Goal: Task Accomplishment & Management: Manage account settings

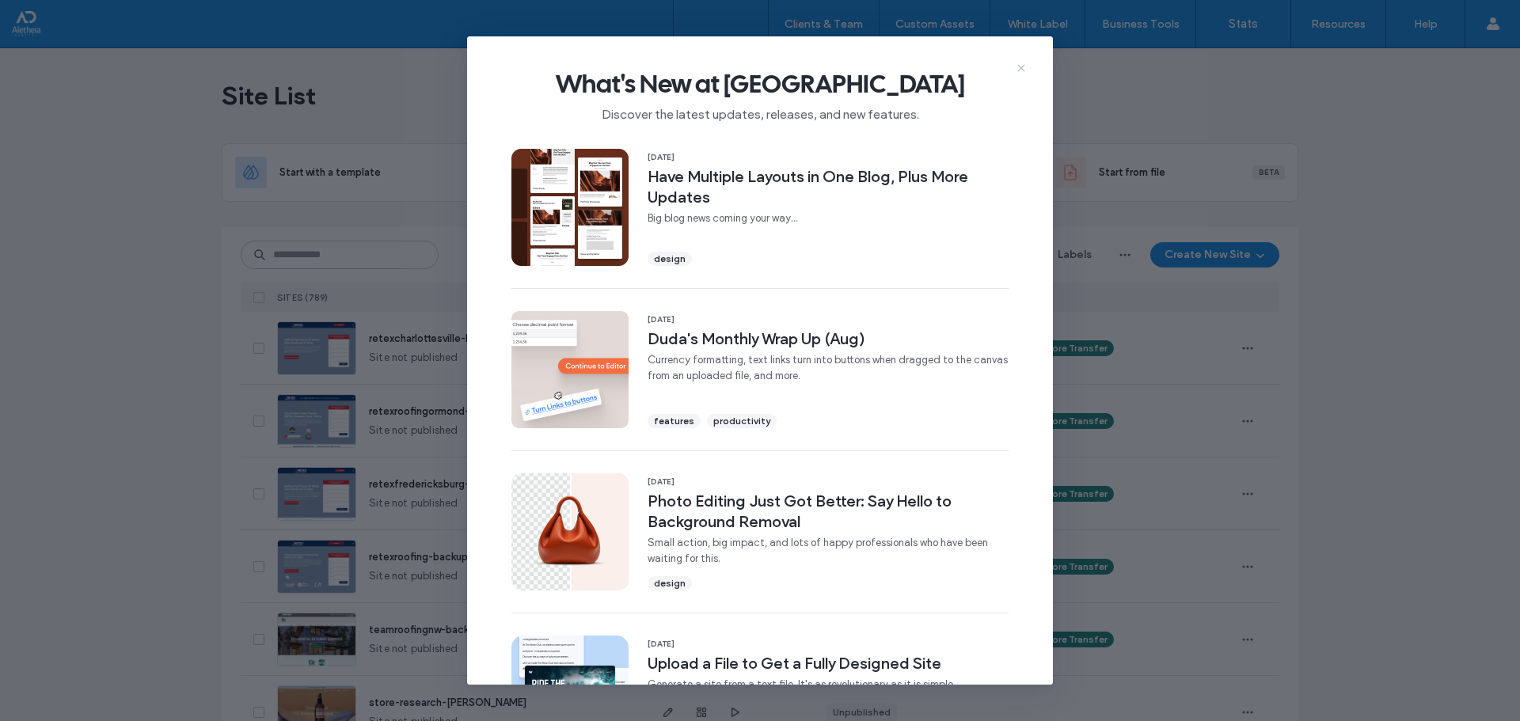
click at [1022, 69] on use at bounding box center [1020, 67] width 7 height 7
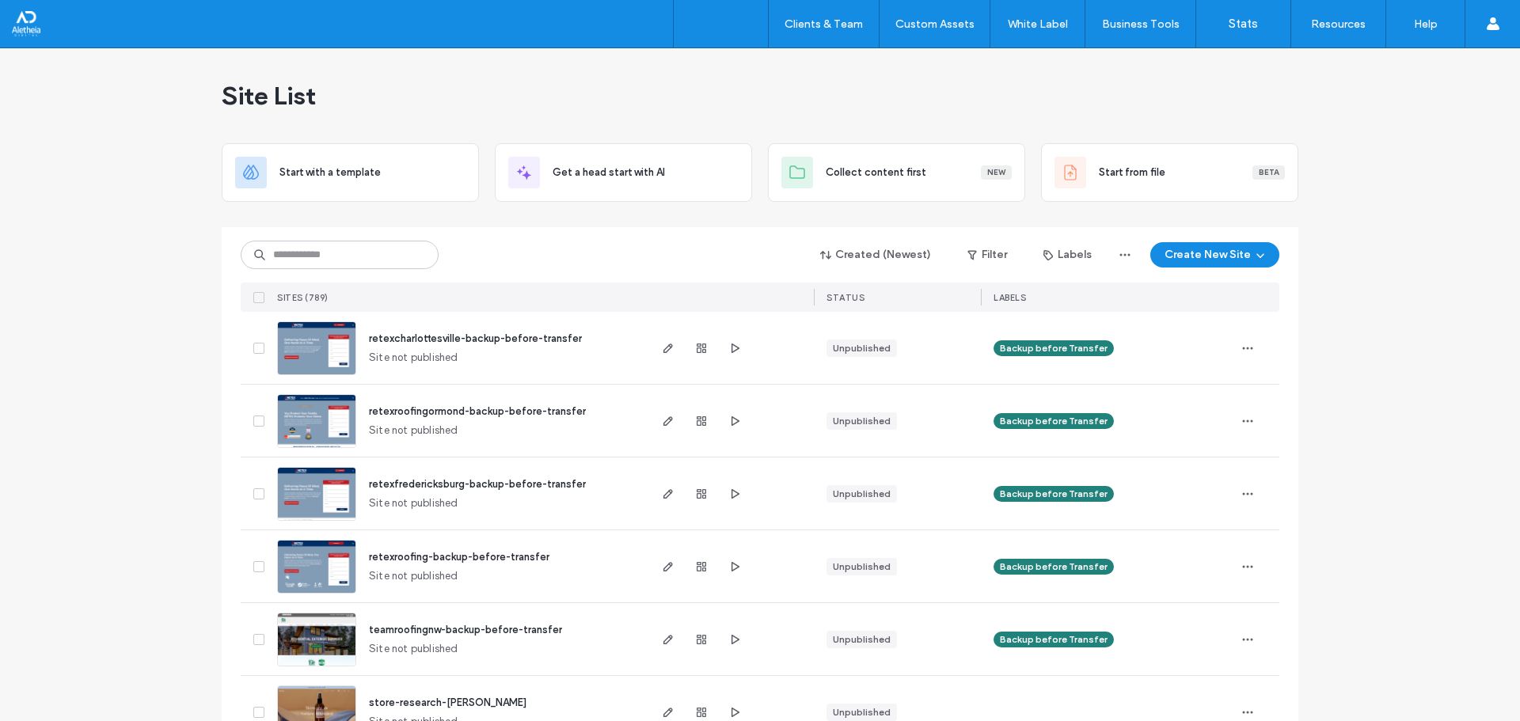
click at [1037, 103] on div "Site List" at bounding box center [760, 95] width 1077 height 95
click at [361, 256] on input at bounding box center [340, 255] width 198 height 28
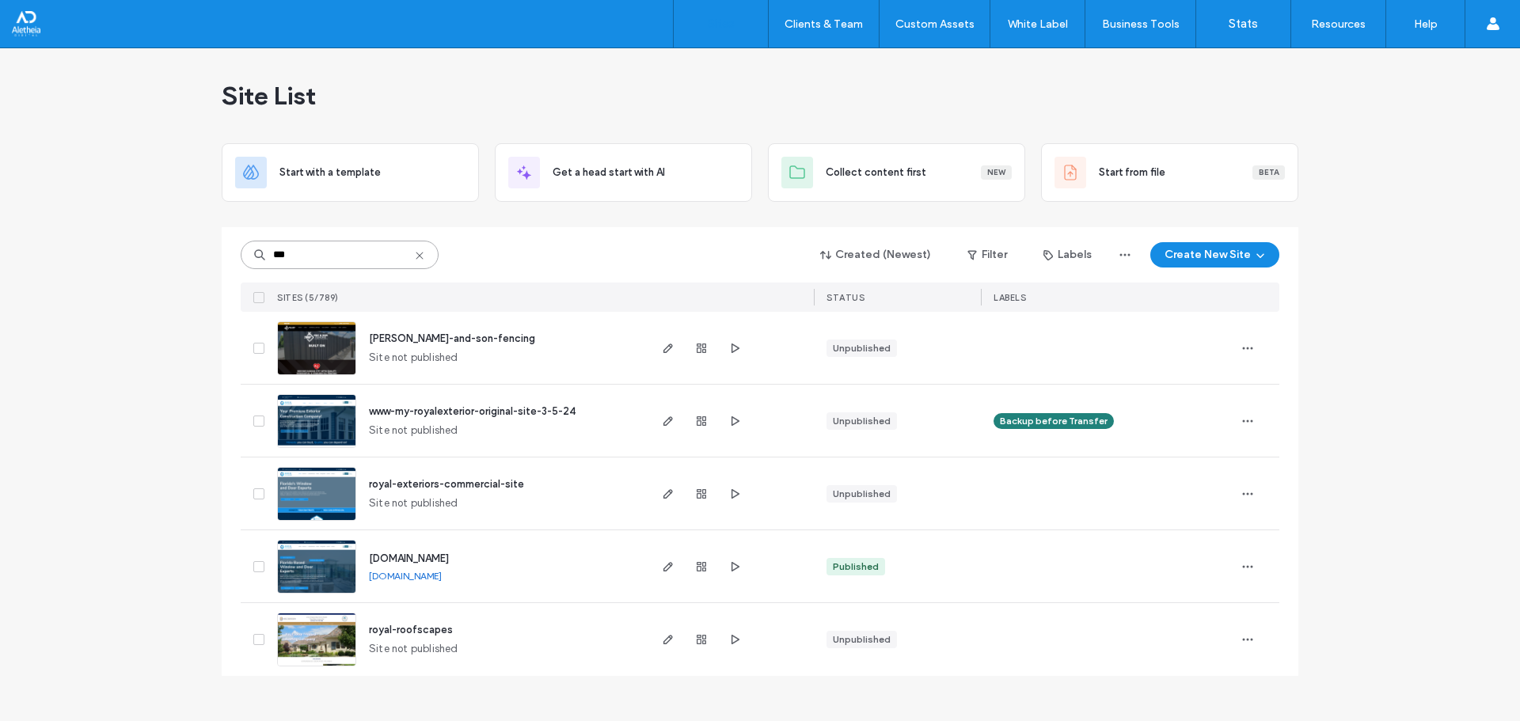
type input "***"
click at [457, 340] on span "roy-and-son-fencing" at bounding box center [452, 338] width 166 height 12
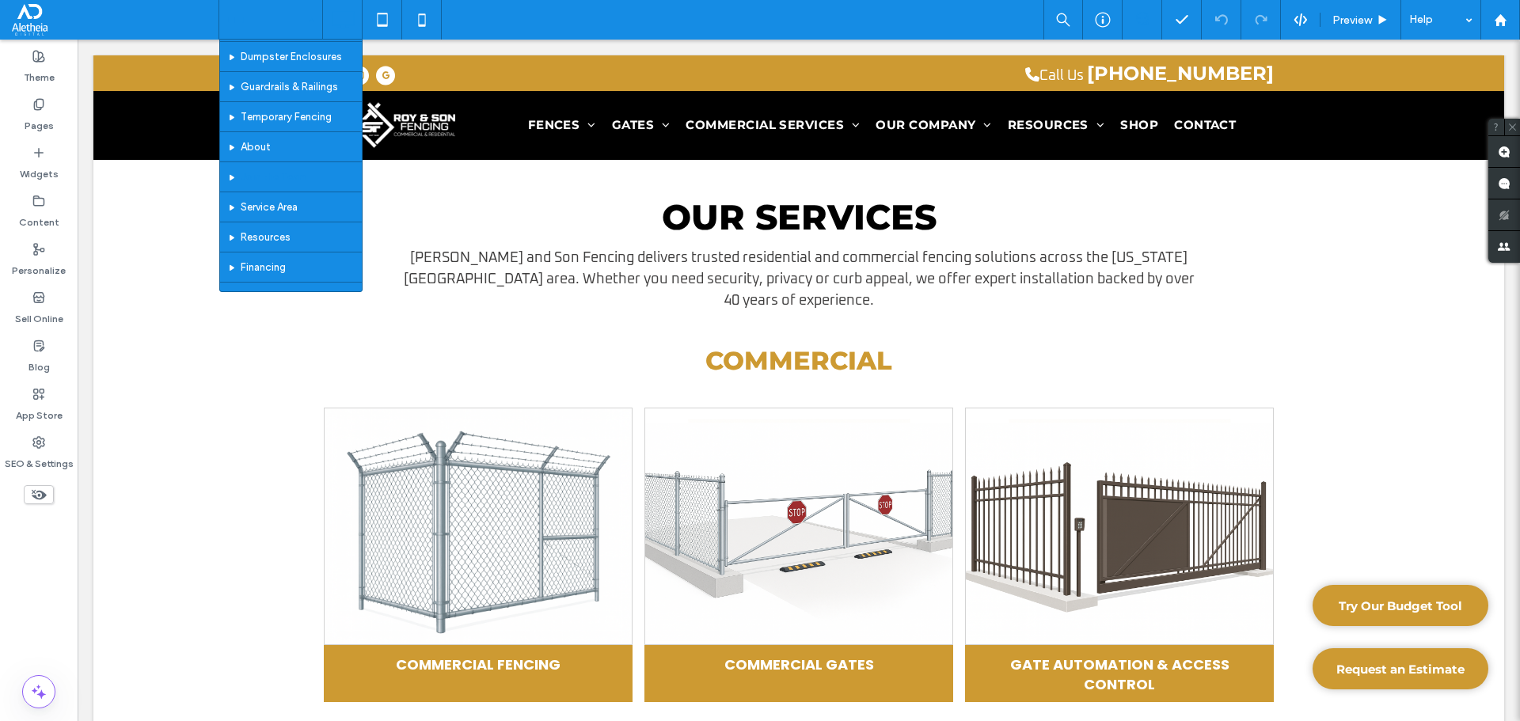
scroll to position [588, 0]
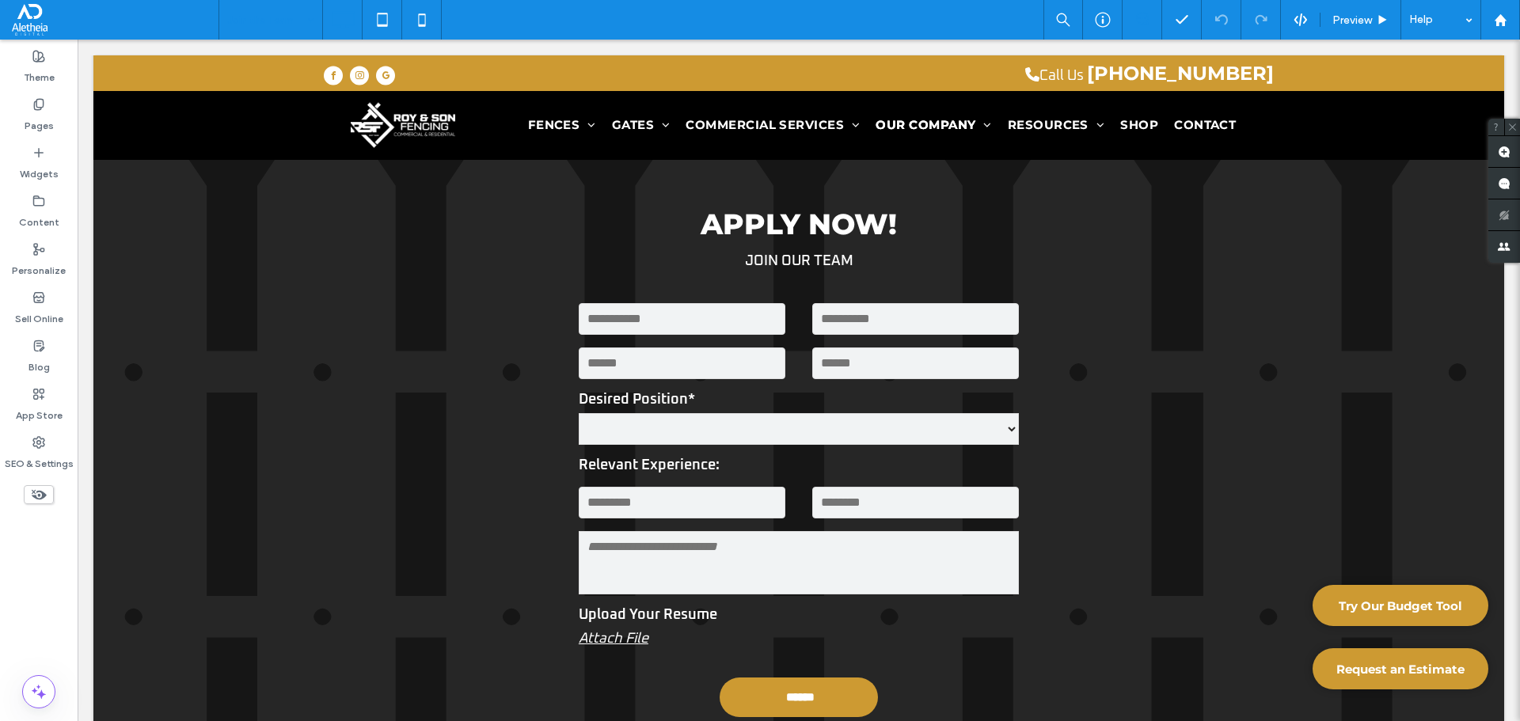
scroll to position [1081, 0]
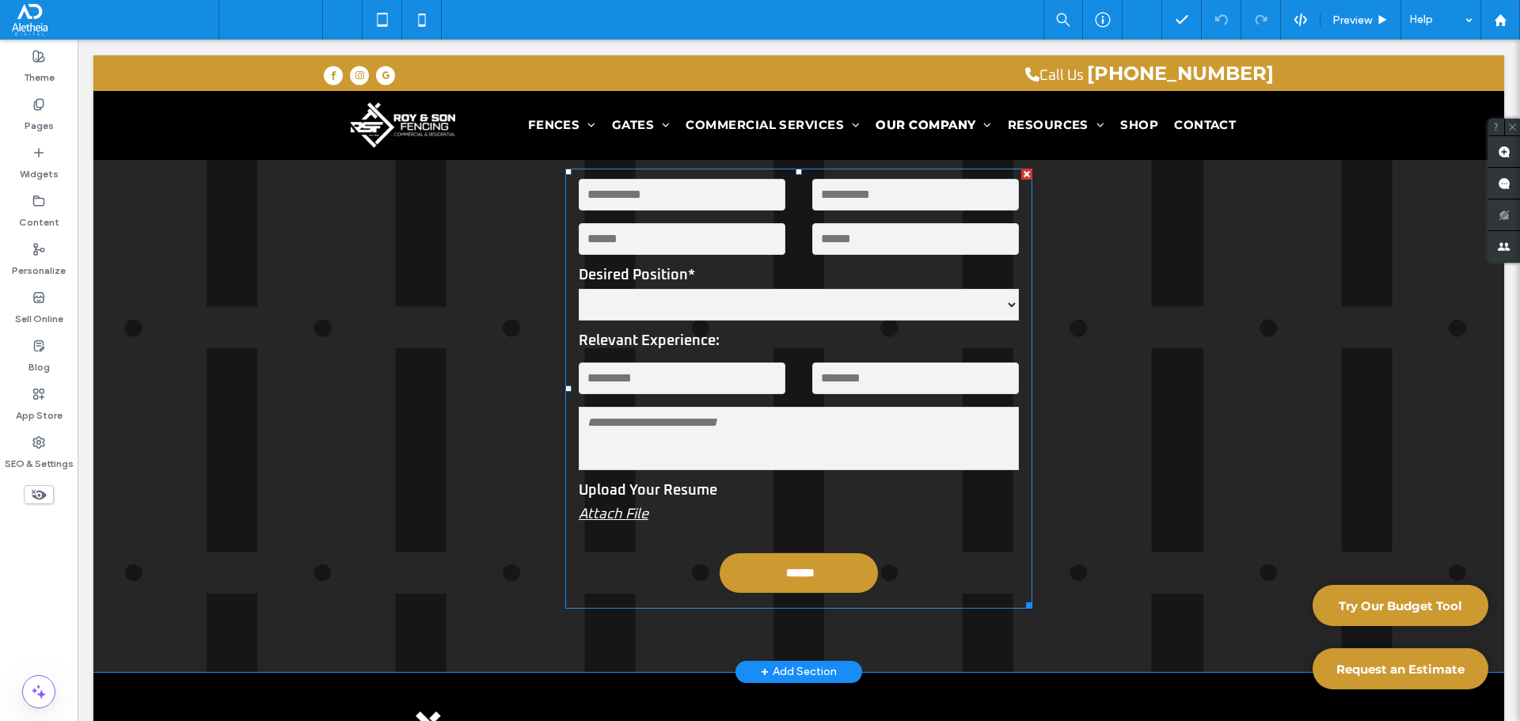
click at [735, 298] on select "**********" at bounding box center [799, 305] width 440 height 32
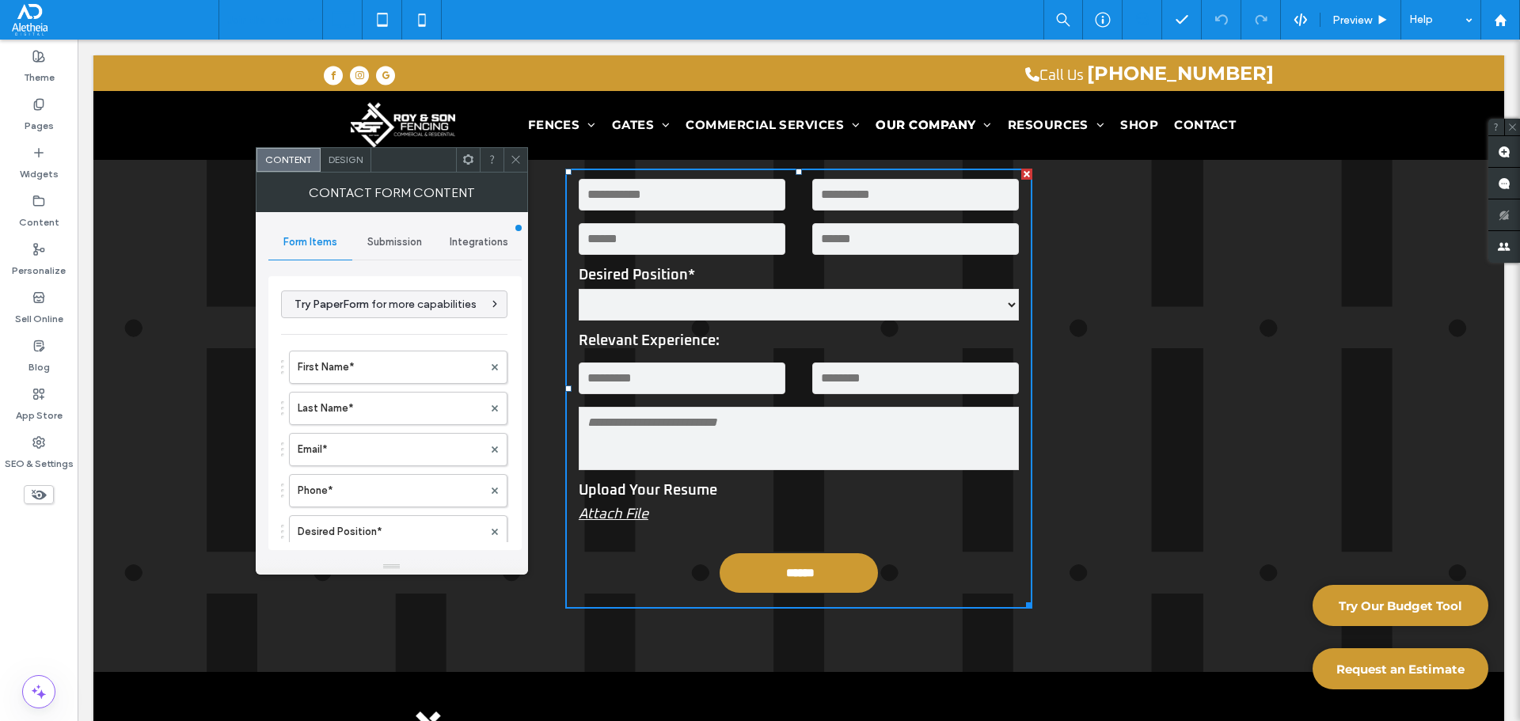
type input "******"
type input "**********"
click at [514, 153] on span at bounding box center [516, 160] width 12 height 24
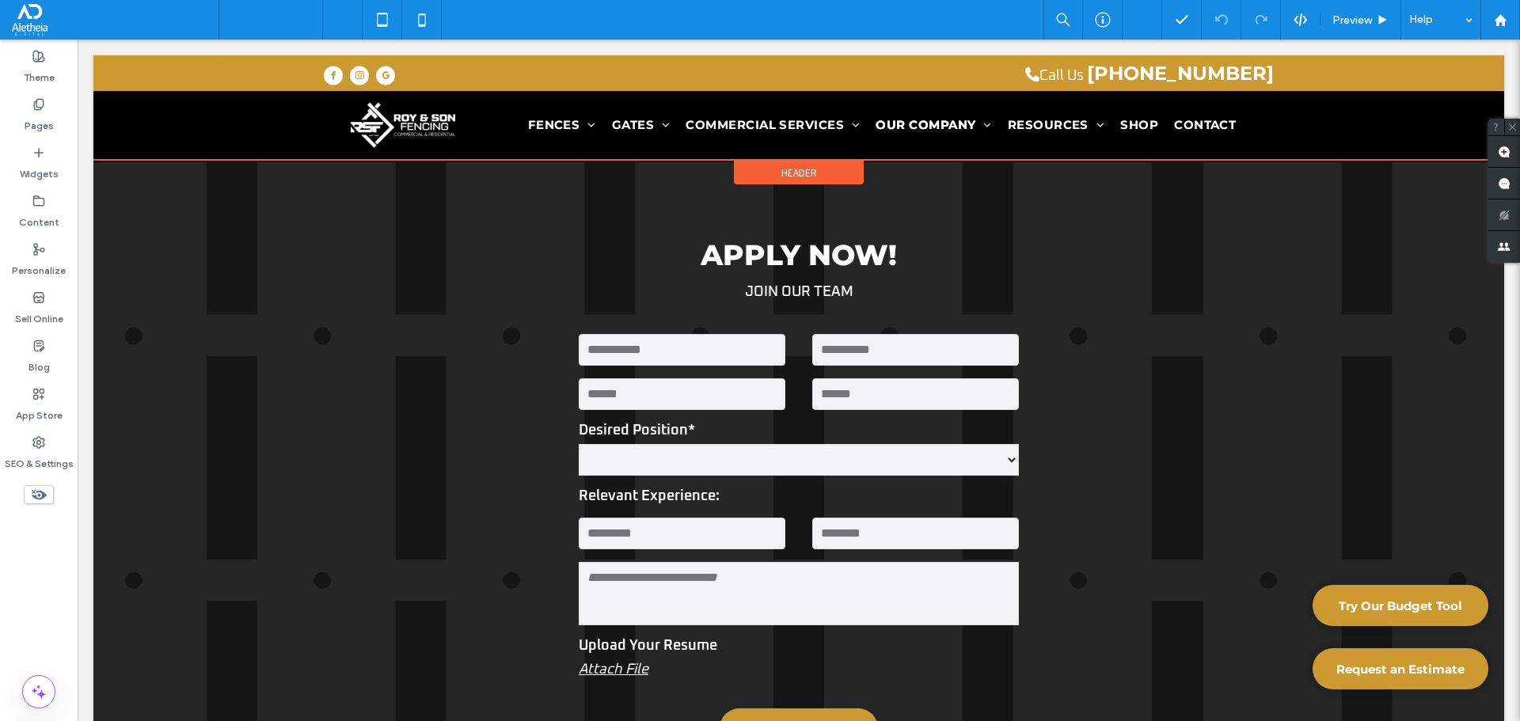
scroll to position [923, 0]
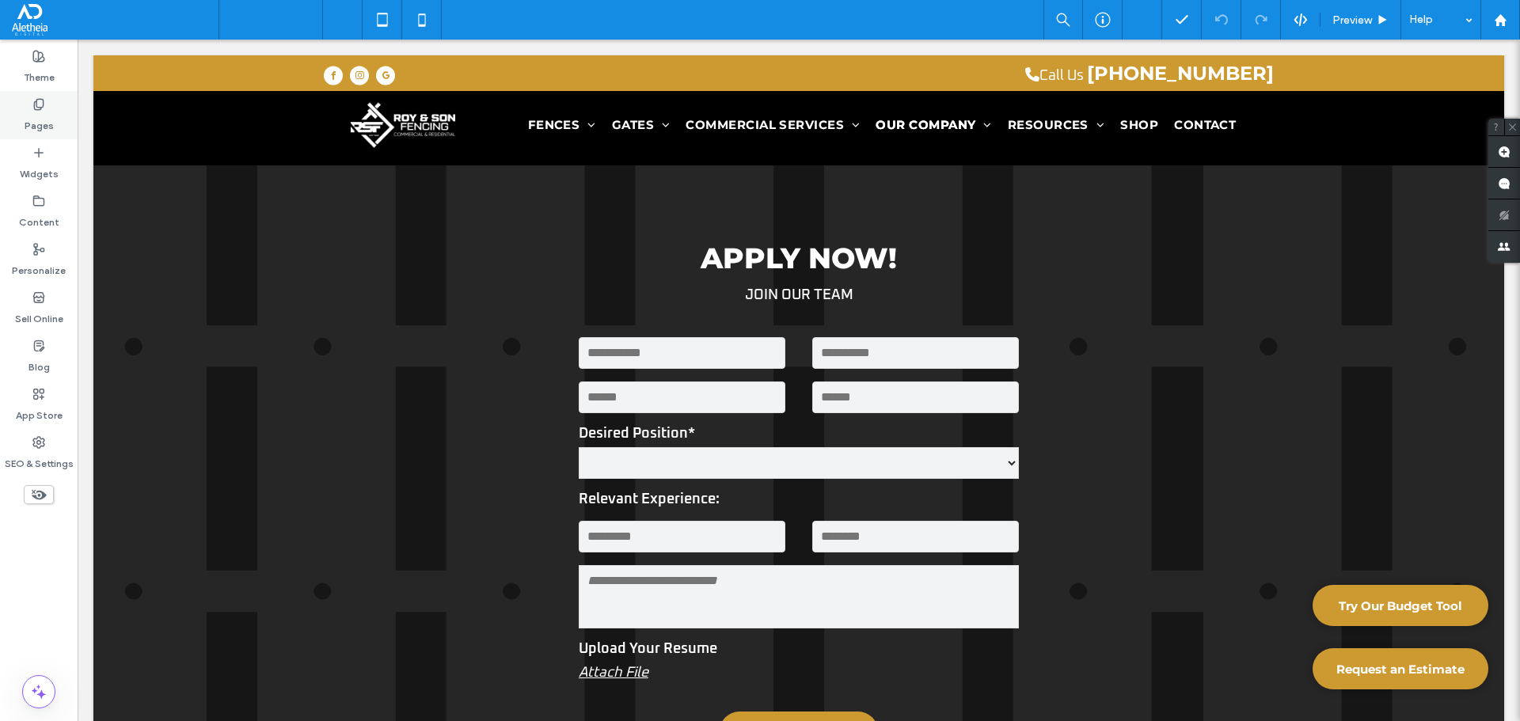
click at [25, 108] on div "Pages" at bounding box center [39, 115] width 78 height 48
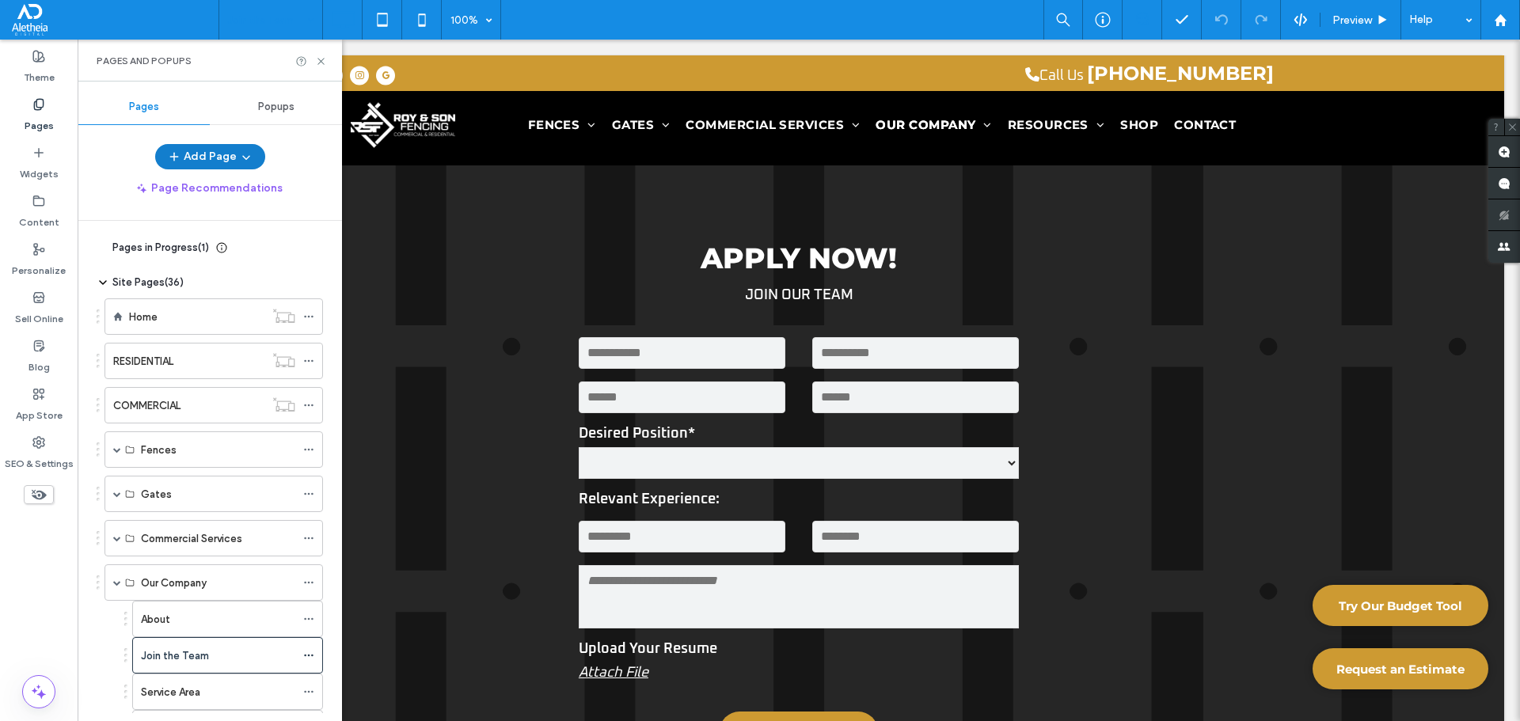
click at [187, 158] on button "Add Page" at bounding box center [210, 156] width 110 height 25
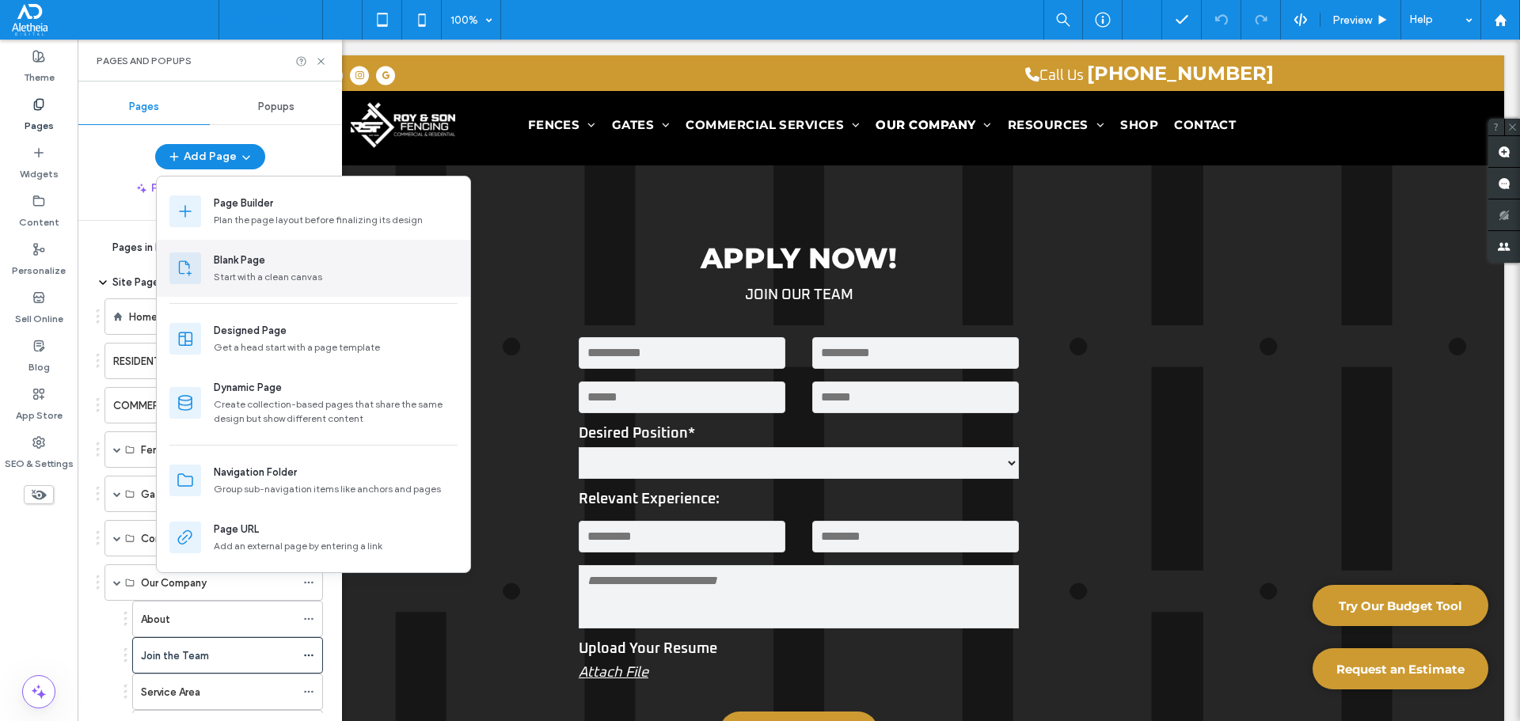
click at [275, 271] on div "Start with a clean canvas" at bounding box center [336, 277] width 244 height 14
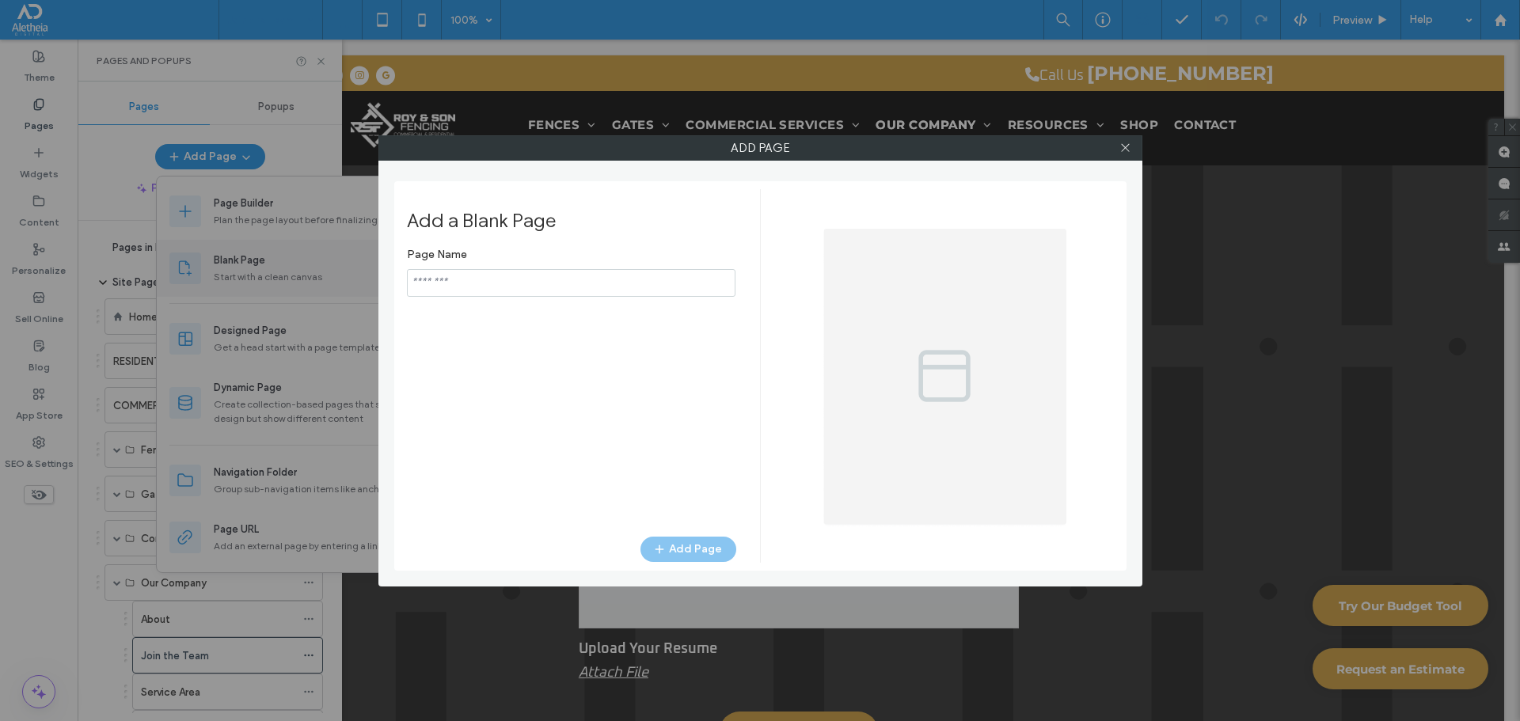
type input "**********"
click at [578, 284] on input "notEmpty" at bounding box center [571, 283] width 329 height 28
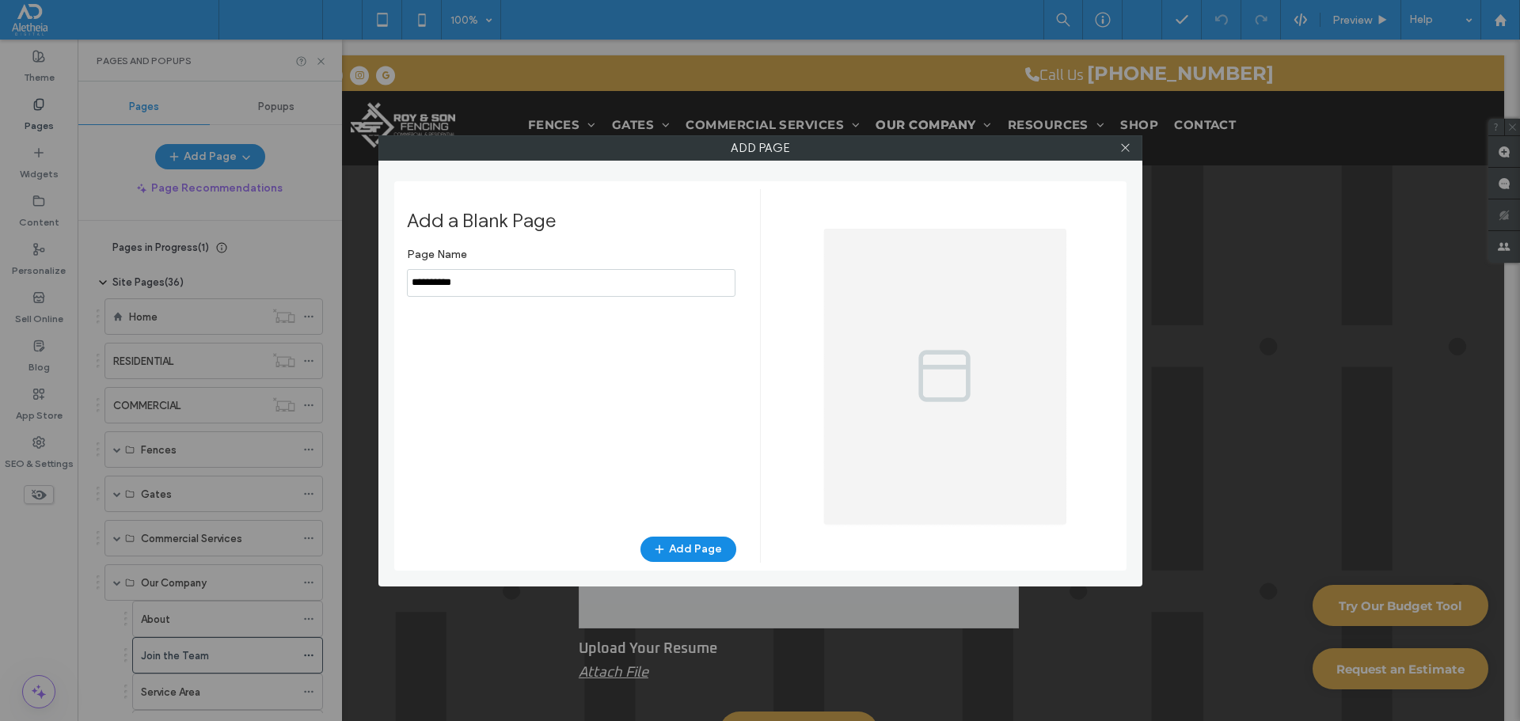
click at [578, 284] on input "notEmpty" at bounding box center [571, 283] width 329 height 28
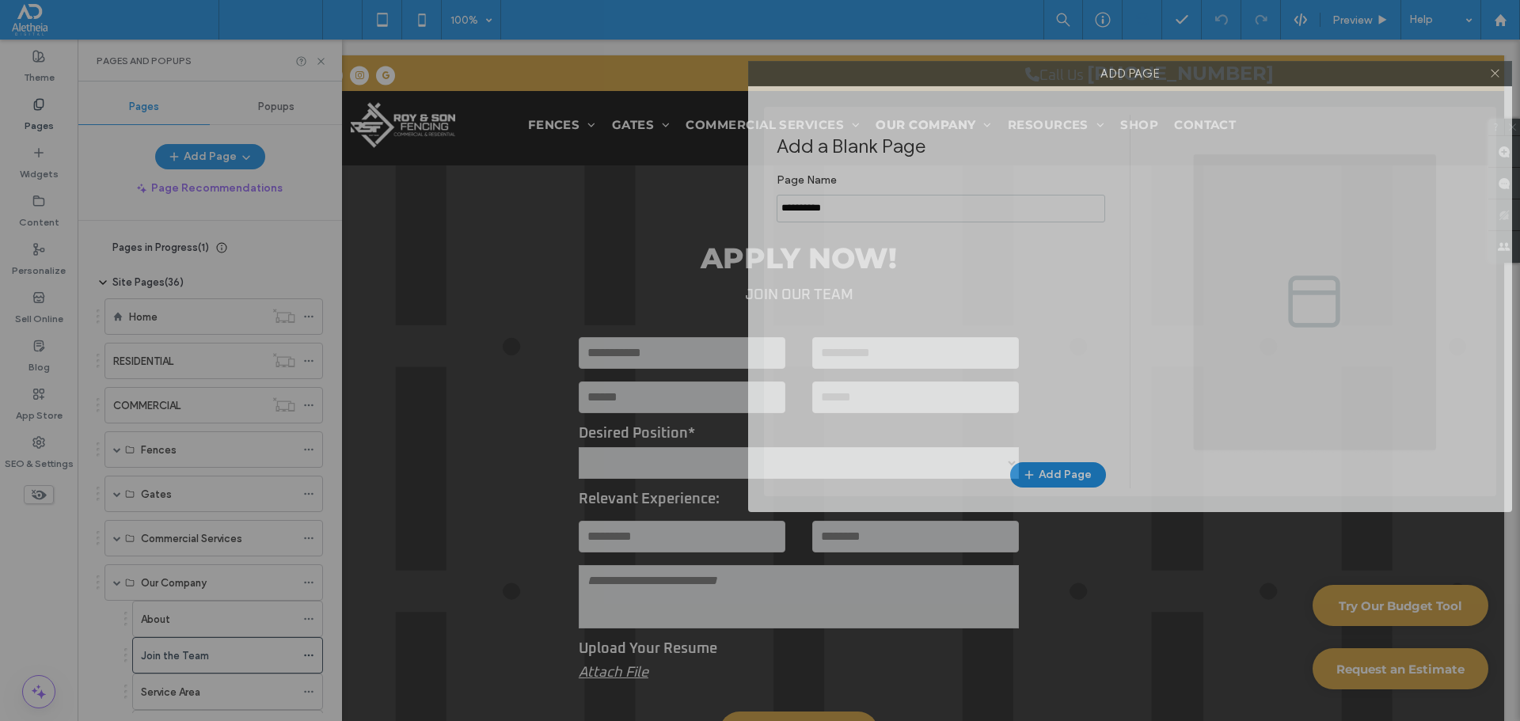
drag, startPoint x: 735, startPoint y: 147, endPoint x: 1104, endPoint y: 73, distance: 377.1
click at [1104, 73] on label "Add Page" at bounding box center [1130, 74] width 762 height 24
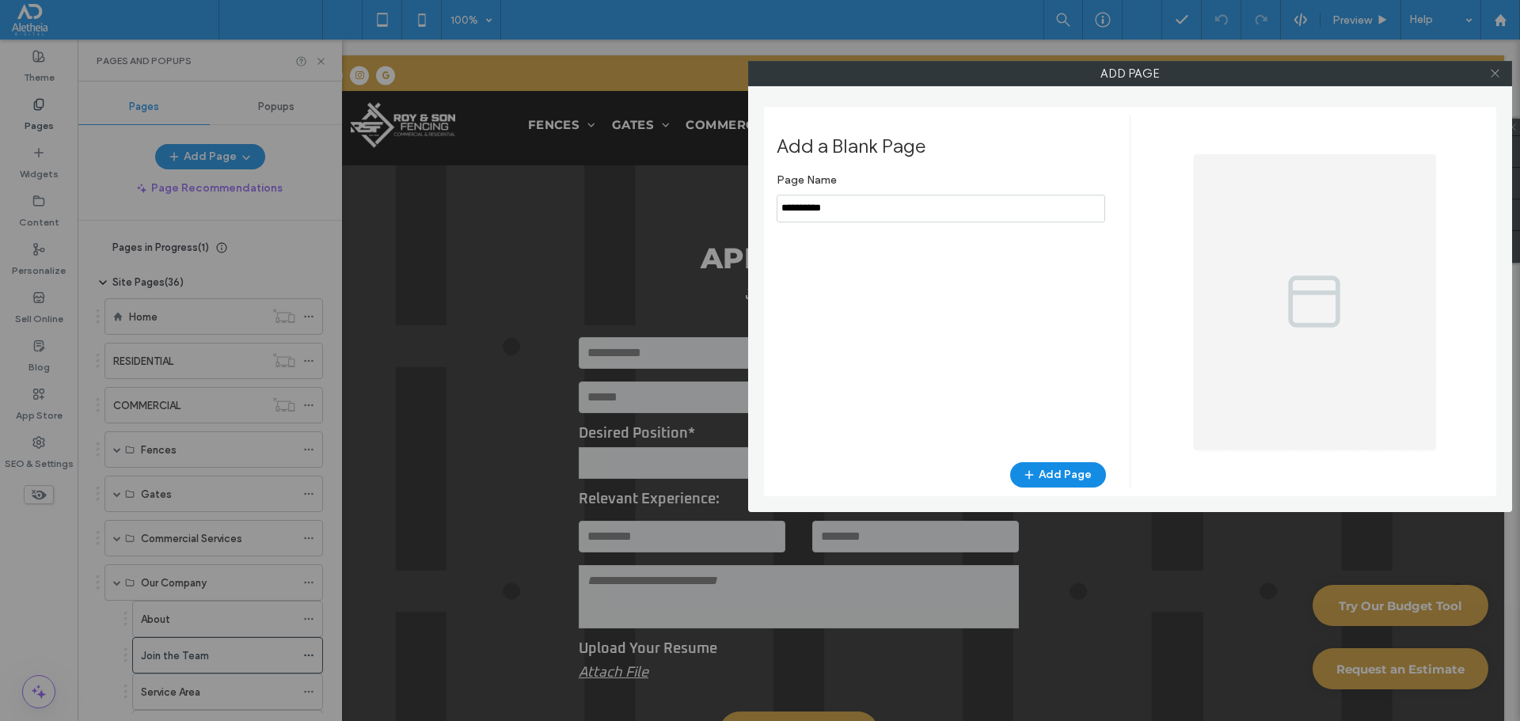
click at [1495, 72] on icon at bounding box center [1495, 73] width 12 height 12
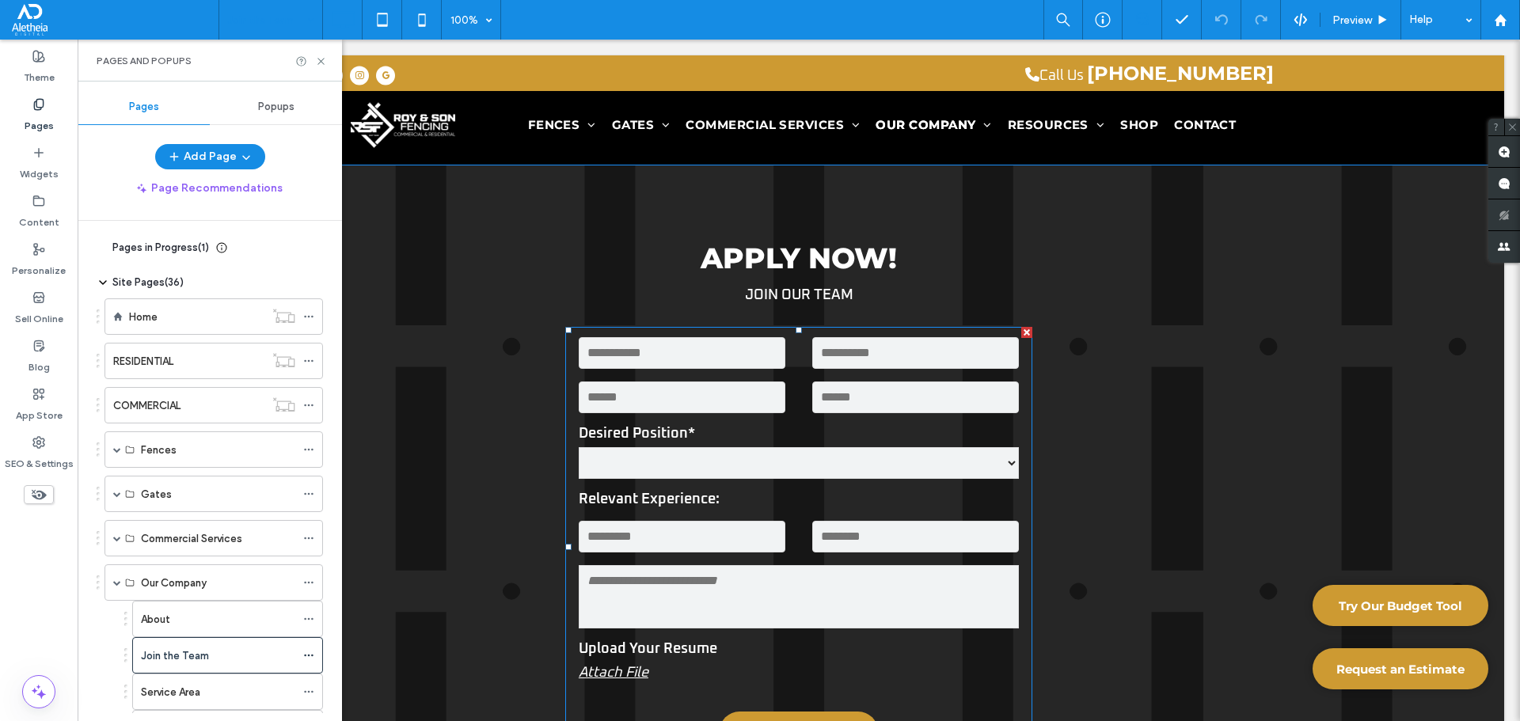
click at [719, 539] on input "text" at bounding box center [682, 537] width 207 height 32
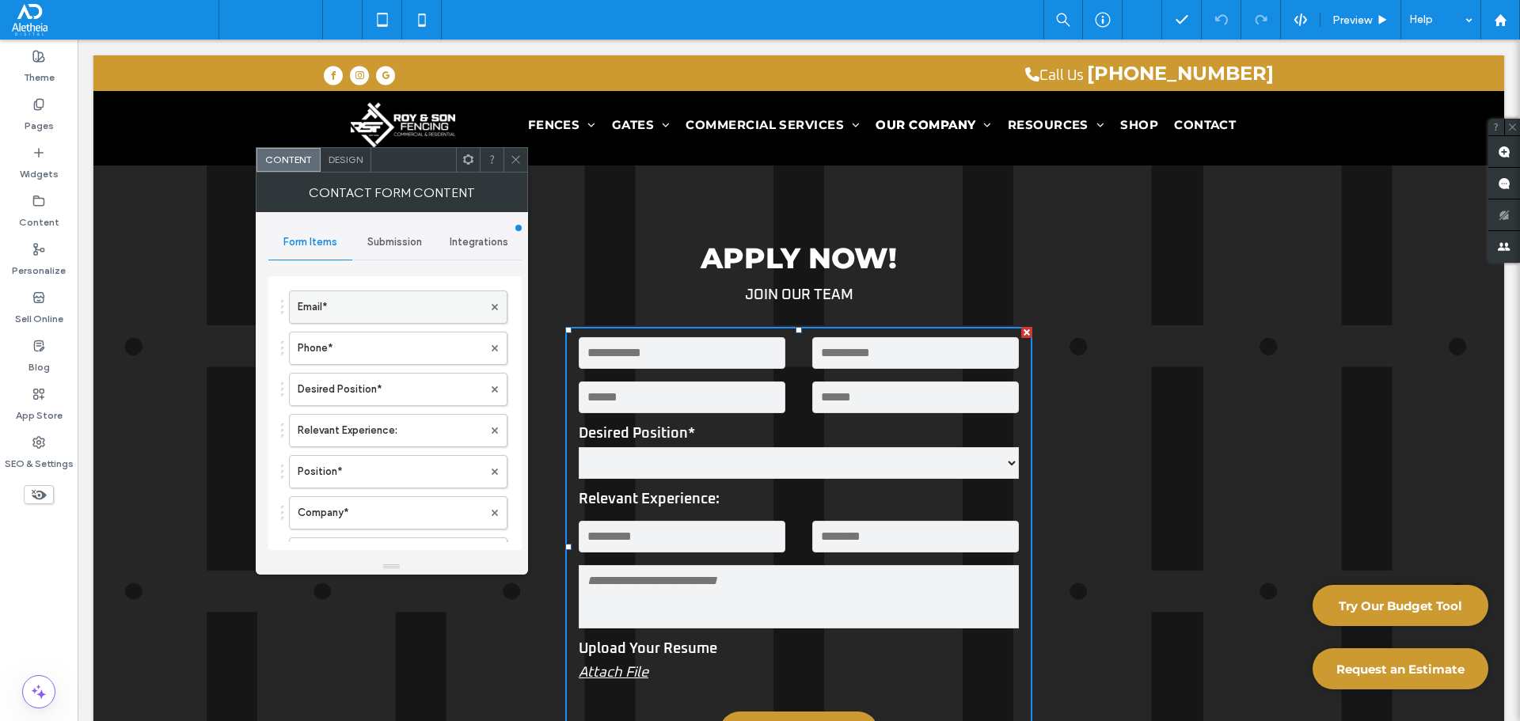
scroll to position [158, 0]
click at [436, 412] on label "Relevant Experience:" at bounding box center [390, 415] width 185 height 32
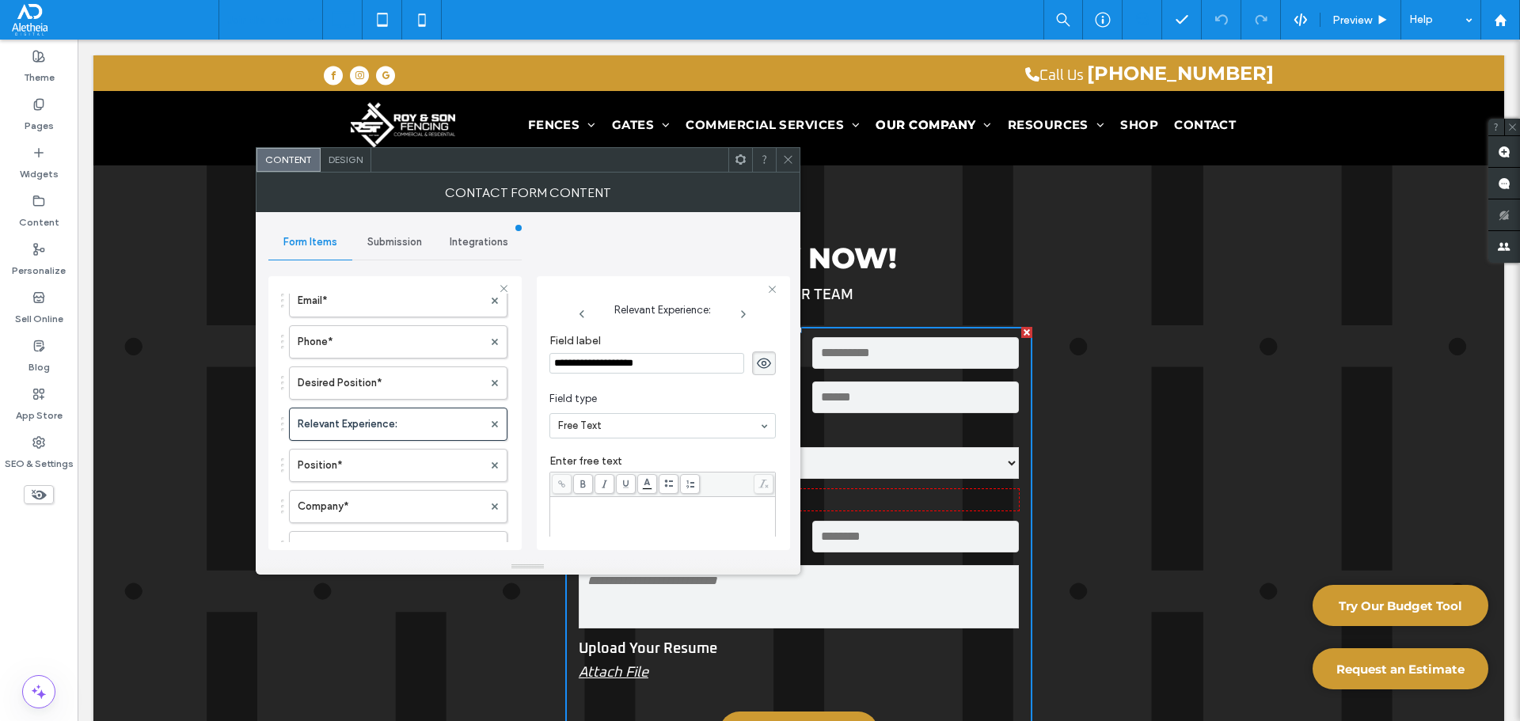
click at [638, 451] on div "Enter free text" at bounding box center [662, 517] width 226 height 142
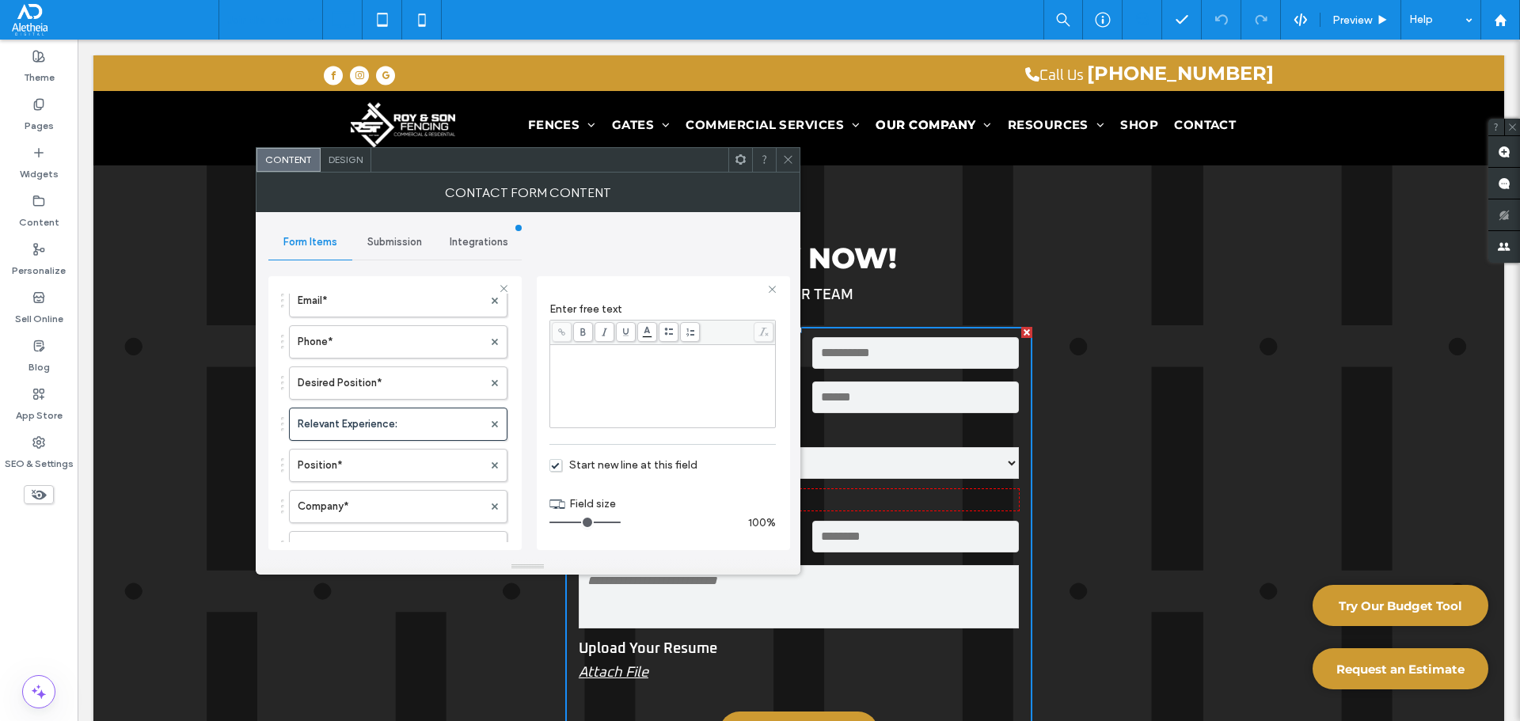
scroll to position [0, 0]
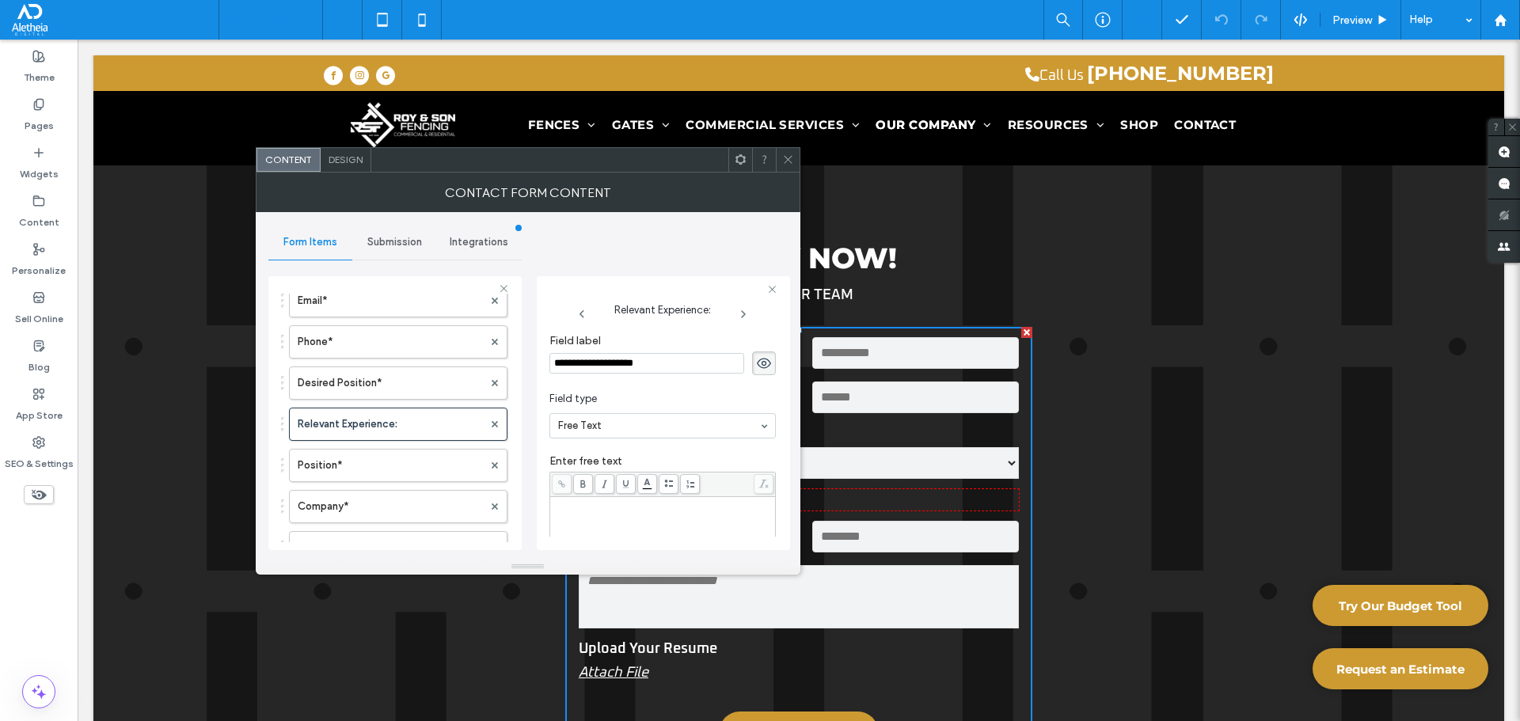
click at [695, 456] on label "Enter free text" at bounding box center [662, 462] width 226 height 17
click at [315, 467] on button "Add field" at bounding box center [308, 464] width 55 height 19
type input "*"
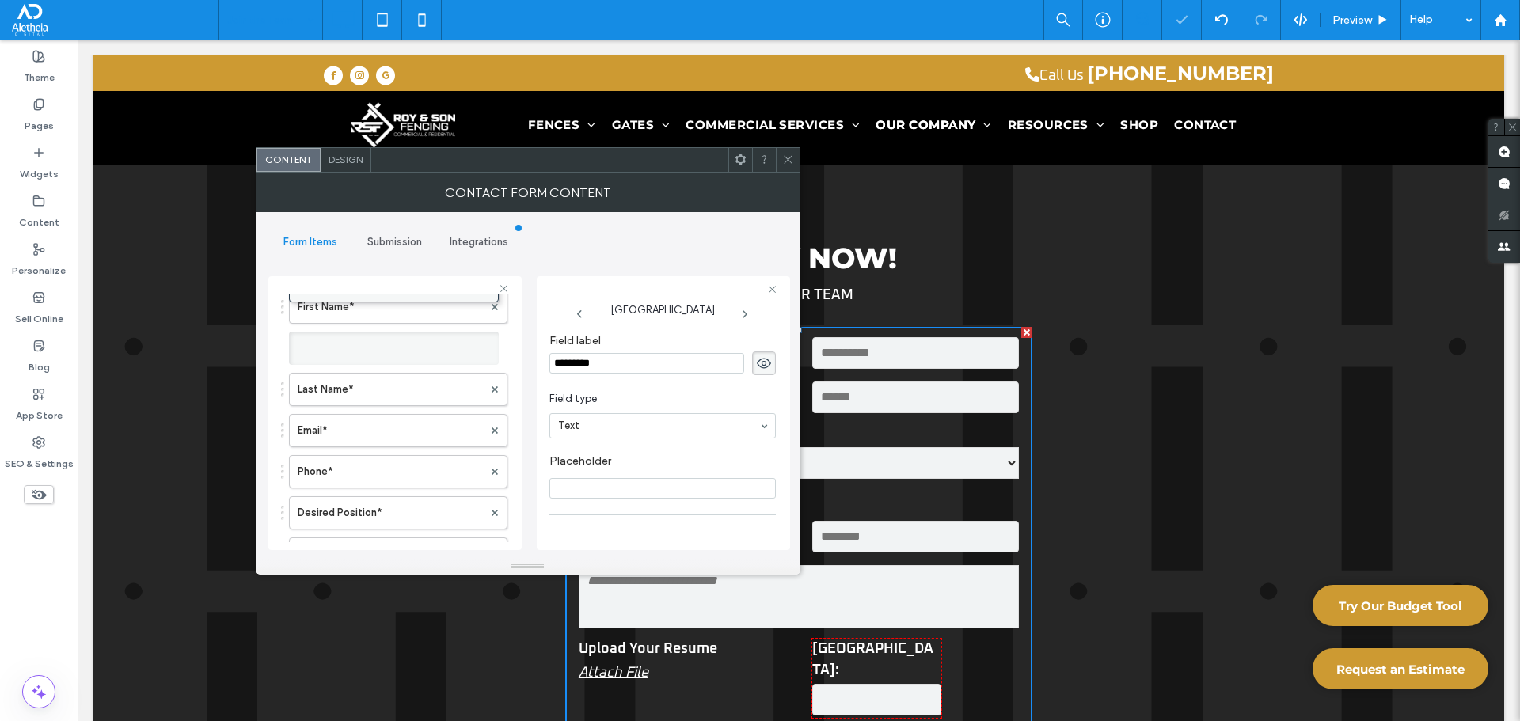
scroll to position [28, 0]
drag, startPoint x: 408, startPoint y: 472, endPoint x: 427, endPoint y: 496, distance: 29.9
click at [789, 160] on icon at bounding box center [788, 160] width 12 height 12
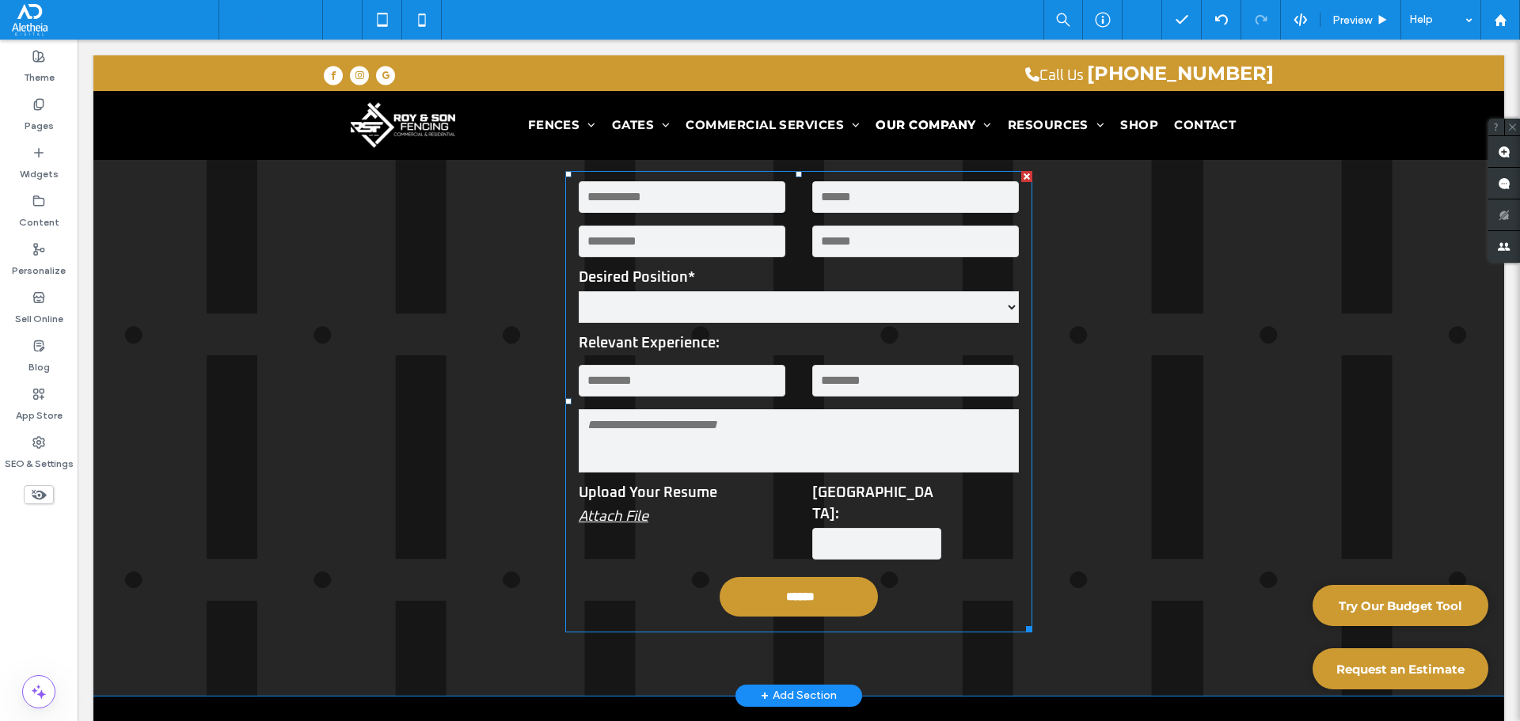
scroll to position [1081, 0]
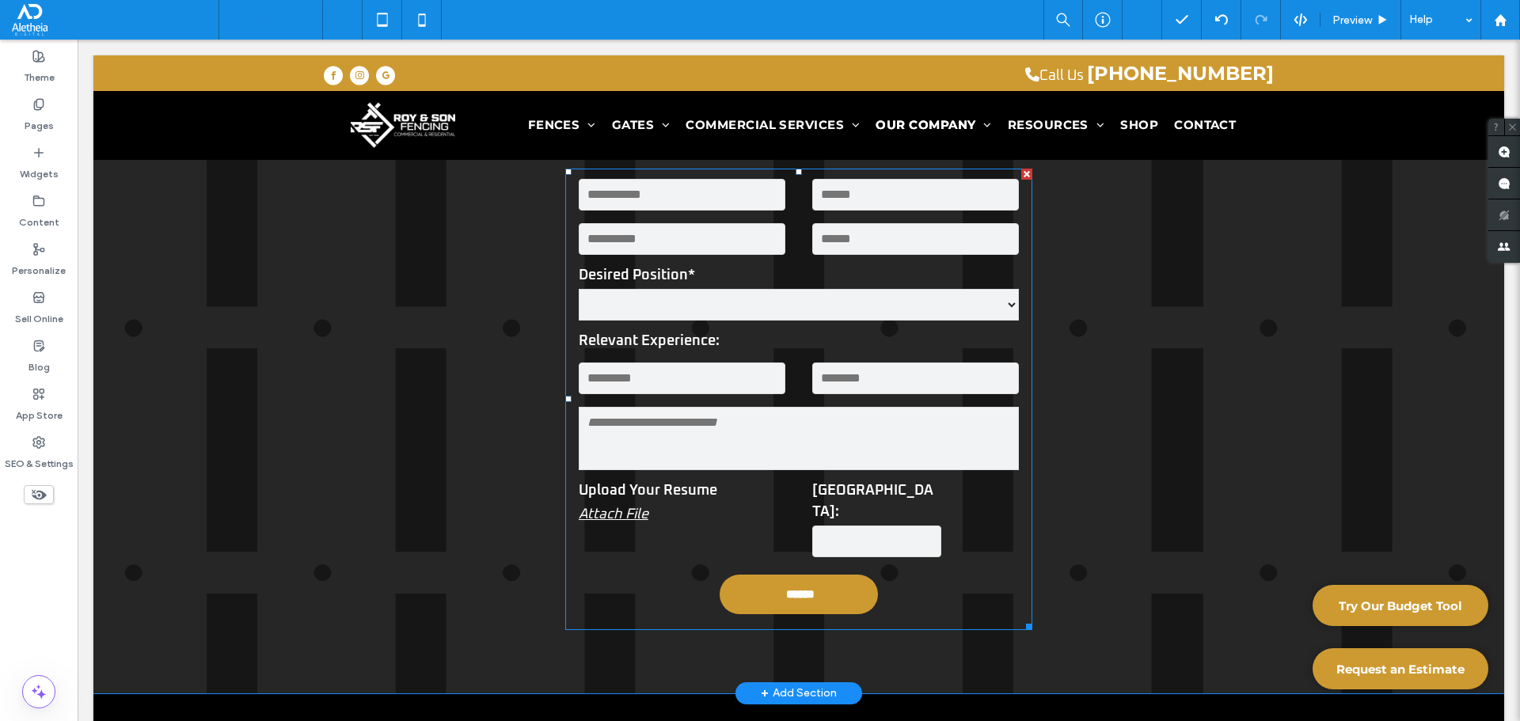
click at [913, 413] on textarea at bounding box center [799, 438] width 440 height 63
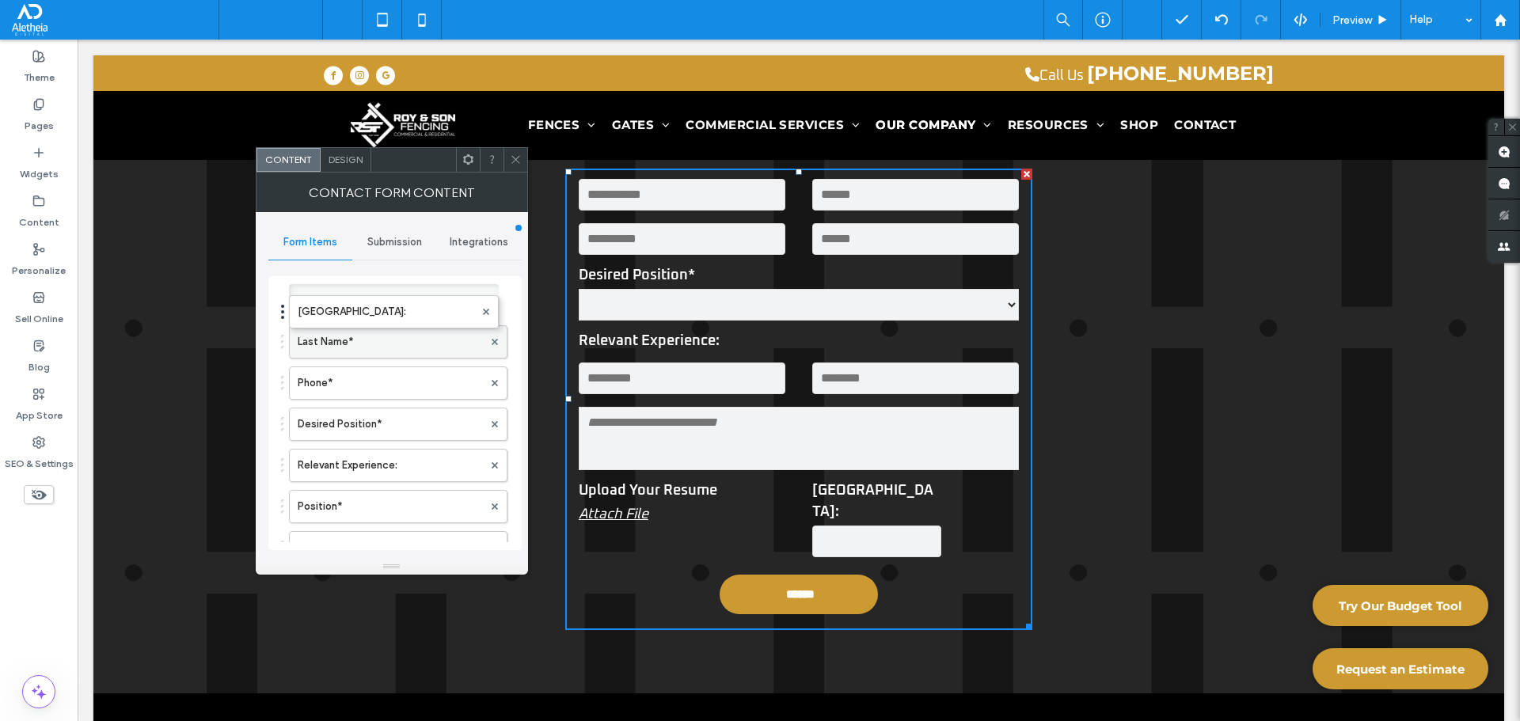
scroll to position [108, 0]
drag, startPoint x: 397, startPoint y: 387, endPoint x: 397, endPoint y: 434, distance: 46.7
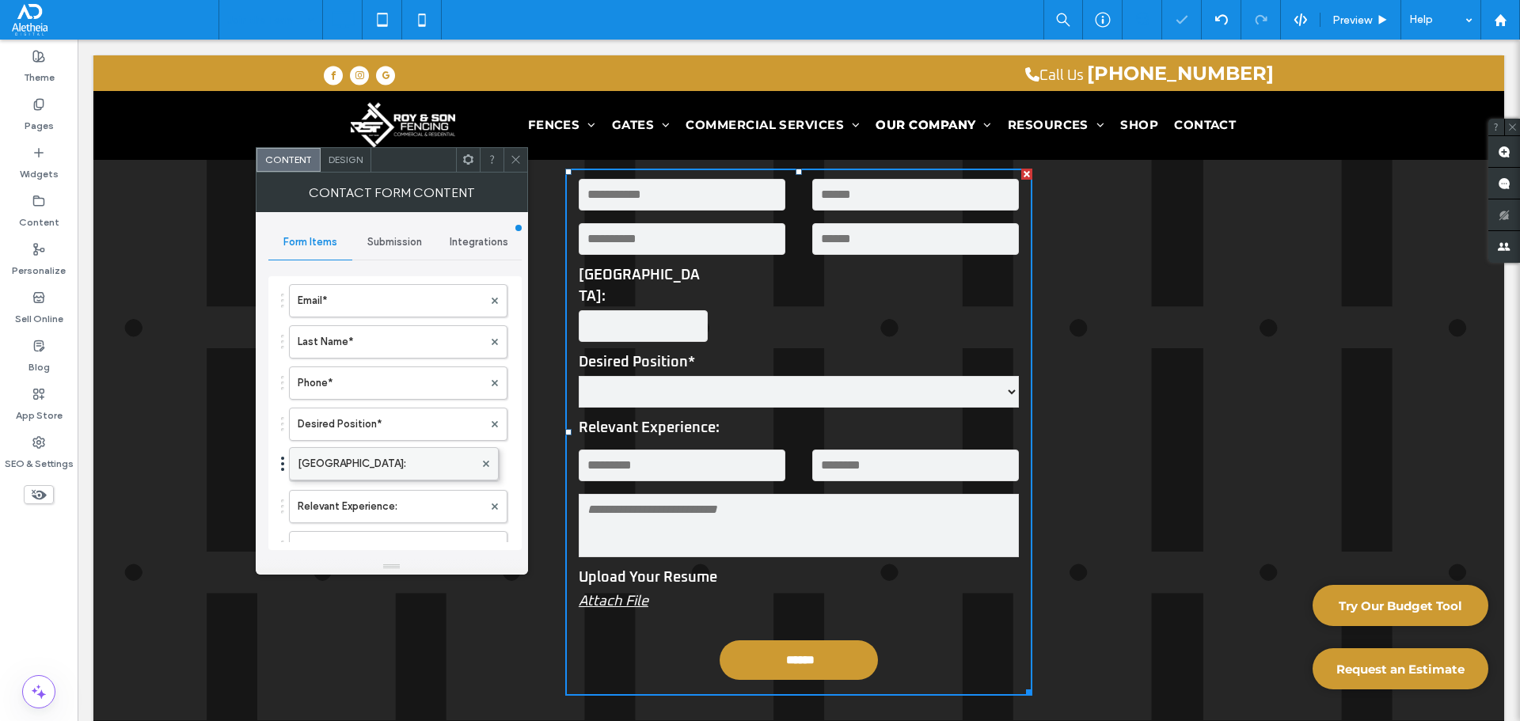
drag, startPoint x: 361, startPoint y: 421, endPoint x: 361, endPoint y: 458, distance: 37.2
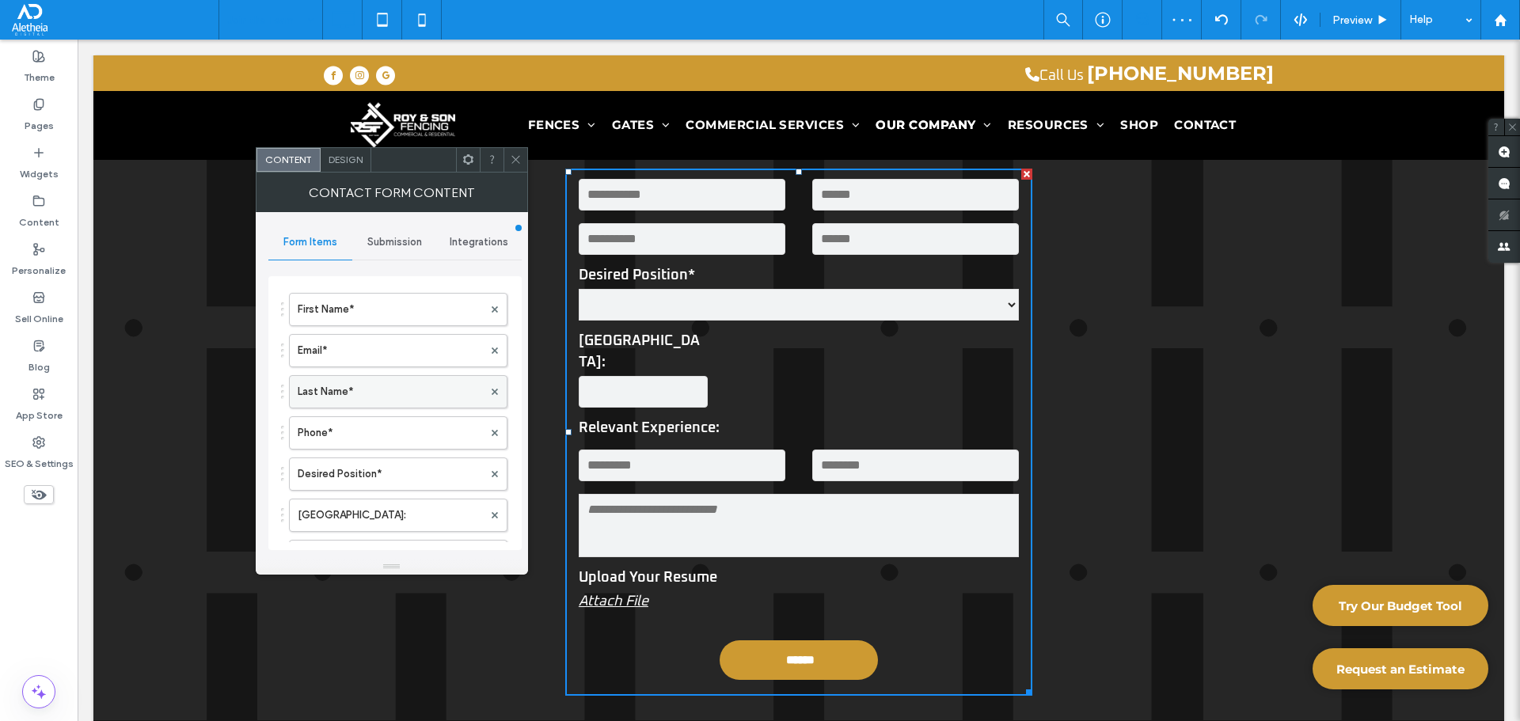
scroll to position [158, 0]
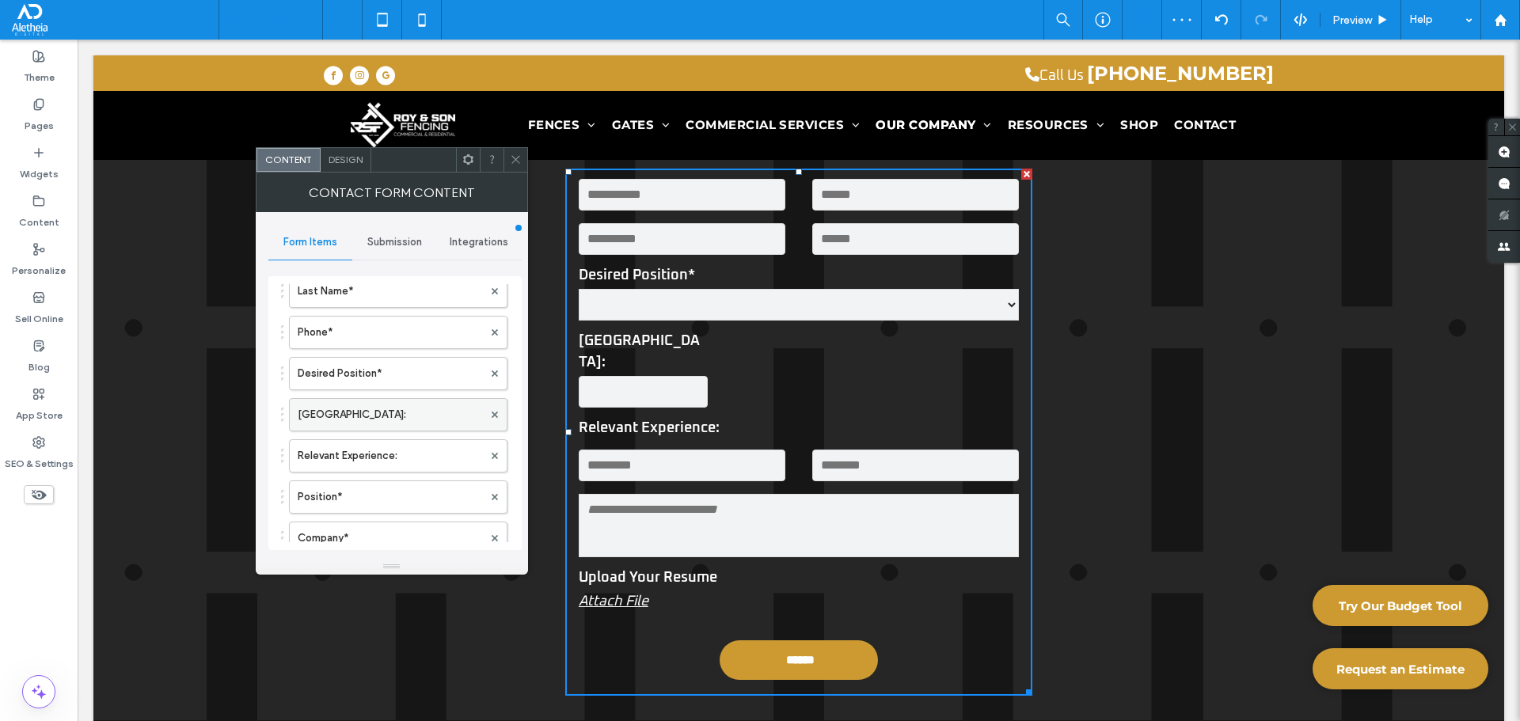
click at [389, 401] on label "New Field:" at bounding box center [390, 415] width 185 height 32
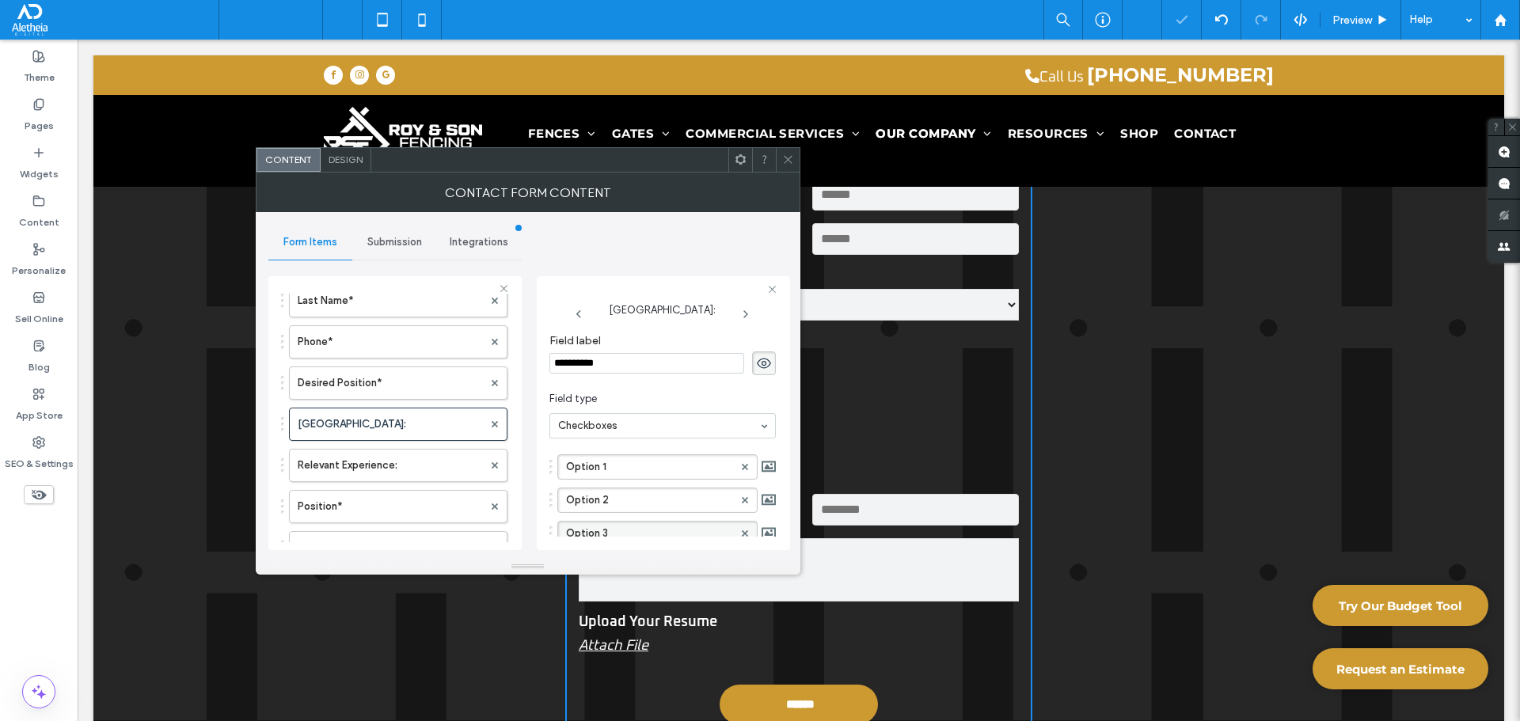
scroll to position [1108, 0]
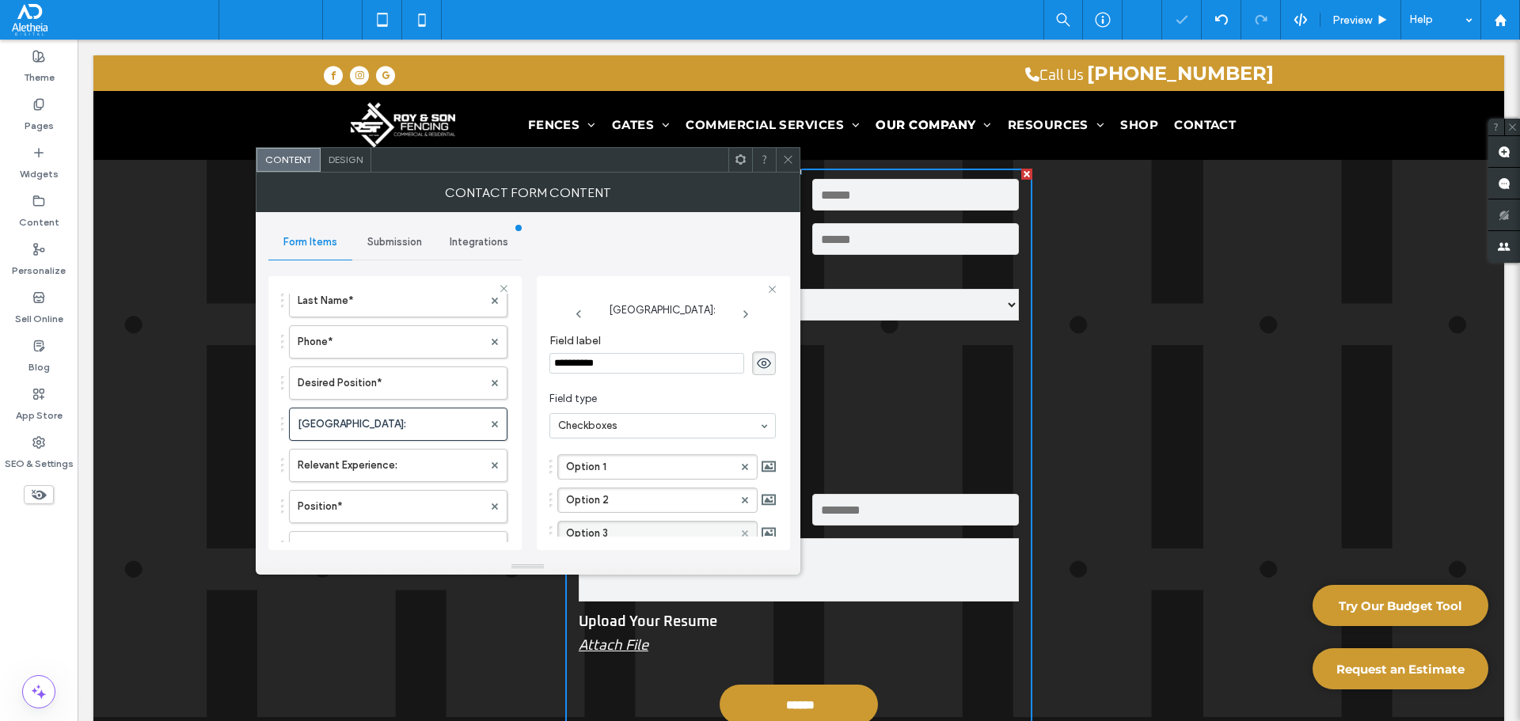
click at [742, 533] on icon at bounding box center [745, 533] width 6 height 6
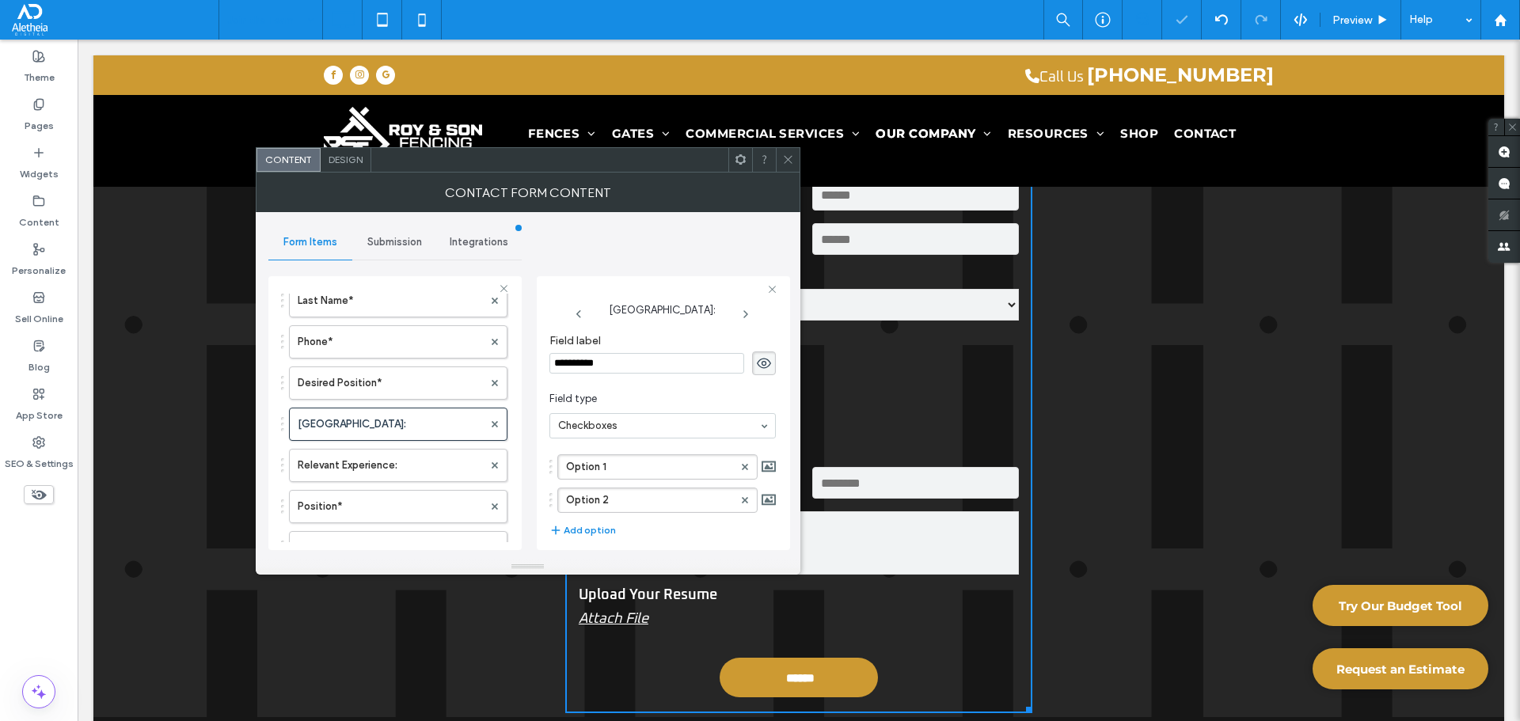
click at [608, 365] on input "**********" at bounding box center [646, 363] width 195 height 21
click at [607, 364] on input "**********" at bounding box center [646, 363] width 195 height 21
type input "**********"
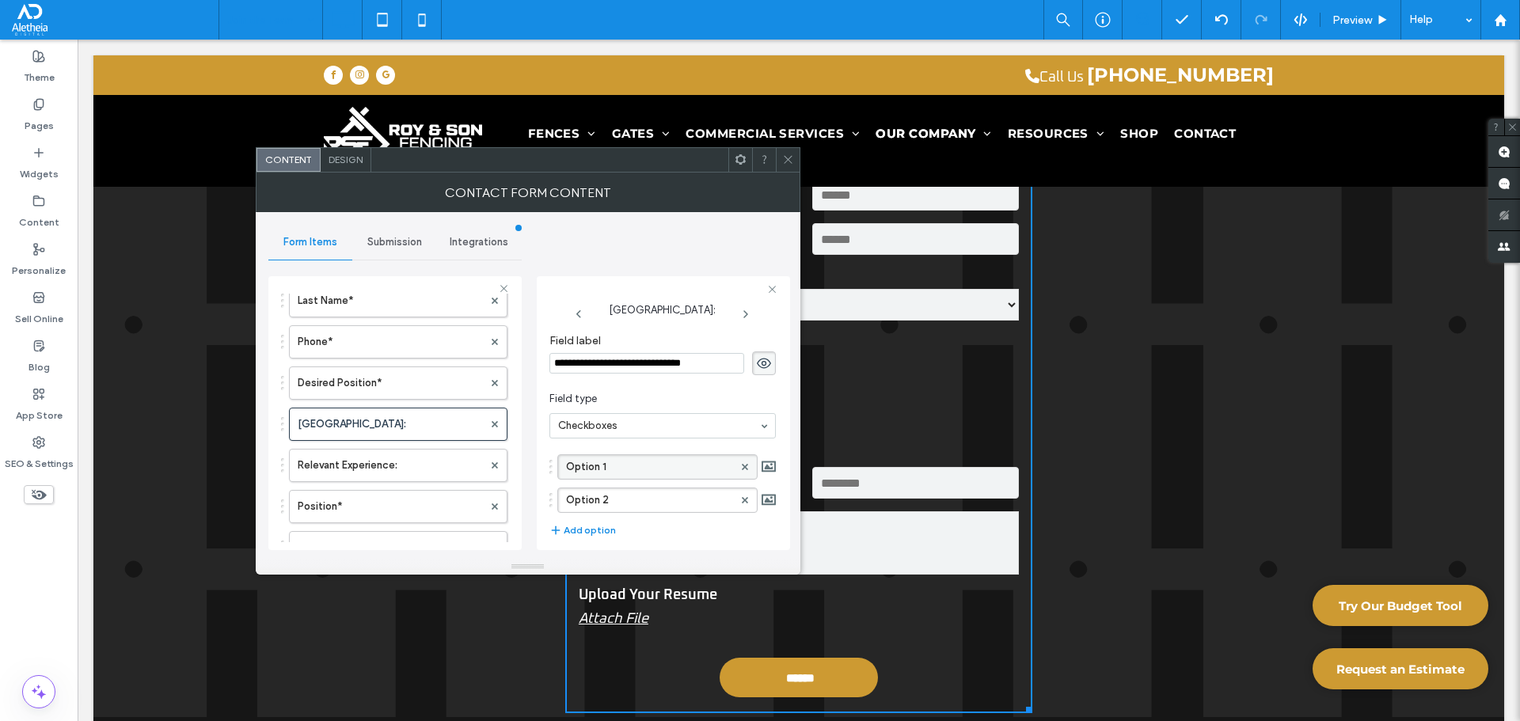
click at [596, 457] on label "Option 1" at bounding box center [649, 467] width 167 height 24
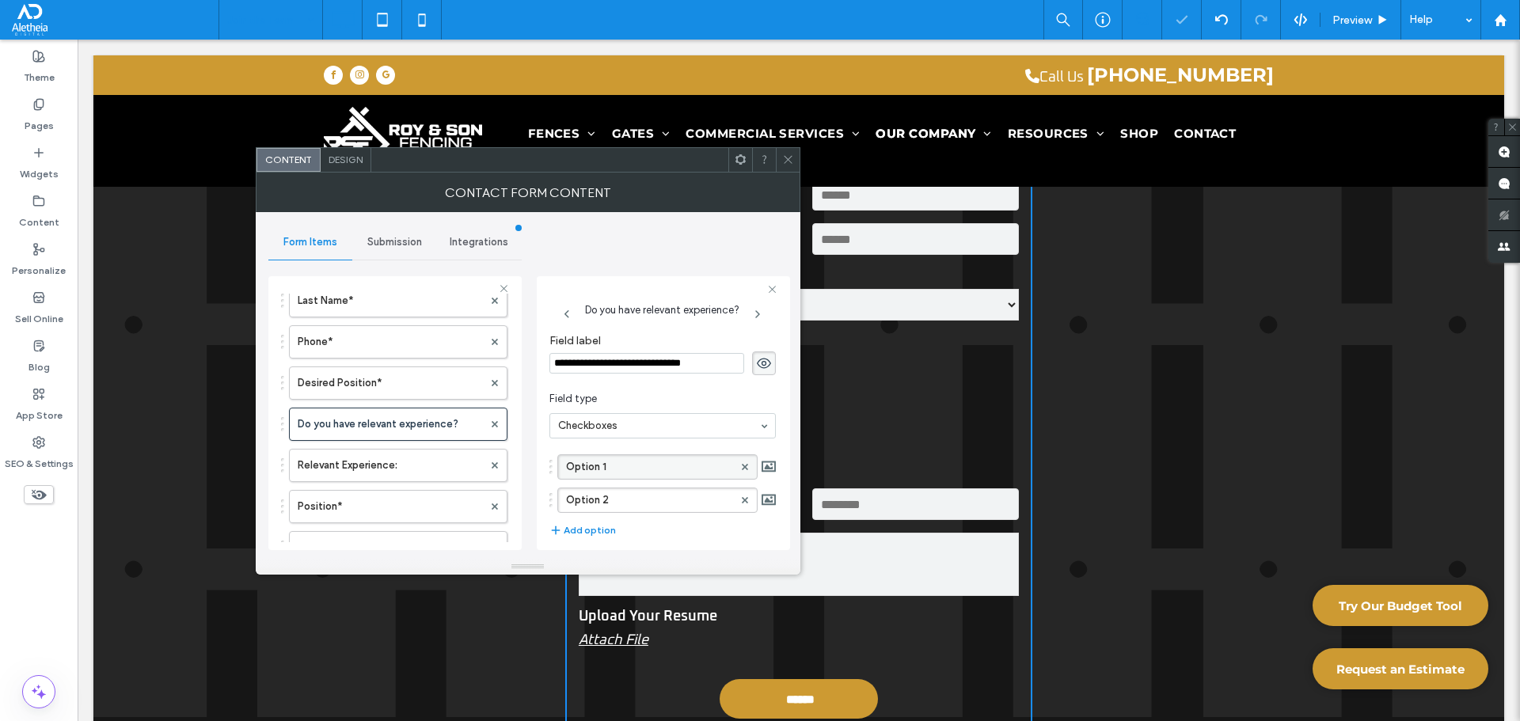
click at [596, 457] on label "Option 1" at bounding box center [649, 467] width 167 height 24
click at [595, 468] on input "********" at bounding box center [649, 467] width 167 height 11
type input "***"
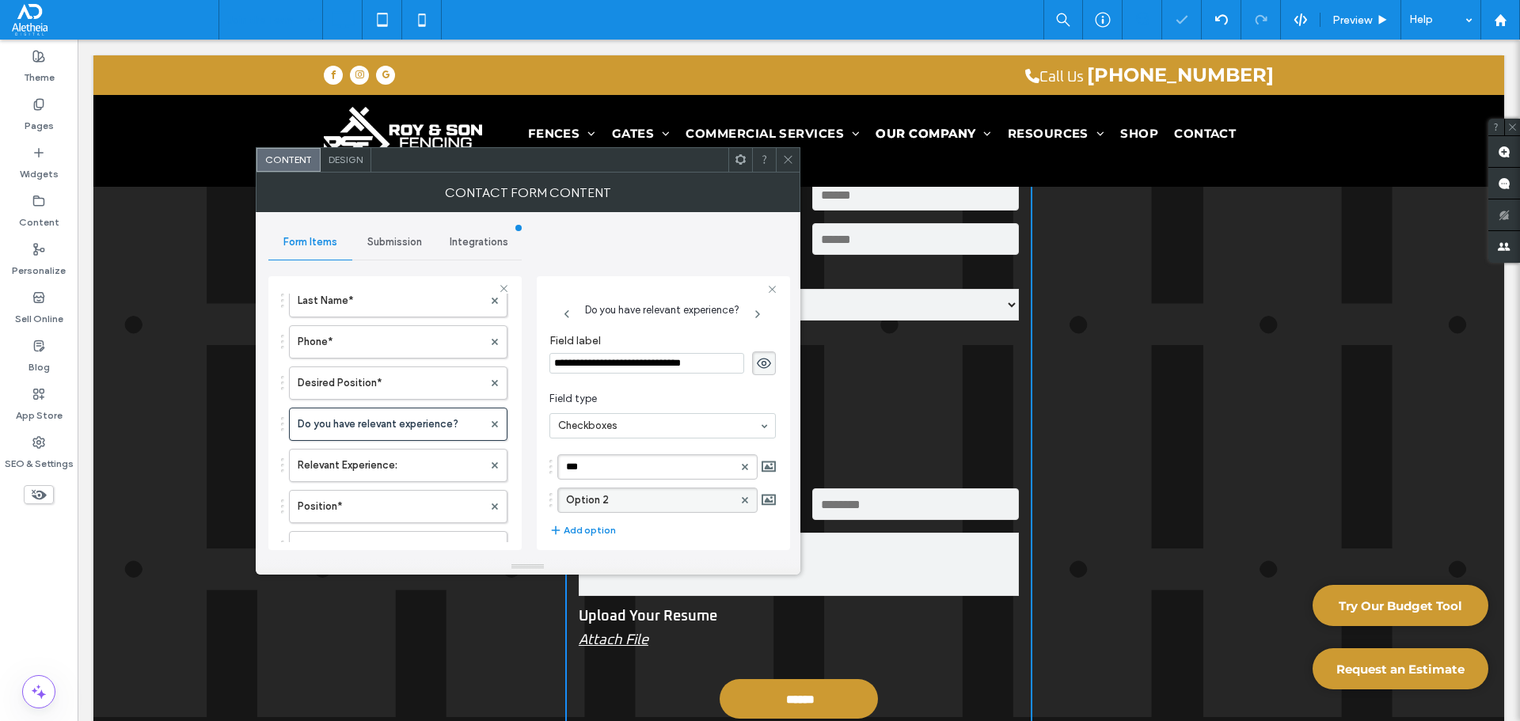
click at [599, 504] on label "Option 2" at bounding box center [649, 500] width 167 height 24
click at [599, 504] on input "********" at bounding box center [649, 500] width 167 height 11
type input "**"
click at [701, 395] on span "Field type" at bounding box center [659, 399] width 220 height 16
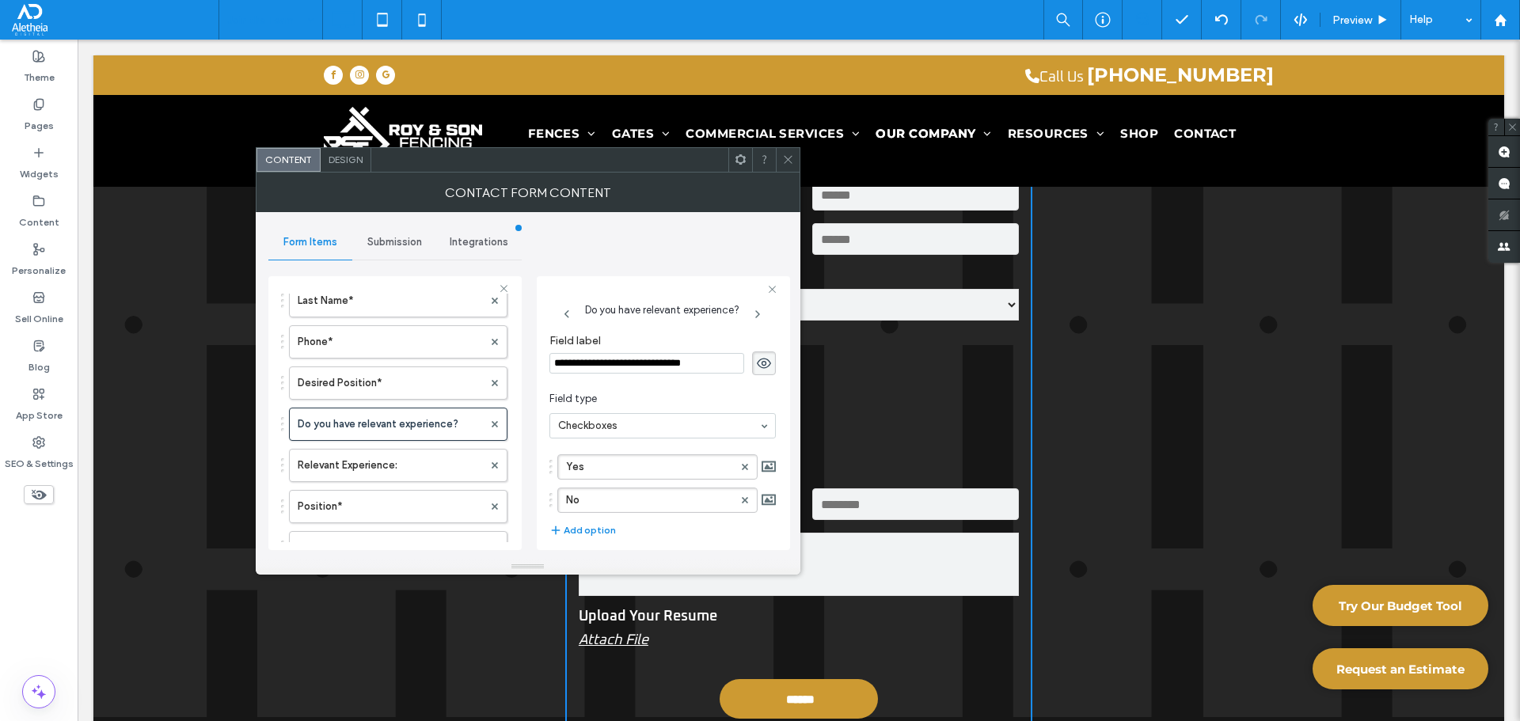
click at [701, 395] on span "Field type" at bounding box center [659, 399] width 220 height 16
click at [709, 383] on section "Field type Checkboxes" at bounding box center [662, 414] width 226 height 63
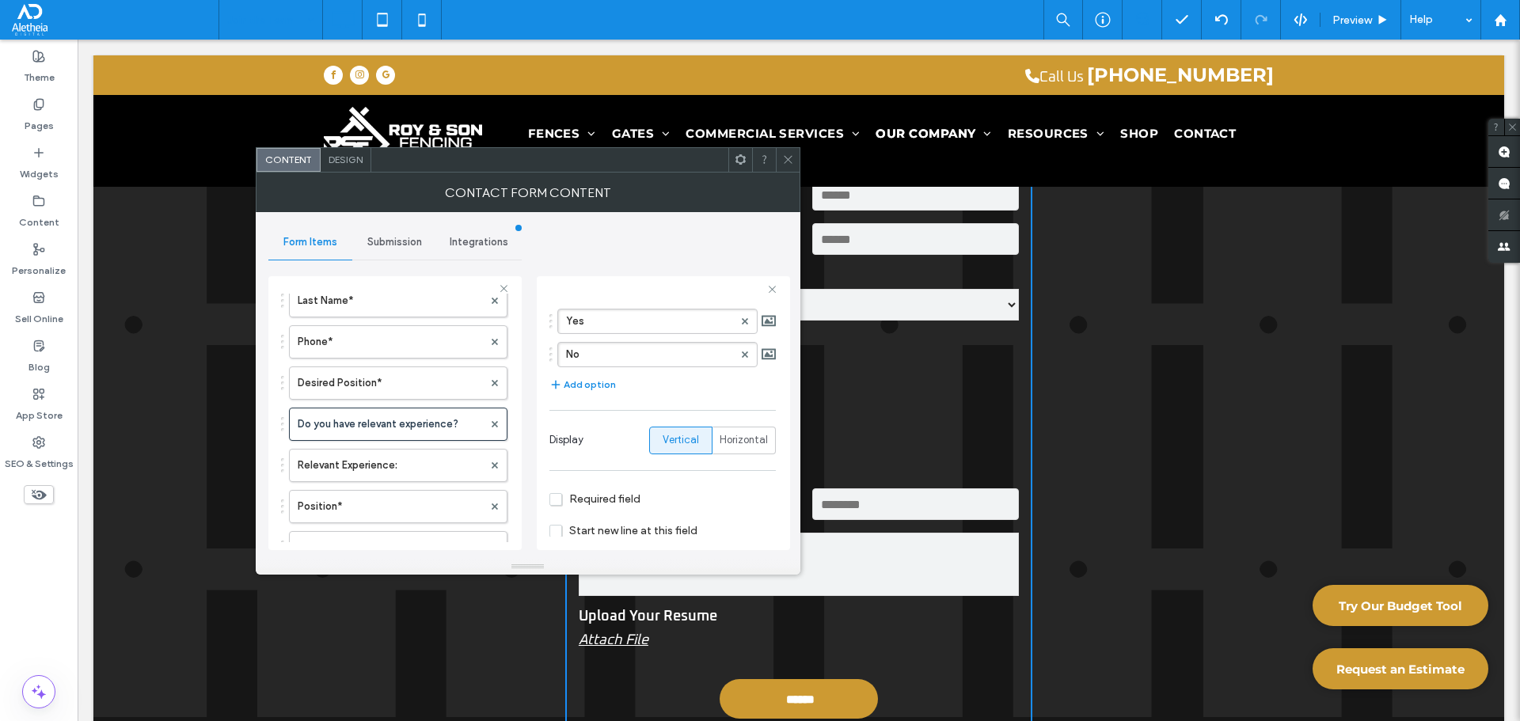
scroll to position [161, 0]
click at [600, 484] on span "Required field" at bounding box center [594, 483] width 91 height 13
click at [728, 425] on span "Horizontal" at bounding box center [744, 425] width 48 height 16
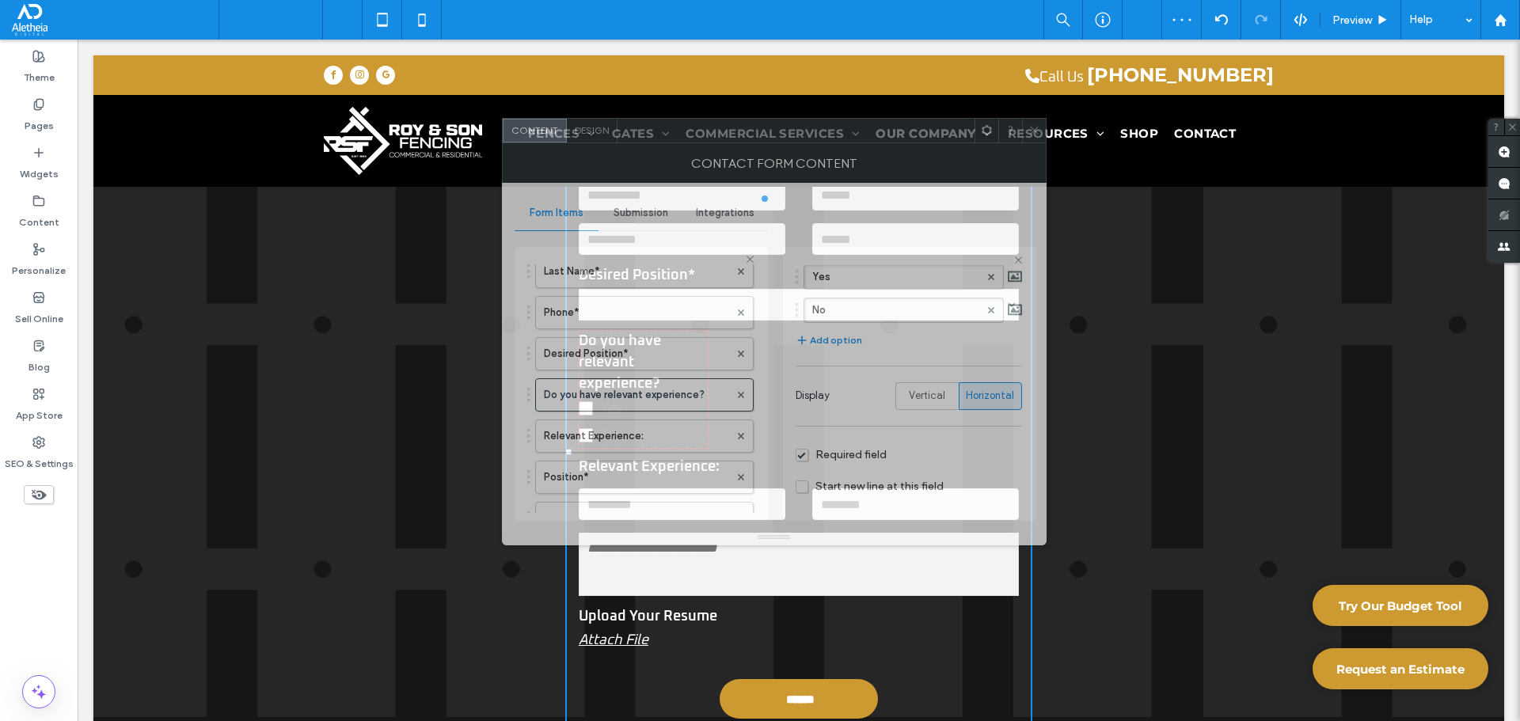
drag, startPoint x: 641, startPoint y: 168, endPoint x: 1010, endPoint y: 105, distance: 374.2
click at [975, 119] on div at bounding box center [795, 131] width 357 height 24
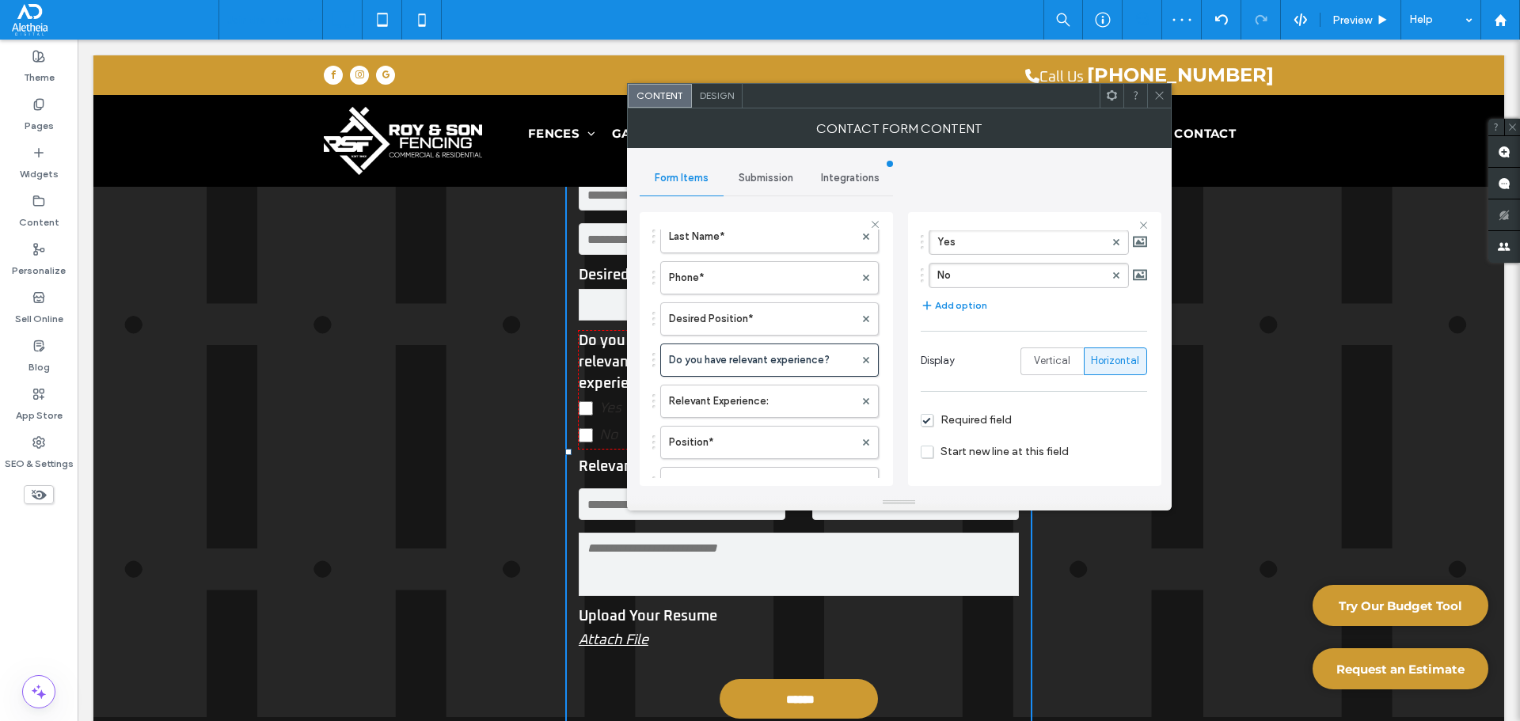
scroll to position [211, 0]
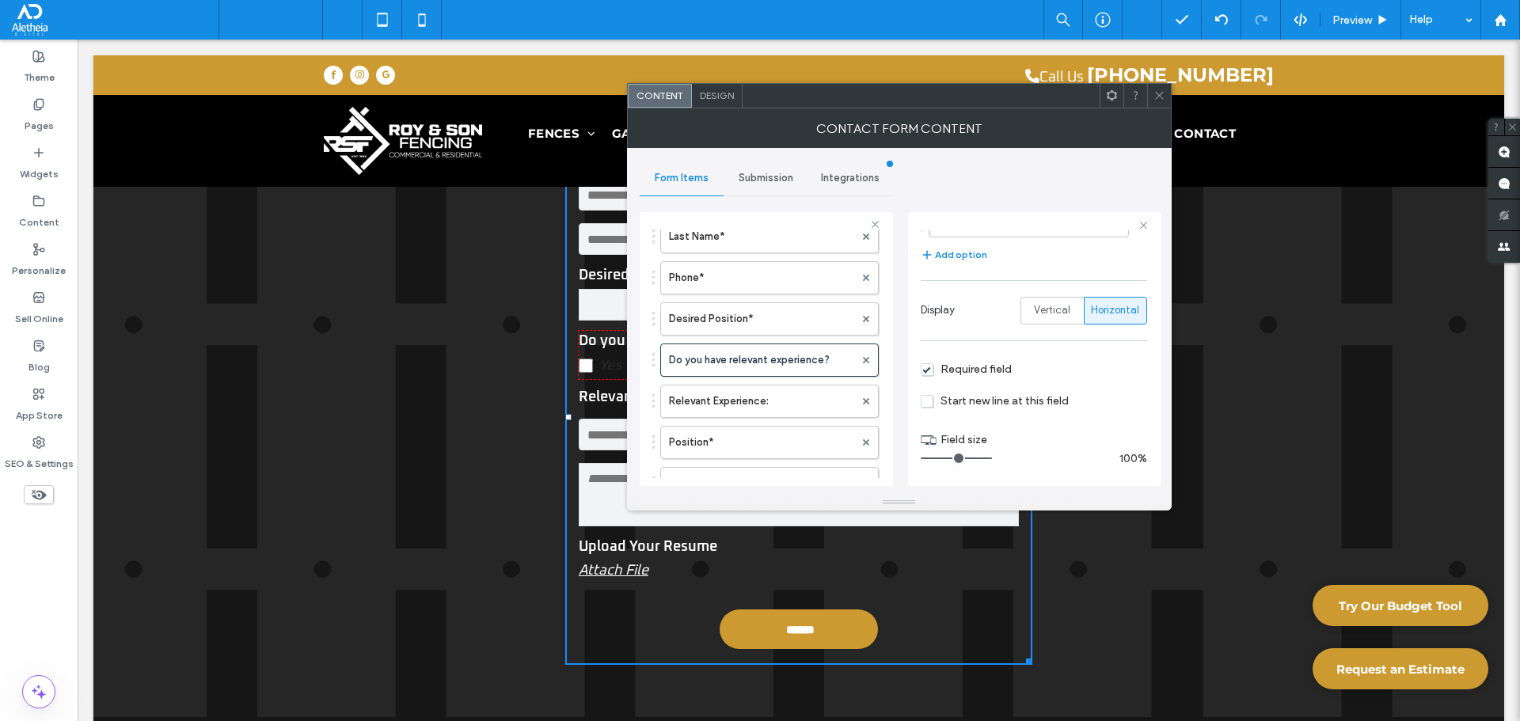
drag, startPoint x: 975, startPoint y: 463, endPoint x: 1038, endPoint y: 461, distance: 62.6
type input "**"
click at [992, 459] on input "range" at bounding box center [956, 459] width 71 height 2
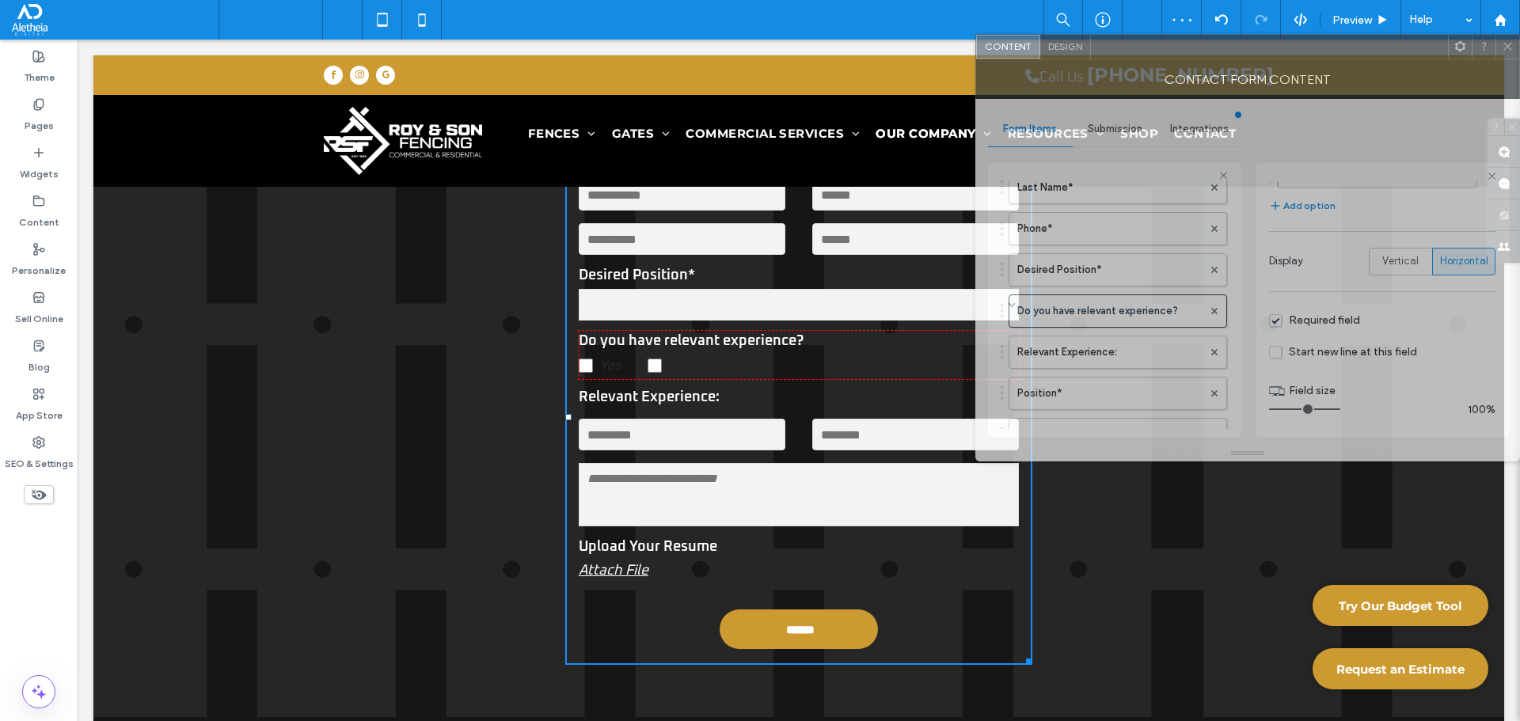
drag, startPoint x: 929, startPoint y: 112, endPoint x: 1293, endPoint y: 63, distance: 367.5
click at [1293, 63] on div "Contact Form Content" at bounding box center [1247, 79] width 545 height 40
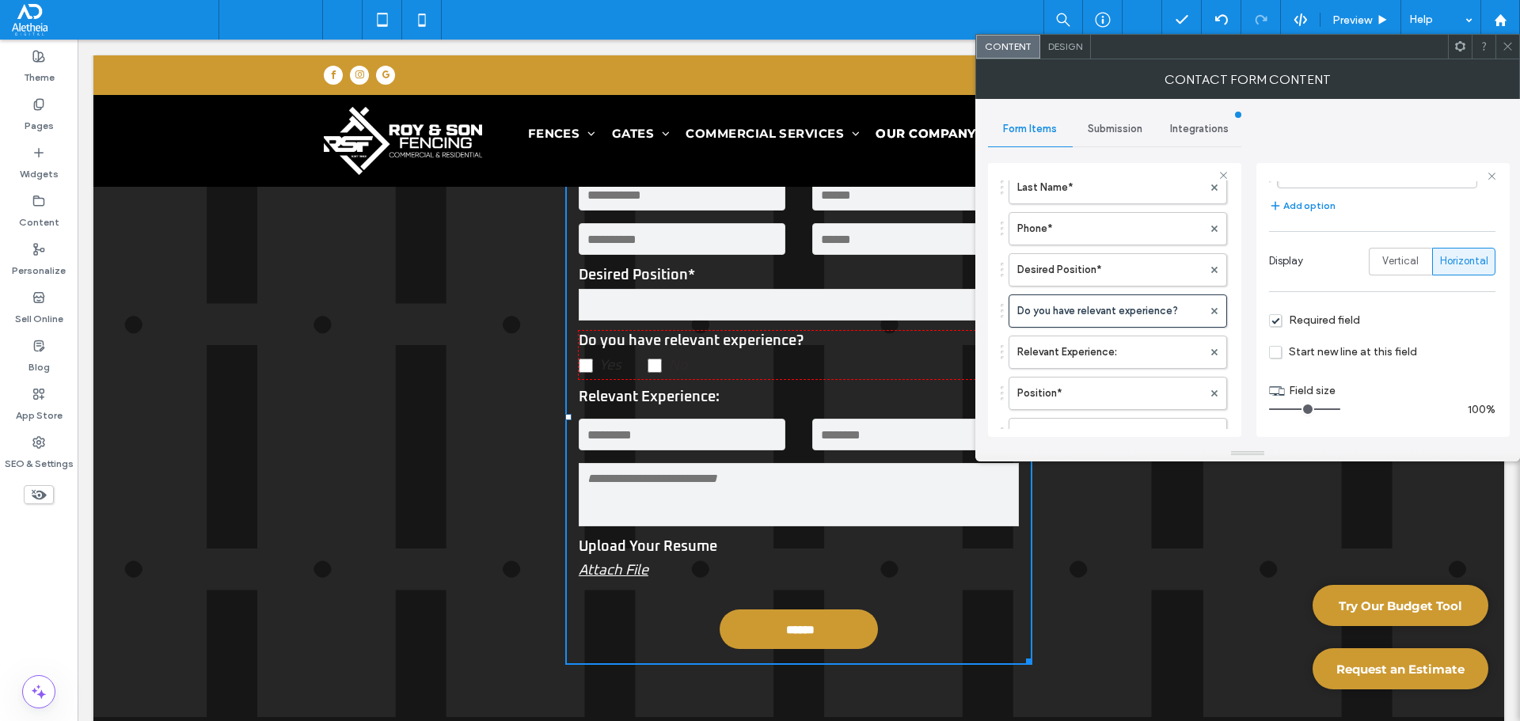
click at [1504, 52] on span at bounding box center [1508, 47] width 12 height 24
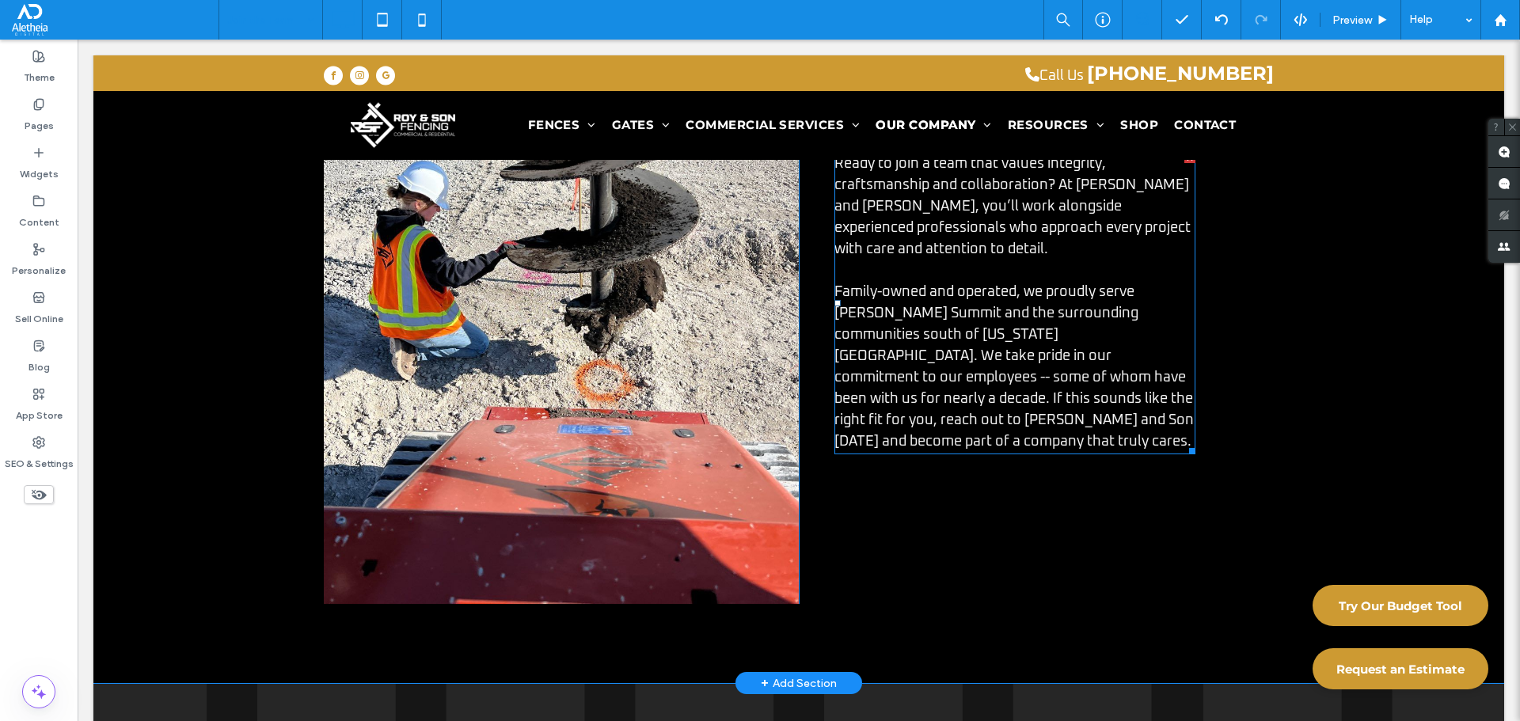
scroll to position [237, 0]
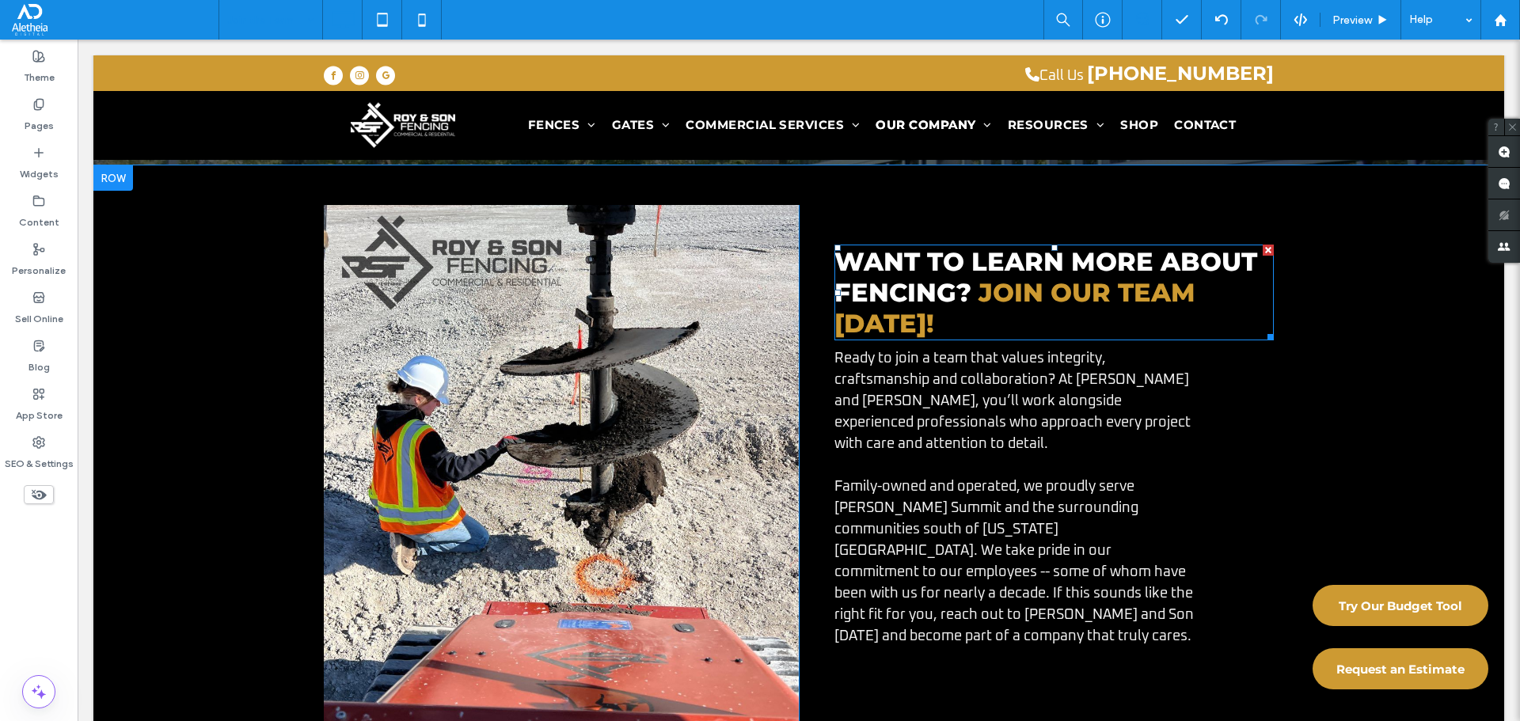
click at [997, 291] on span "Join our team [DATE]!" at bounding box center [1014, 308] width 361 height 62
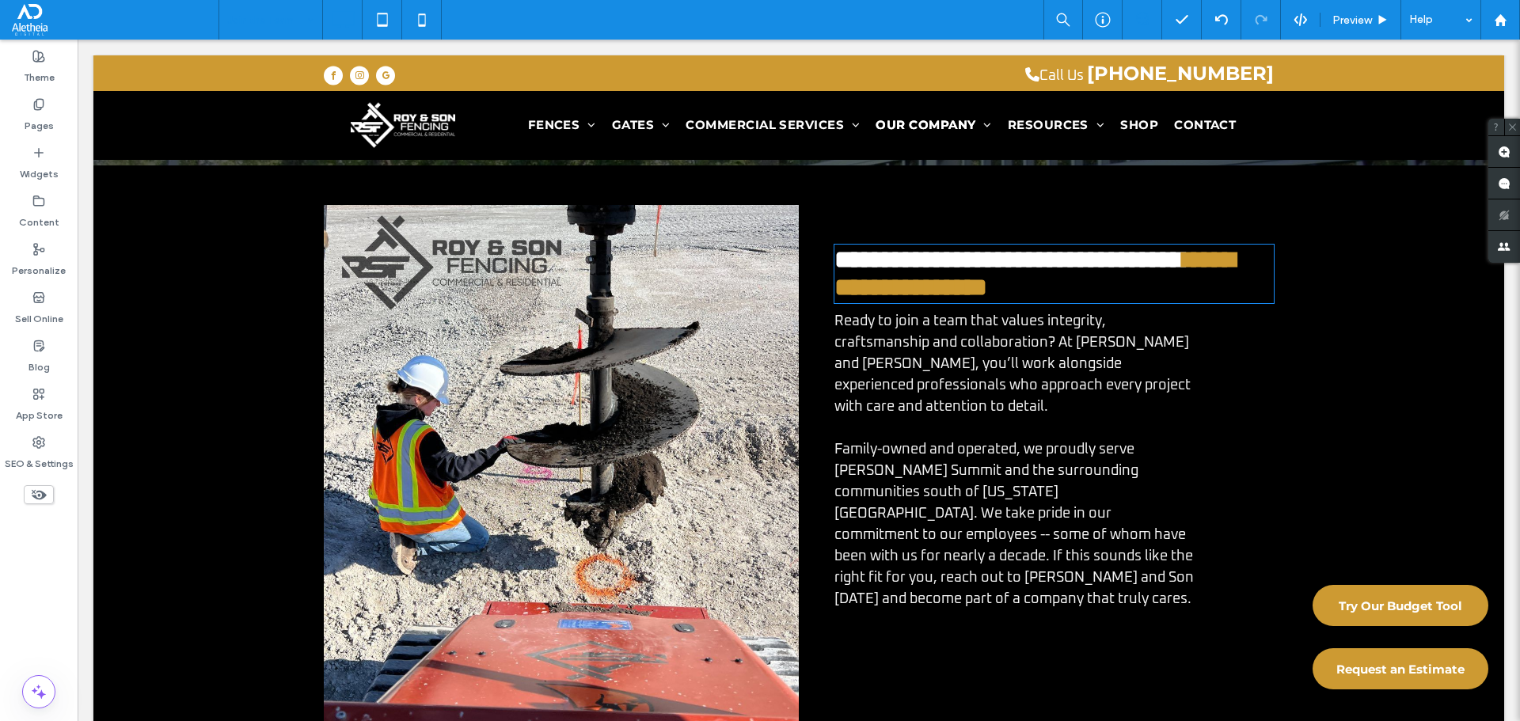
type input "**********"
type input "**"
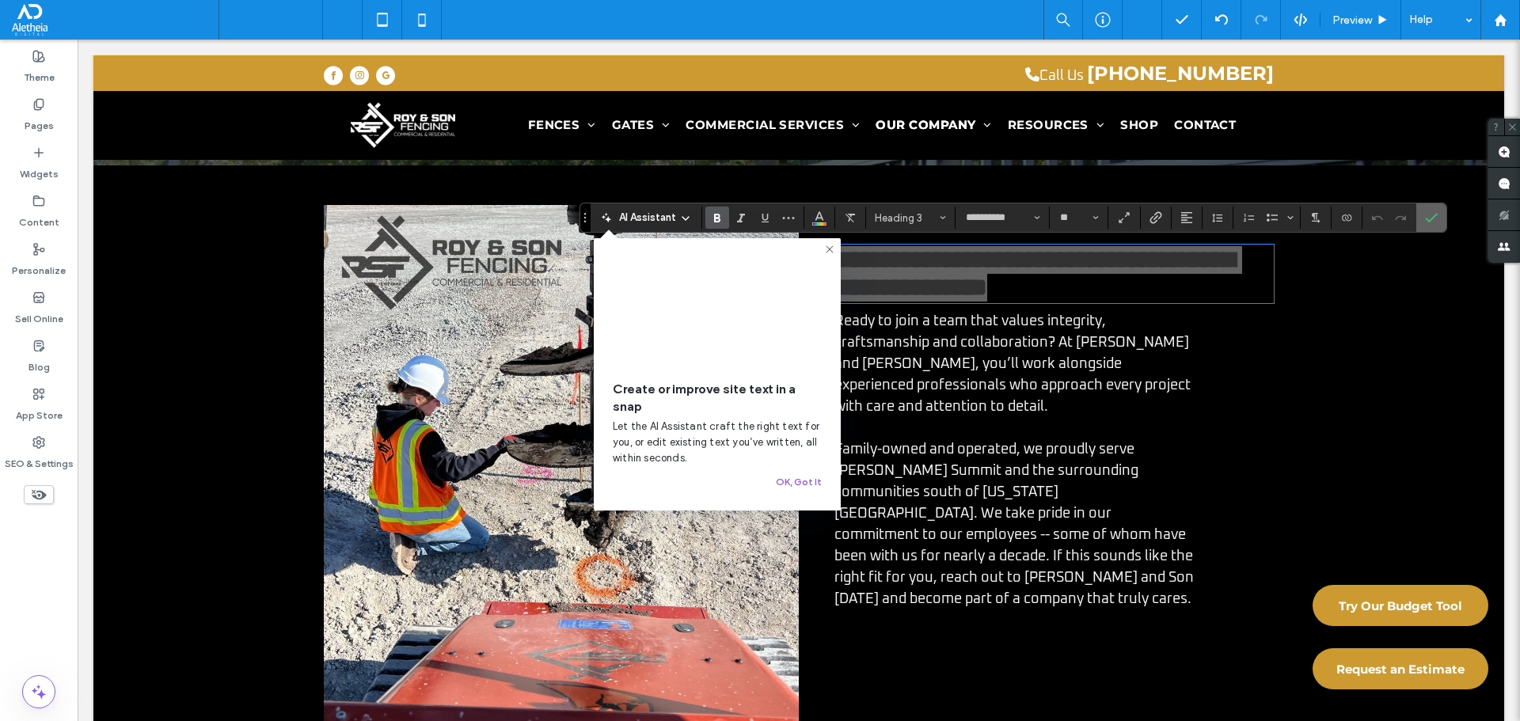
click at [1423, 219] on label "Confirm" at bounding box center [1431, 217] width 24 height 28
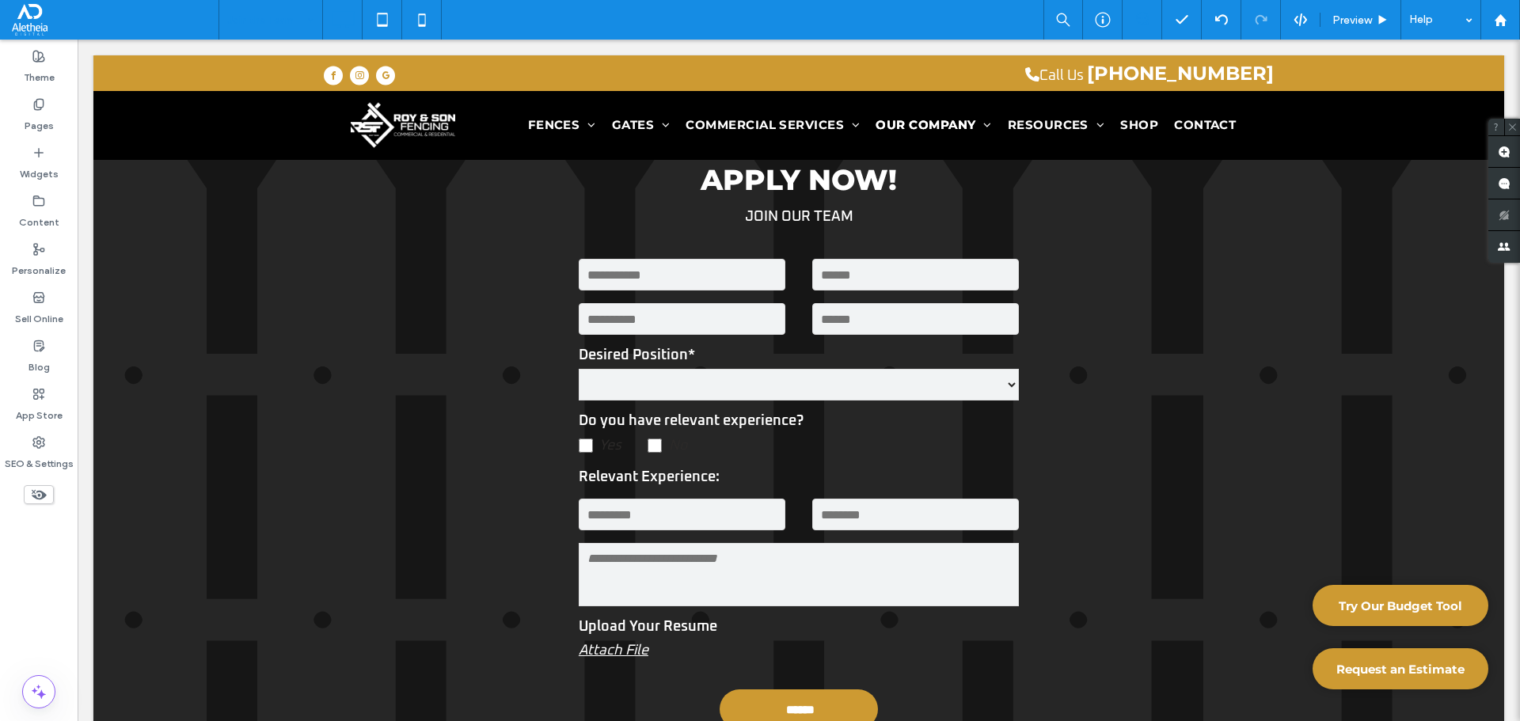
scroll to position [1029, 0]
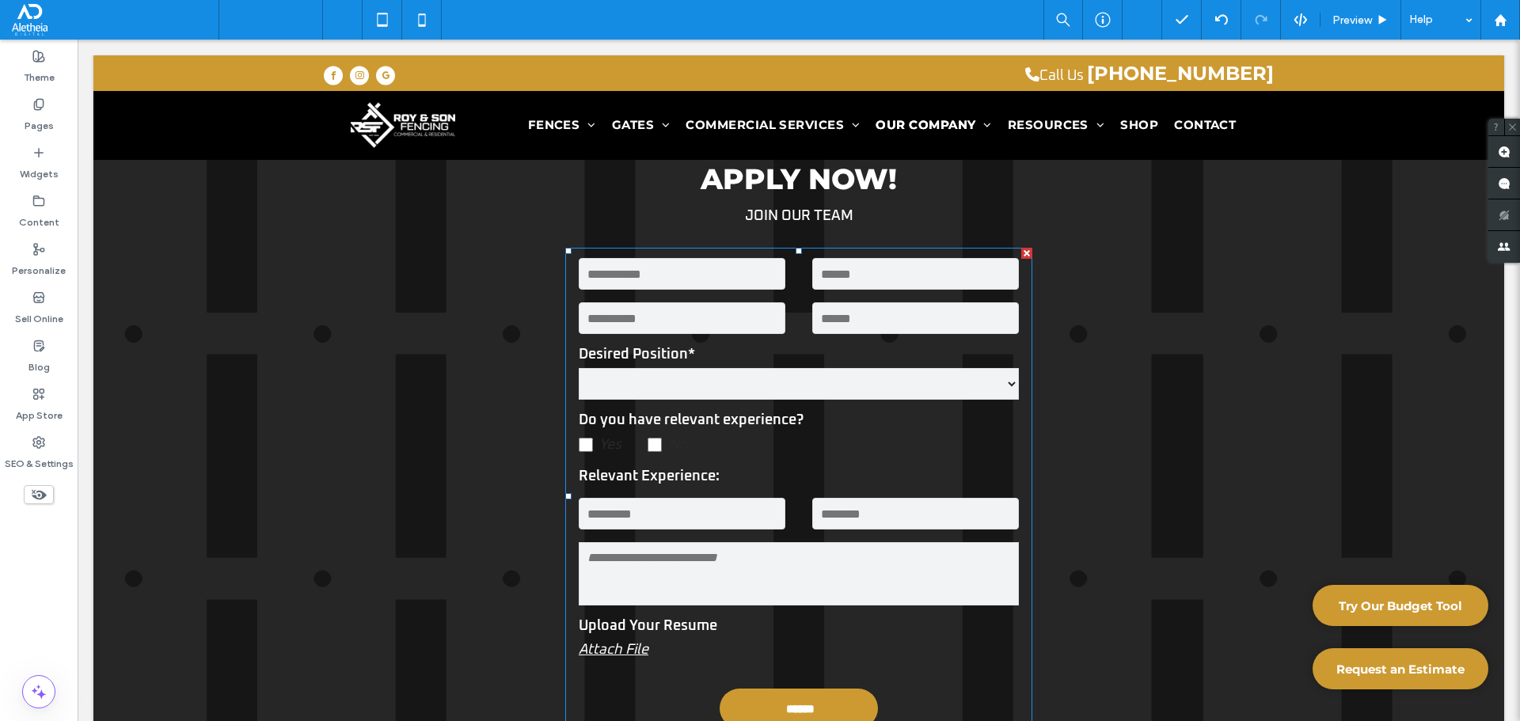
click at [755, 313] on input "text" at bounding box center [682, 318] width 207 height 32
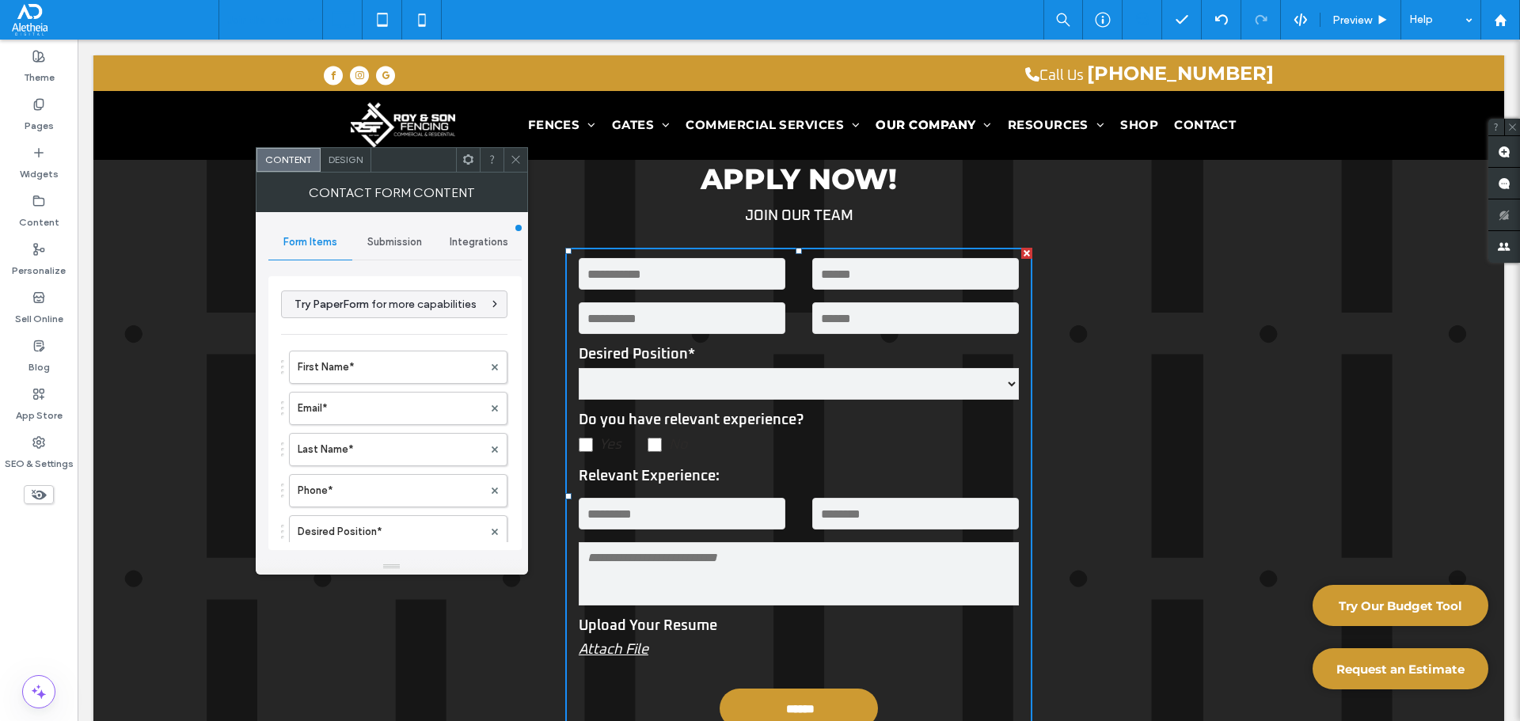
click at [371, 247] on span "Submission" at bounding box center [394, 242] width 55 height 13
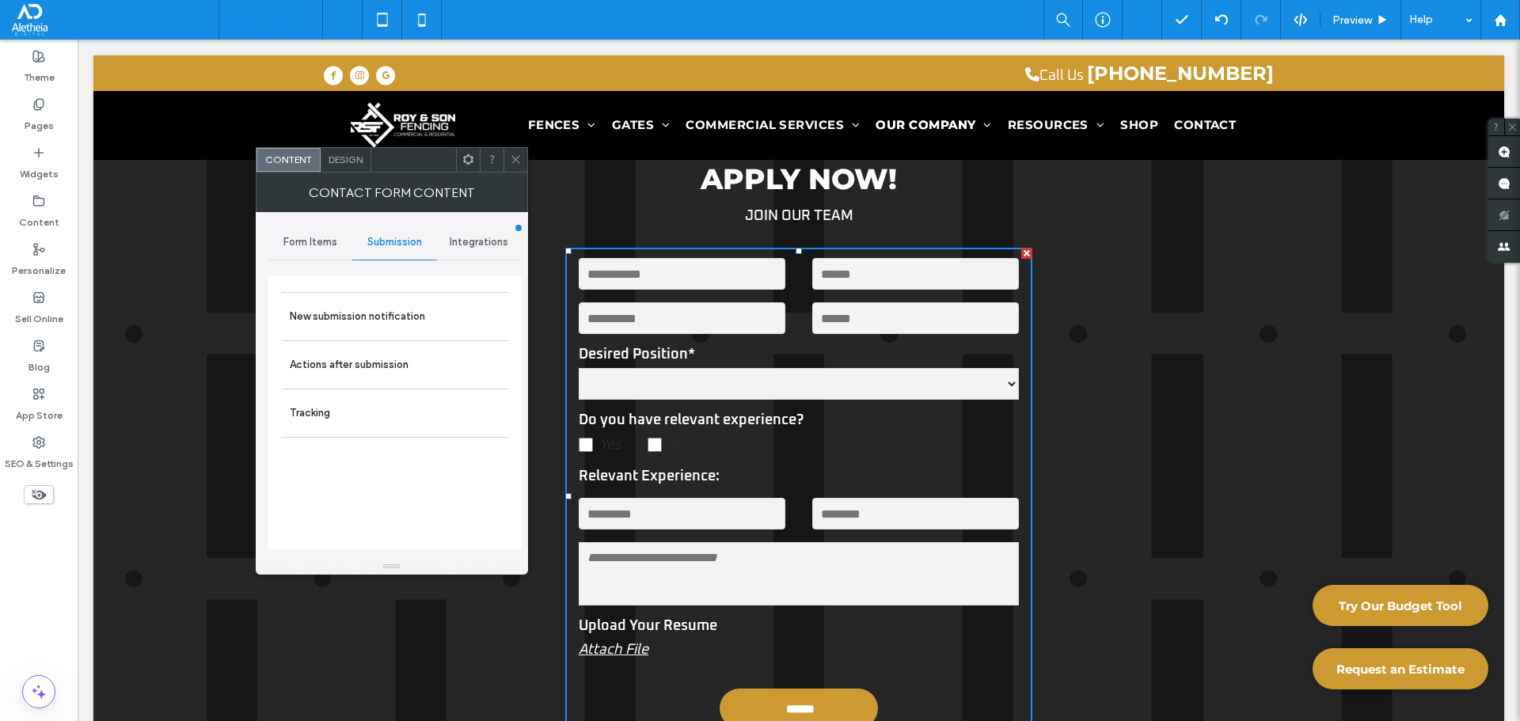
click at [317, 232] on div "Form Items" at bounding box center [310, 242] width 85 height 35
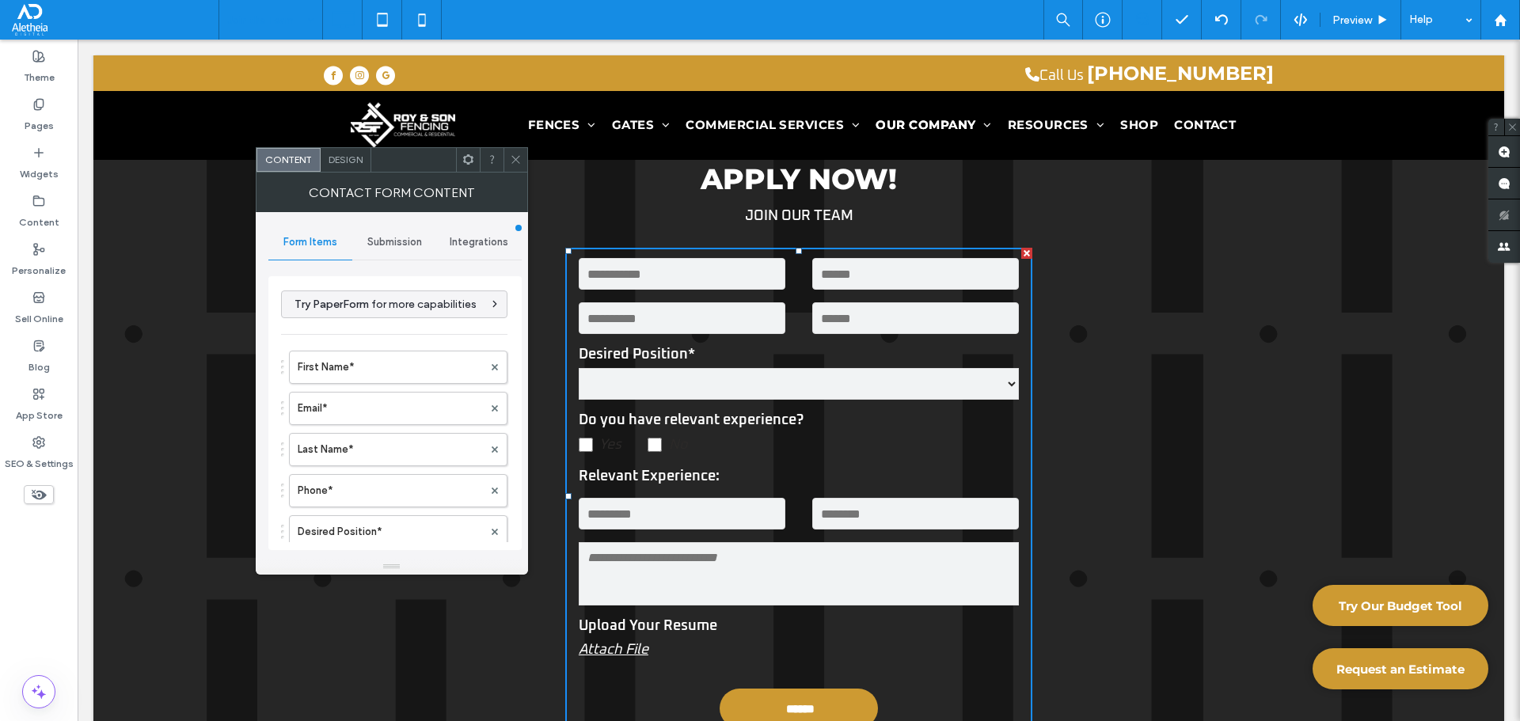
click at [341, 163] on span "Design" at bounding box center [346, 160] width 34 height 12
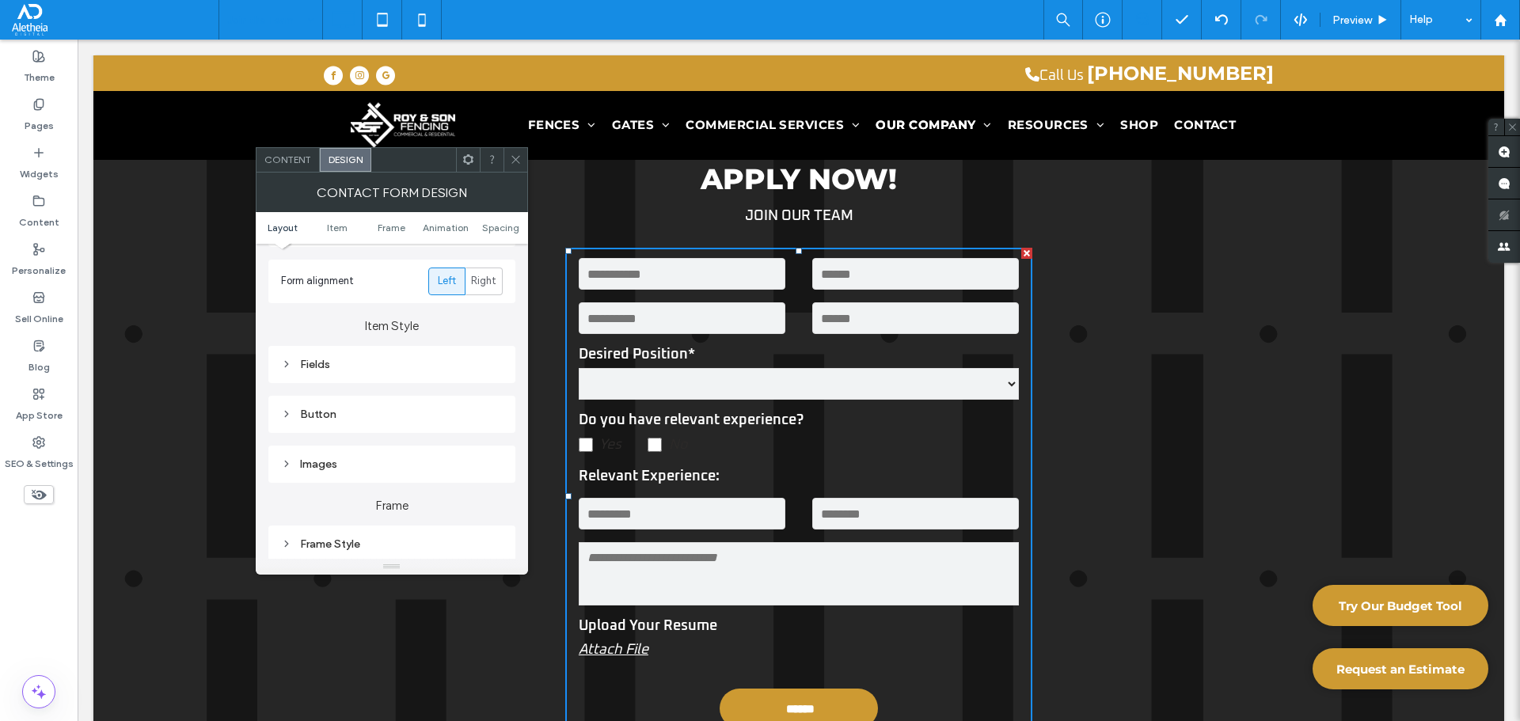
scroll to position [237, 0]
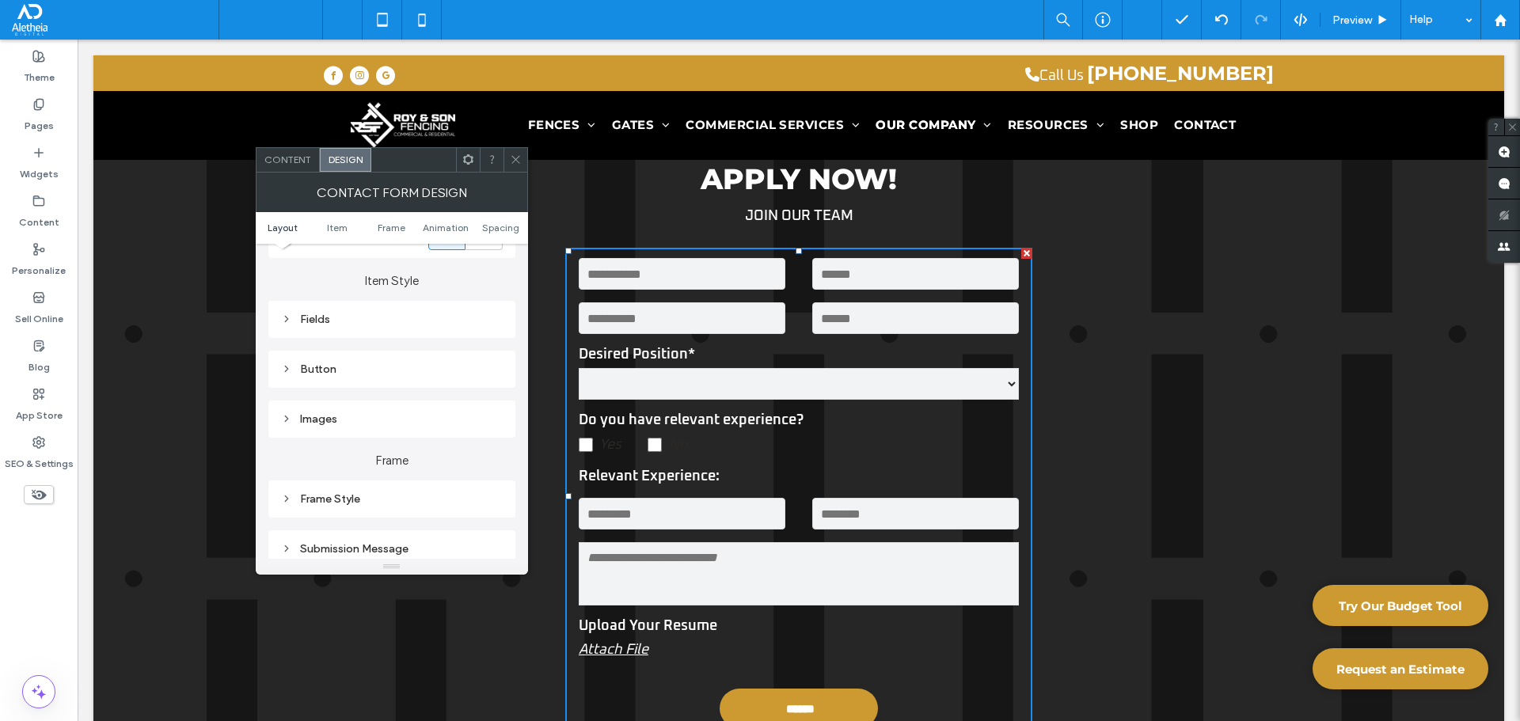
click at [520, 160] on icon at bounding box center [516, 160] width 12 height 12
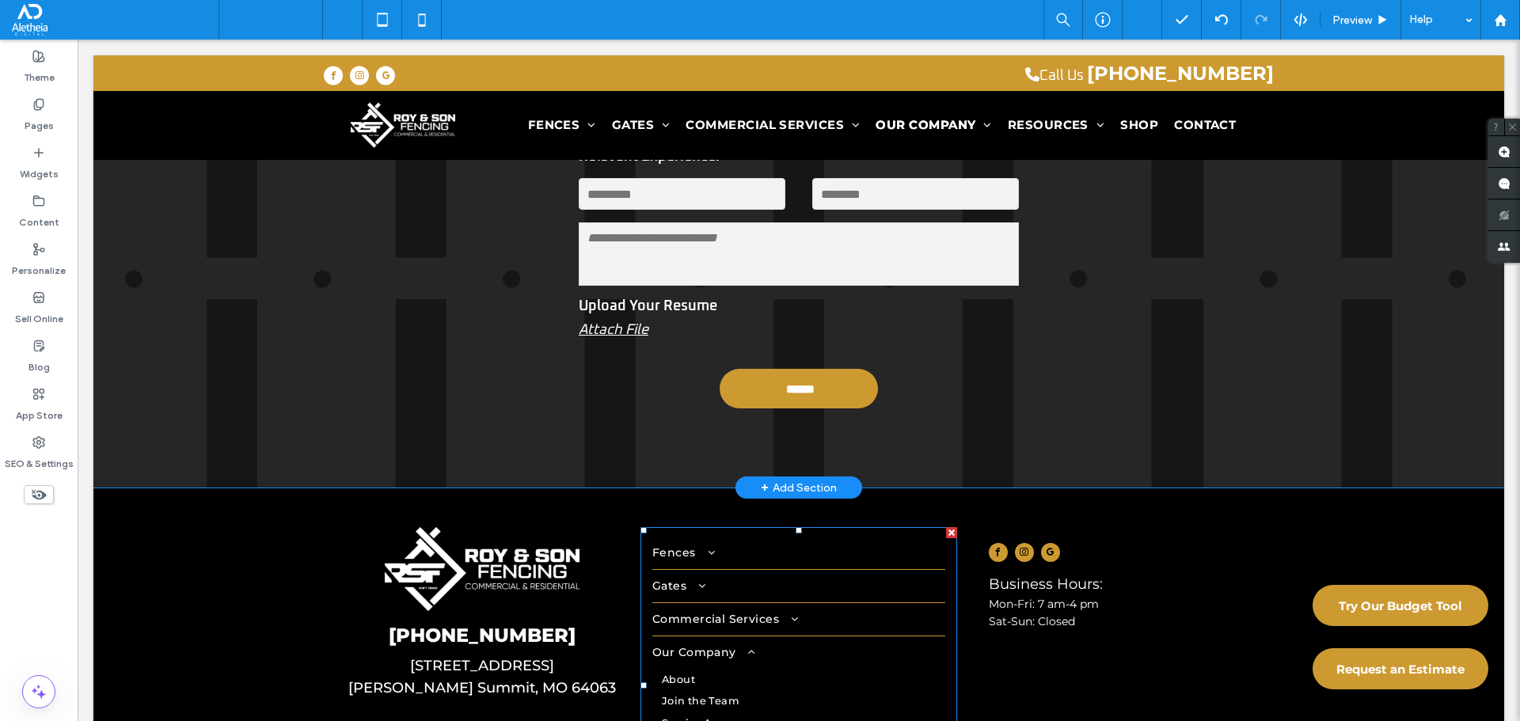
scroll to position [1187, 0]
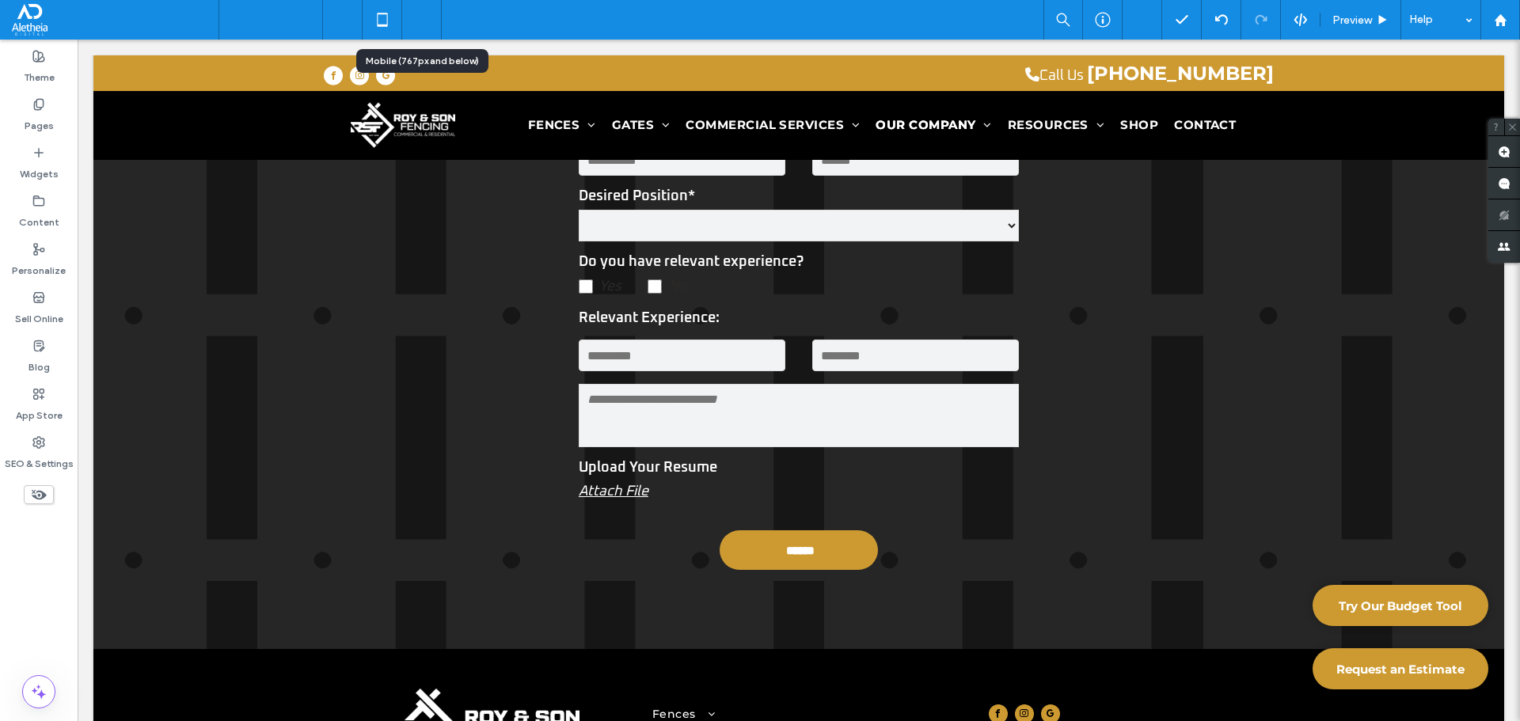
click at [415, 17] on icon at bounding box center [422, 20] width 32 height 32
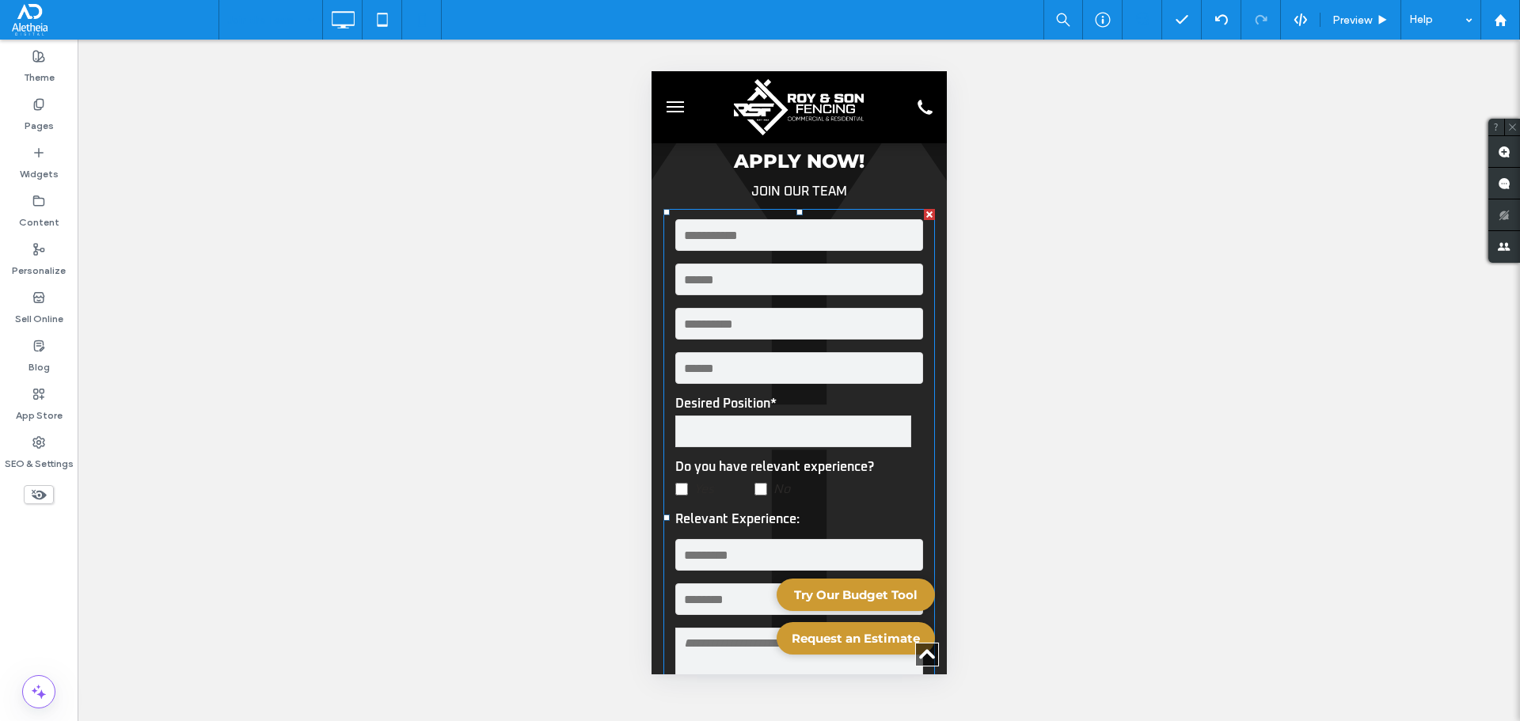
scroll to position [792, 0]
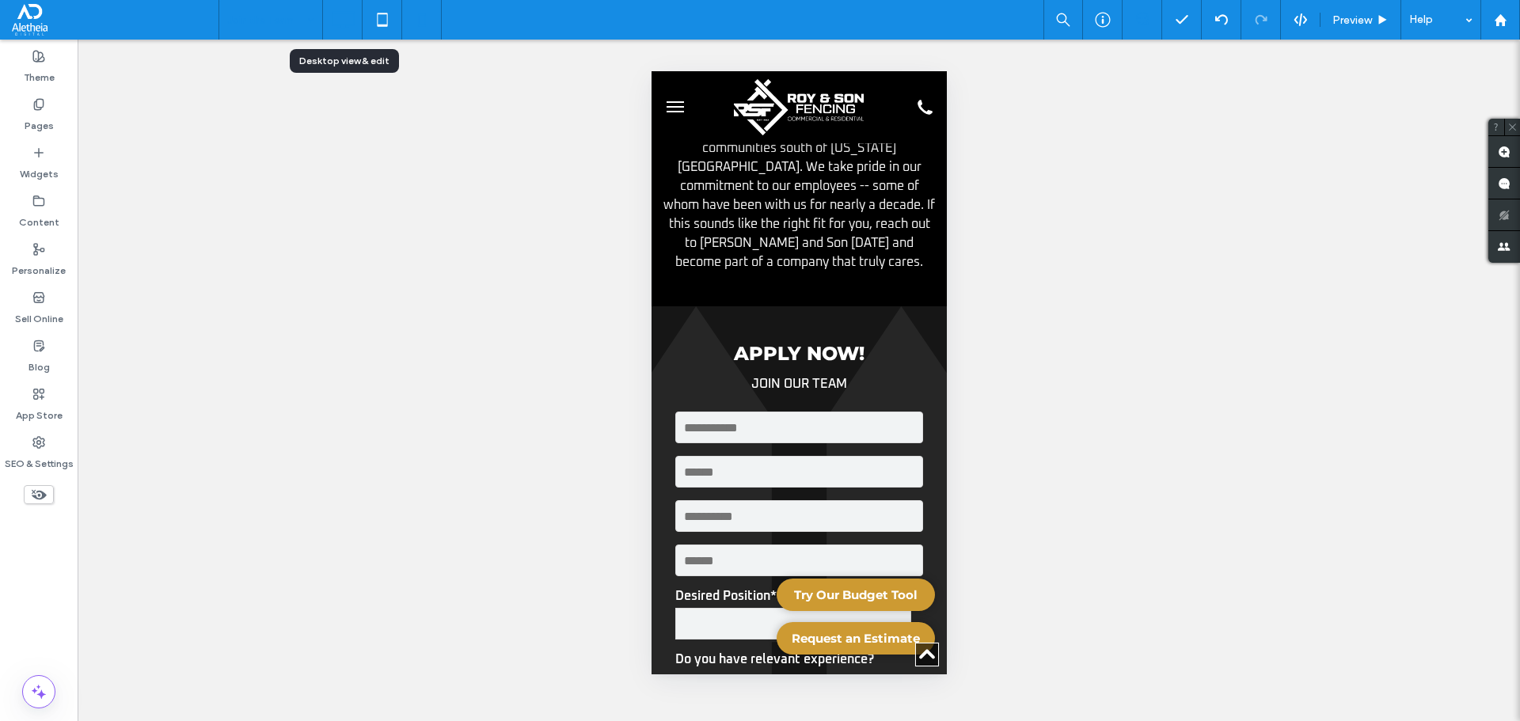
click at [339, 12] on use at bounding box center [343, 19] width 23 height 17
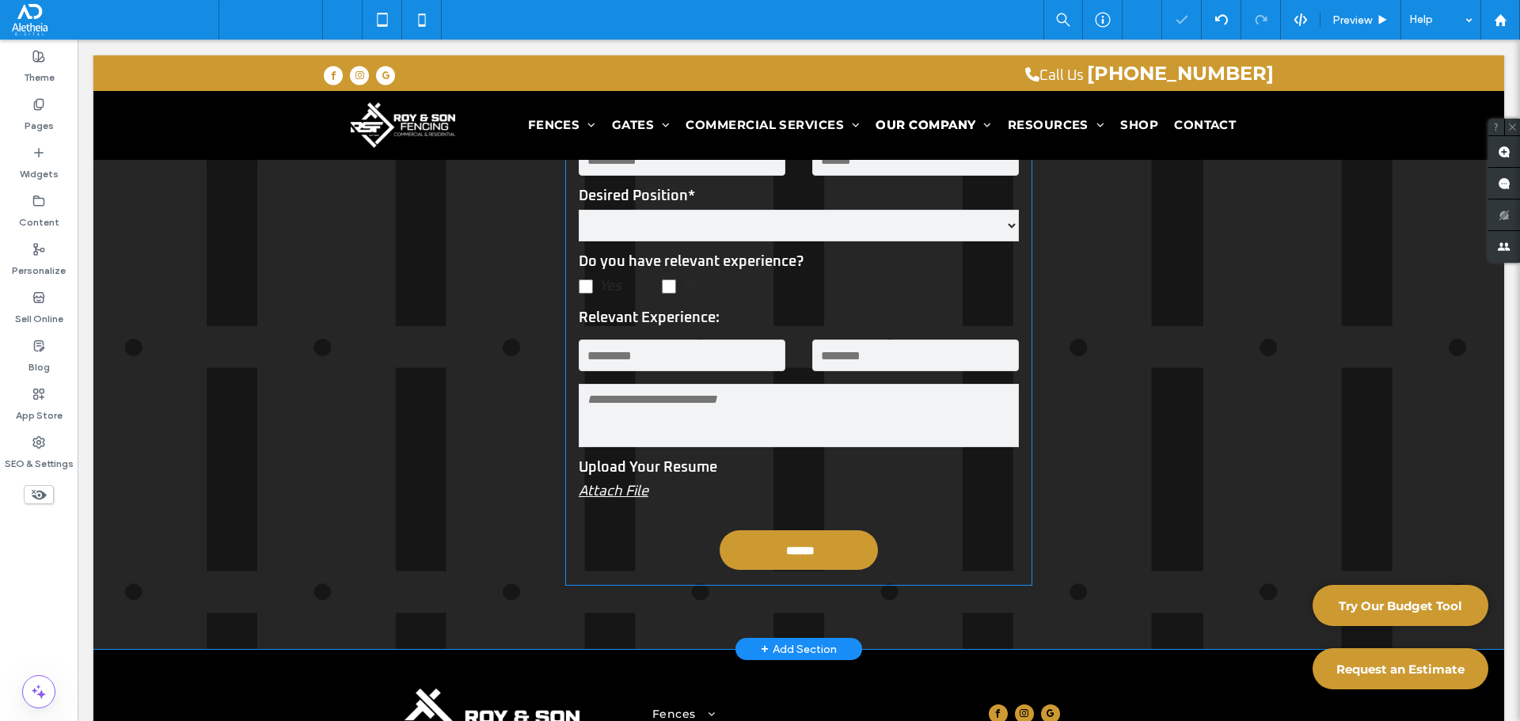
scroll to position [1161, 0]
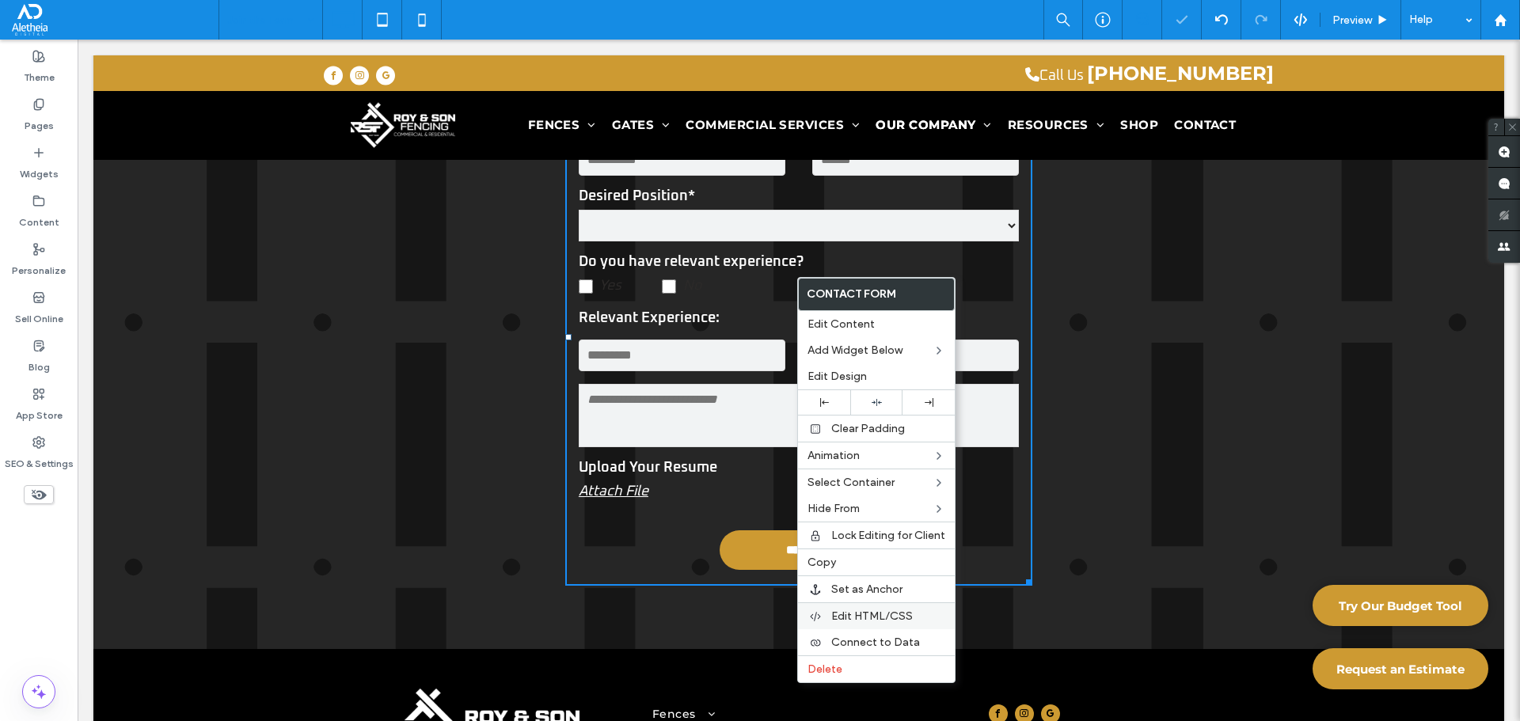
click at [854, 604] on div "Edit HTML/CSS" at bounding box center [876, 615] width 157 height 27
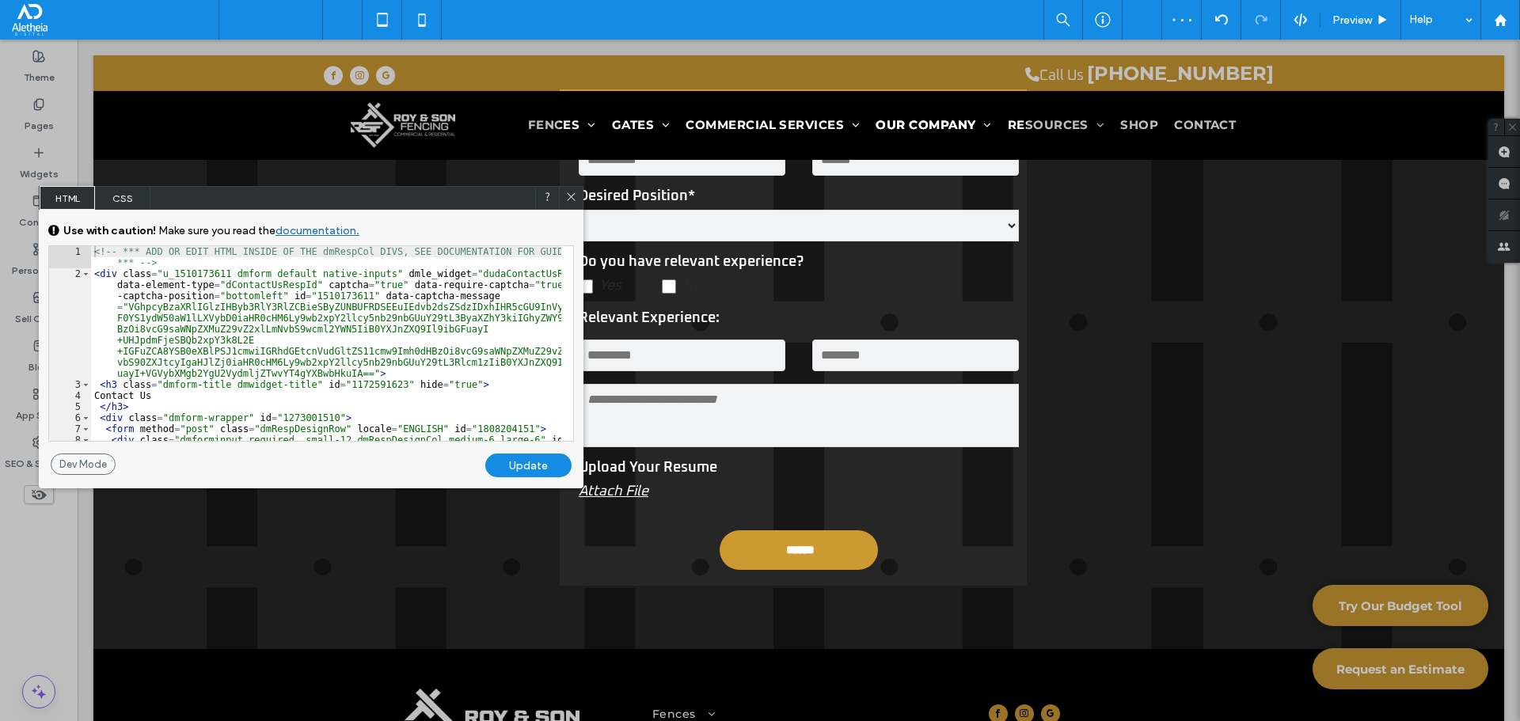
scroll to position [95, 0]
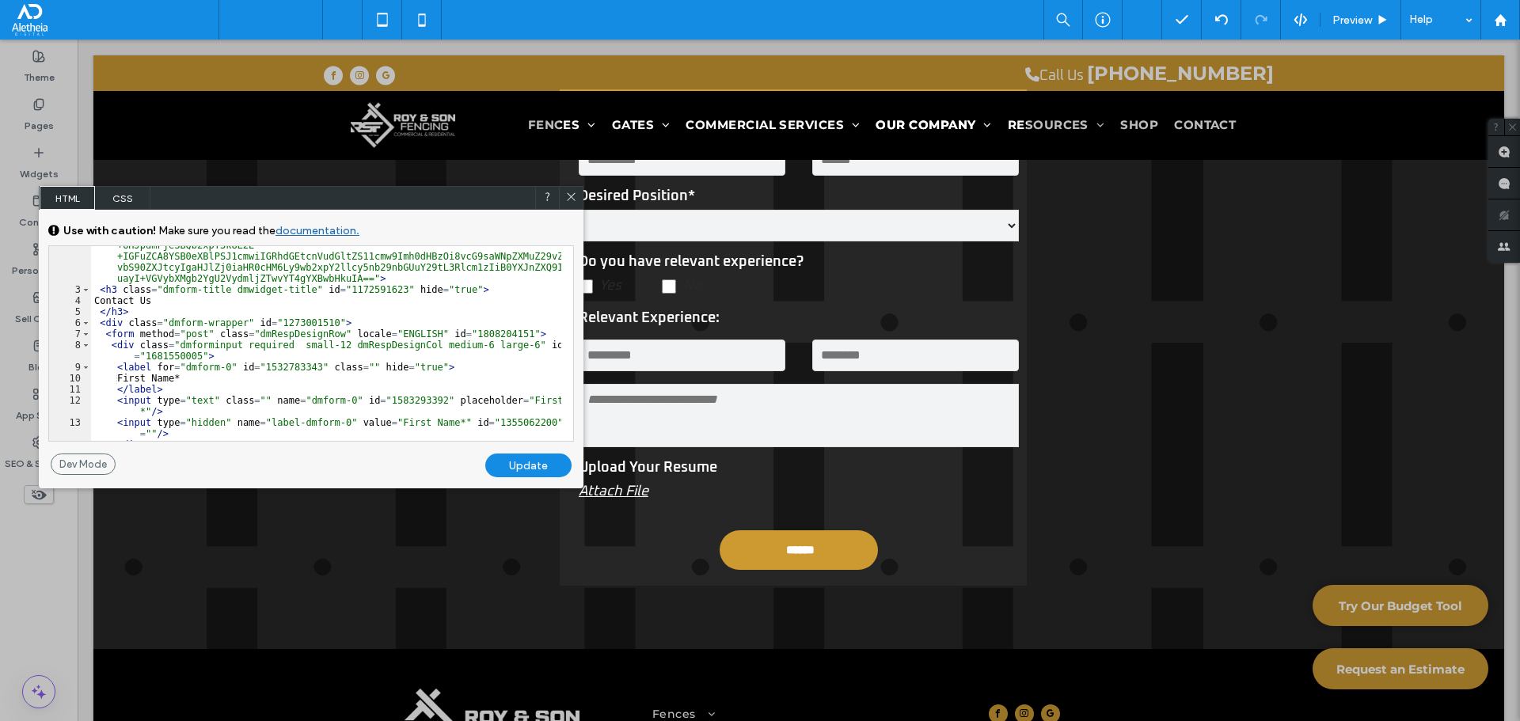
click at [568, 198] on icon at bounding box center [571, 197] width 12 height 12
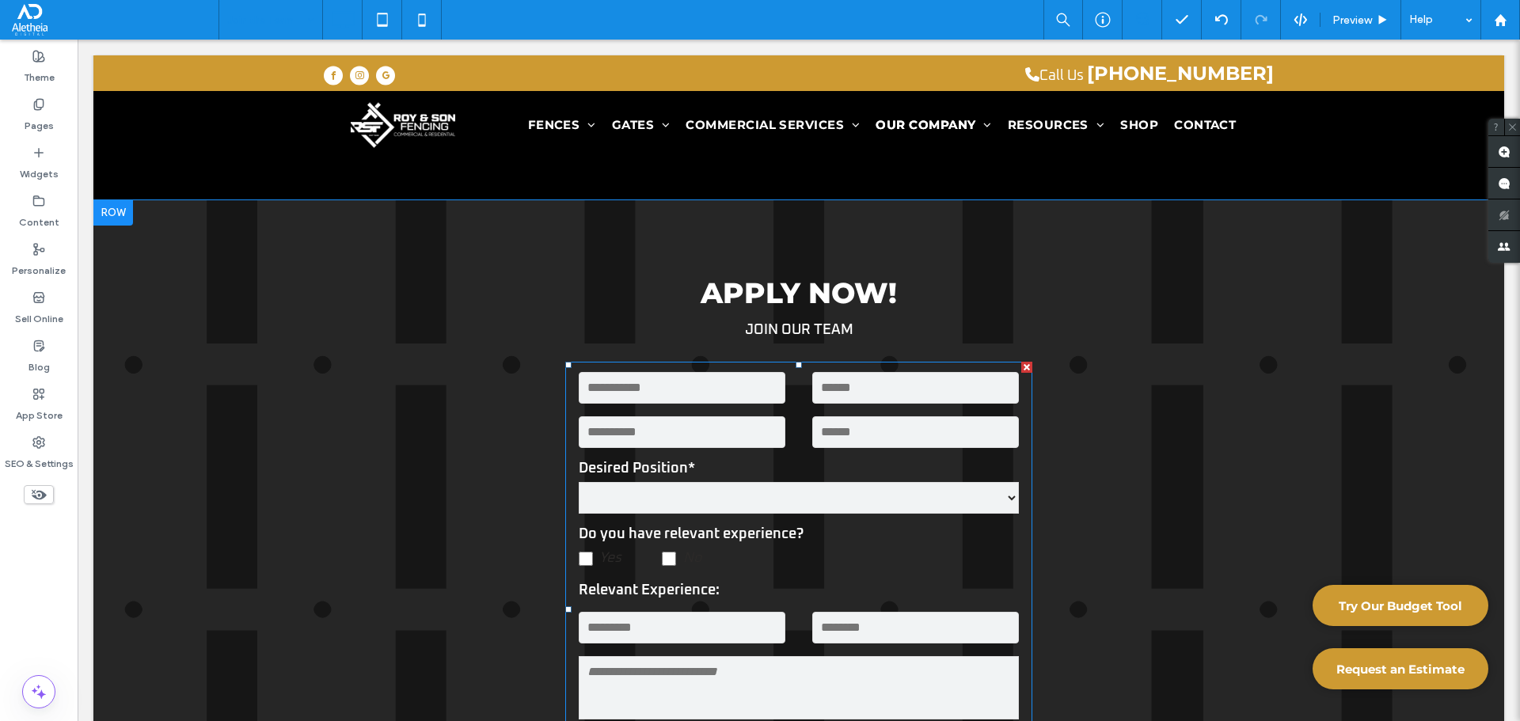
scroll to position [1187, 0]
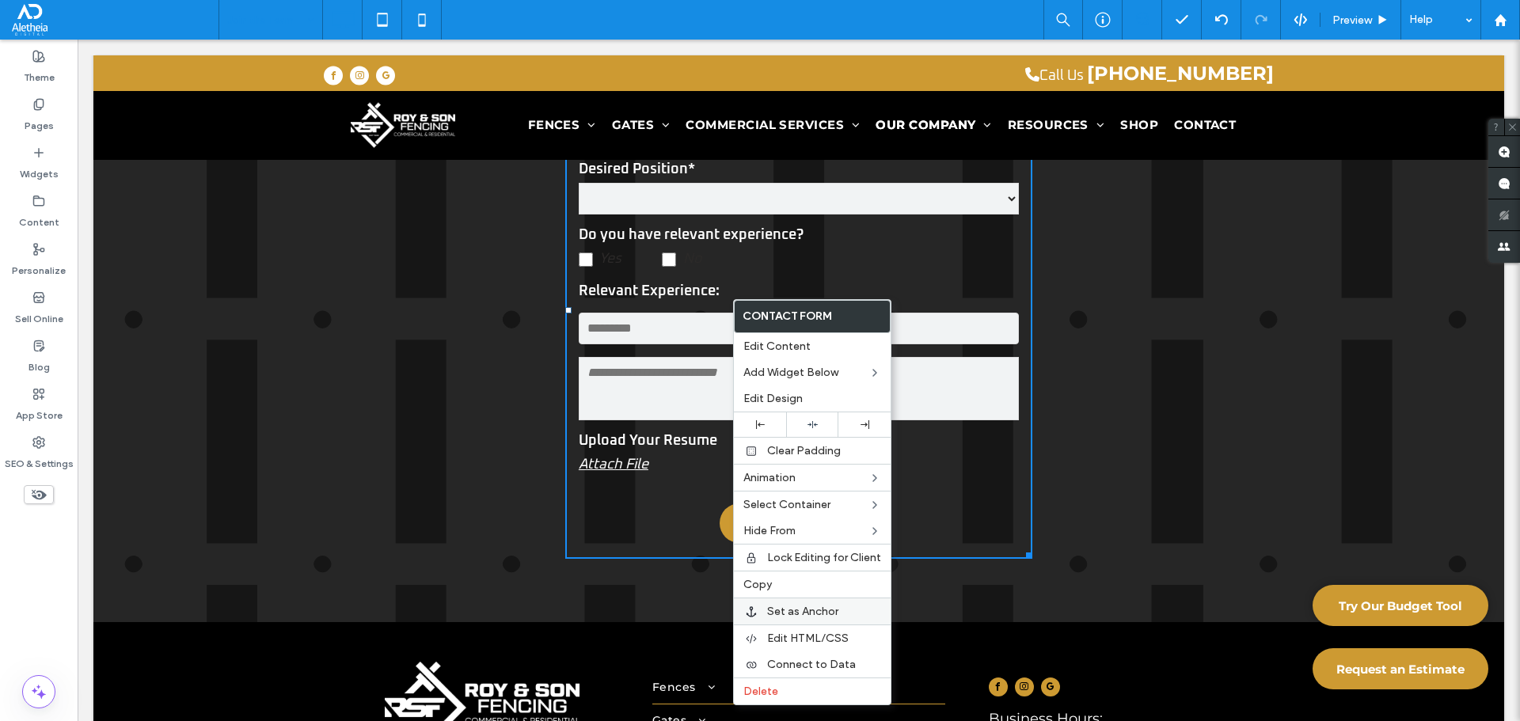
click at [772, 624] on div "Set as Anchor" at bounding box center [812, 611] width 157 height 27
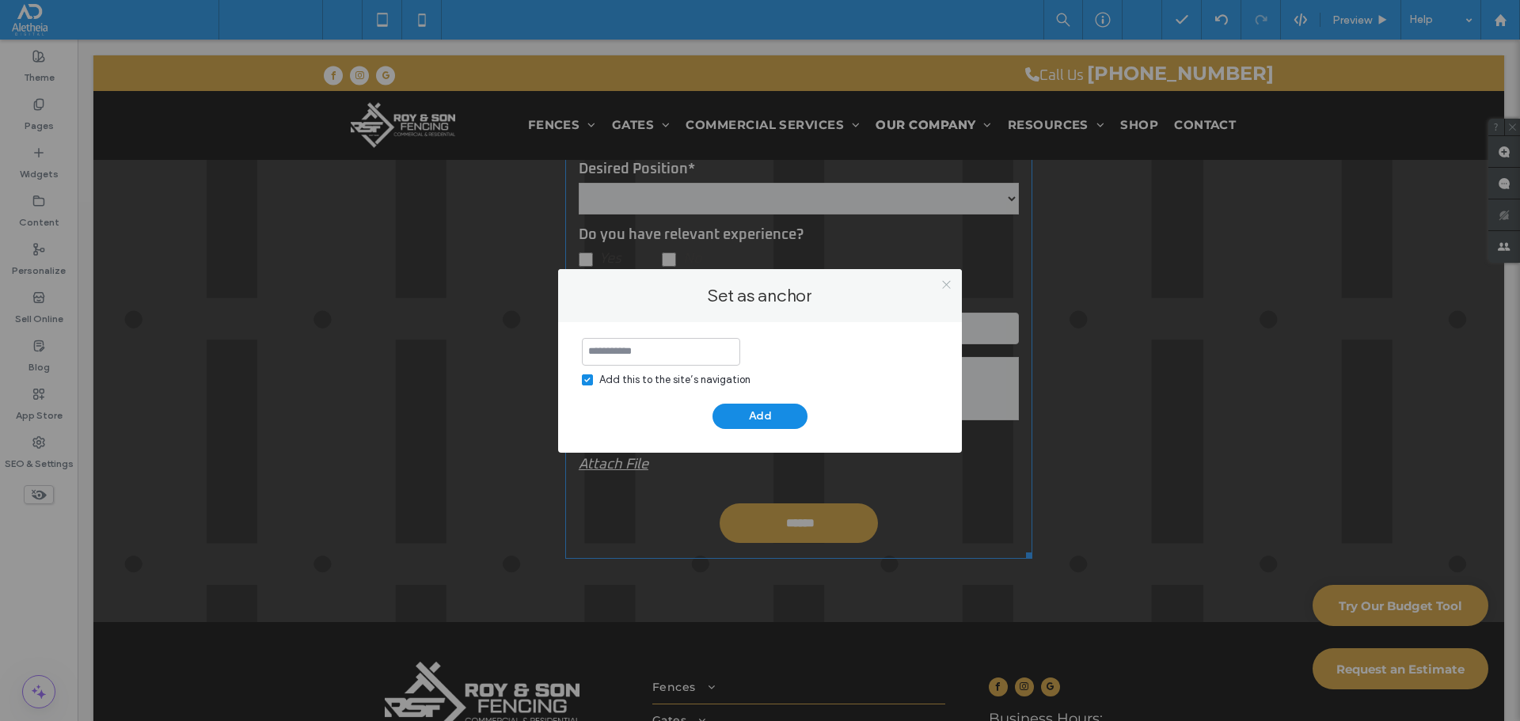
click at [944, 283] on use at bounding box center [946, 285] width 8 height 8
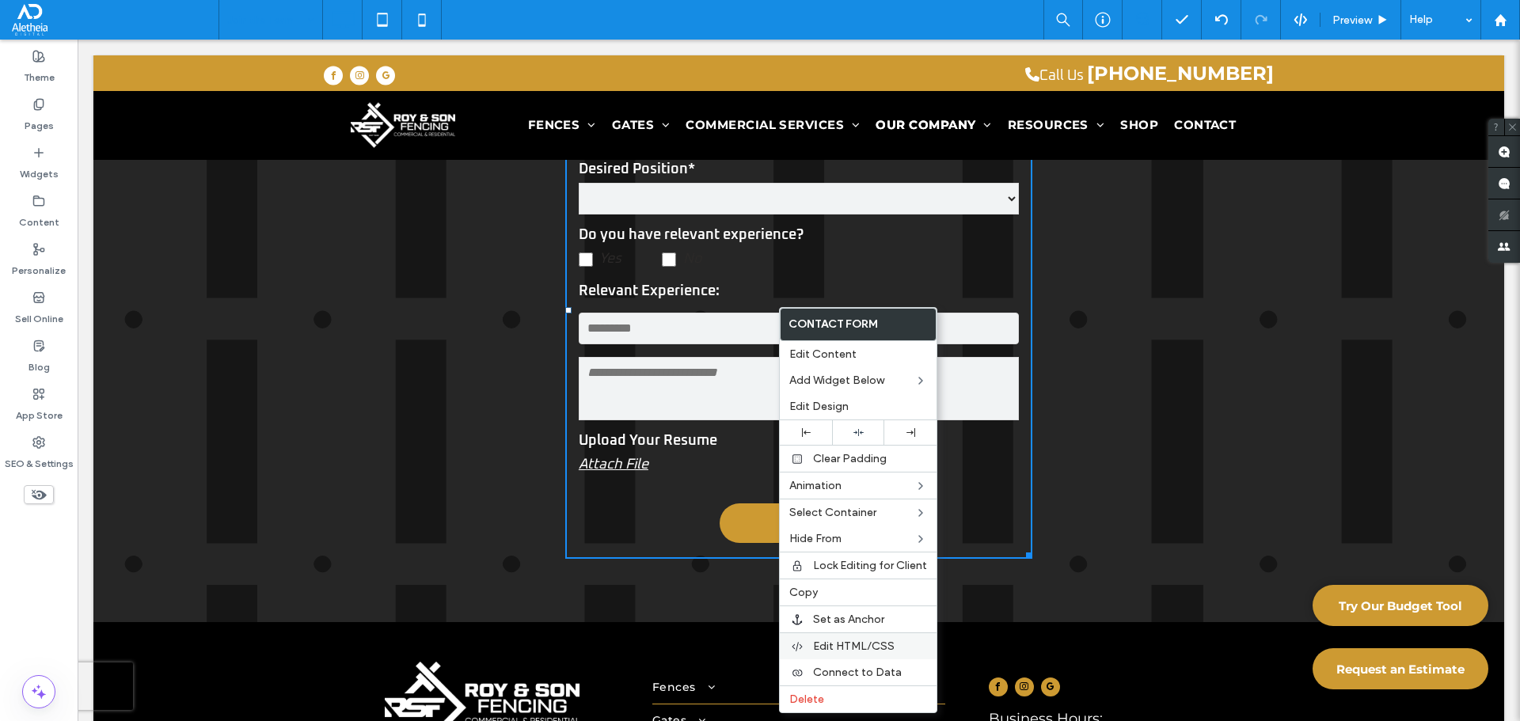
click at [835, 652] on span "Edit HTML/CSS" at bounding box center [854, 646] width 82 height 13
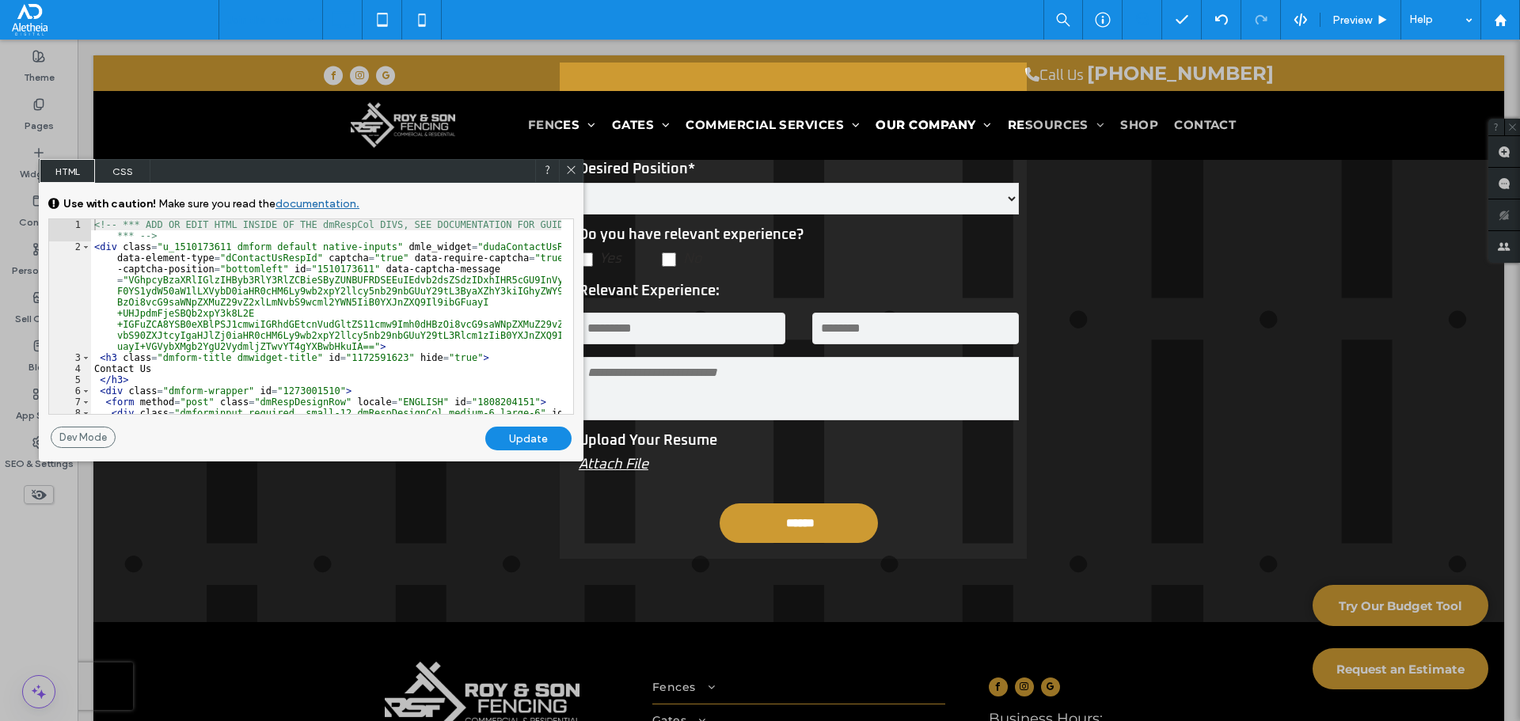
scroll to position [47, 0]
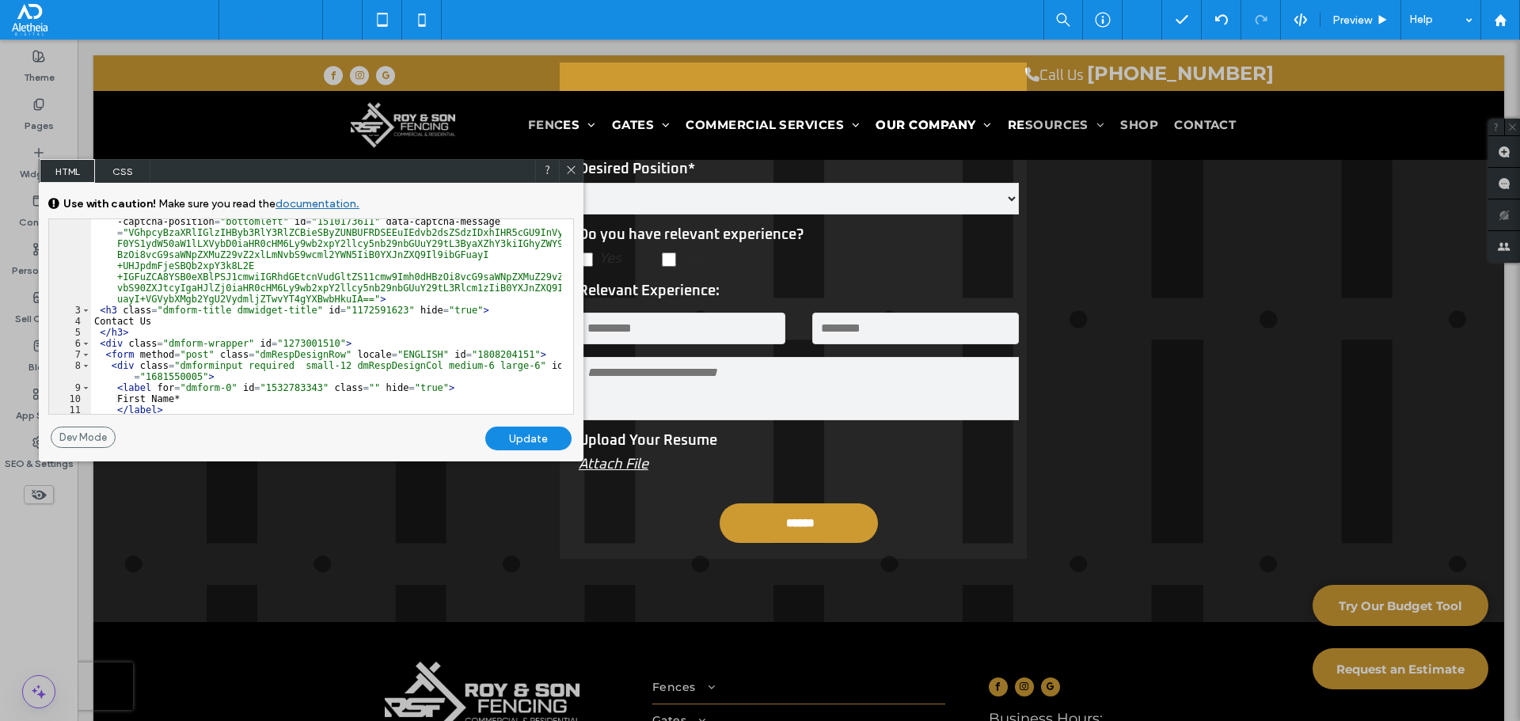
click at [123, 170] on span "CSS" at bounding box center [122, 171] width 55 height 24
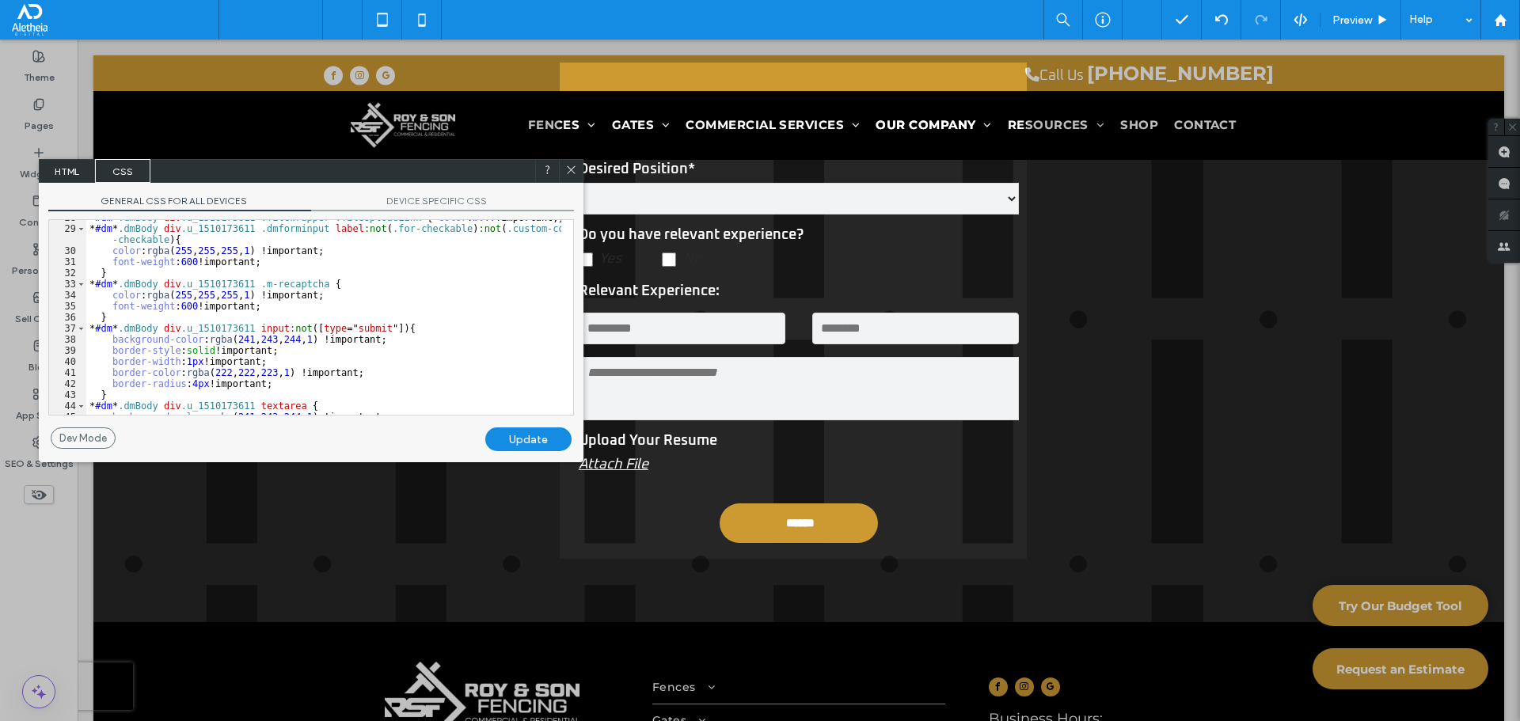
scroll to position [293, 0]
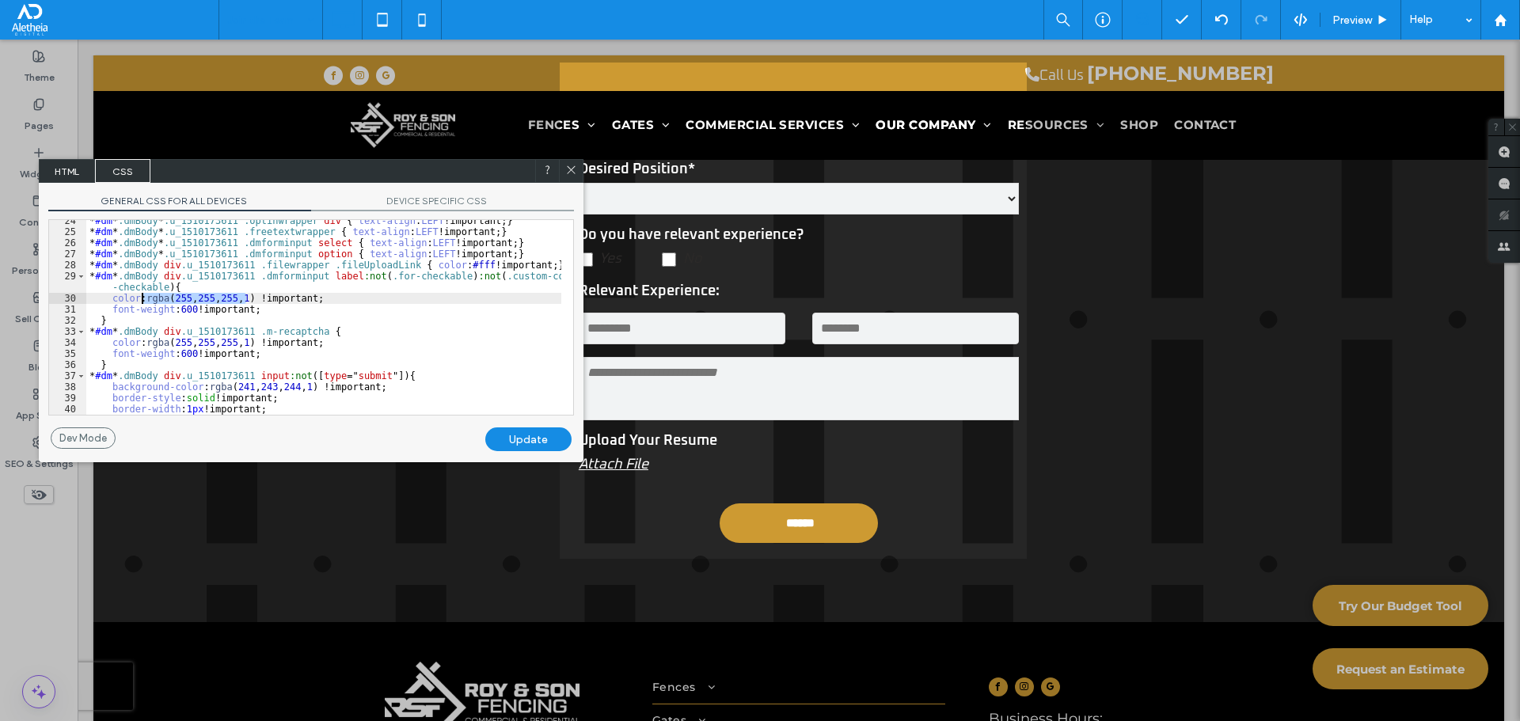
drag, startPoint x: 244, startPoint y: 300, endPoint x: 144, endPoint y: 297, distance: 99.8
click at [144, 297] on div "* #dm * .dmBody * .u_1510173611 .optinwrapper div { text-align : LEFT !importan…" at bounding box center [323, 323] width 475 height 217
click at [527, 433] on div "Update" at bounding box center [528, 439] width 86 height 24
click at [236, 287] on div "* #dm * .dmBody * .u_1510173611 .optinwrapper div { text-align : LEFT !importan…" at bounding box center [323, 323] width 475 height 217
click at [215, 286] on div "* #dm * .dmBody * .u_1510173611 .optinwrapper div { text-align : LEFT !importan…" at bounding box center [323, 323] width 475 height 217
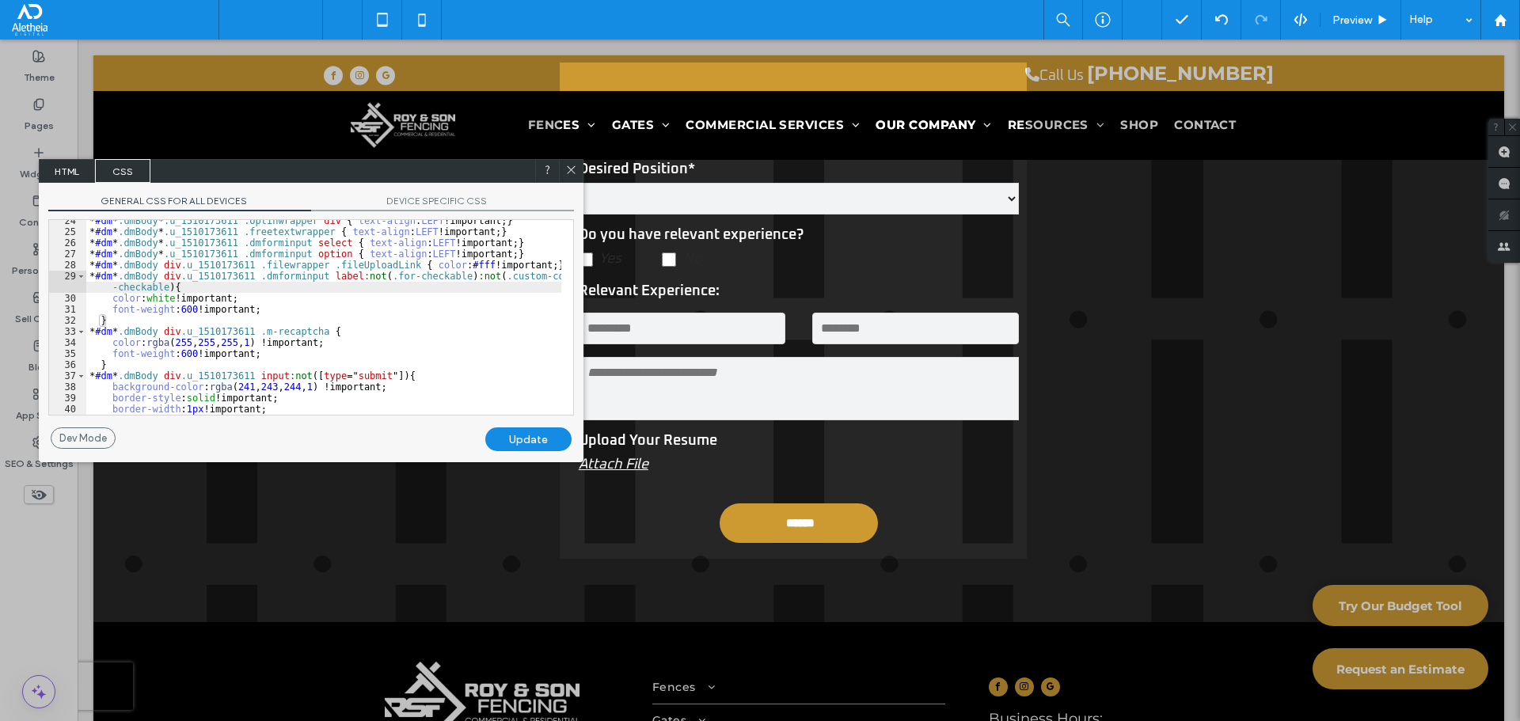
click at [230, 305] on div "* #dm * .dmBody * .u_1510173611 .optinwrapper div { text-align : LEFT !importan…" at bounding box center [323, 323] width 475 height 217
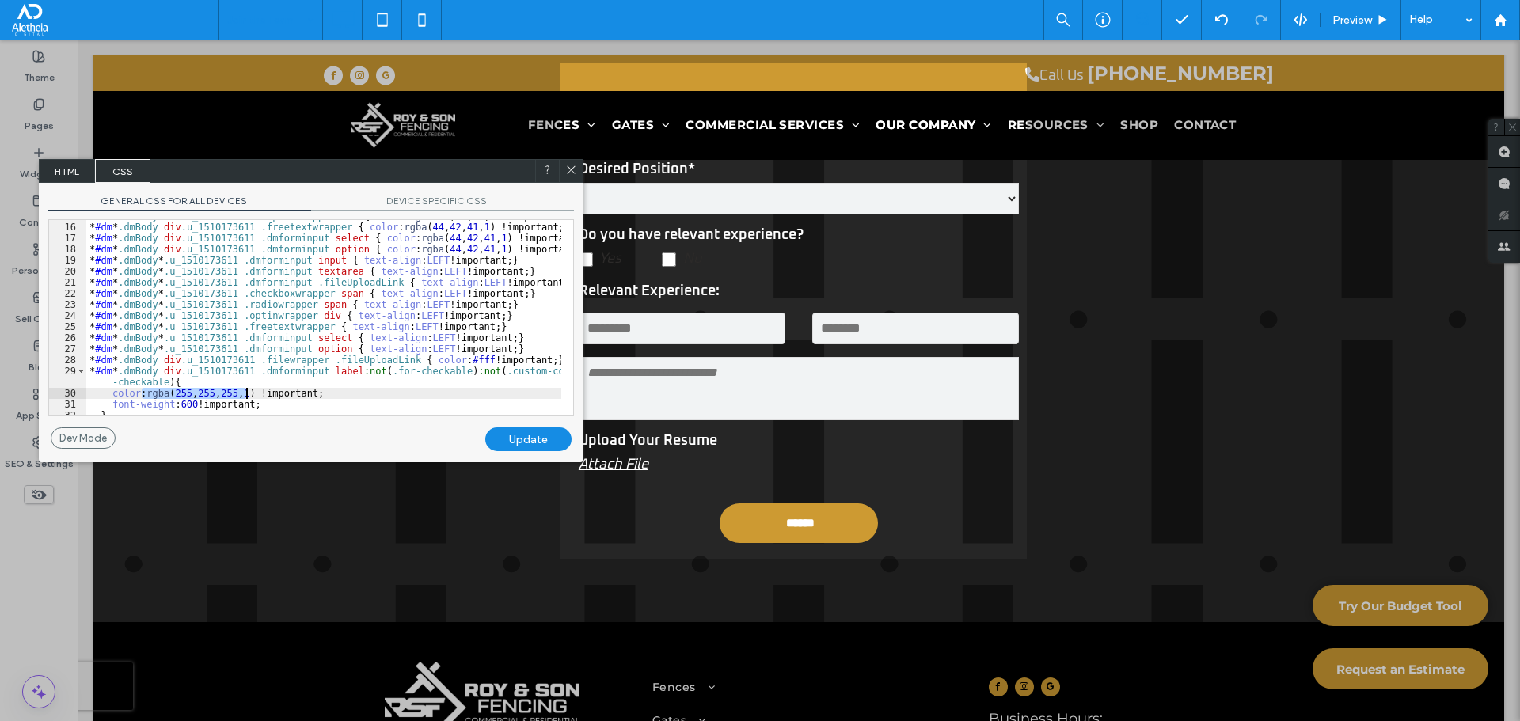
scroll to position [198, 0]
click at [495, 262] on div "* #dm * .dmBody div .u_1510173611 .optinwrapper div { color : rgba ( 44 , 42 , …" at bounding box center [323, 319] width 475 height 217
click at [521, 271] on div "* #dm * .dmBody div .u_1510173611 .optinwrapper div { color : rgba ( 44 , 42 , …" at bounding box center [323, 319] width 475 height 217
click at [499, 266] on div "* #dm * .dmBody div .u_1510173611 .optinwrapper div { color : rgba ( 44 , 42 , …" at bounding box center [323, 319] width 475 height 217
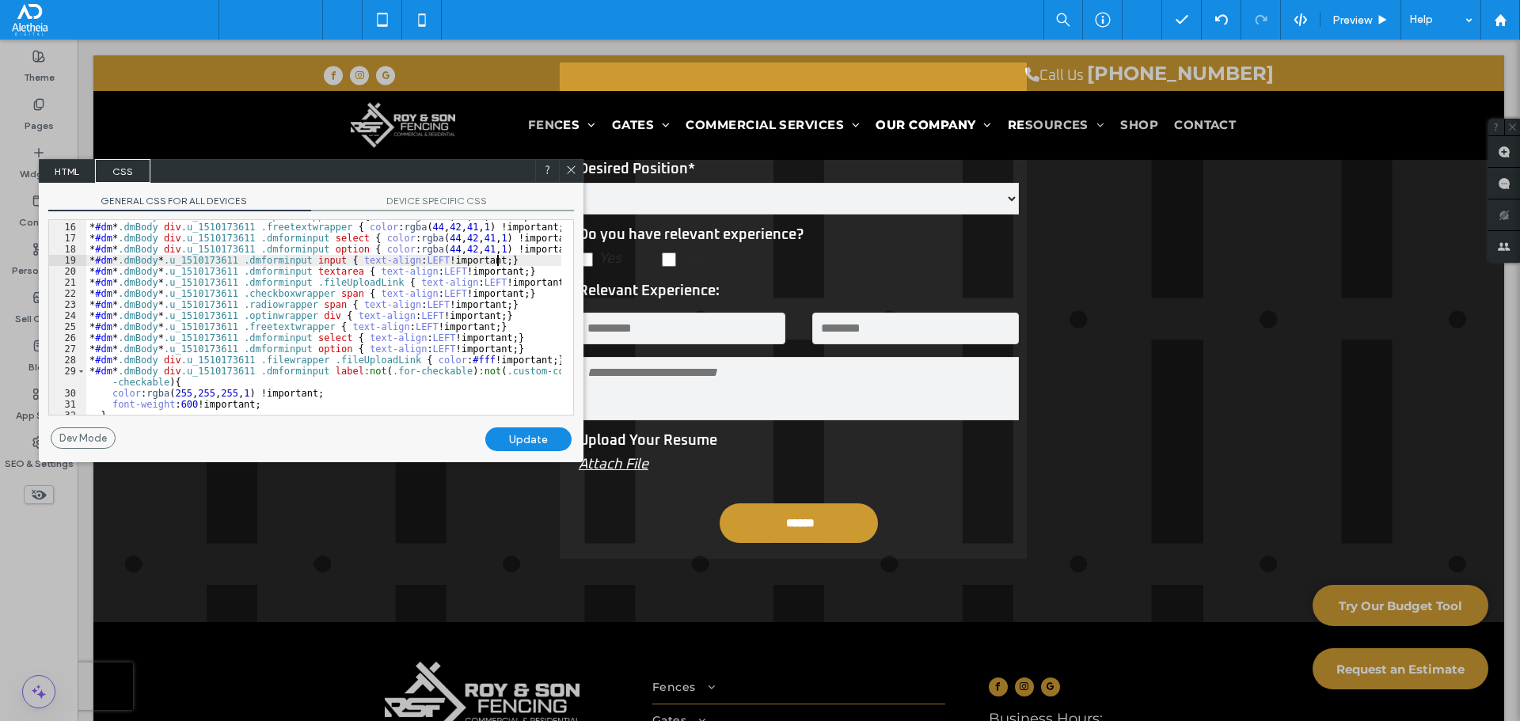
click at [503, 260] on div "* #dm * .dmBody div .u_1510173611 .optinwrapper div { color : rgba ( 44 , 42 , …" at bounding box center [323, 319] width 475 height 217
click at [529, 272] on div "* #dm * .dmBody div .u_1510173611 .optinwrapper div { color : rgba ( 44 , 42 , …" at bounding box center [323, 319] width 475 height 217
click at [522, 256] on div "* #dm * .dmBody div .u_1510173611 .optinwrapper div { color : rgba ( 44 , 42 , …" at bounding box center [323, 319] width 475 height 217
click at [535, 271] on div "* #dm * .dmBody div .u_1510173611 .optinwrapper div { color : rgba ( 44 , 42 , …" at bounding box center [323, 319] width 475 height 217
click at [579, 242] on div "GENERAL CSS FOR ALL DEVICES DEVICE SPECIFIC CSS Use with caution! Make sure you…" at bounding box center [311, 305] width 545 height 245
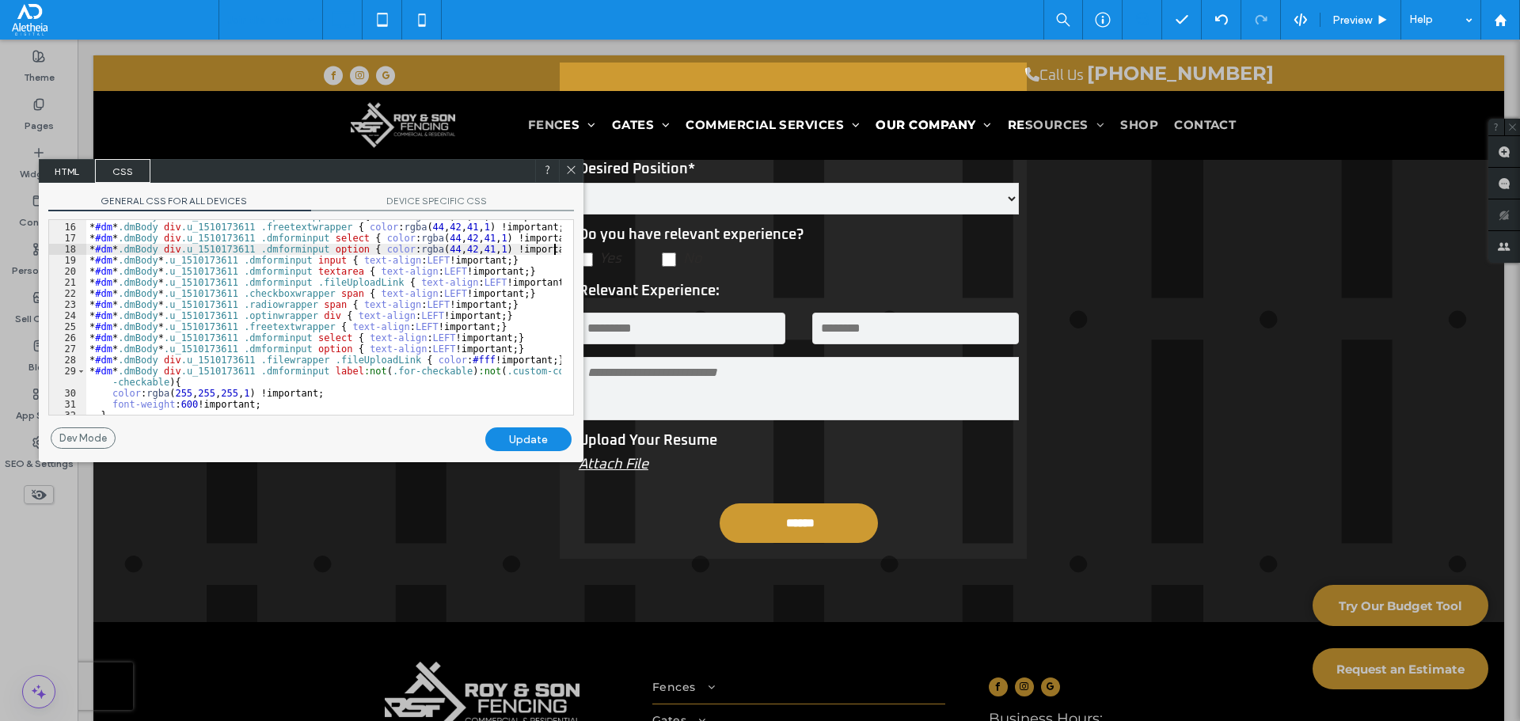
click at [557, 253] on div "* #dm * .dmBody div .u_1510173611 .optinwrapper div { color : rgba ( 44 , 42 , …" at bounding box center [323, 319] width 475 height 217
click at [552, 232] on div "* #dm * .dmBody div .u_1510173611 .optinwrapper div { color : rgba ( 44 , 42 , …" at bounding box center [323, 319] width 475 height 217
click at [555, 241] on div "* #dm * .dmBody div .u_1510173611 .optinwrapper div { color : rgba ( 44 , 42 , …" at bounding box center [323, 319] width 475 height 217
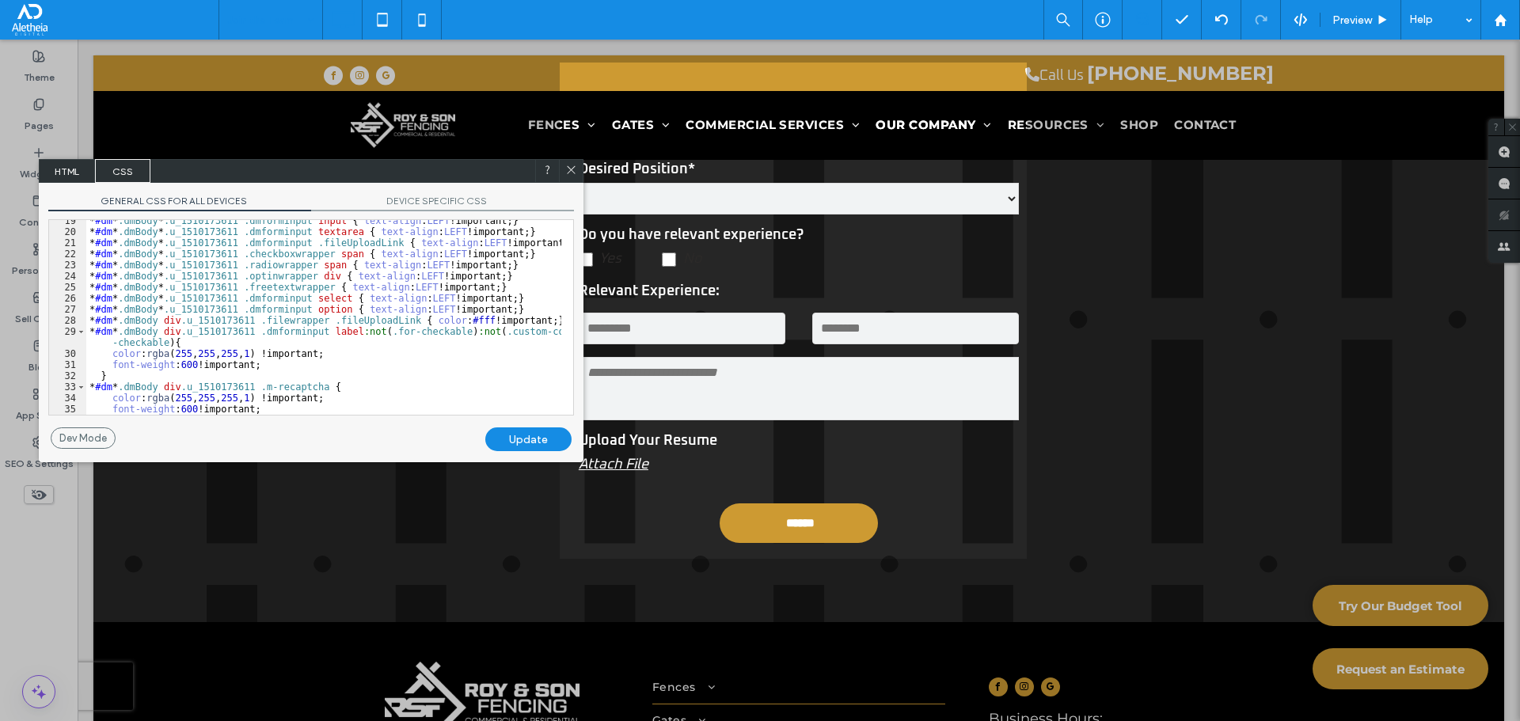
click at [564, 167] on div at bounding box center [571, 171] width 24 height 24
click at [567, 169] on icon at bounding box center [571, 170] width 12 height 12
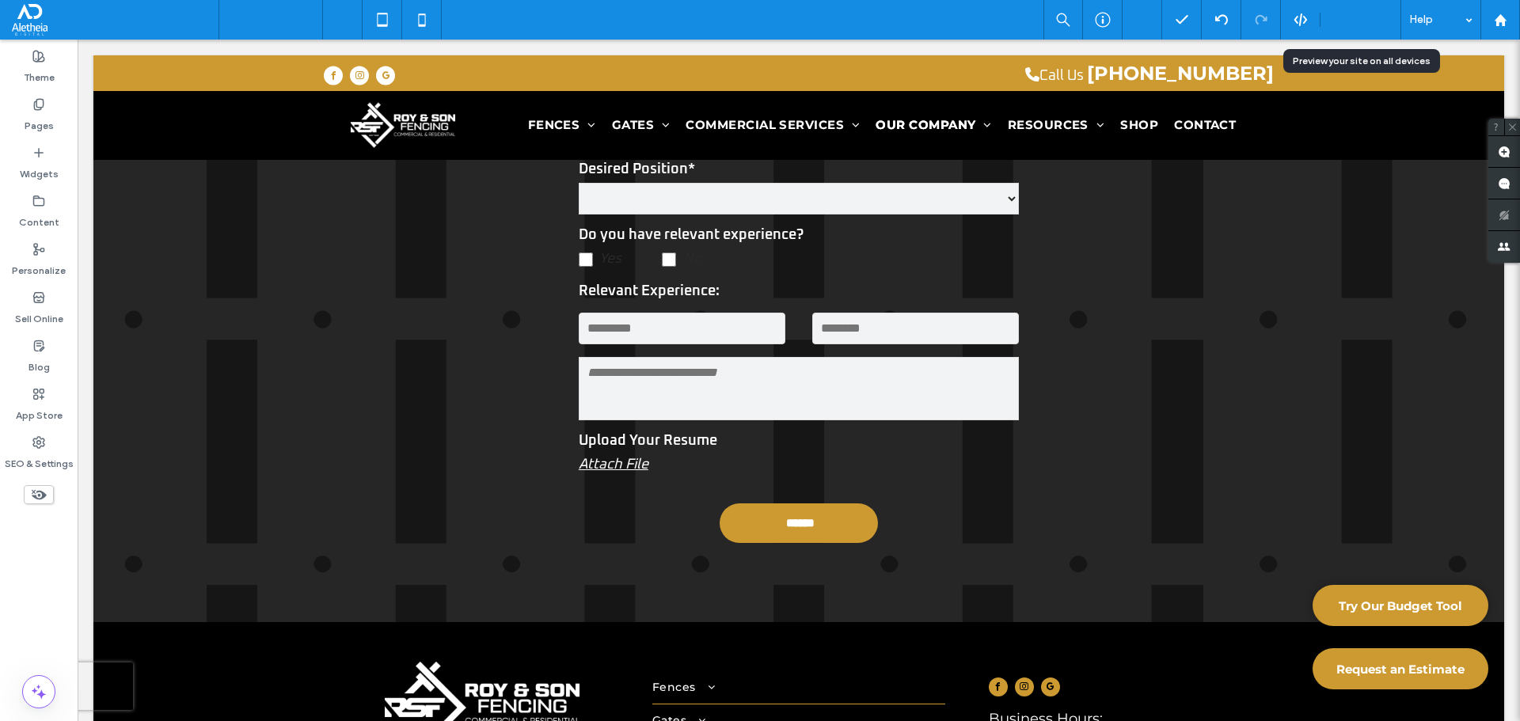
click at [1346, 25] on span "Preview" at bounding box center [1352, 19] width 40 height 13
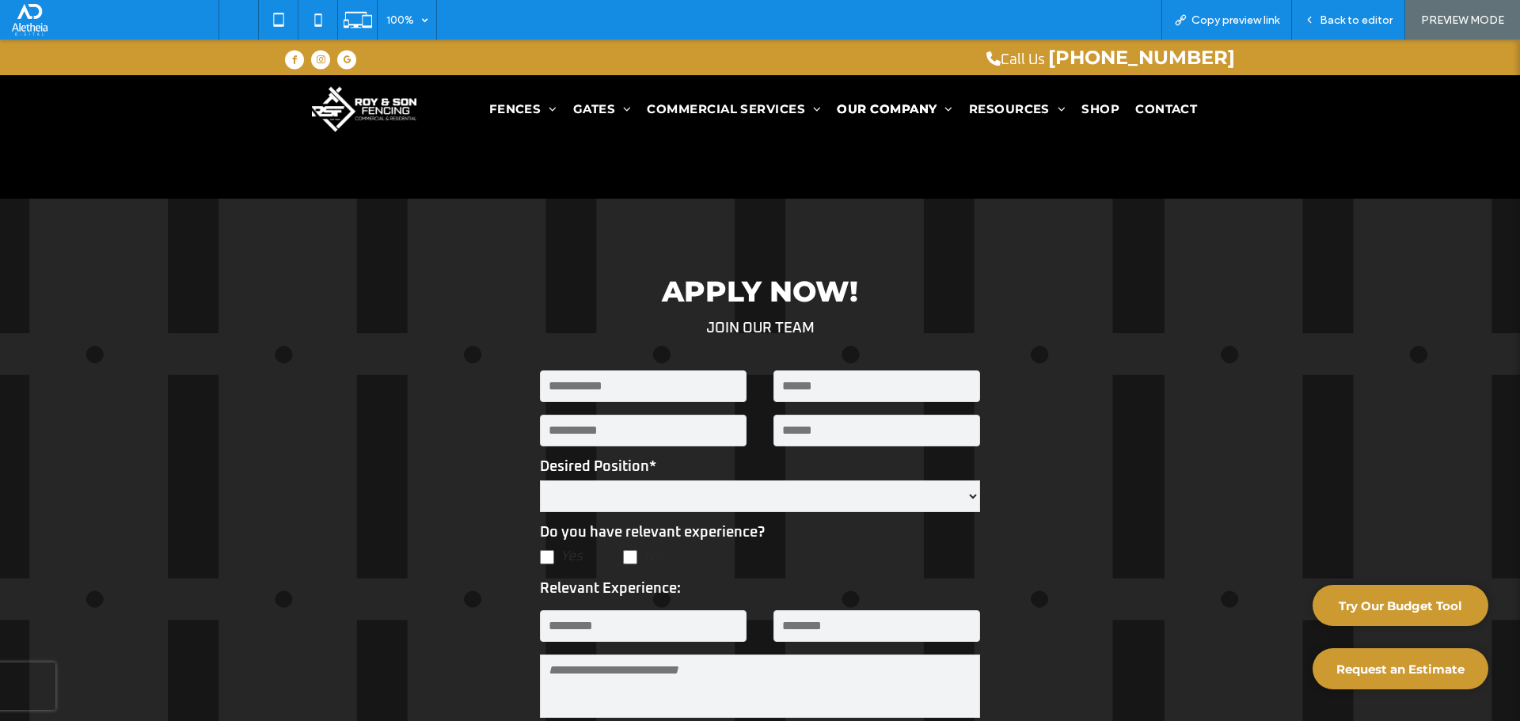
scroll to position [1029, 0]
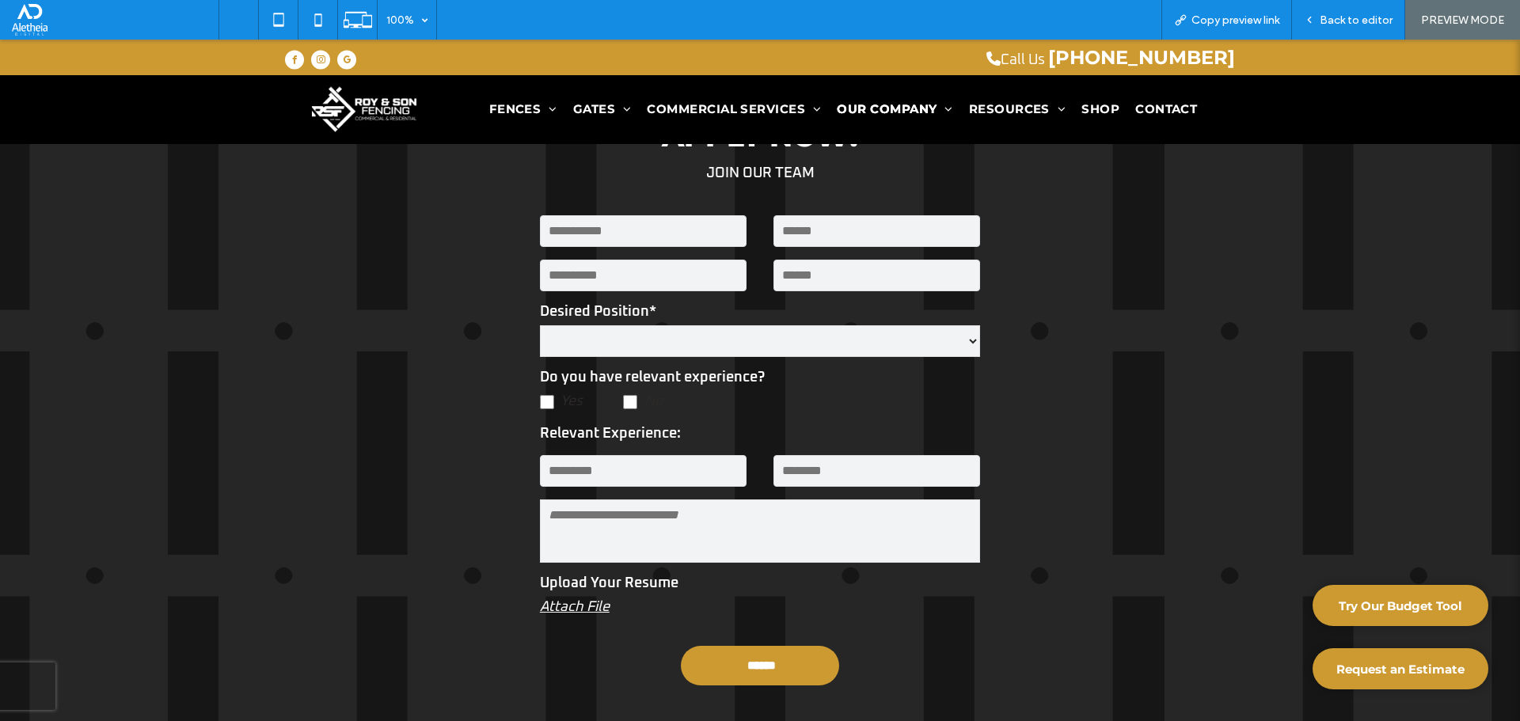
click at [647, 406] on span "No" at bounding box center [653, 402] width 19 height 18
click at [565, 400] on span "Yes" at bounding box center [571, 402] width 22 height 18
click at [565, 397] on span "Yes" at bounding box center [571, 402] width 22 height 18
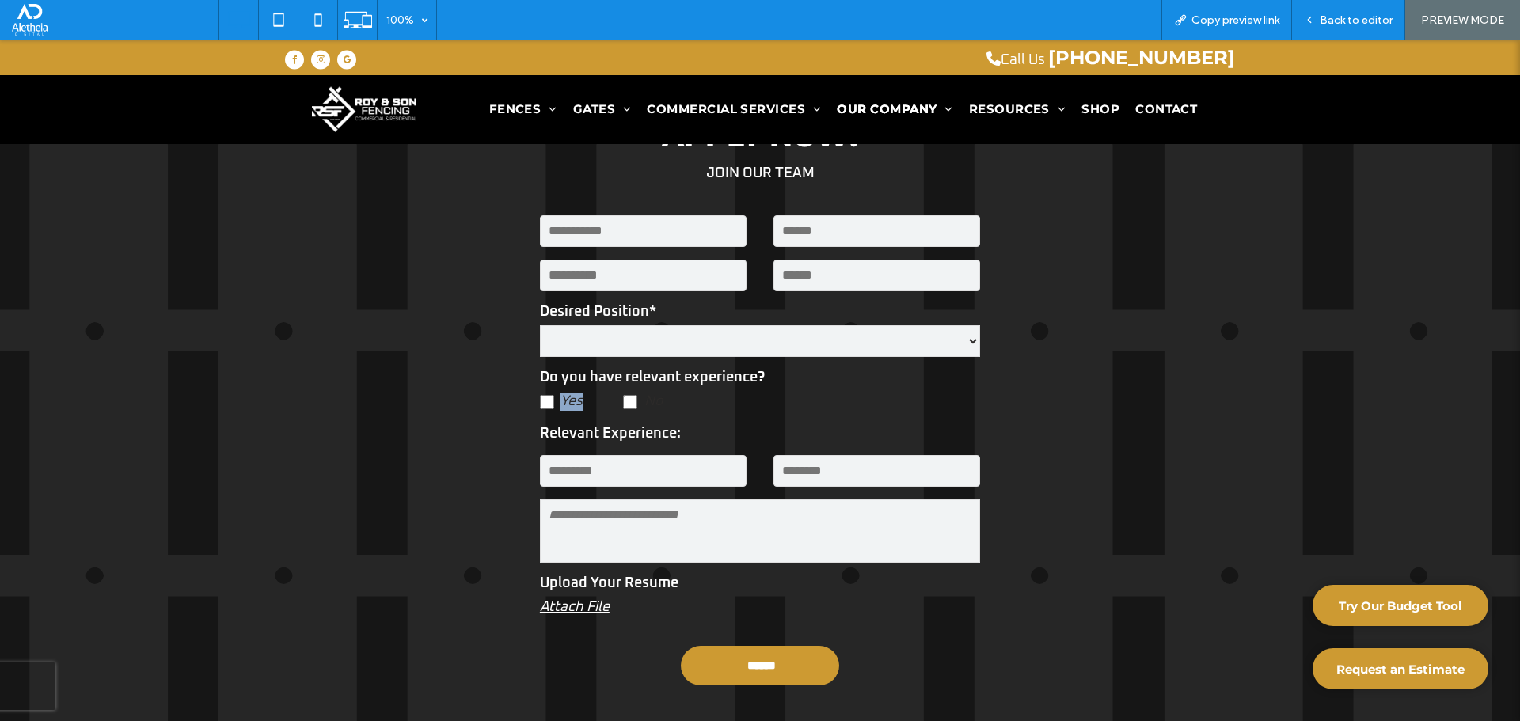
click at [565, 396] on span "Yes" at bounding box center [571, 402] width 22 height 18
click at [1239, 17] on span "Copy preview link" at bounding box center [1235, 19] width 88 height 13
click at [1333, 18] on span "Back to editor" at bounding box center [1356, 19] width 73 height 13
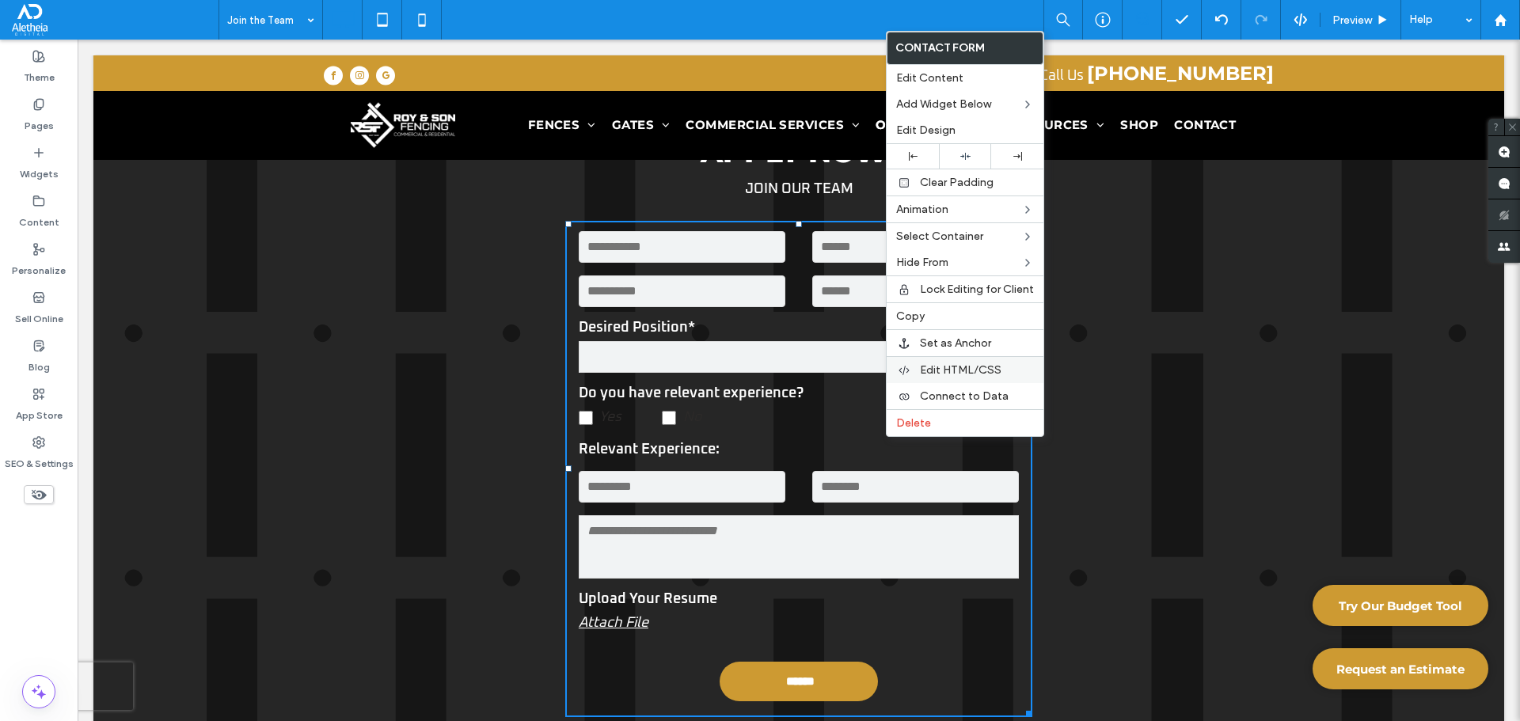
click at [944, 378] on div "Edit HTML/CSS" at bounding box center [965, 369] width 157 height 27
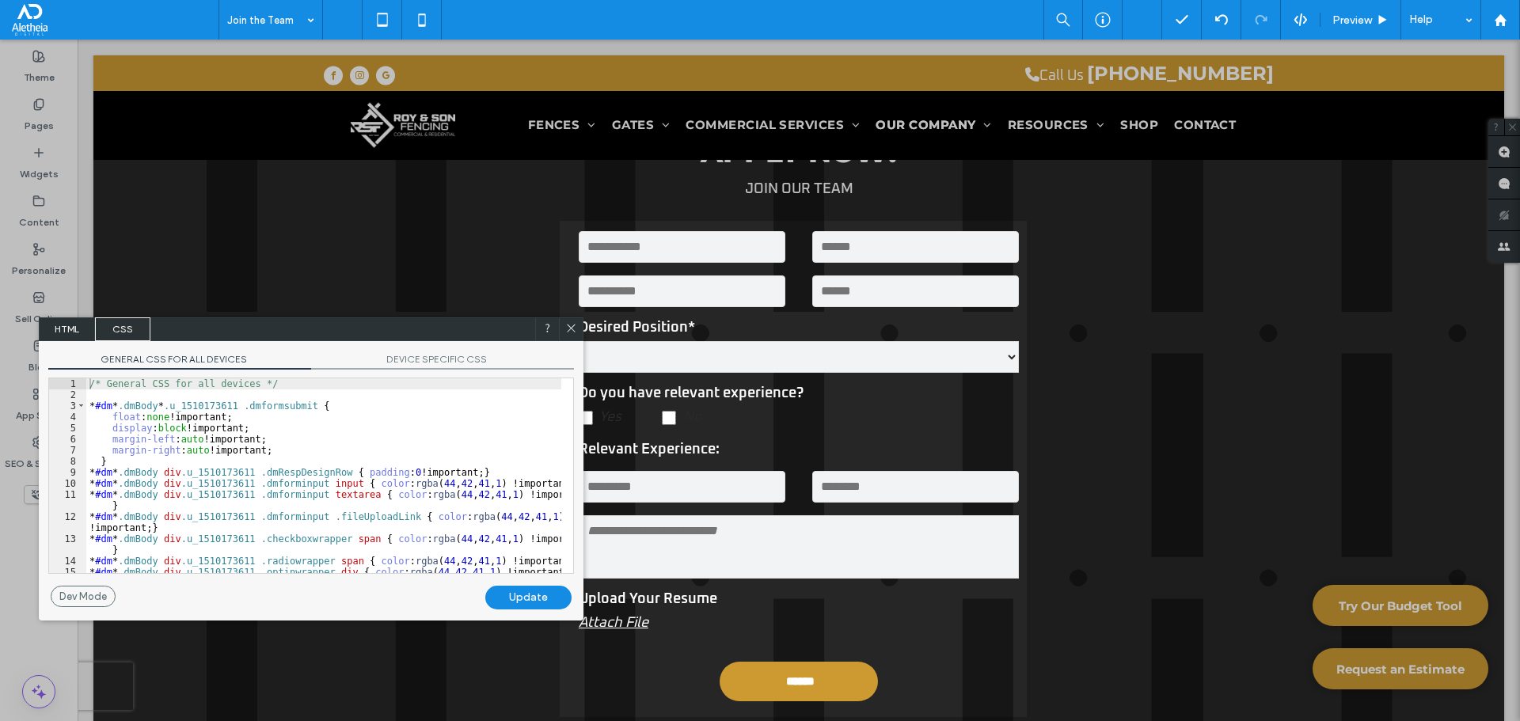
click at [290, 476] on div "/* General CSS for all devices */ * #dm * .dmBody * .u_1510173611 .dmformsubmit…" at bounding box center [323, 486] width 475 height 217
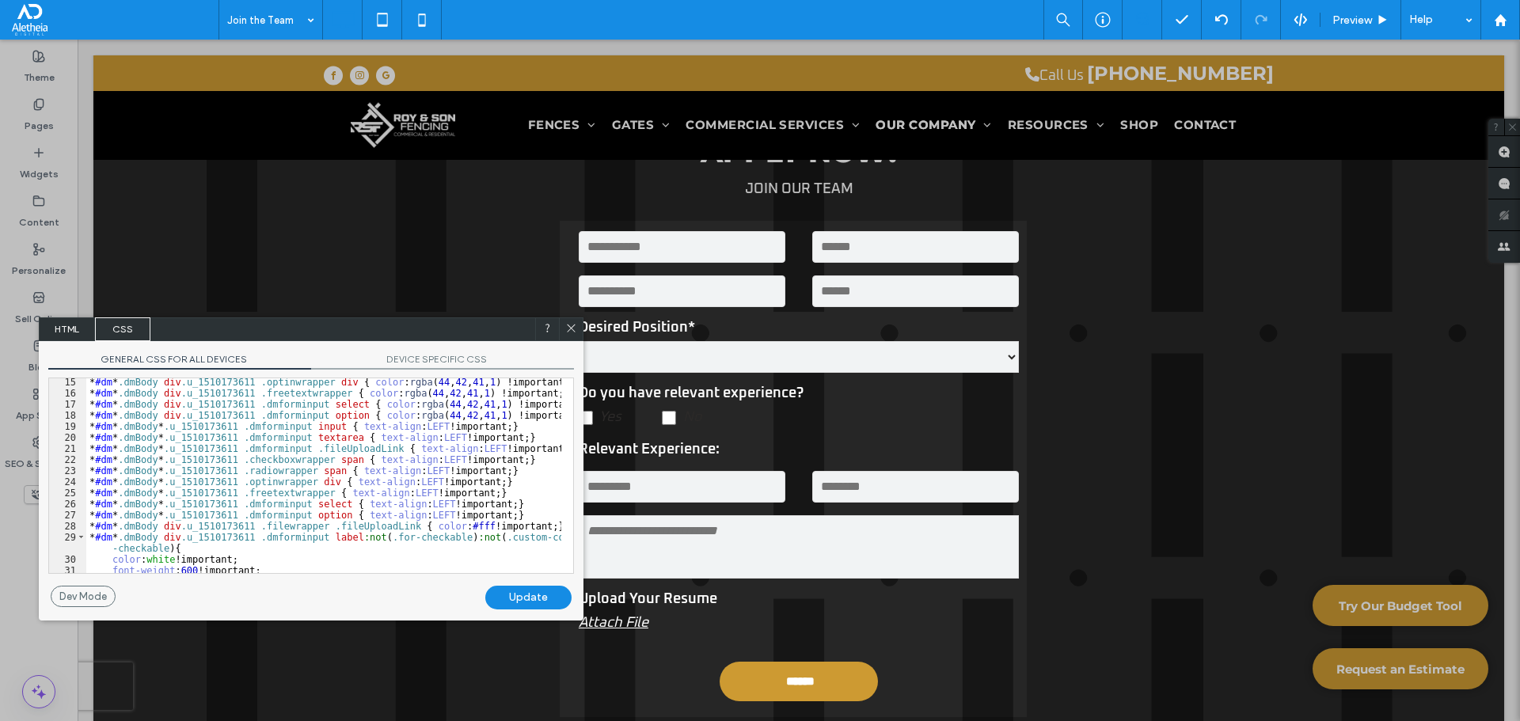
scroll to position [237, 0]
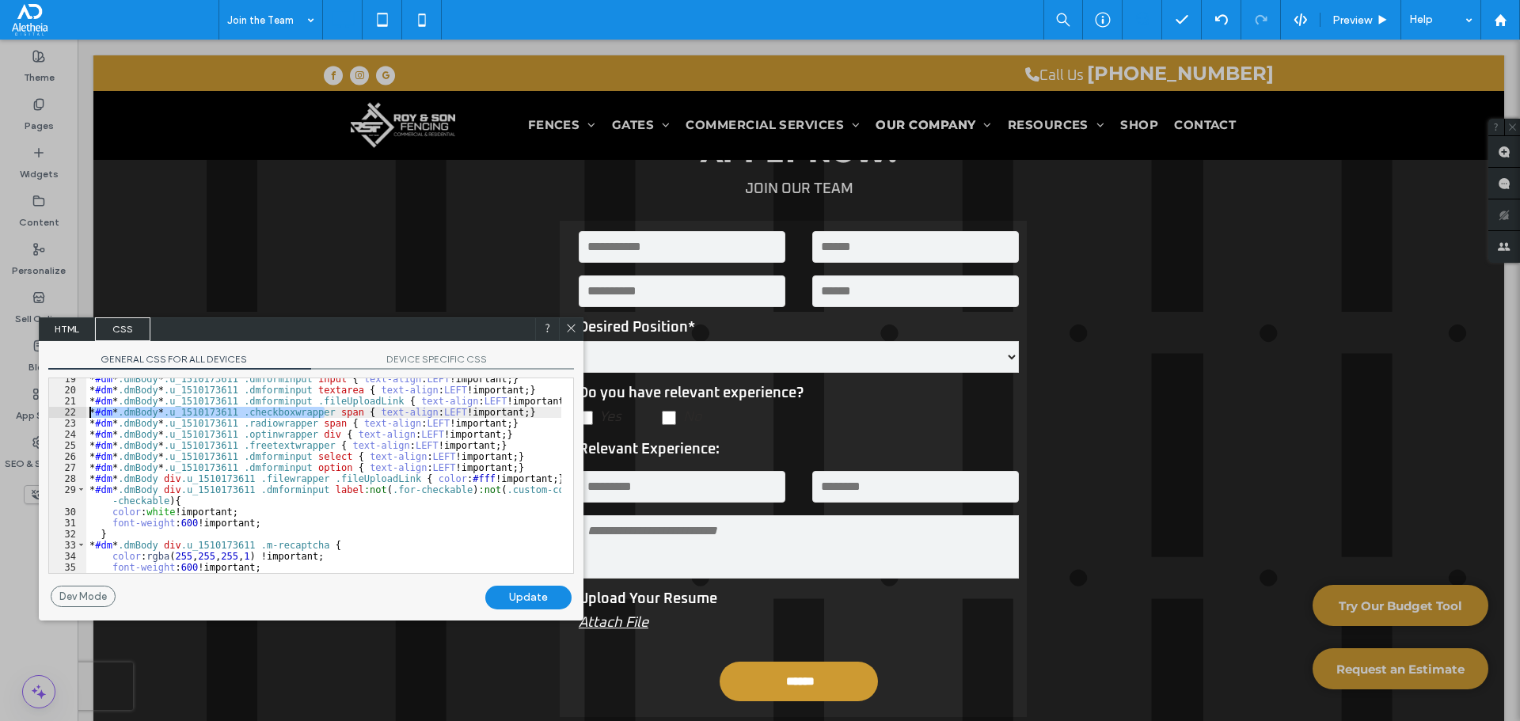
drag, startPoint x: 323, startPoint y: 415, endPoint x: 78, endPoint y: 410, distance: 245.5
click at [78, 410] on div "** 19 20 21 22 23 24 25 26 27 28 29 30 31 32 33 34 35 36 37 * #dm * .dmBody * .…" at bounding box center [311, 476] width 526 height 196
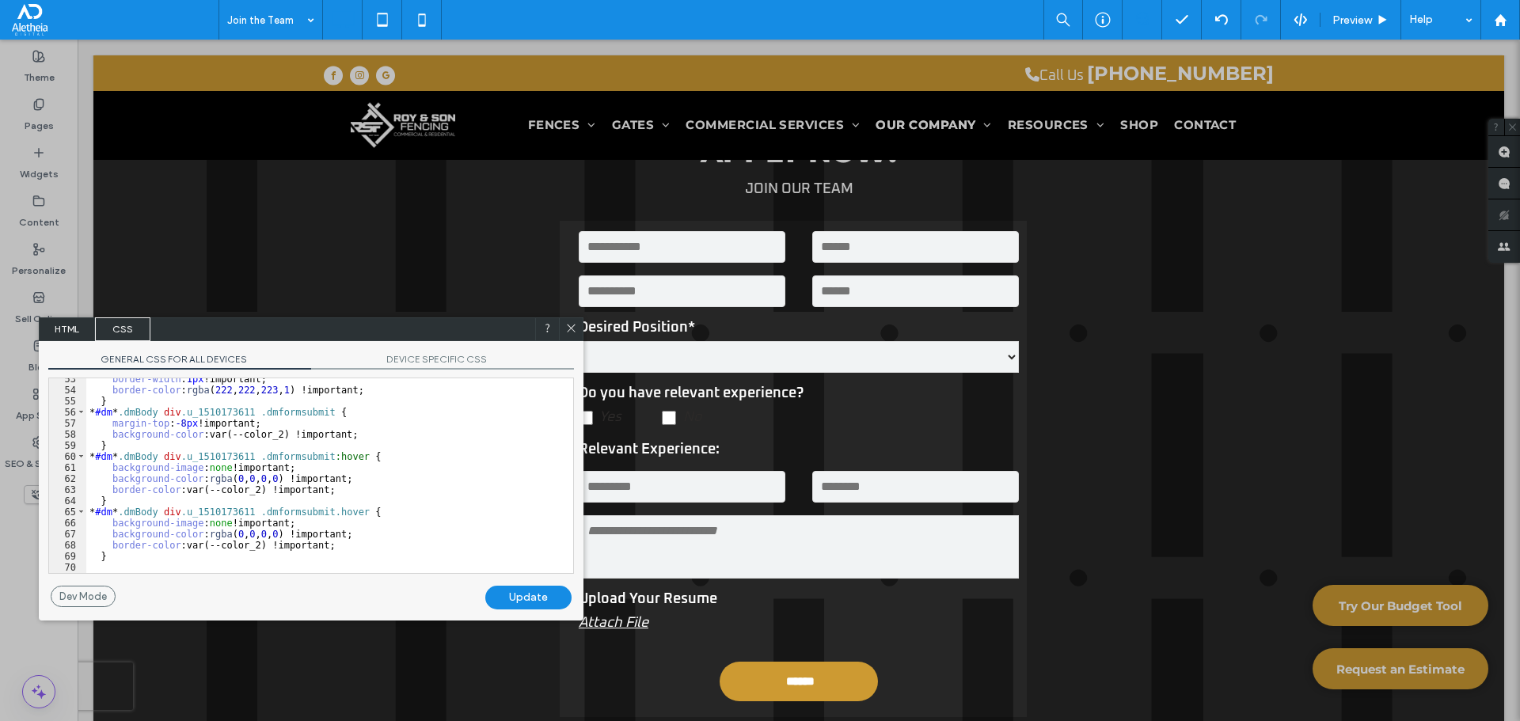
scroll to position [625, 0]
click at [113, 550] on div "border-width : 1 px !important; border-color : rgba ( 222 , 222 , 223 , 1 ) !im…" at bounding box center [323, 482] width 475 height 217
click at [137, 557] on div "border-width : 1 px !important; border-color : rgba ( 222 , 222 , 223 , 1 ) !im…" at bounding box center [323, 482] width 475 height 217
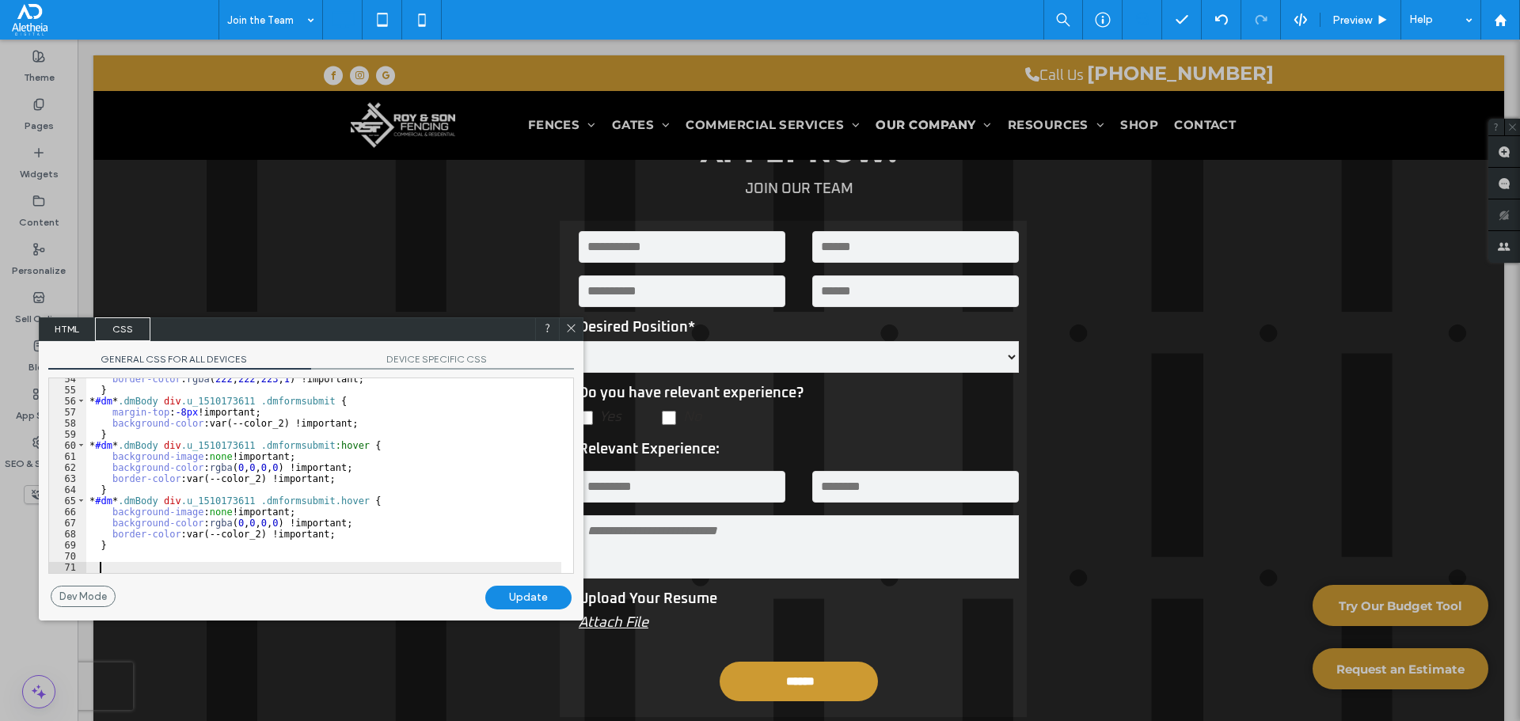
scroll to position [636, 0]
paste textarea
click at [356, 568] on div "border-color : rgba ( 222 , 222 , 223 , 1 ) !important; } * #dm * .dmBody div .…" at bounding box center [323, 482] width 475 height 217
click at [549, 598] on div "Update" at bounding box center [528, 598] width 86 height 24
click at [522, 590] on div "Update" at bounding box center [528, 598] width 86 height 24
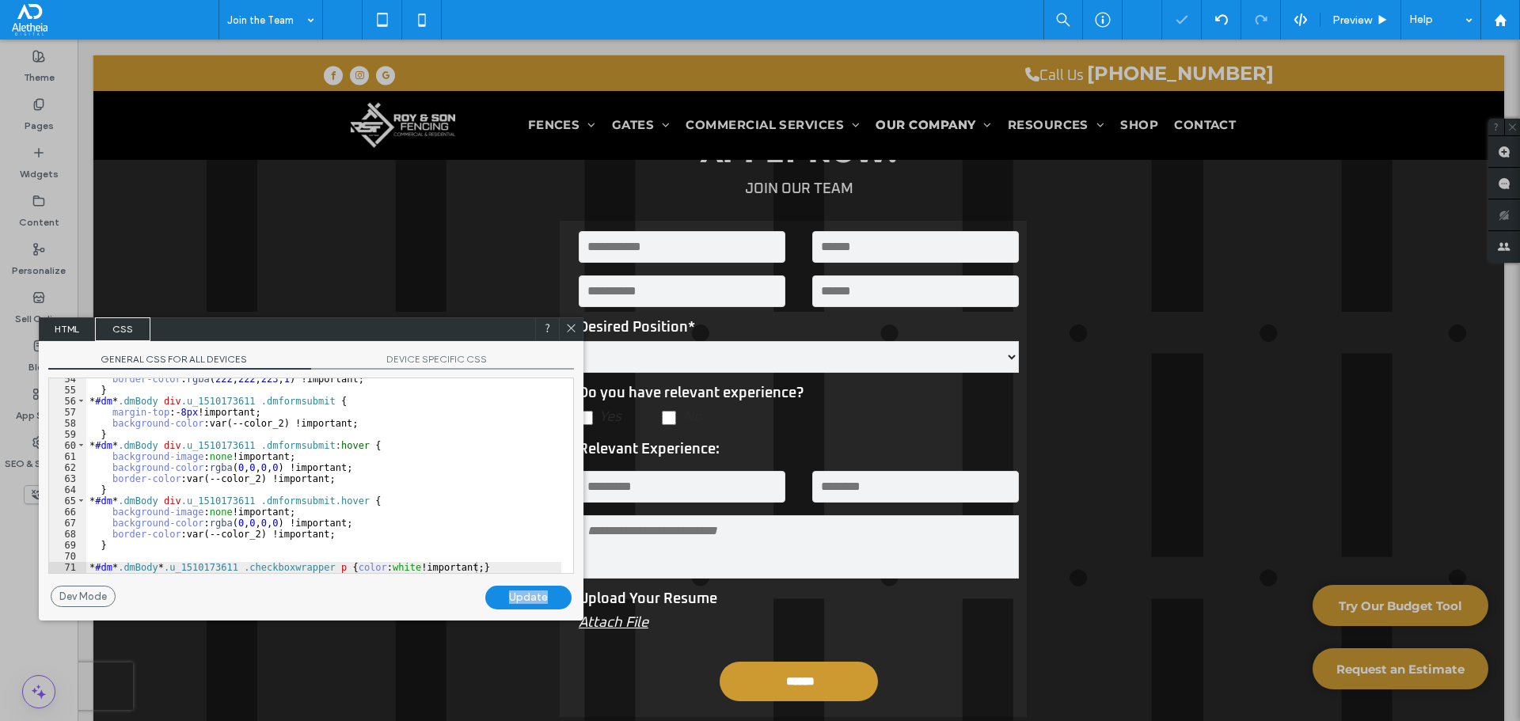
click at [522, 590] on div "Update" at bounding box center [528, 598] width 86 height 24
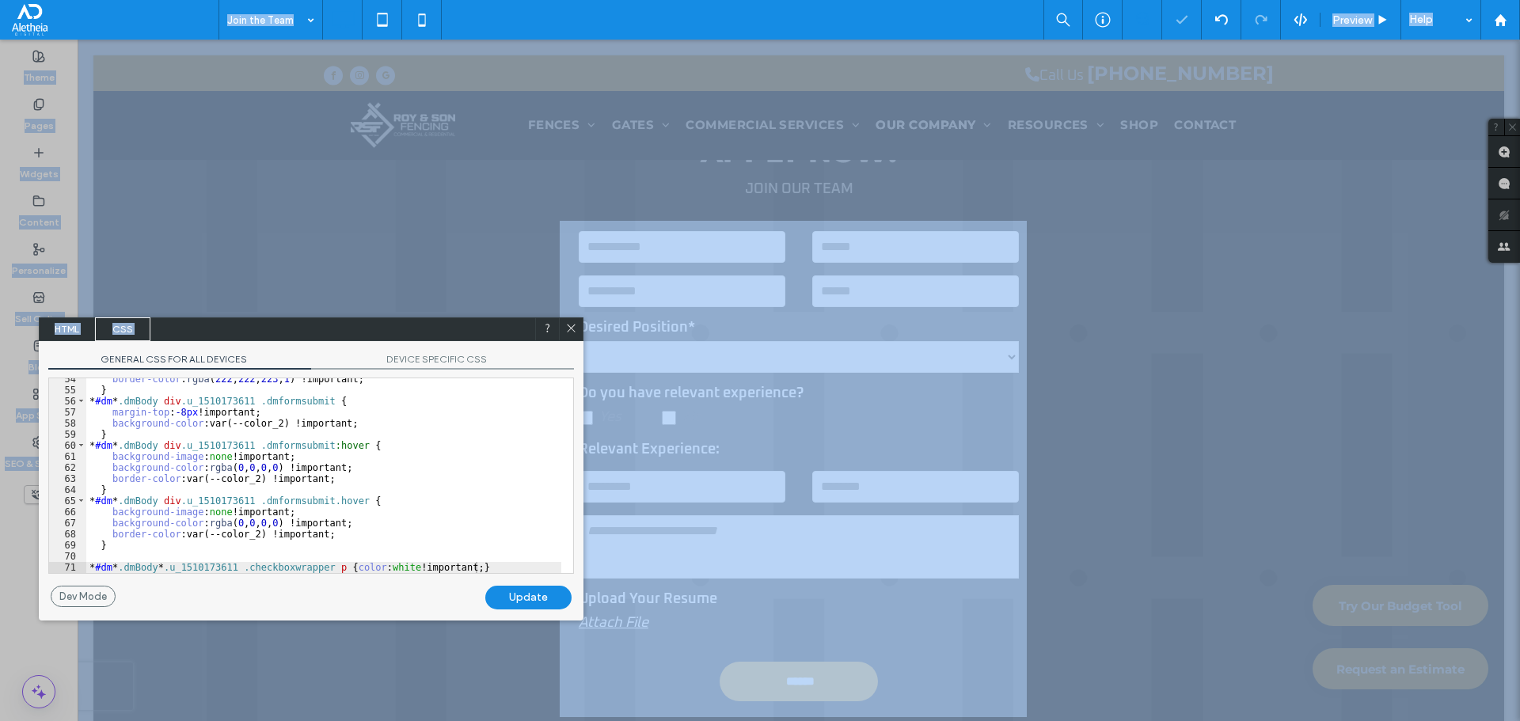
click at [522, 590] on div "Update" at bounding box center [528, 598] width 86 height 24
click at [521, 590] on div "Update" at bounding box center [528, 598] width 86 height 24
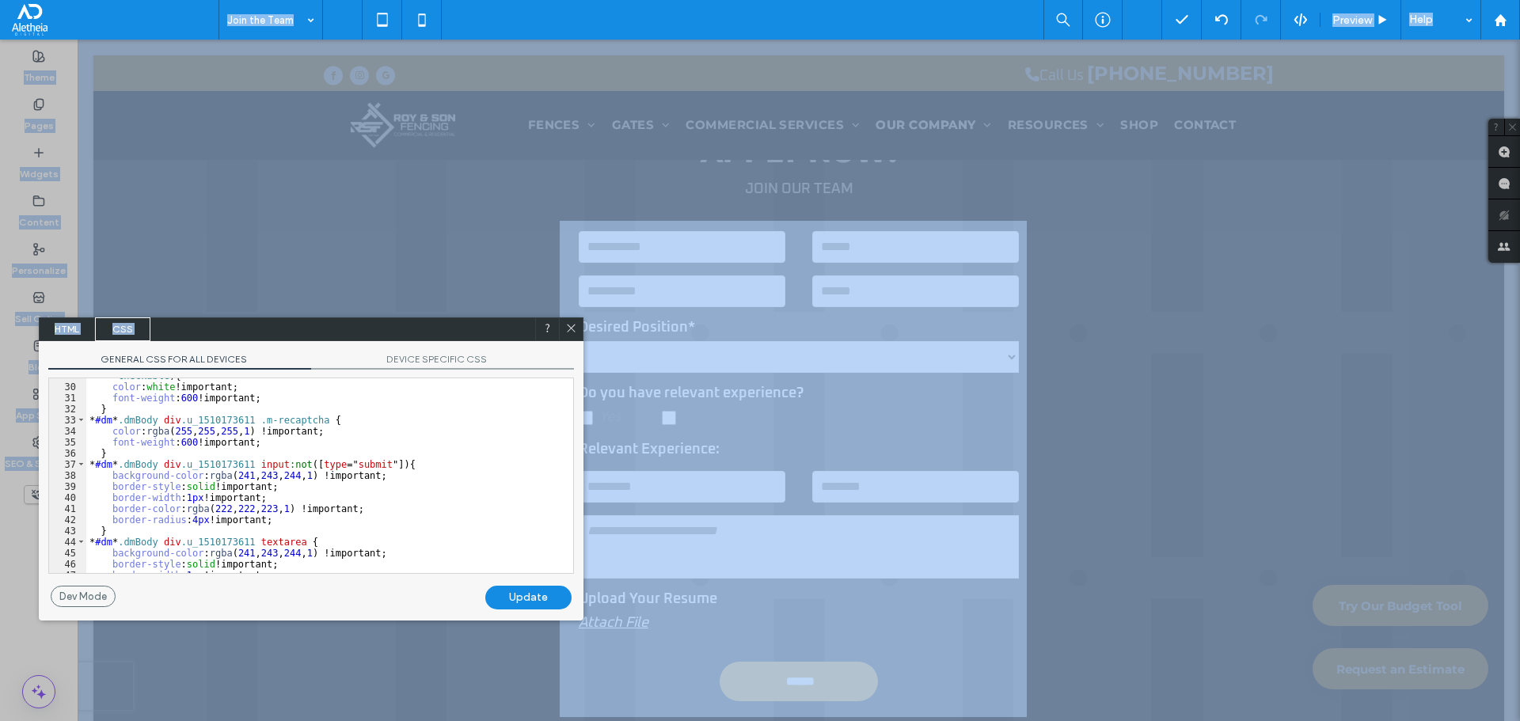
scroll to position [648, 0]
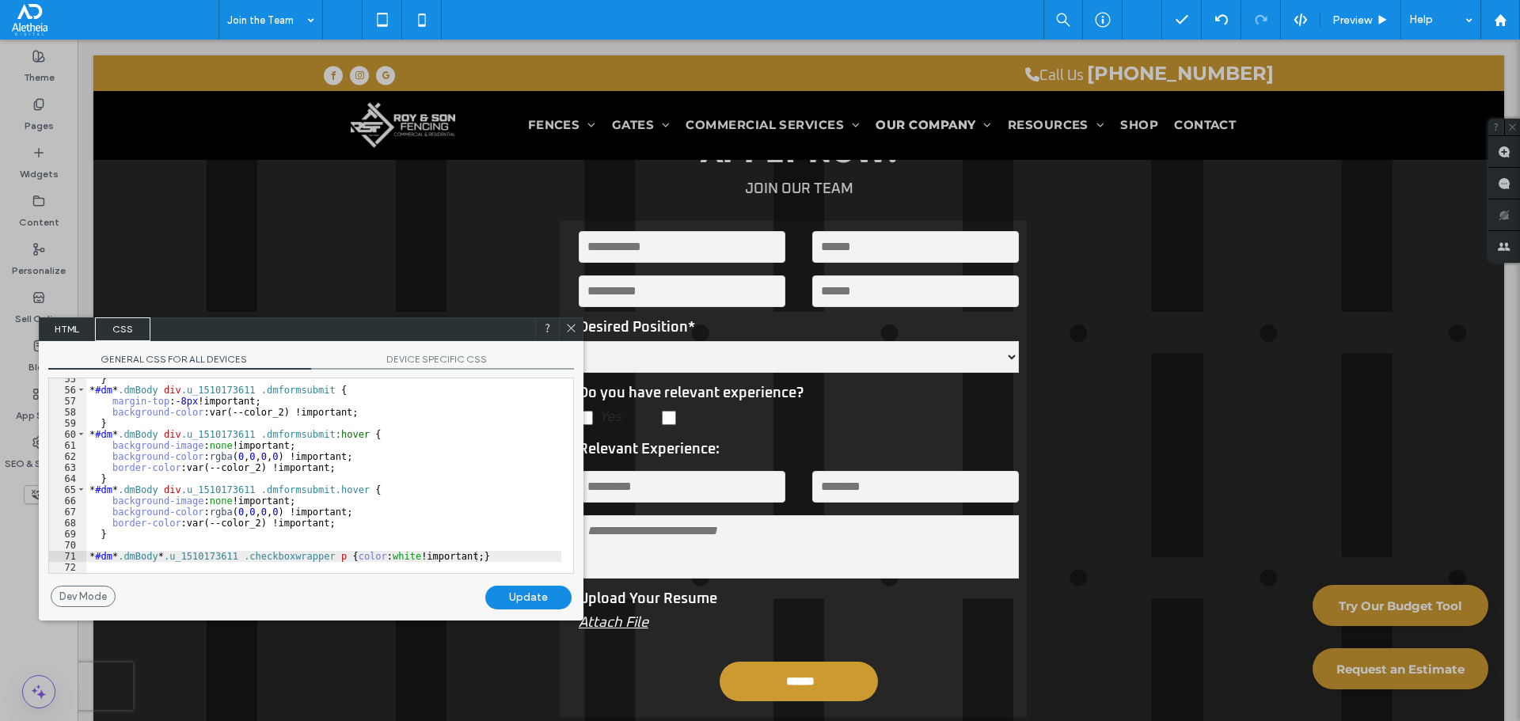
click at [446, 534] on div "} * #dm * .dmBody div .u_1510173611 .dmformsubmit { margin-top : -8 px !importa…" at bounding box center [323, 482] width 475 height 217
drag, startPoint x: 347, startPoint y: 560, endPoint x: 54, endPoint y: 560, distance: 292.9
click at [54, 560] on div "** 55 56 57 58 59 60 61 62 63 64 65 66 67 68 69 70 71 72 } * #dm * .dmBody div …" at bounding box center [311, 476] width 526 height 196
click at [496, 590] on div "Update" at bounding box center [528, 598] width 86 height 24
click at [146, 562] on div "} * #dm * .dmBody div .u_1510173611 .dmformsubmit { margin-top : -8 px !importa…" at bounding box center [323, 482] width 475 height 217
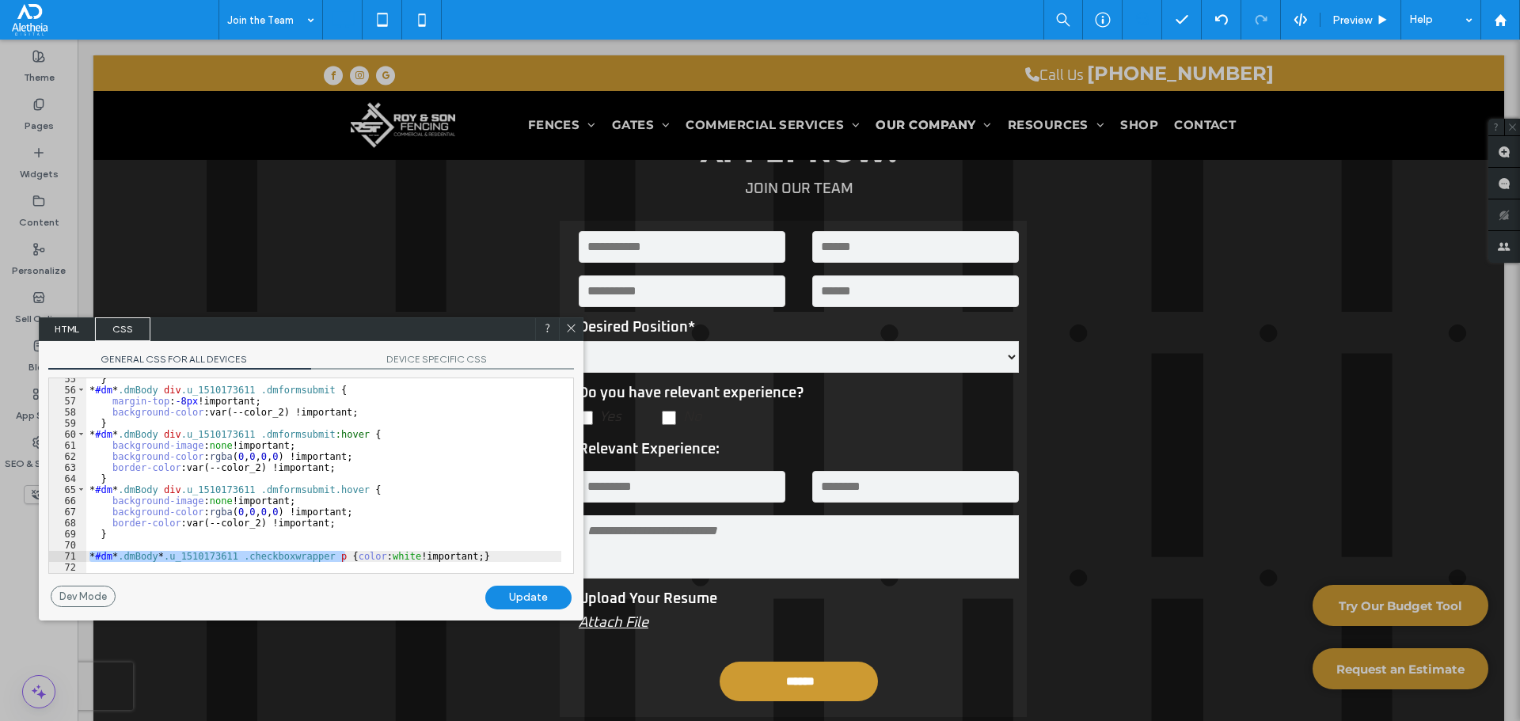
click at [320, 553] on div "} * #dm * .dmBody div .u_1510173611 .dmformsubmit { margin-top : -8 px !importa…" at bounding box center [323, 475] width 475 height 195
drag, startPoint x: 334, startPoint y: 556, endPoint x: 89, endPoint y: 558, distance: 245.4
click at [89, 558] on div "} * #dm * .dmBody div .u_1510173611 .dmformsubmit { margin-top : -8 px !importa…" at bounding box center [323, 482] width 475 height 217
click at [92, 553] on div "} * #dm * .dmBody div .u_1510173611 .dmformsubmit { margin-top : -8 px !importa…" at bounding box center [323, 482] width 475 height 217
type textarea "**"
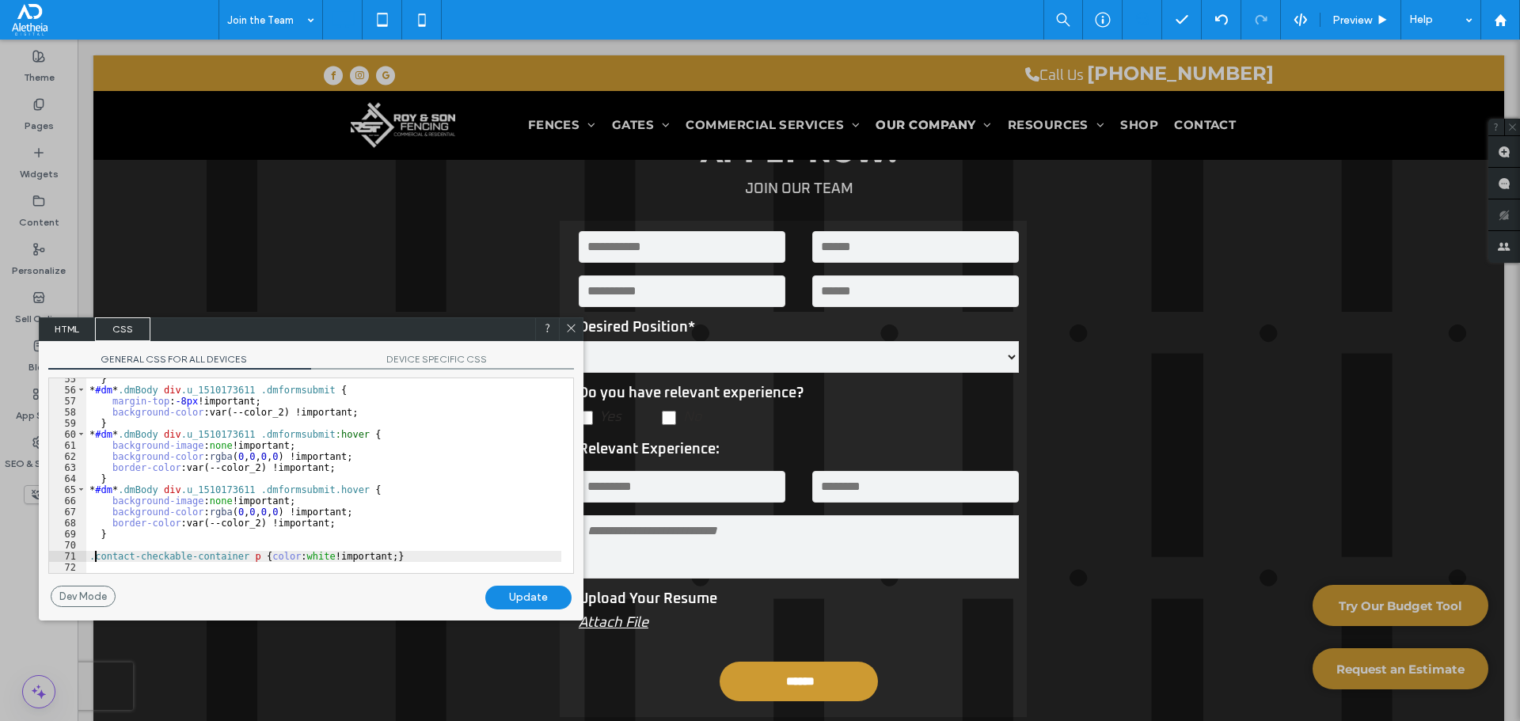
click at [543, 597] on div "Update" at bounding box center [528, 598] width 86 height 24
click at [222, 556] on div "} * #dm * .dmBody div .u_1510173611 .dmformsubmit { margin-top : -8 px !importa…" at bounding box center [323, 482] width 475 height 217
click at [522, 588] on div "Update" at bounding box center [528, 598] width 86 height 24
click at [285, 538] on div "} * #dm * .dmBody div .u_1510173611 .dmformsubmit { margin-top : -8 px !importa…" at bounding box center [323, 482] width 475 height 217
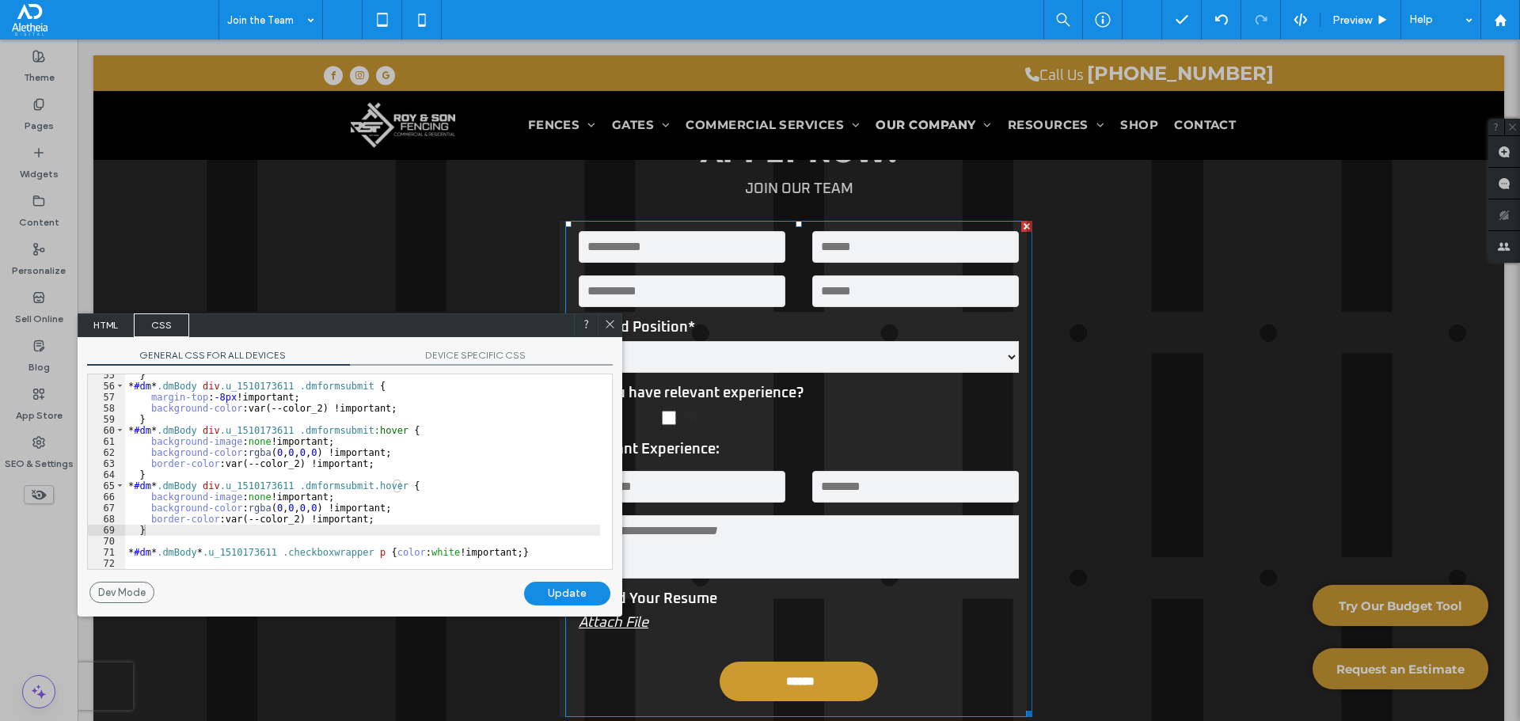
drag, startPoint x: 540, startPoint y: 359, endPoint x: 899, endPoint y: 306, distance: 362.4
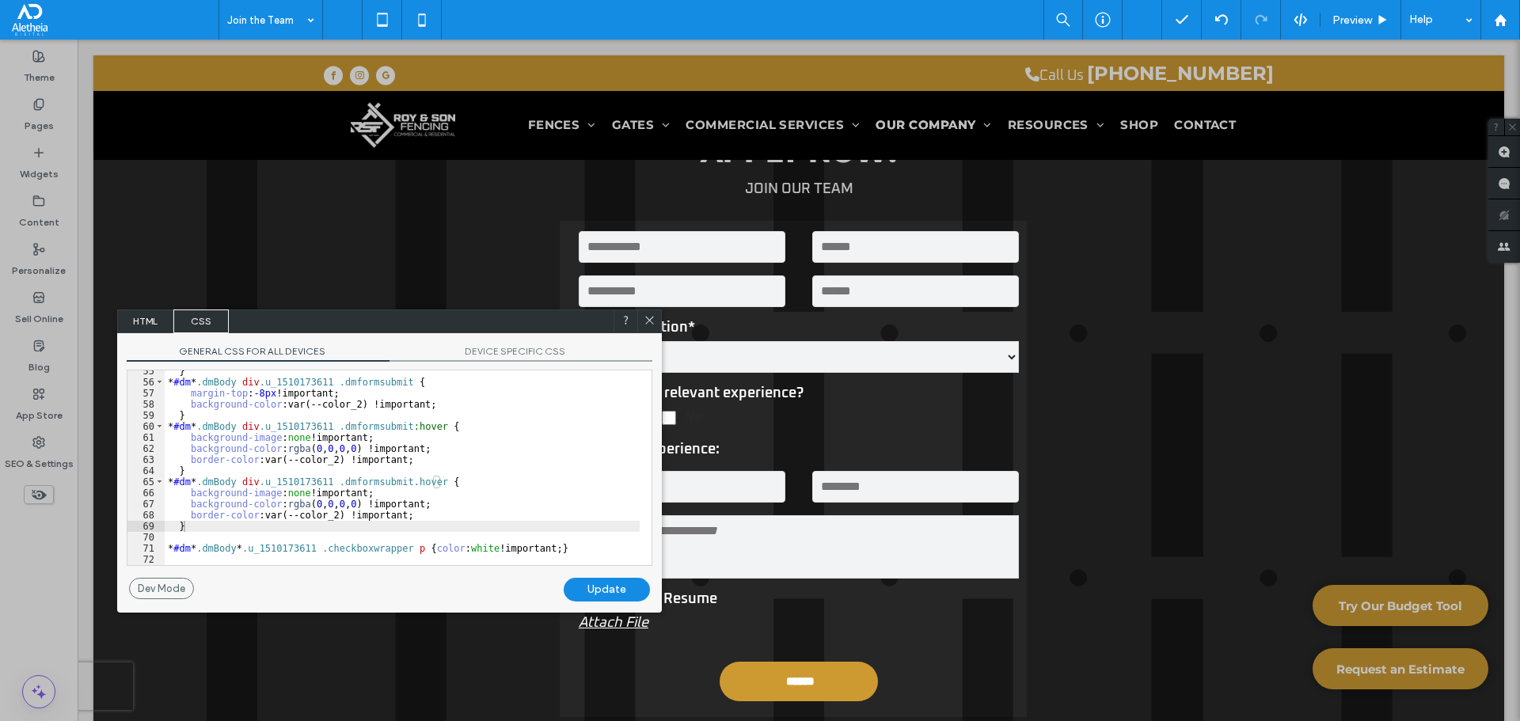
click at [647, 318] on icon at bounding box center [650, 320] width 12 height 12
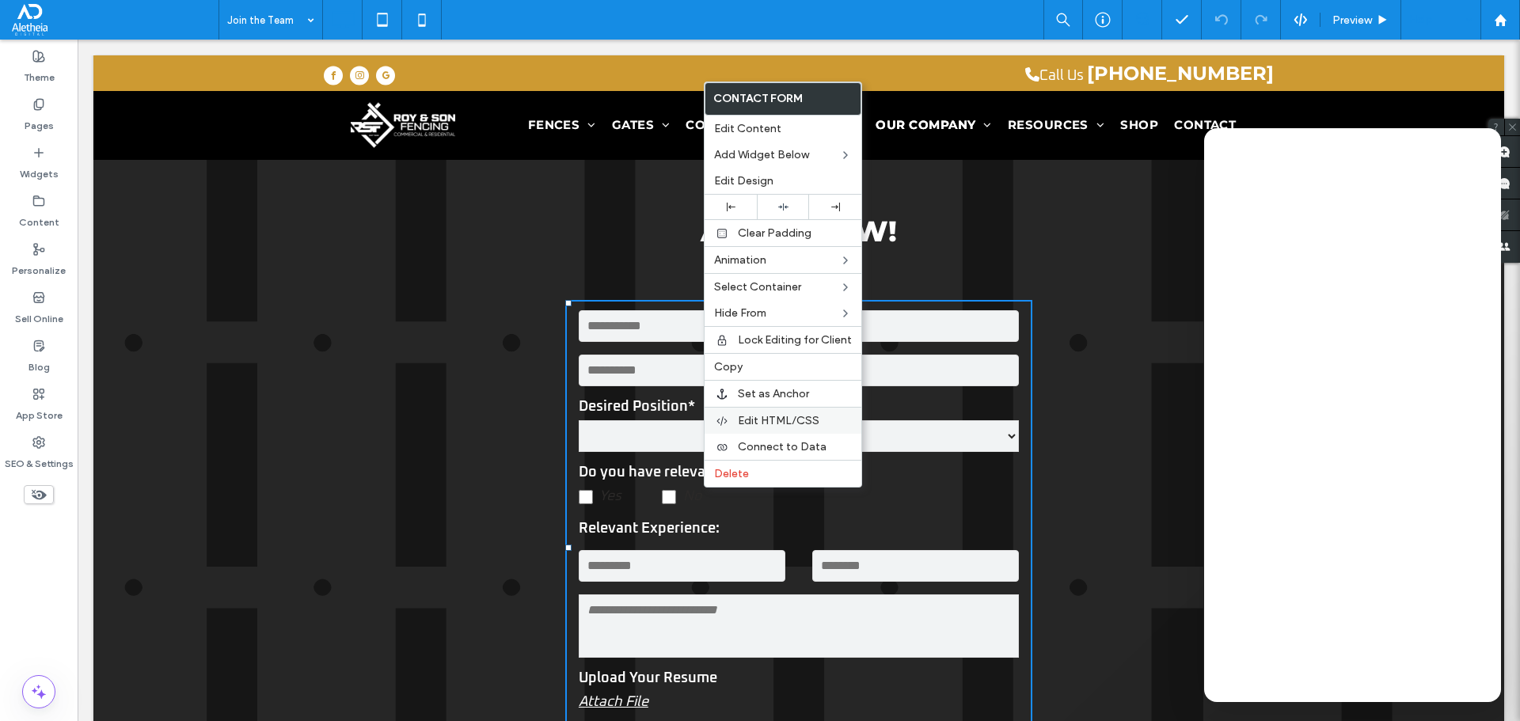
click at [762, 414] on span "Edit HTML/CSS" at bounding box center [779, 420] width 82 height 13
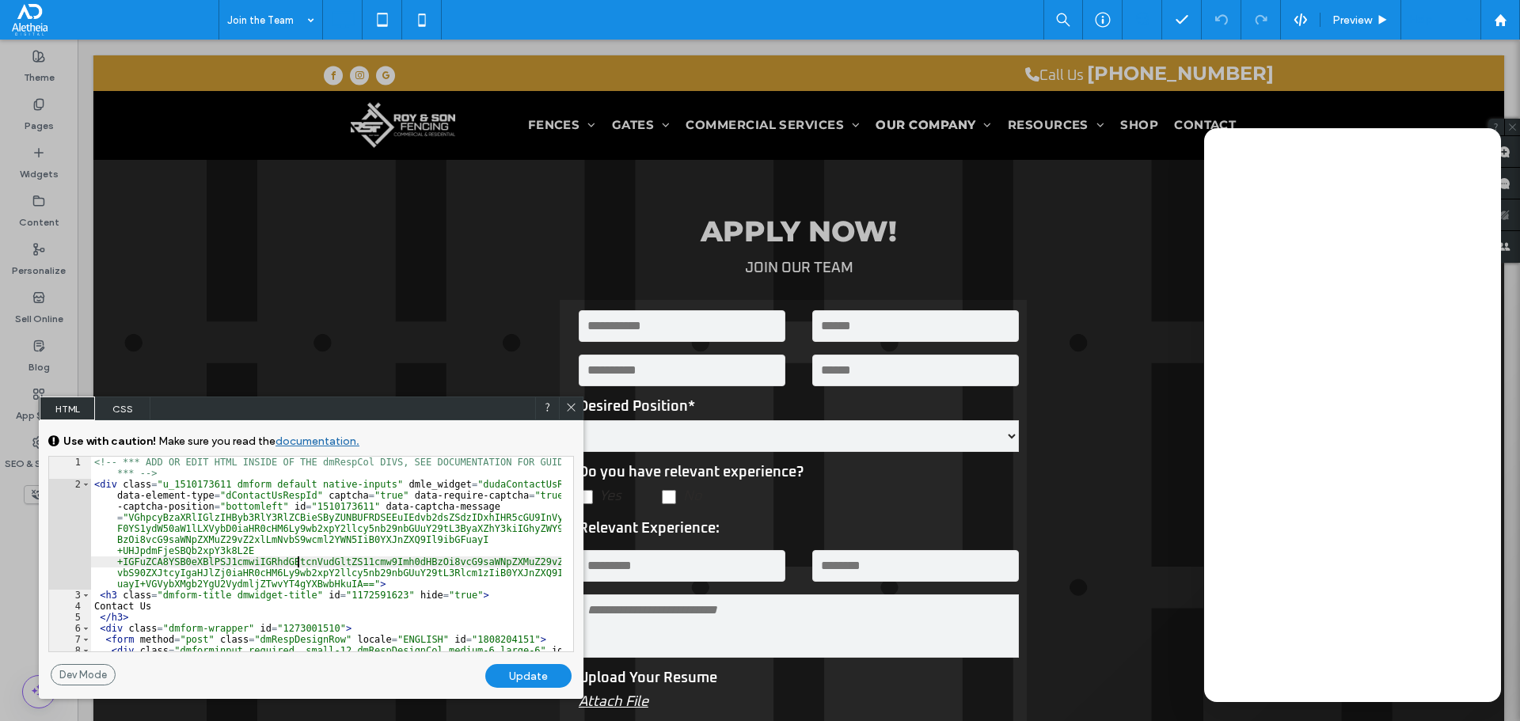
click at [299, 564] on div "<!-- *** ADD OR EDIT HTML INSIDE OF THE dmRespCol DIVS, SEE DOCUMENTATION FOR G…" at bounding box center [326, 576] width 470 height 239
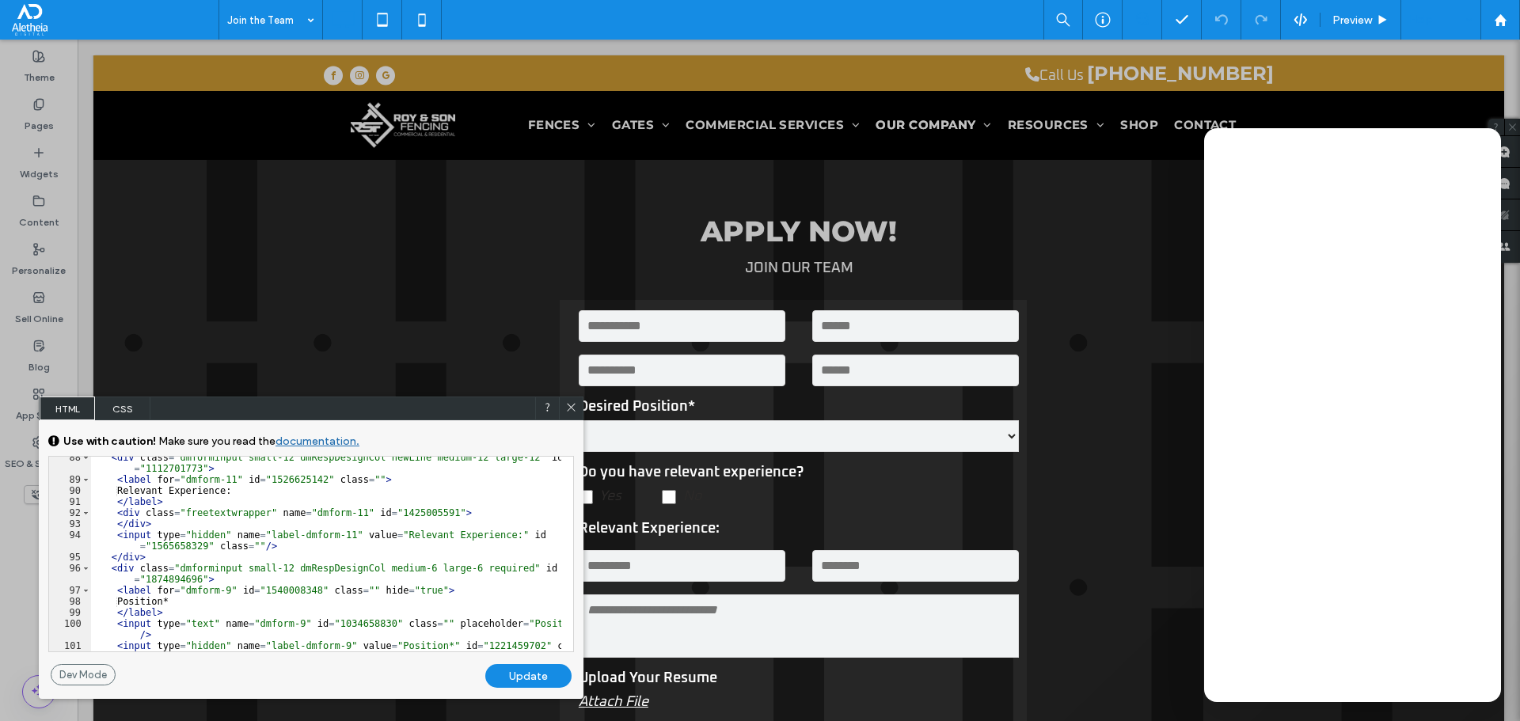
scroll to position [1187, 0]
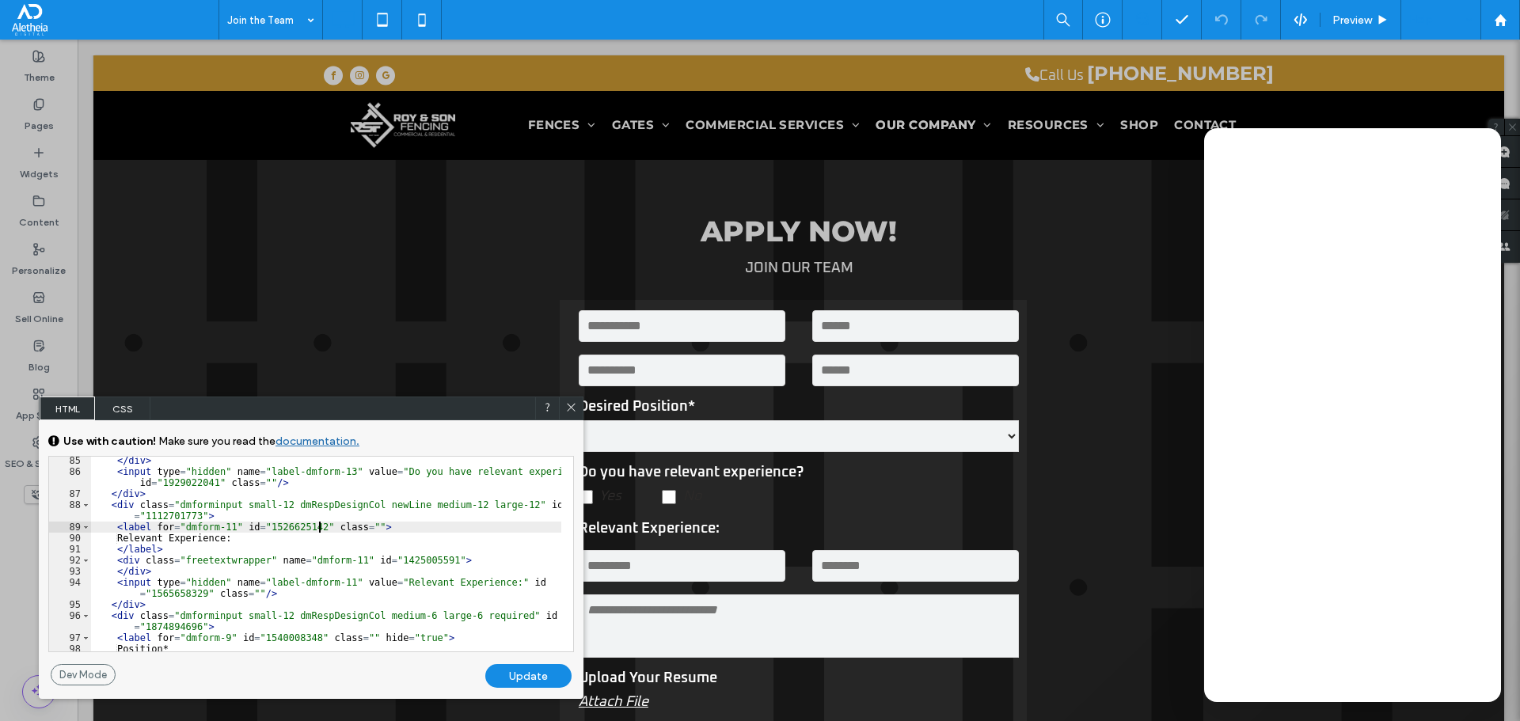
click at [319, 524] on div "</ div > < input type = "hidden" name = "label-dmform-13" value = "Do you have …" at bounding box center [326, 563] width 470 height 217
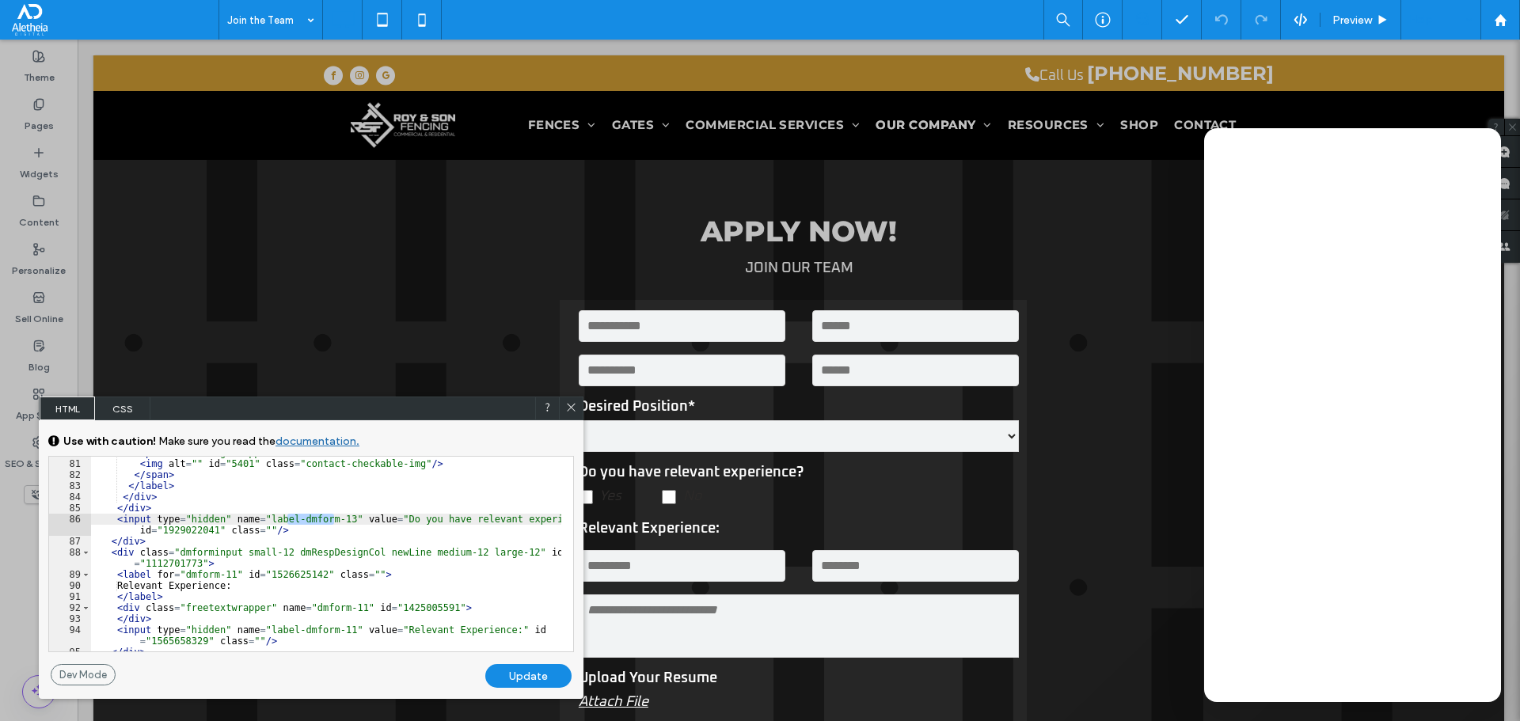
drag, startPoint x: 334, startPoint y: 516, endPoint x: 287, endPoint y: 515, distance: 47.5
click at [287, 515] on div "< span class = "img-wrapper" id = "1774052565" > < img alt = "" id = "5401" cla…" at bounding box center [326, 555] width 470 height 217
drag, startPoint x: 193, startPoint y: 561, endPoint x: 139, endPoint y: 564, distance: 53.9
click at [139, 564] on div "< span class = "img-wrapper" id = "1774052565" > < img alt = "" id = "5401" cla…" at bounding box center [326, 555] width 470 height 217
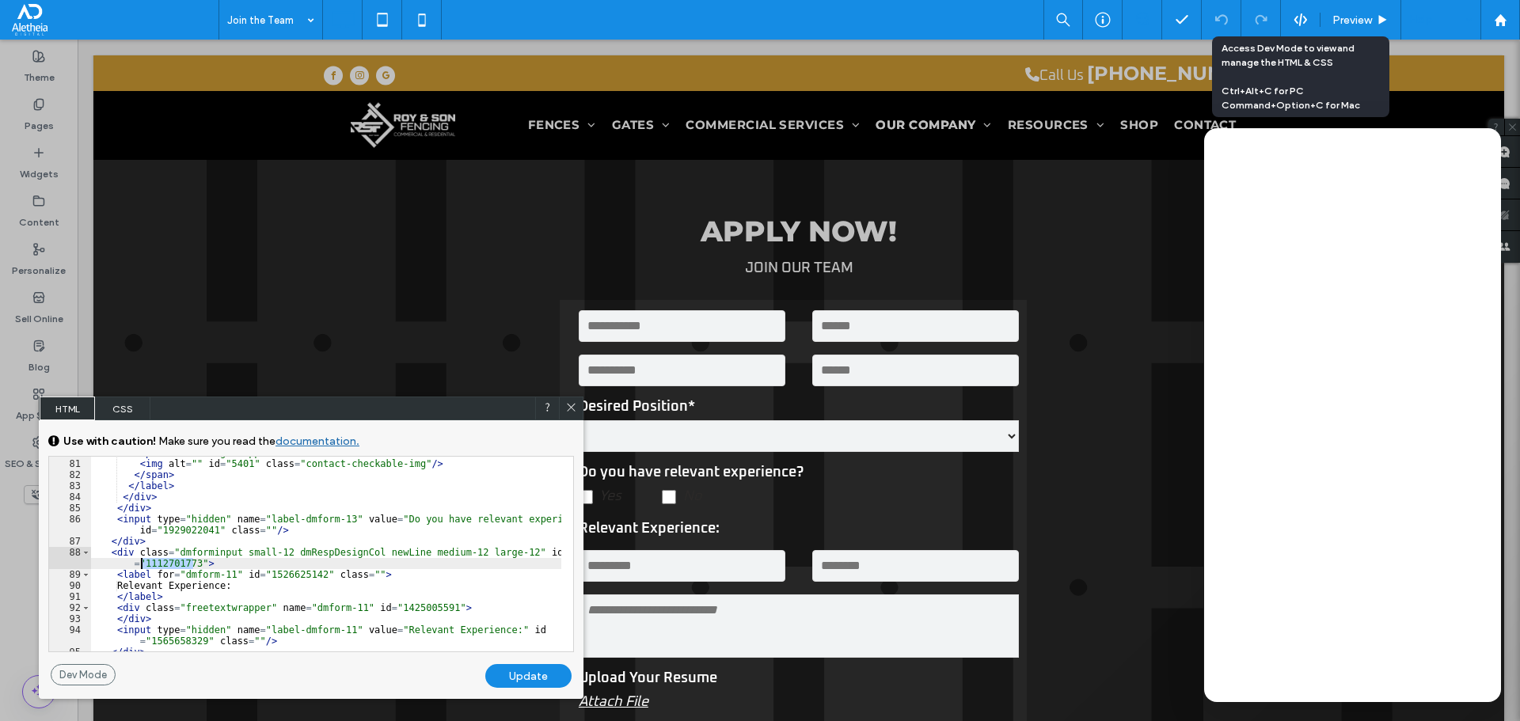
click at [1317, 17] on div at bounding box center [1300, 20] width 39 height 14
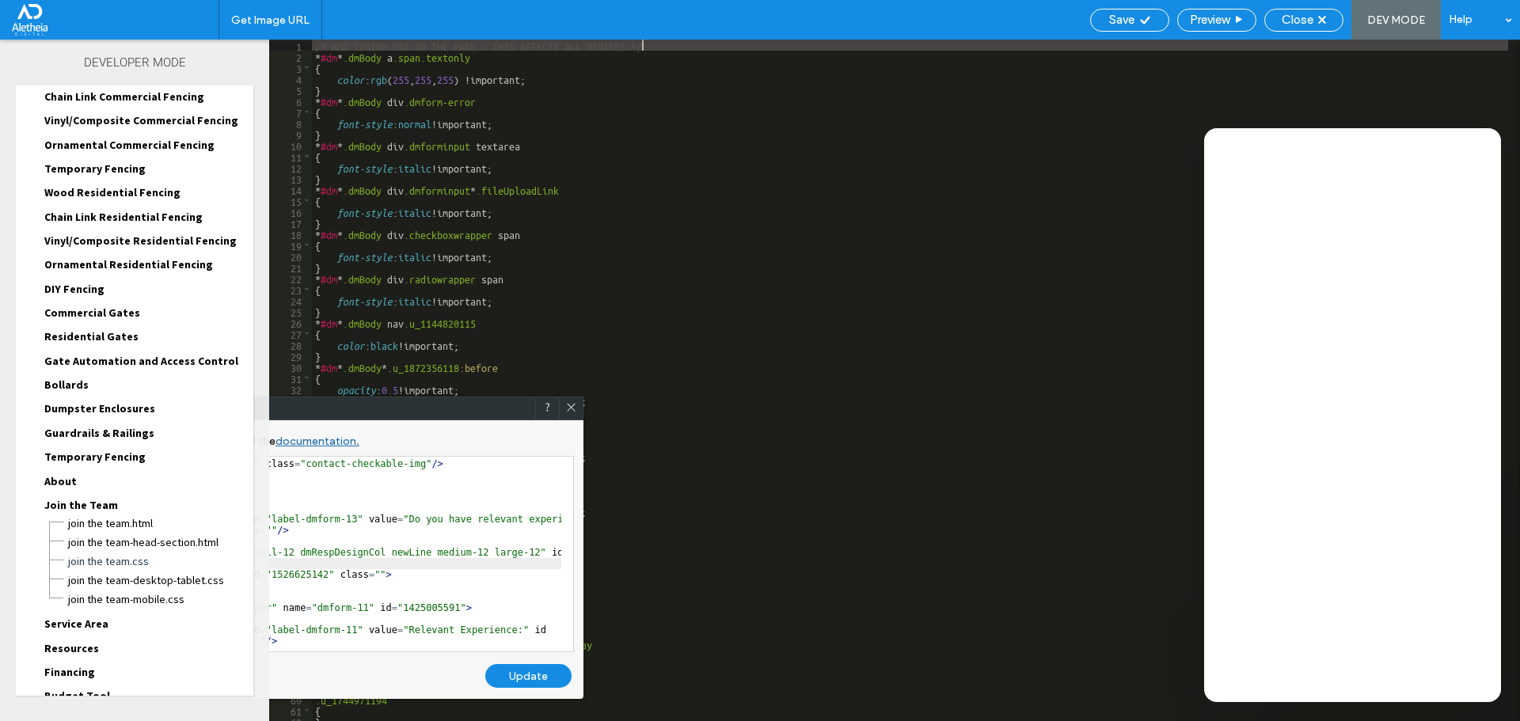
scroll to position [310, 0]
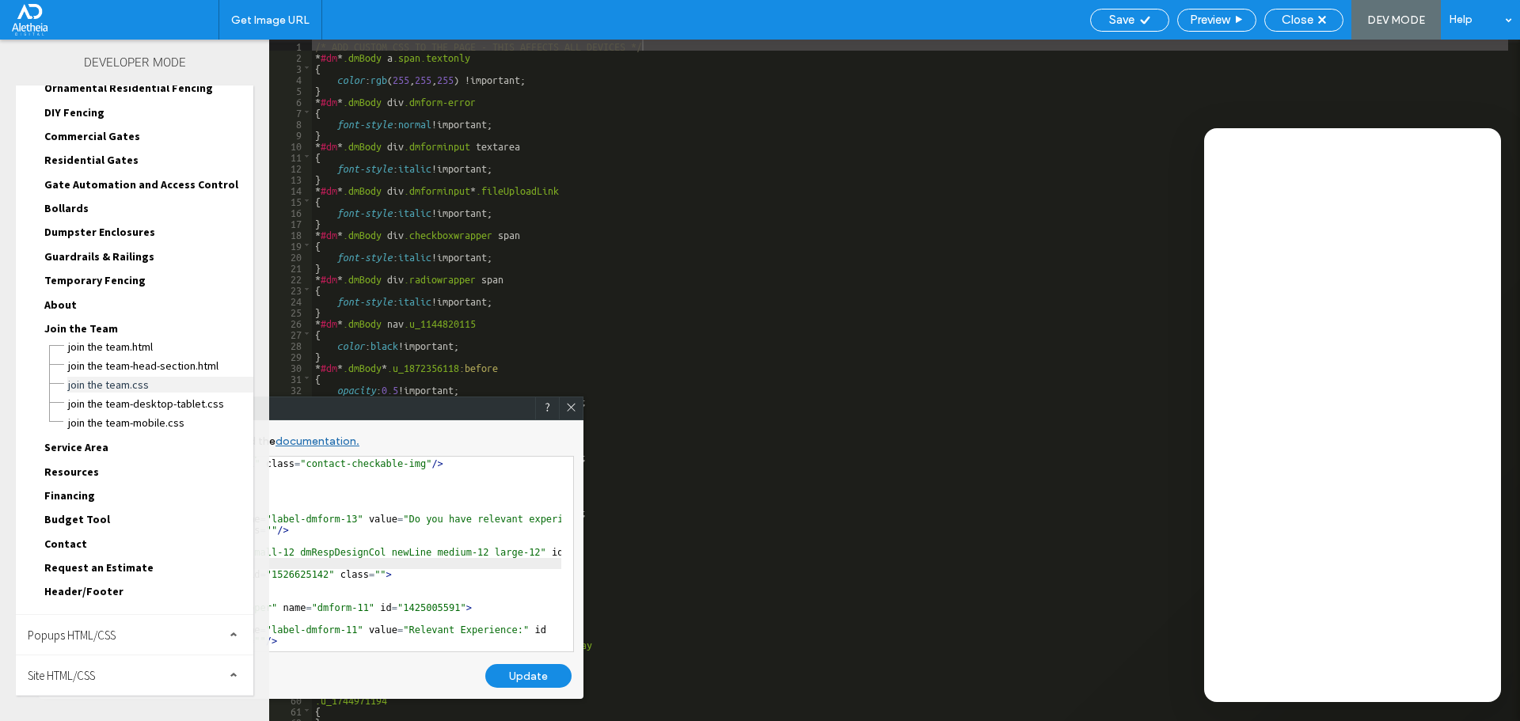
click at [121, 387] on span "Join the Team.css" at bounding box center [160, 385] width 186 height 16
click at [572, 402] on icon at bounding box center [571, 407] width 12 height 12
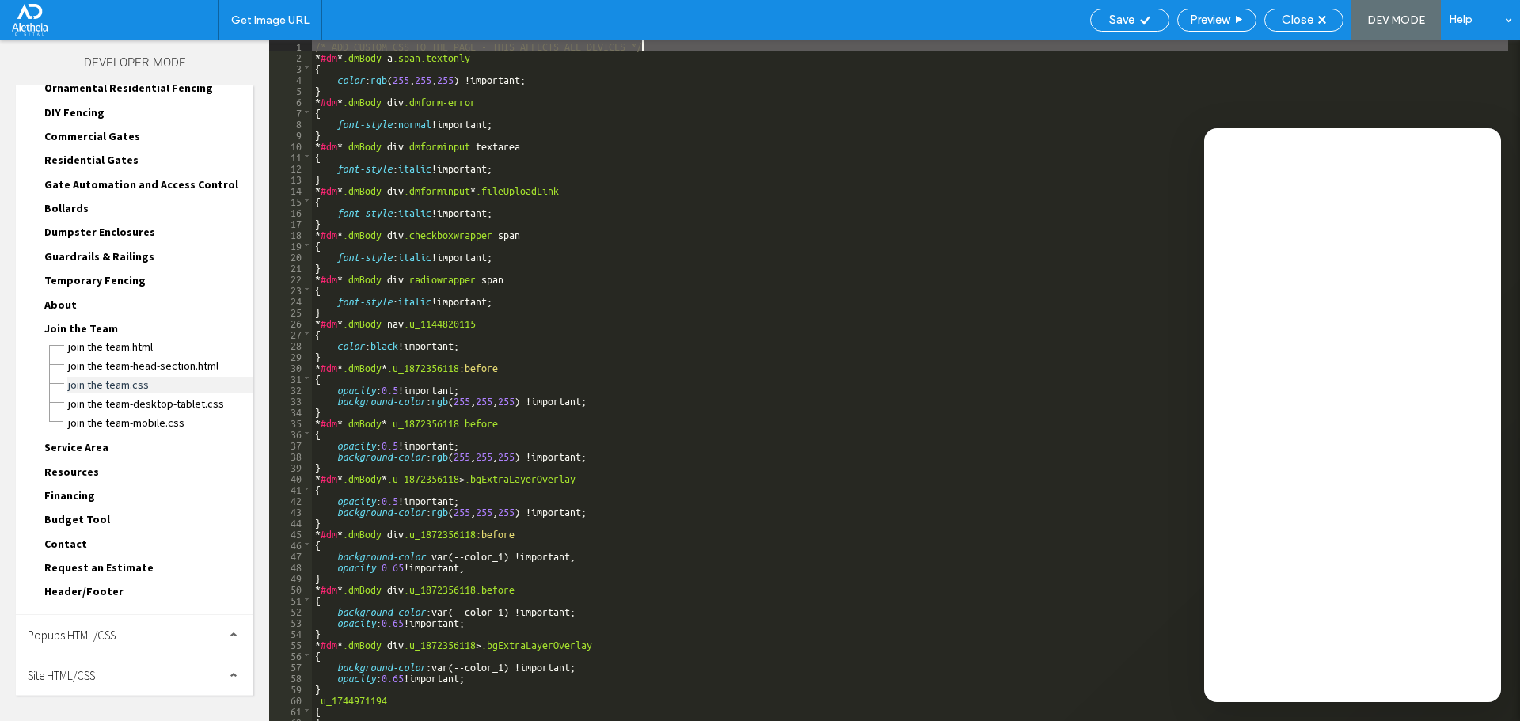
click at [127, 387] on span "Join the Team.css" at bounding box center [160, 385] width 186 height 16
click at [314, 55] on div "/* ADD CUSTOM CSS TO THE PAGE - THIS AFFECTS ALL DEVICES */ * #dm * .dmBody a .…" at bounding box center [910, 392] width 1196 height 704
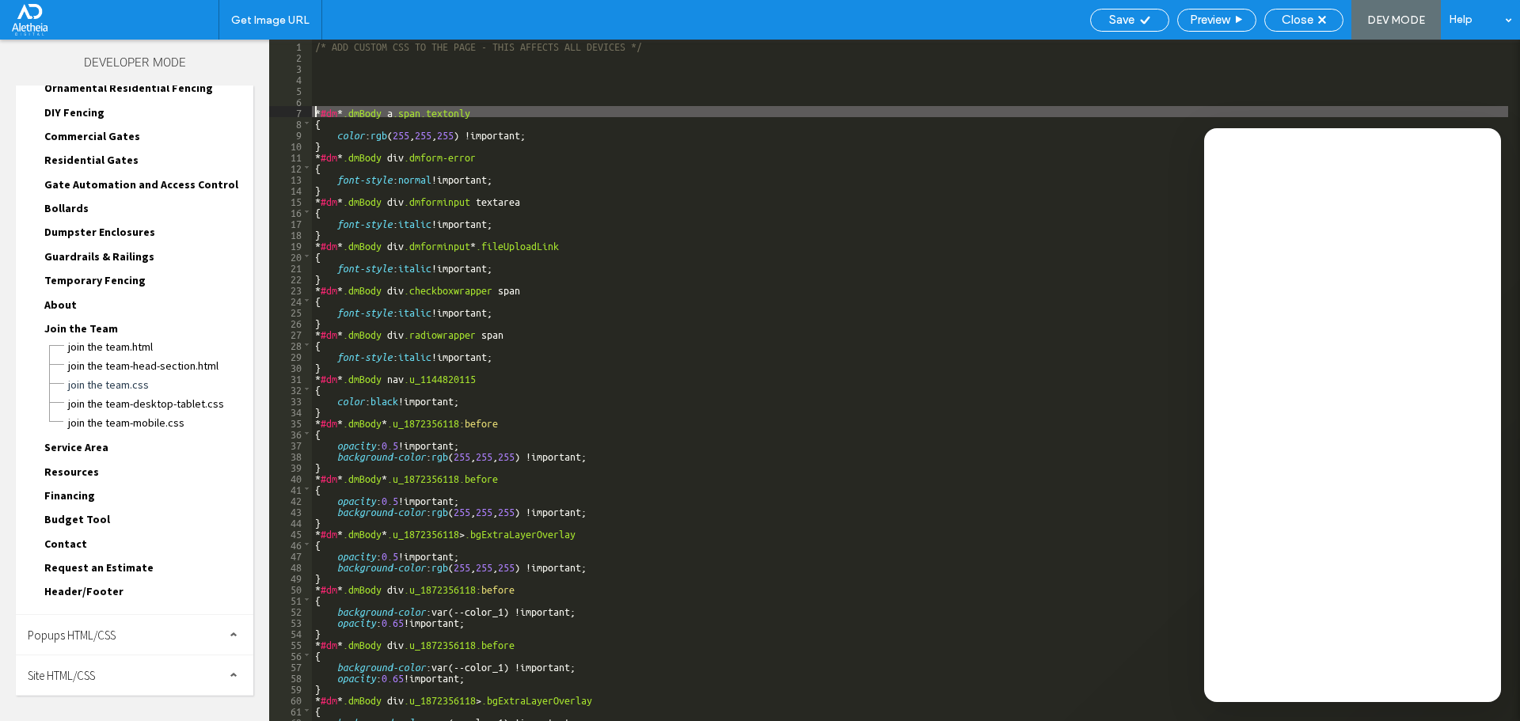
click at [351, 56] on div "/* ADD CUSTOM CSS TO THE PAGE - THIS AFFECTS ALL DEVICES */ * #dm * .dmBody a .…" at bounding box center [910, 392] width 1196 height 704
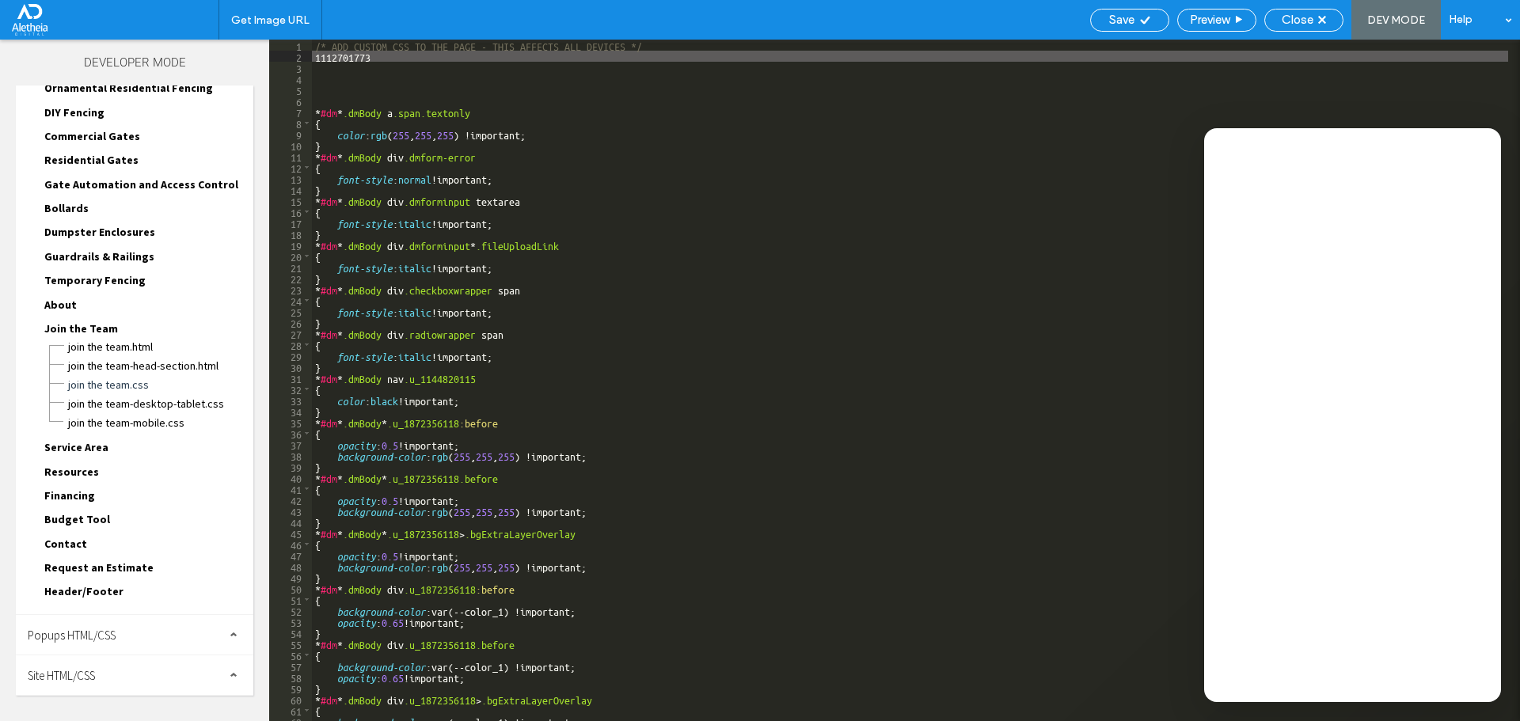
click at [314, 59] on div "/* ADD CUSTOM CSS TO THE PAGE - THIS AFFECTS ALL DEVICES */ 1112701773 * #dm * …" at bounding box center [910, 392] width 1196 height 704
click at [424, 55] on div "/* ADD CUSTOM CSS TO THE PAGE - THIS AFFECTS ALL DEVICES */ #1112701773 * #dm *…" at bounding box center [910, 392] width 1196 height 704
click at [385, 55] on div "/* ADD CUSTOM CSS TO THE PAGE - THIS AFFECTS ALL DEVICES */ #1112701773 { } * #…" at bounding box center [910, 392] width 1196 height 704
type textarea "**"
click at [1142, 22] on use at bounding box center [1144, 20] width 9 height 8
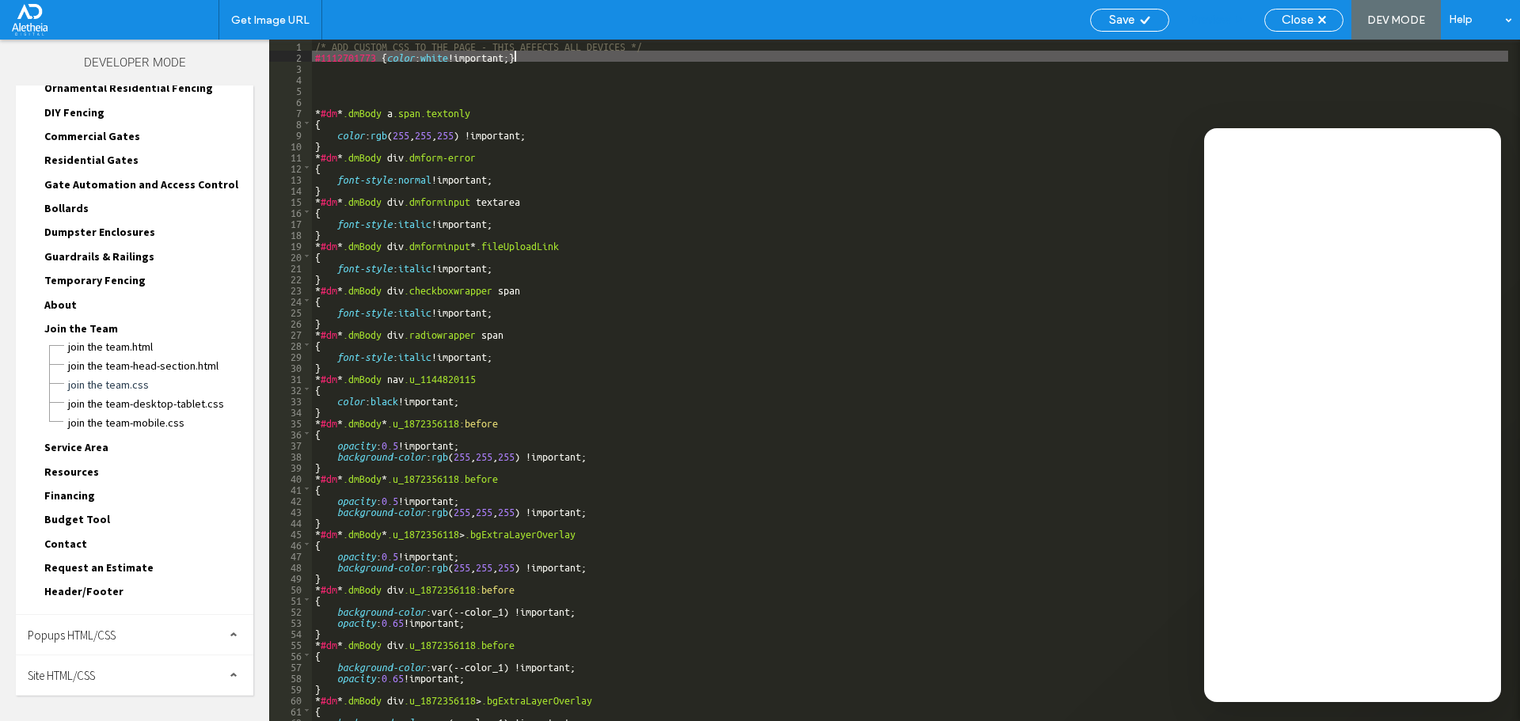
click at [1224, 22] on span "Preview" at bounding box center [1210, 20] width 40 height 14
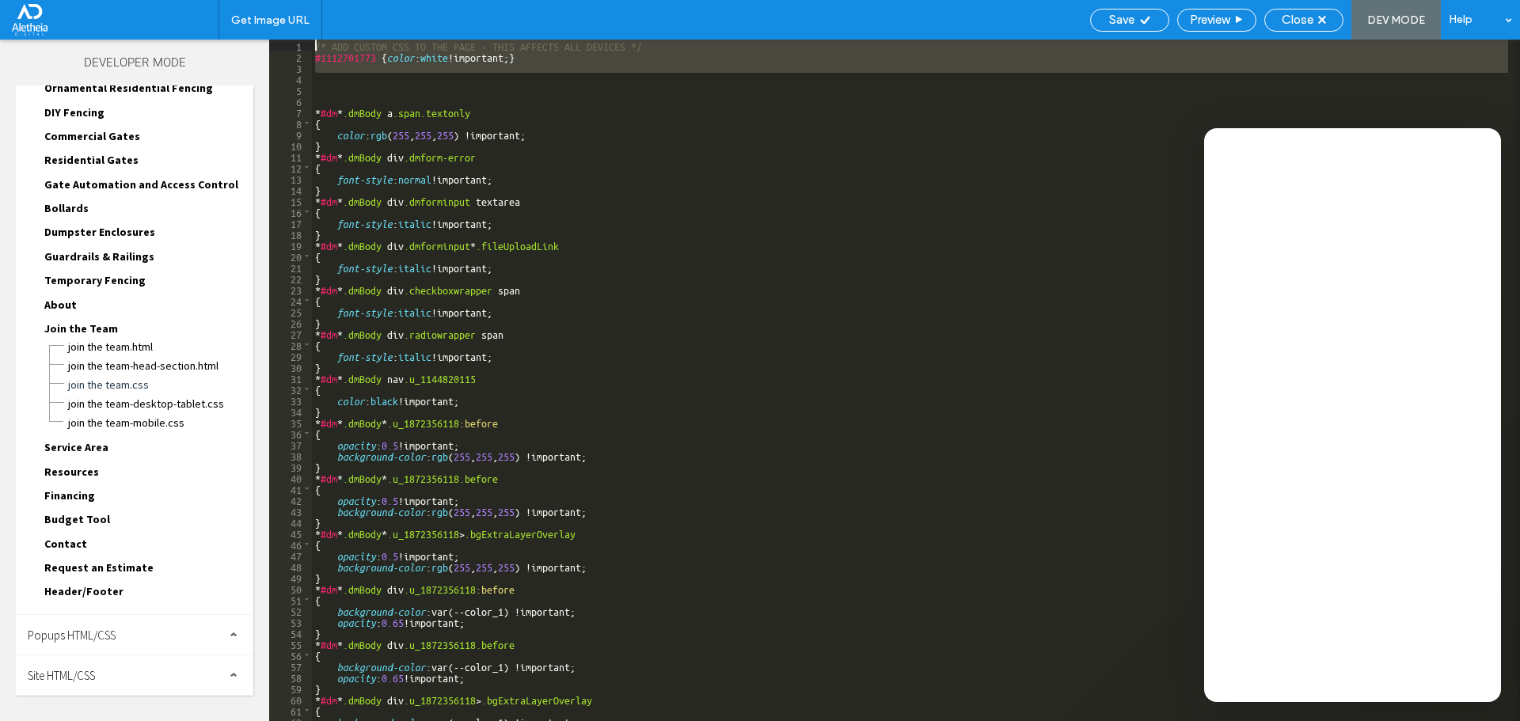
drag, startPoint x: 368, startPoint y: 76, endPoint x: 291, endPoint y: 44, distance: 84.1
click at [291, 44] on div "** 1 2 3 4 5 6 7 8 9 10 11 12 13 14 15 16 17 18 19 20 21 22 23 24 25 26 27 28 2…" at bounding box center [894, 381] width 1251 height 682
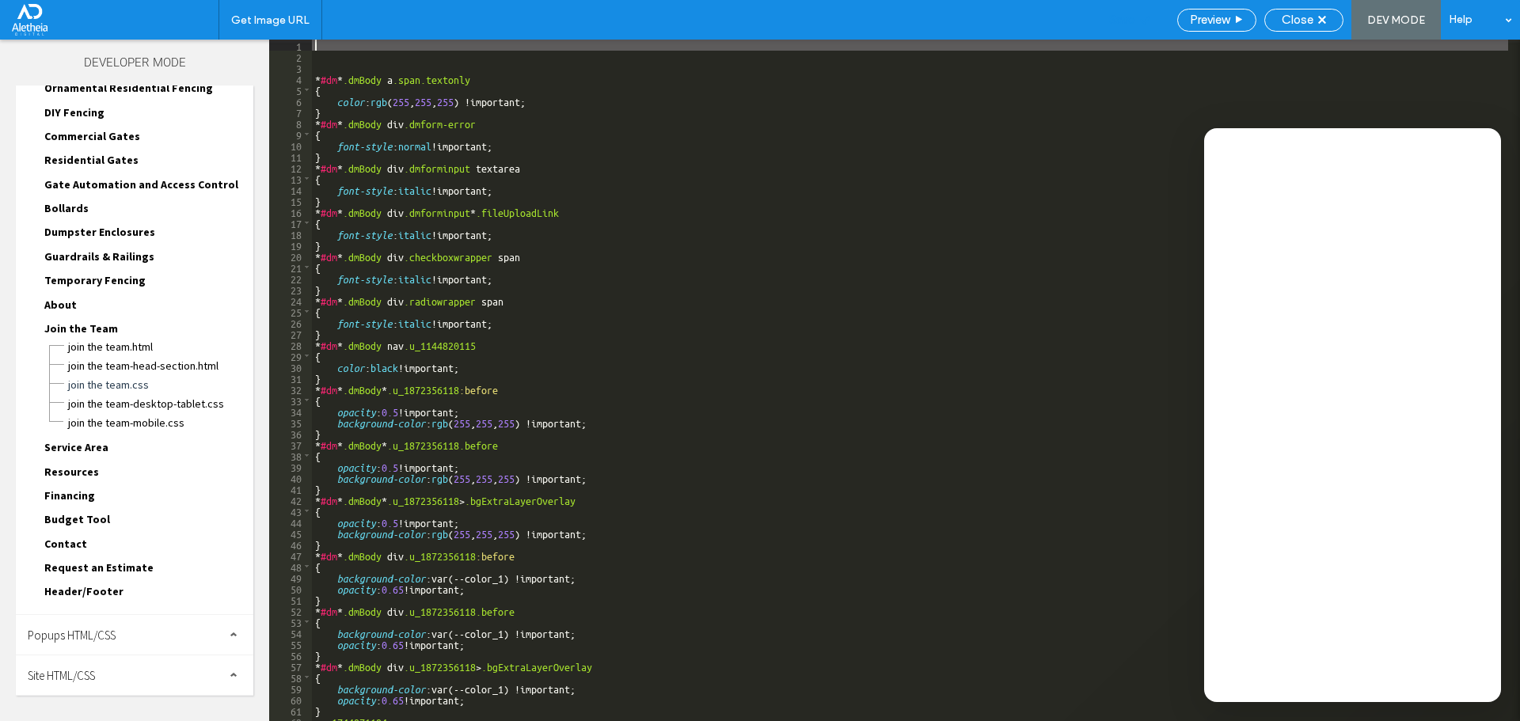
click at [1098, 13] on div "Save" at bounding box center [1130, 20] width 78 height 14
click at [1302, 20] on span "Close" at bounding box center [1298, 20] width 32 height 14
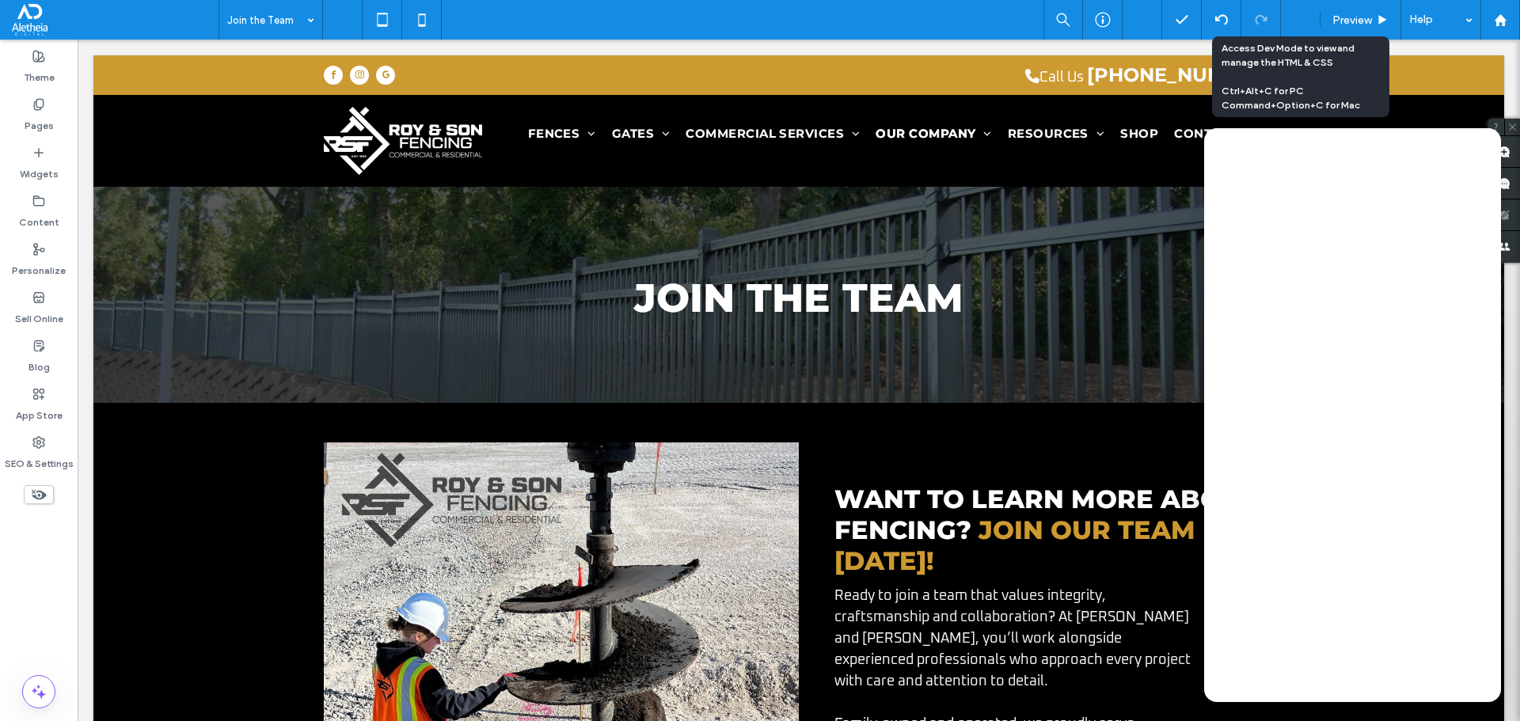
click at [1298, 18] on icon at bounding box center [1301, 20] width 14 height 14
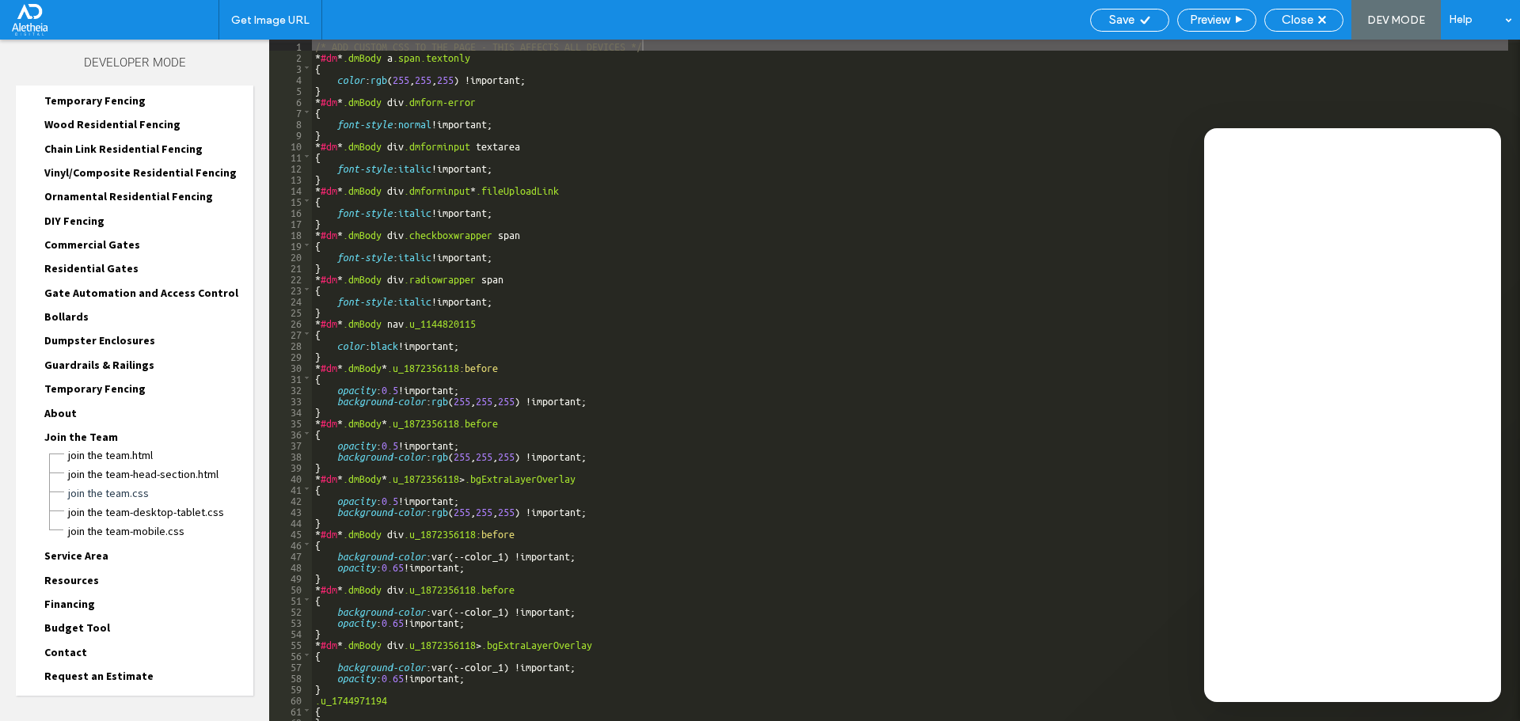
scroll to position [310, 0]
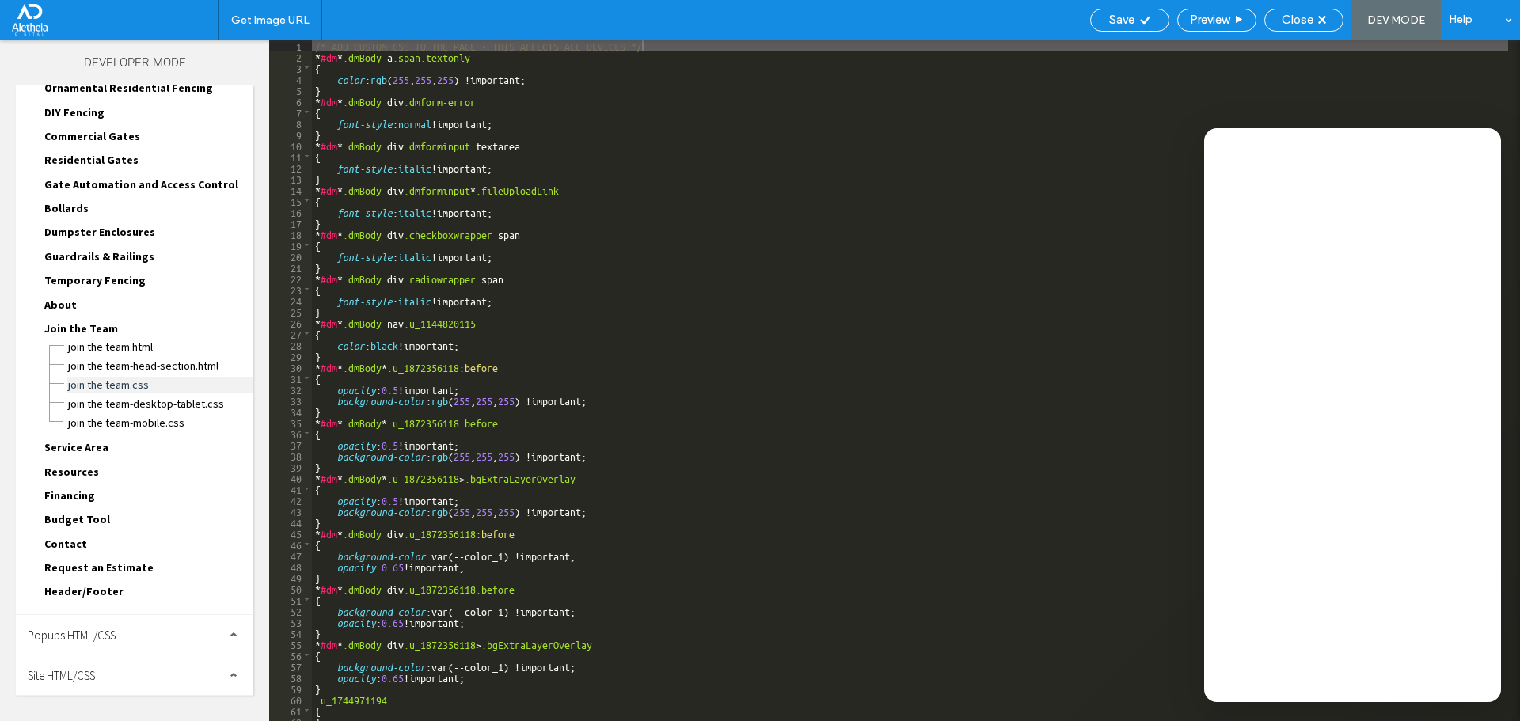
click at [108, 382] on span "Join the Team.css" at bounding box center [160, 385] width 186 height 16
click at [315, 55] on div "/* ADD CUSTOM CSS TO THE PAGE - THIS AFFECTS ALL DEVICES */ * #dm * .dmBody a .…" at bounding box center [910, 392] width 1196 height 704
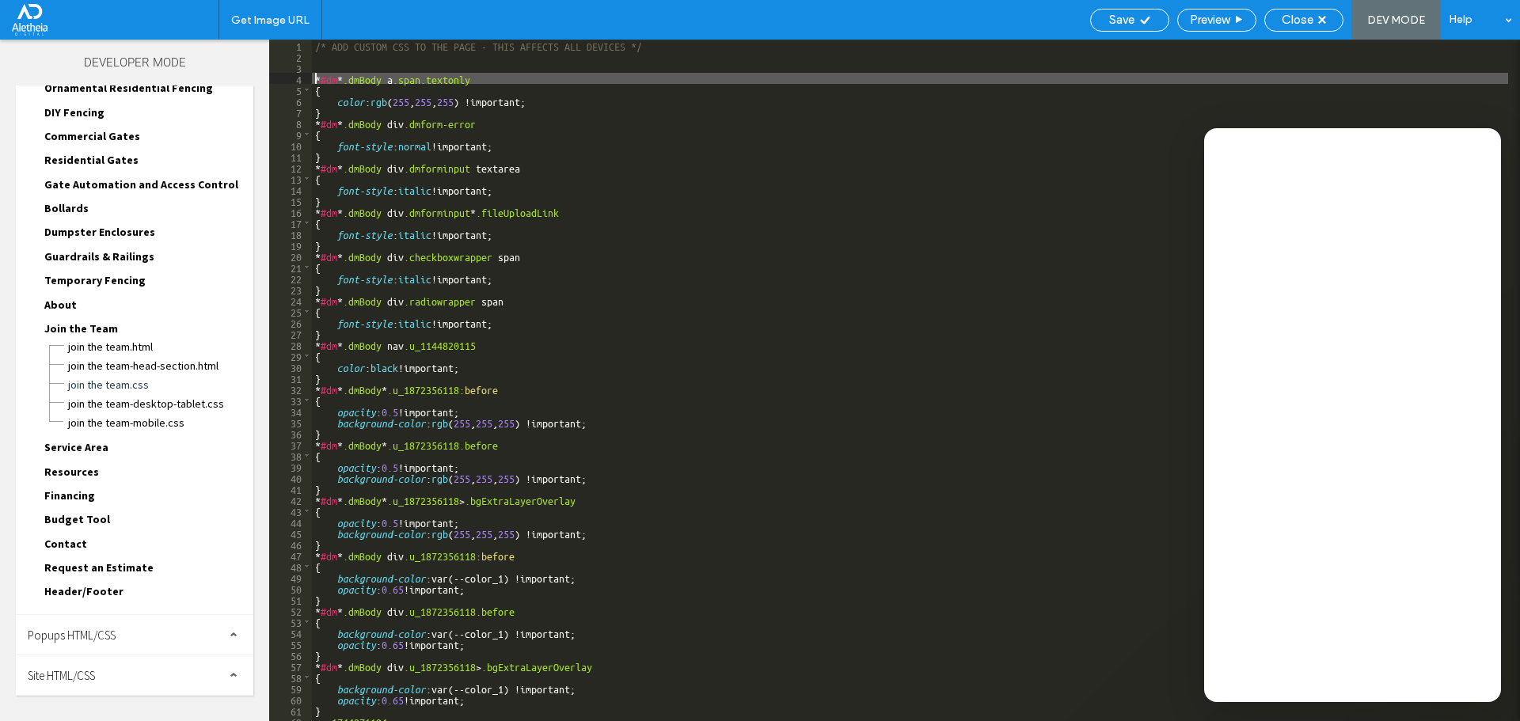
click at [329, 49] on div "/* ADD CUSTOM CSS TO THE PAGE - THIS AFFECTS ALL DEVICES */ * #dm * .dmBody a .…" at bounding box center [910, 392] width 1196 height 704
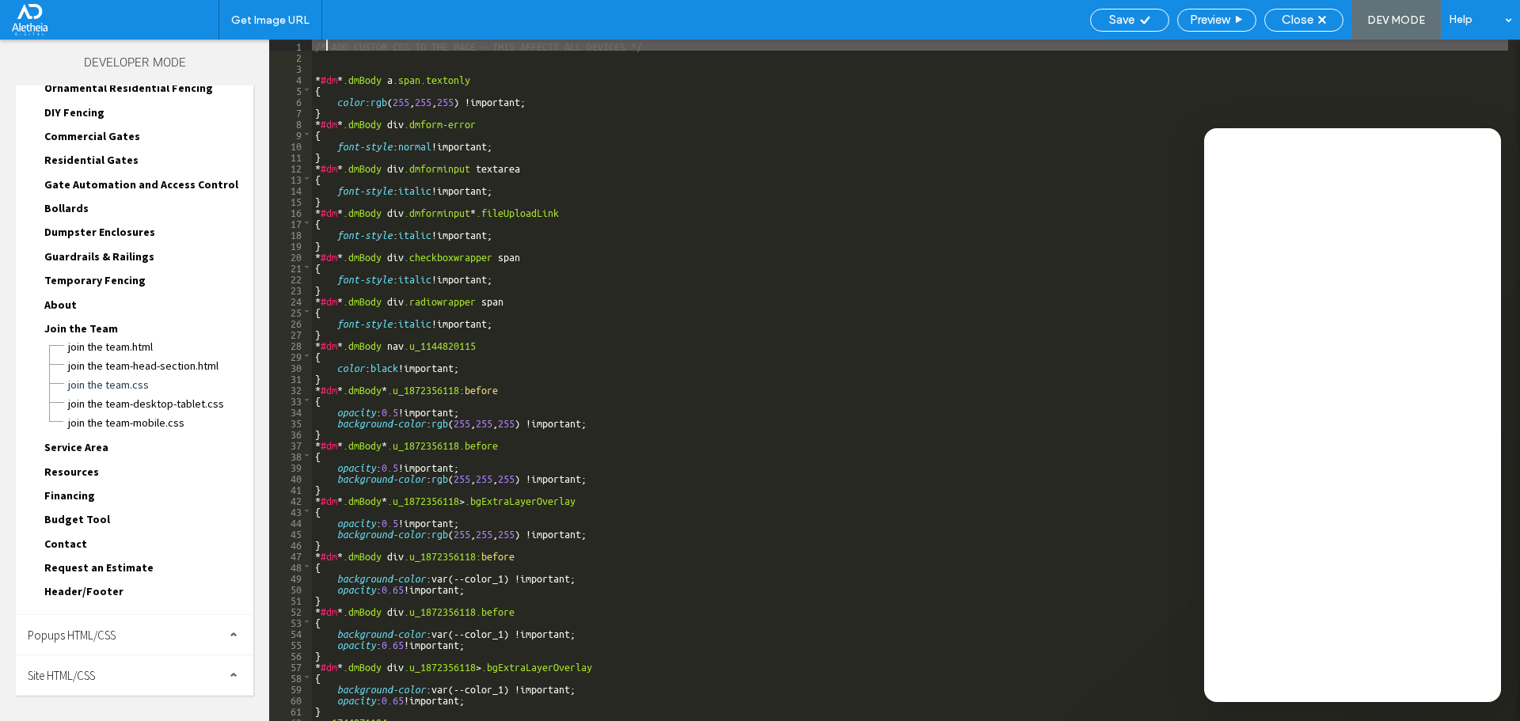
click at [334, 61] on div "/* ADD CUSTOM CSS TO THE PAGE - THIS AFFECTS ALL DEVICES */ * #dm * .dmBody a .…" at bounding box center [910, 392] width 1196 height 704
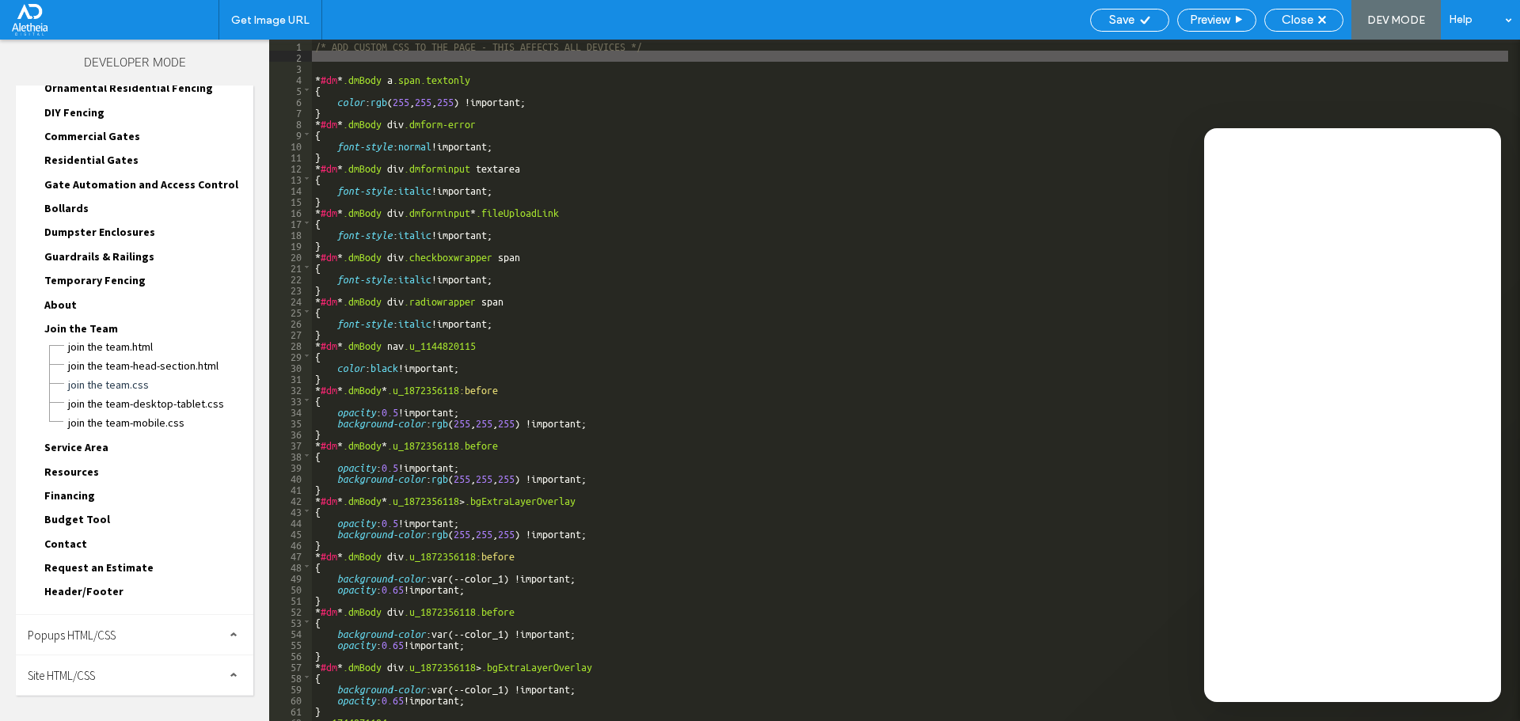
paste textarea
click at [408, 54] on div "/* ADD CUSTOM CSS TO THE PAGE - THIS AFFECTS ALL DEVICES */ #\ 31 985843316 { }…" at bounding box center [910, 392] width 1196 height 704
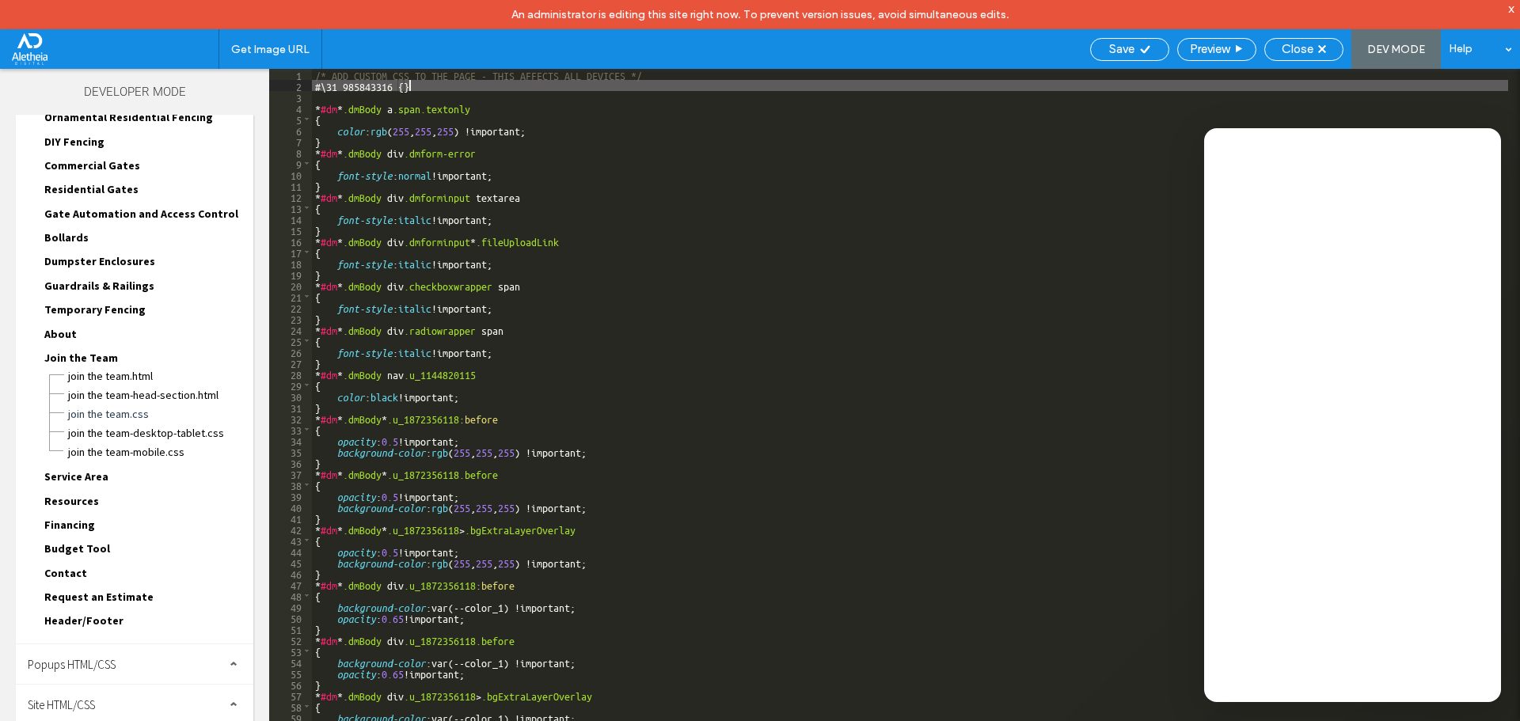
click at [404, 86] on div "/* ADD CUSTOM CSS TO THE PAGE - THIS AFFECTS ALL DEVICES */ #\ 31 985843316 { }…" at bounding box center [910, 421] width 1196 height 704
type textarea "**"
click at [1132, 50] on span "Save" at bounding box center [1121, 49] width 25 height 14
click at [1304, 51] on span "Close" at bounding box center [1298, 49] width 32 height 14
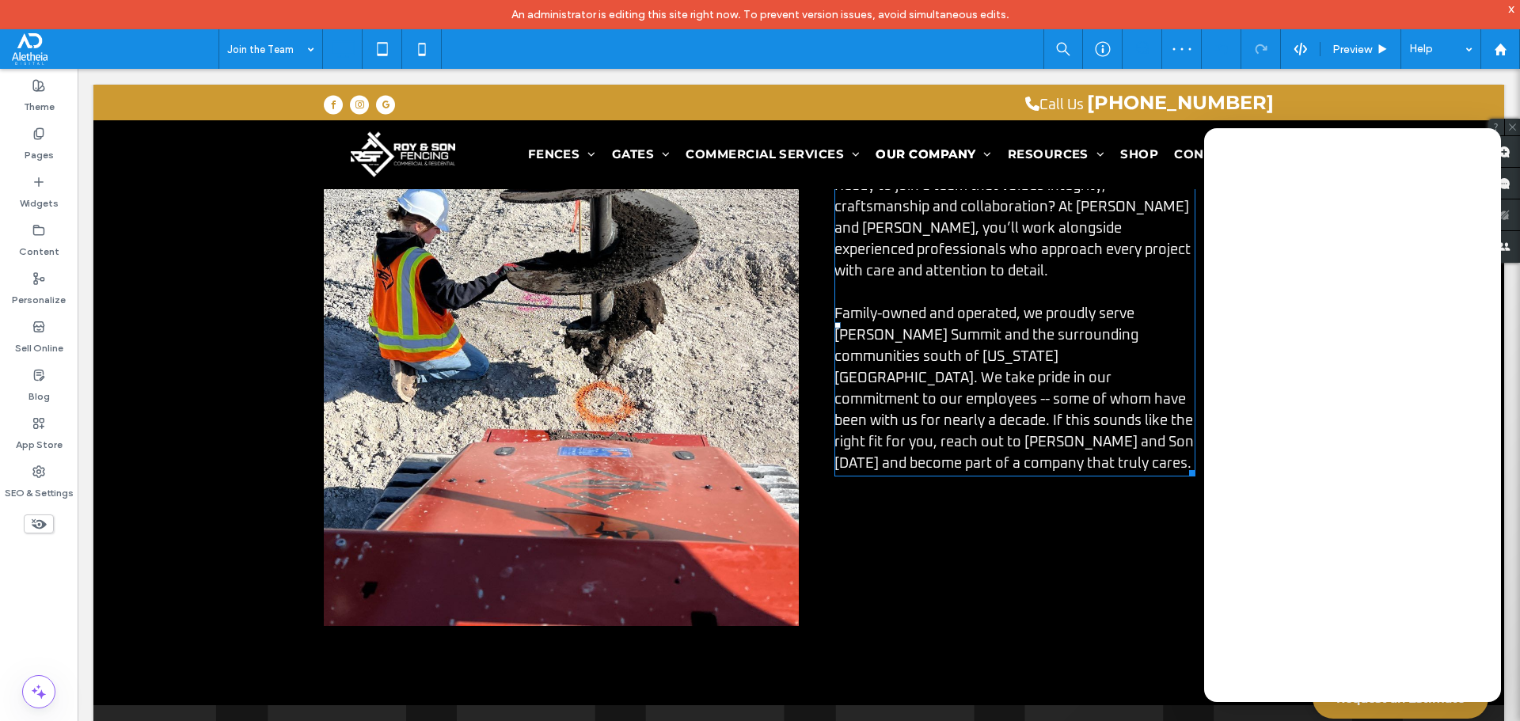
scroll to position [79, 0]
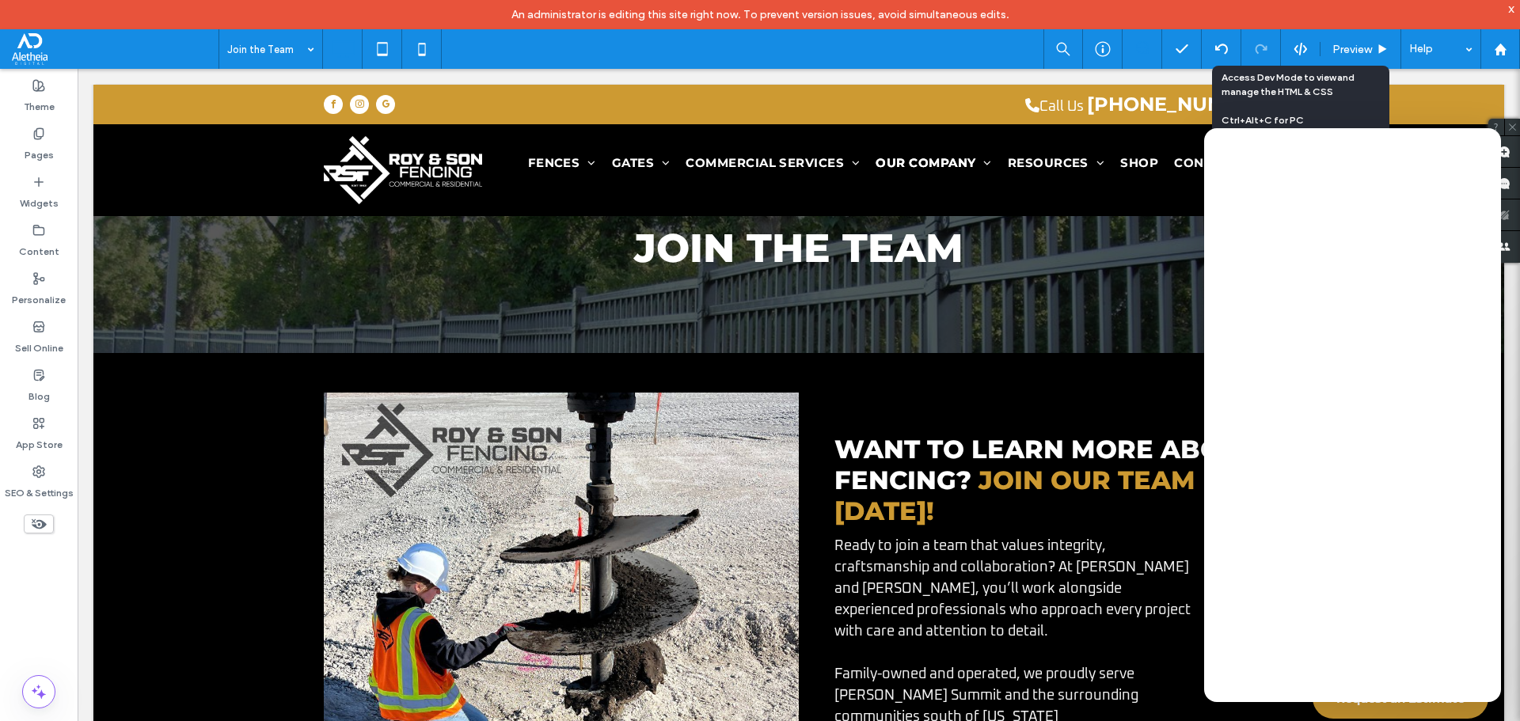
click at [1298, 45] on icon at bounding box center [1301, 49] width 14 height 14
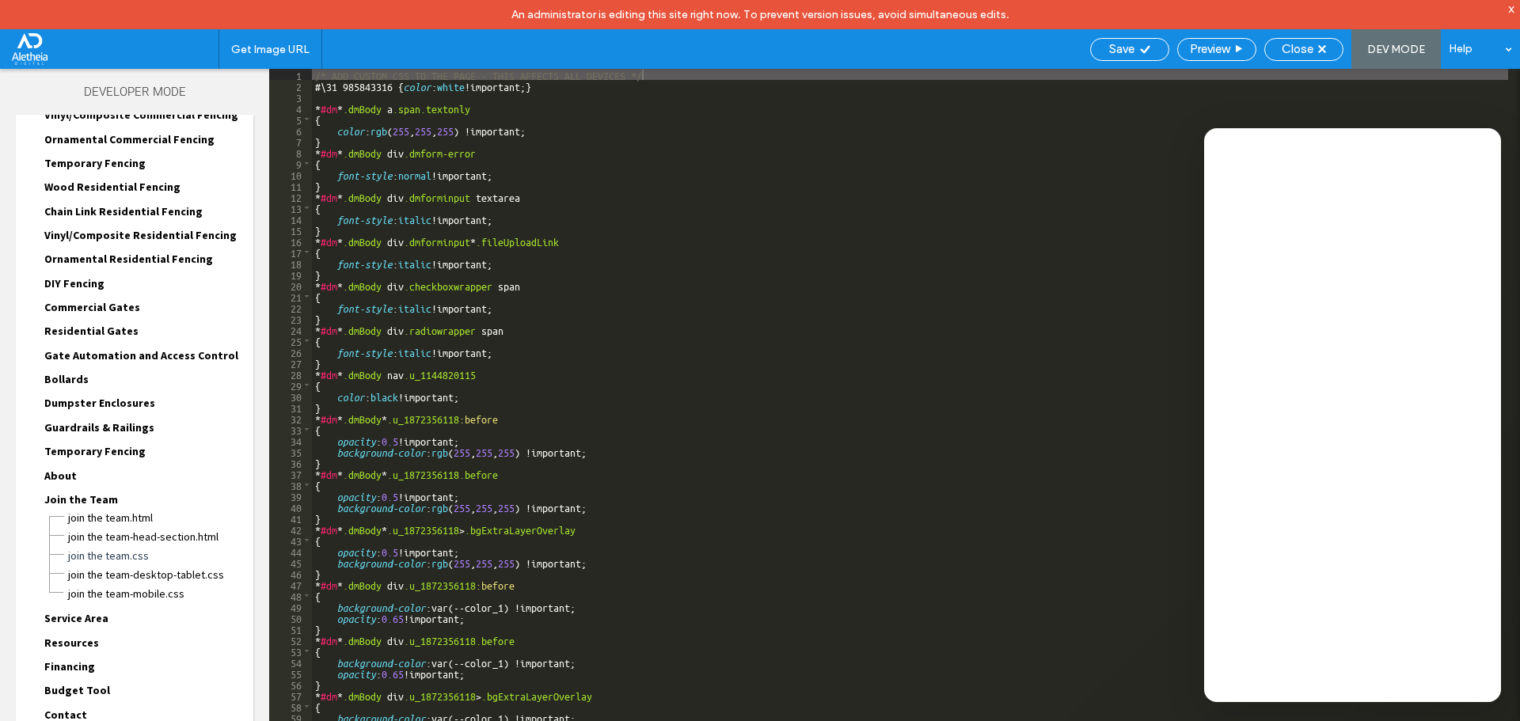
scroll to position [310, 0]
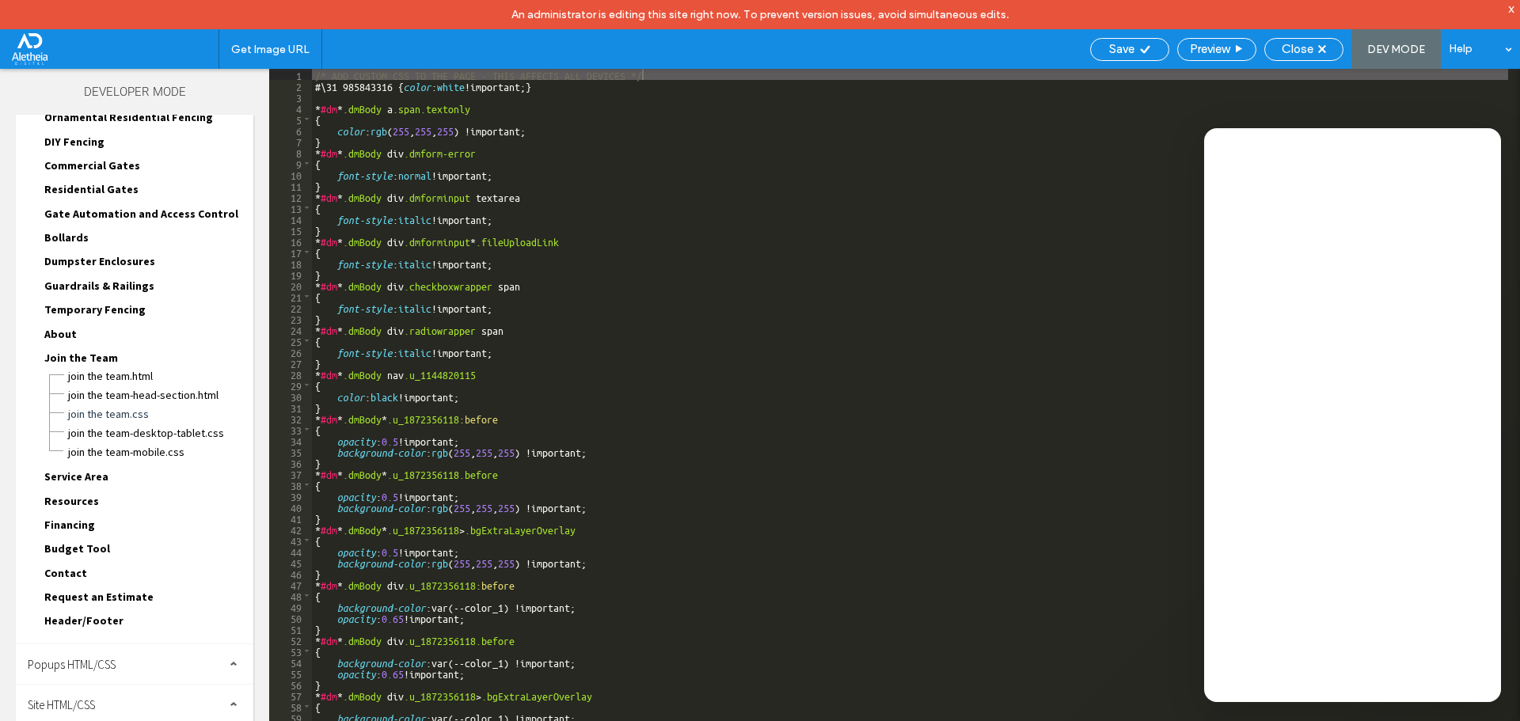
click at [88, 705] on span "Site HTML/CSS" at bounding box center [61, 704] width 67 height 15
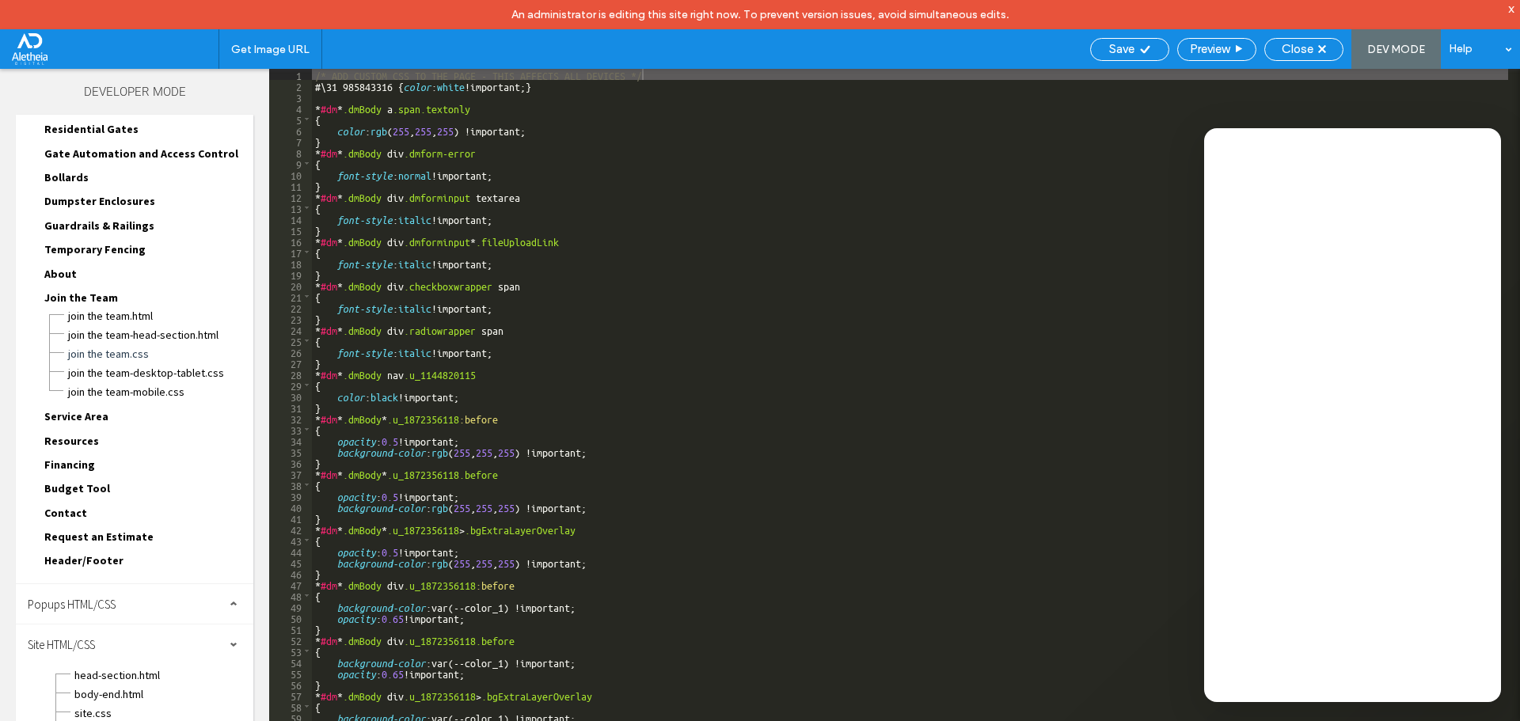
scroll to position [453, 0]
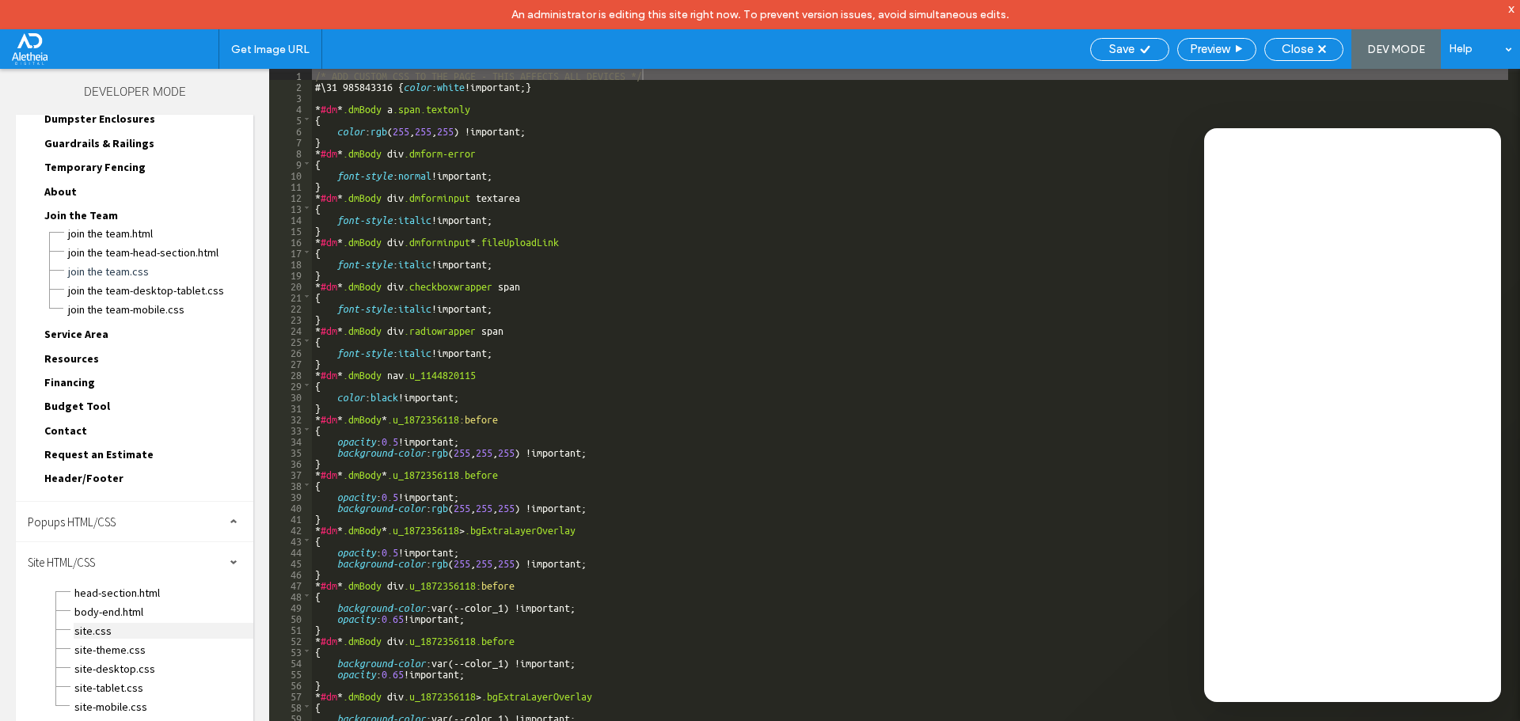
click at [114, 626] on span "site.css" at bounding box center [164, 631] width 180 height 16
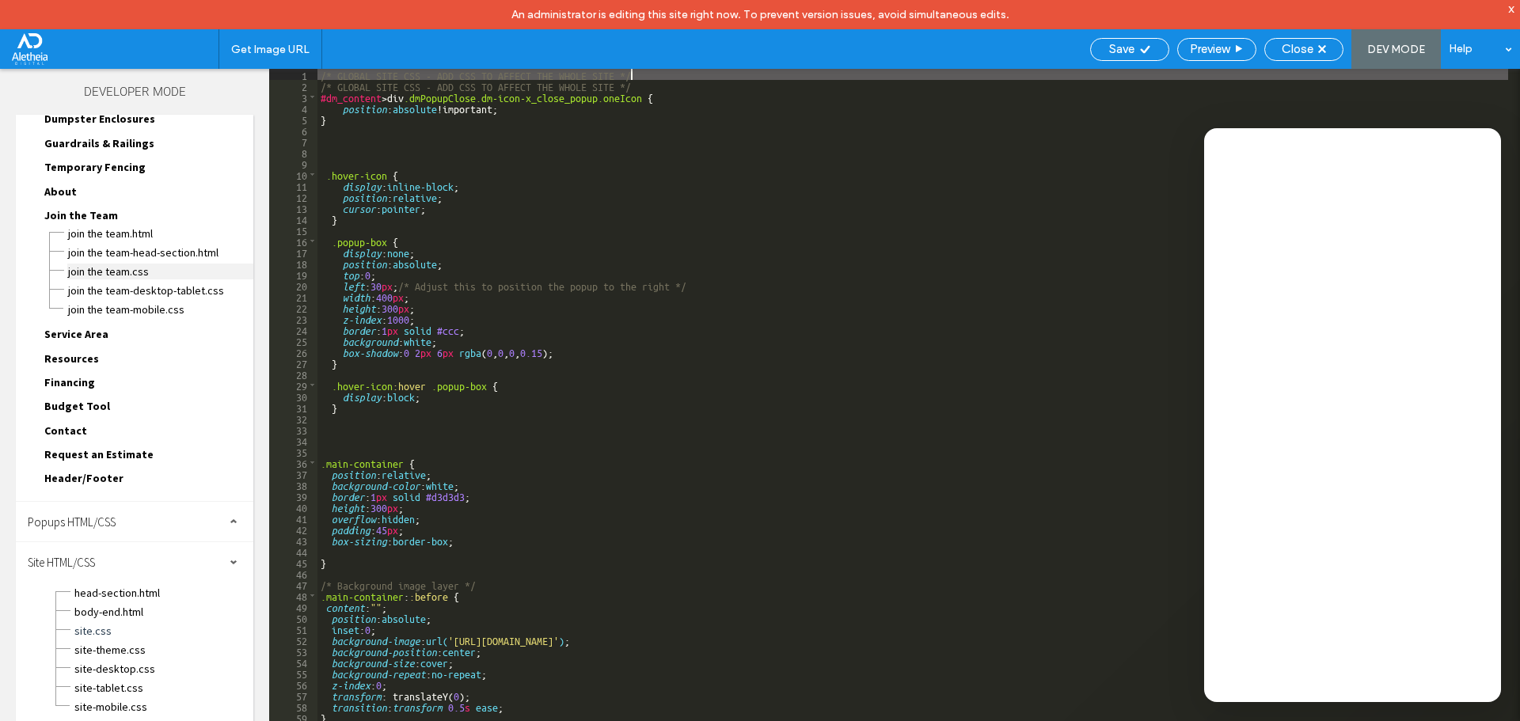
click at [142, 272] on span "Join the Team.css" at bounding box center [160, 272] width 186 height 16
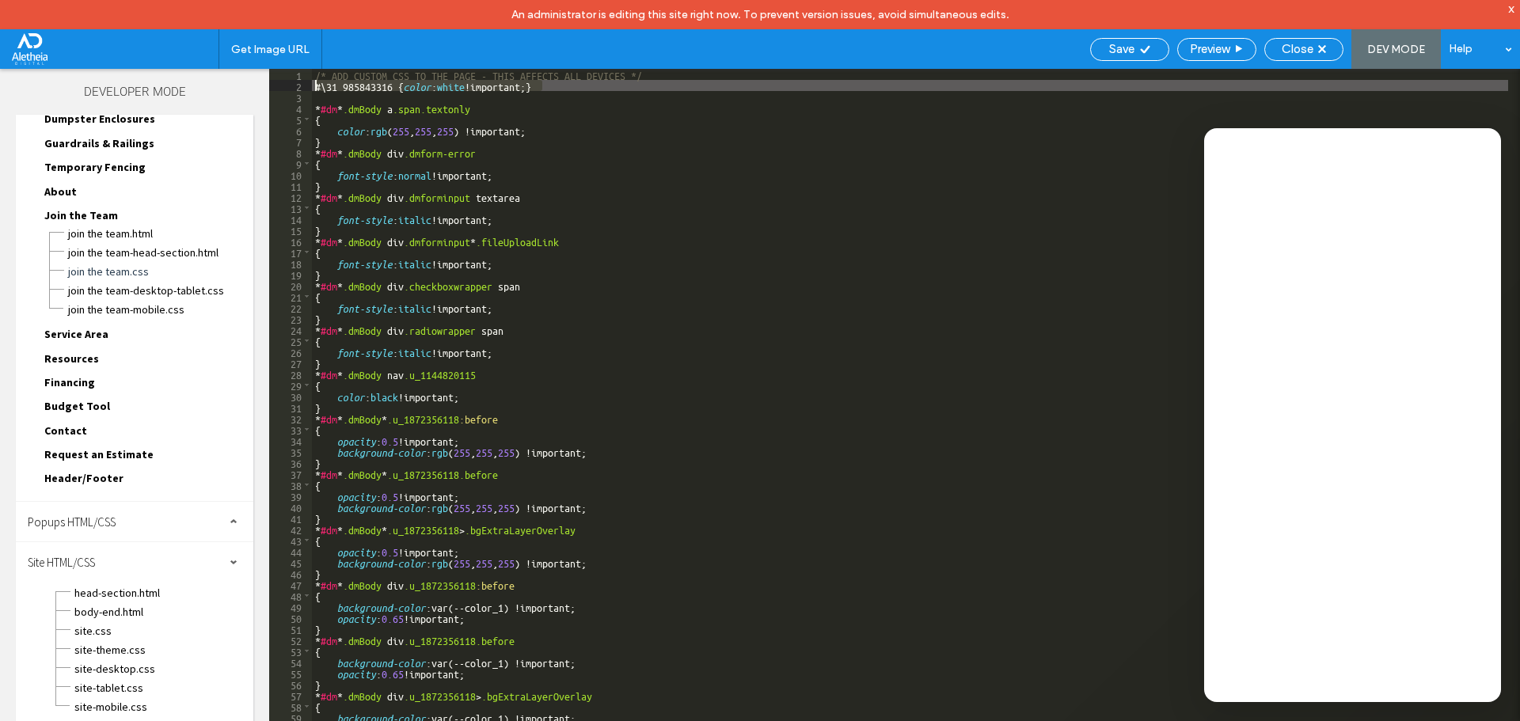
drag, startPoint x: 566, startPoint y: 85, endPoint x: 286, endPoint y: 82, distance: 280.3
click at [286, 82] on div "** 1 2 3 4 5 6 7 8 9 10 11 12 13 14 15 16 17 18 19 20 21 22 23 24 25 26 27 28 2…" at bounding box center [894, 410] width 1251 height 682
click at [1129, 44] on span "Save" at bounding box center [1121, 49] width 25 height 14
click at [1309, 48] on span "Close" at bounding box center [1298, 49] width 32 height 14
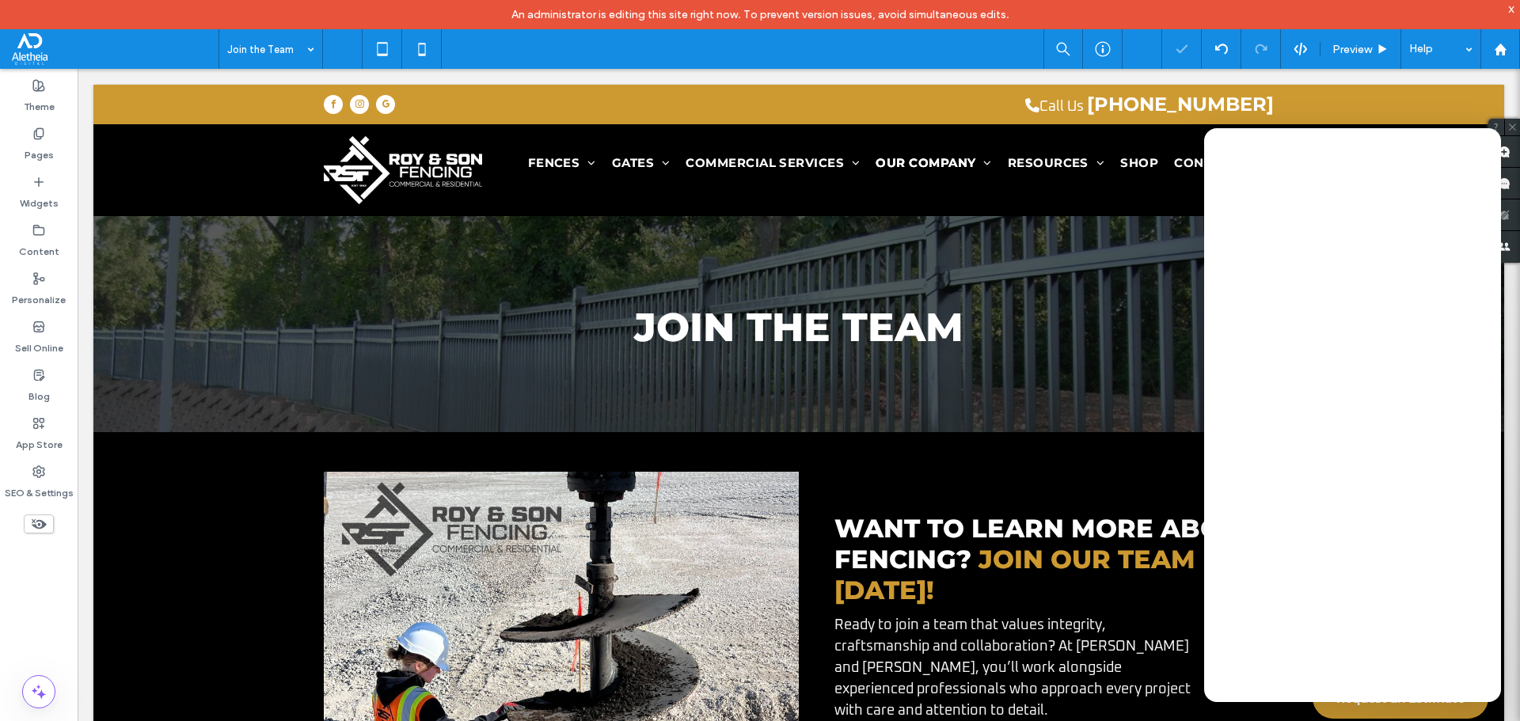
scroll to position [0, 0]
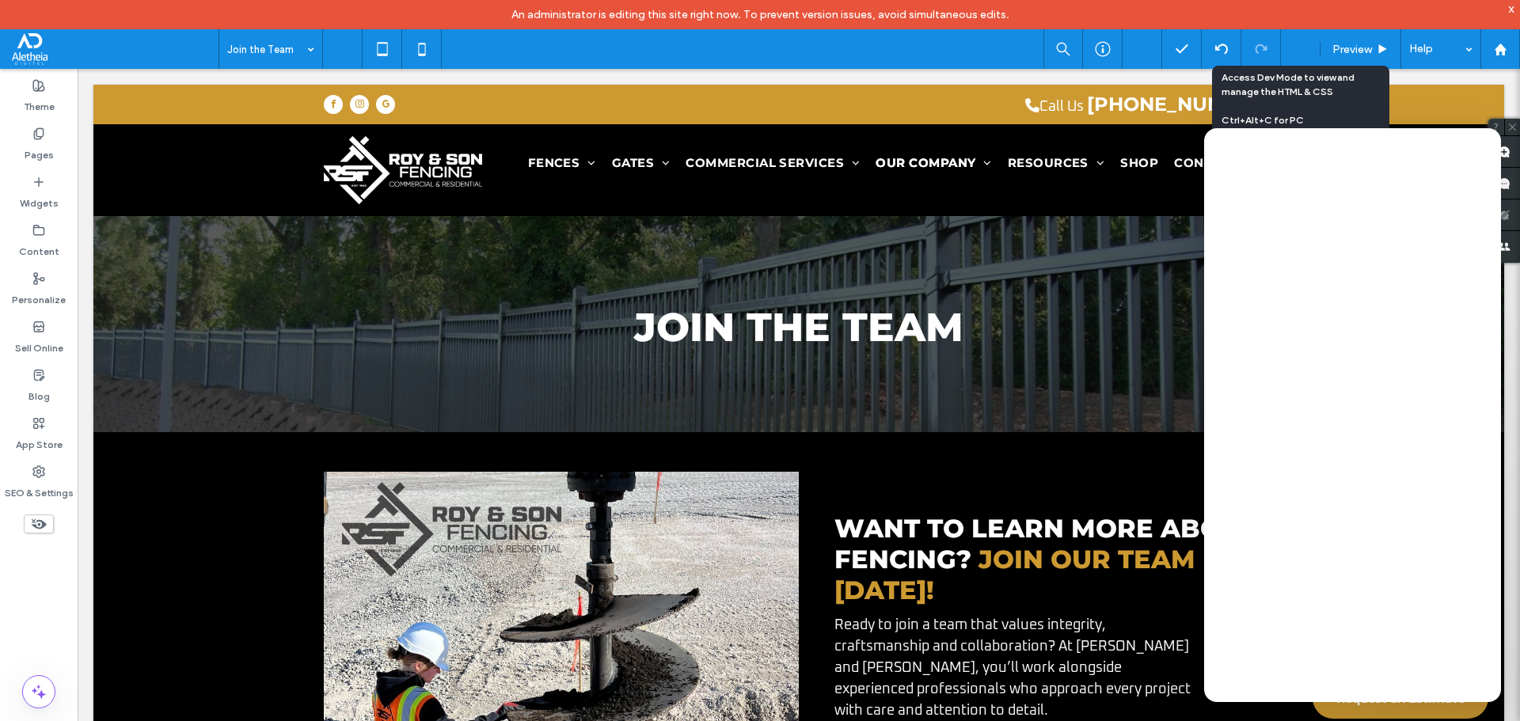
click at [1290, 47] on div at bounding box center [1300, 49] width 39 height 14
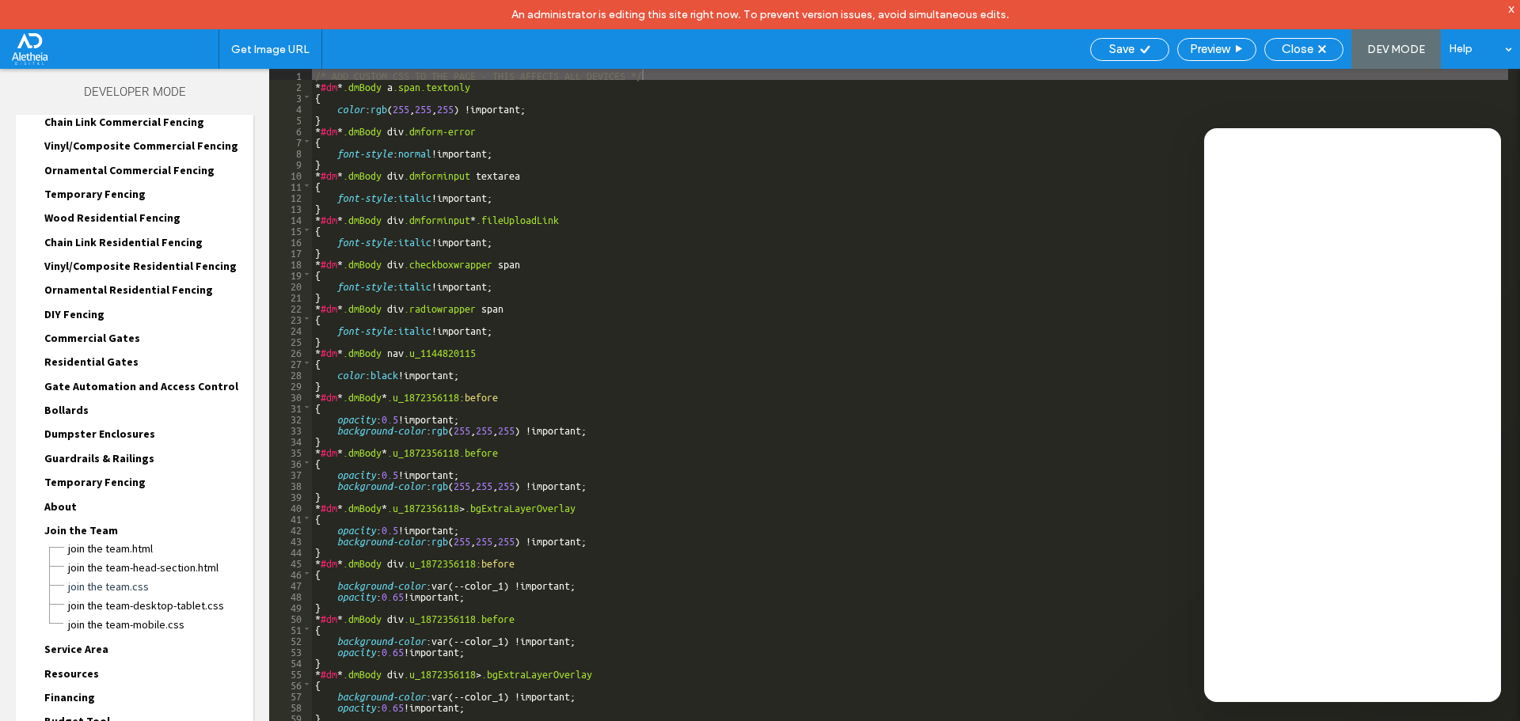
scroll to position [310, 0]
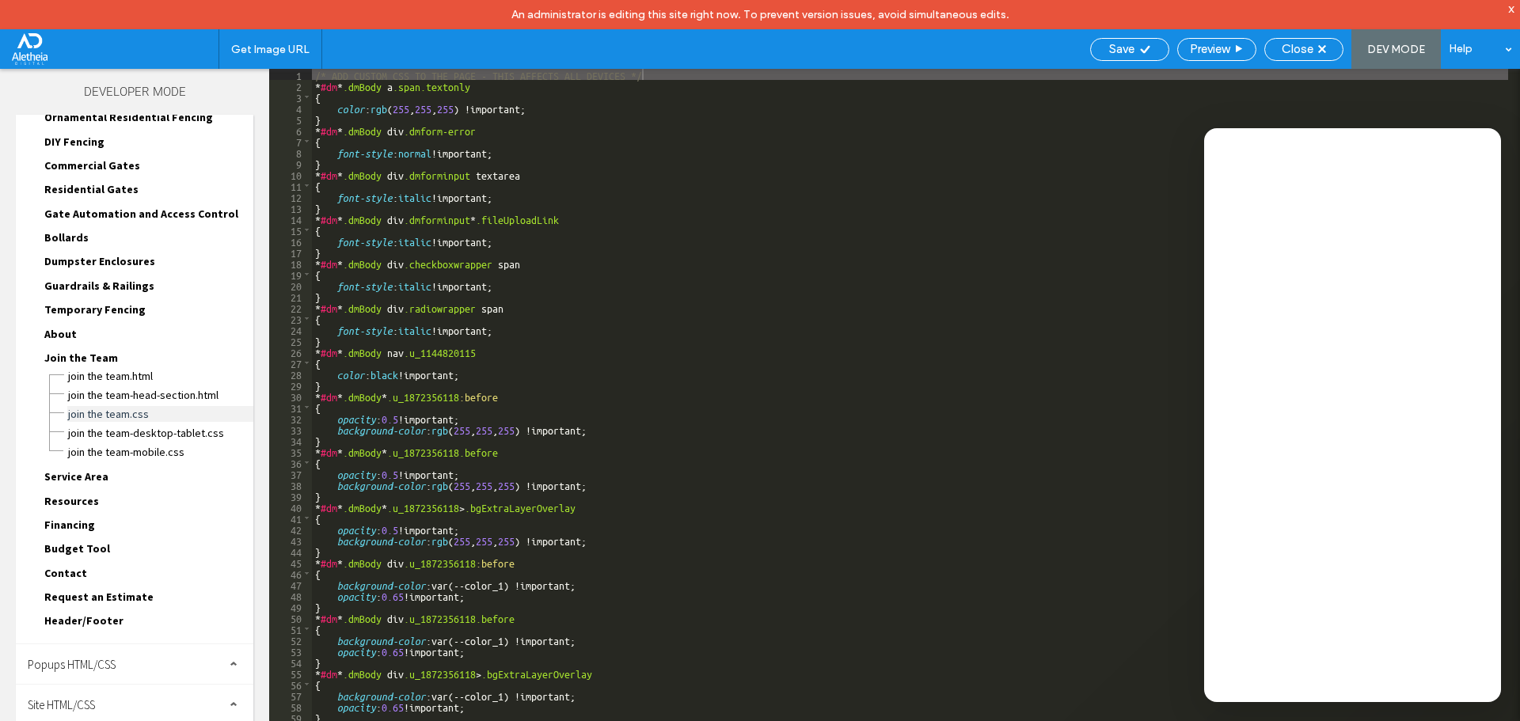
click at [138, 415] on span "Join the Team.css" at bounding box center [160, 414] width 186 height 16
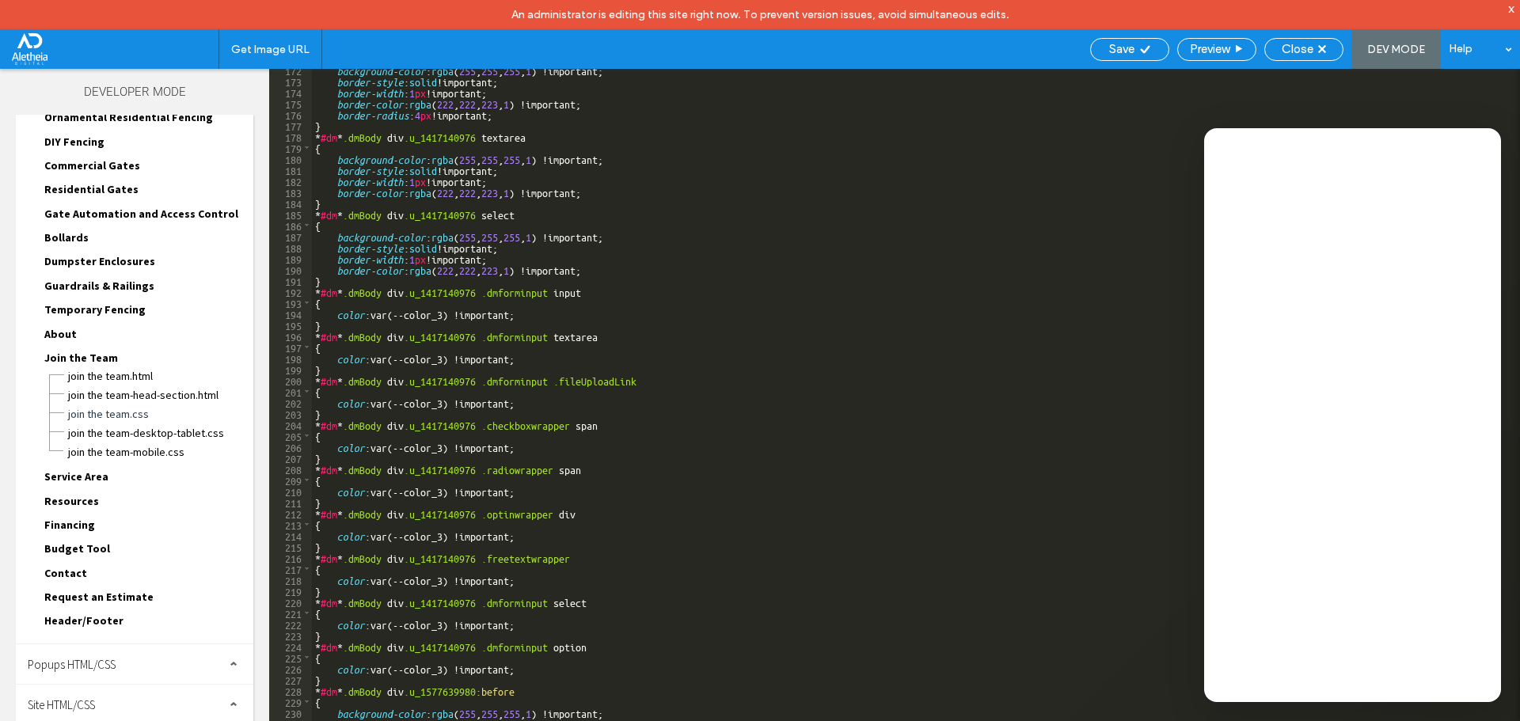
scroll to position [2090, 0]
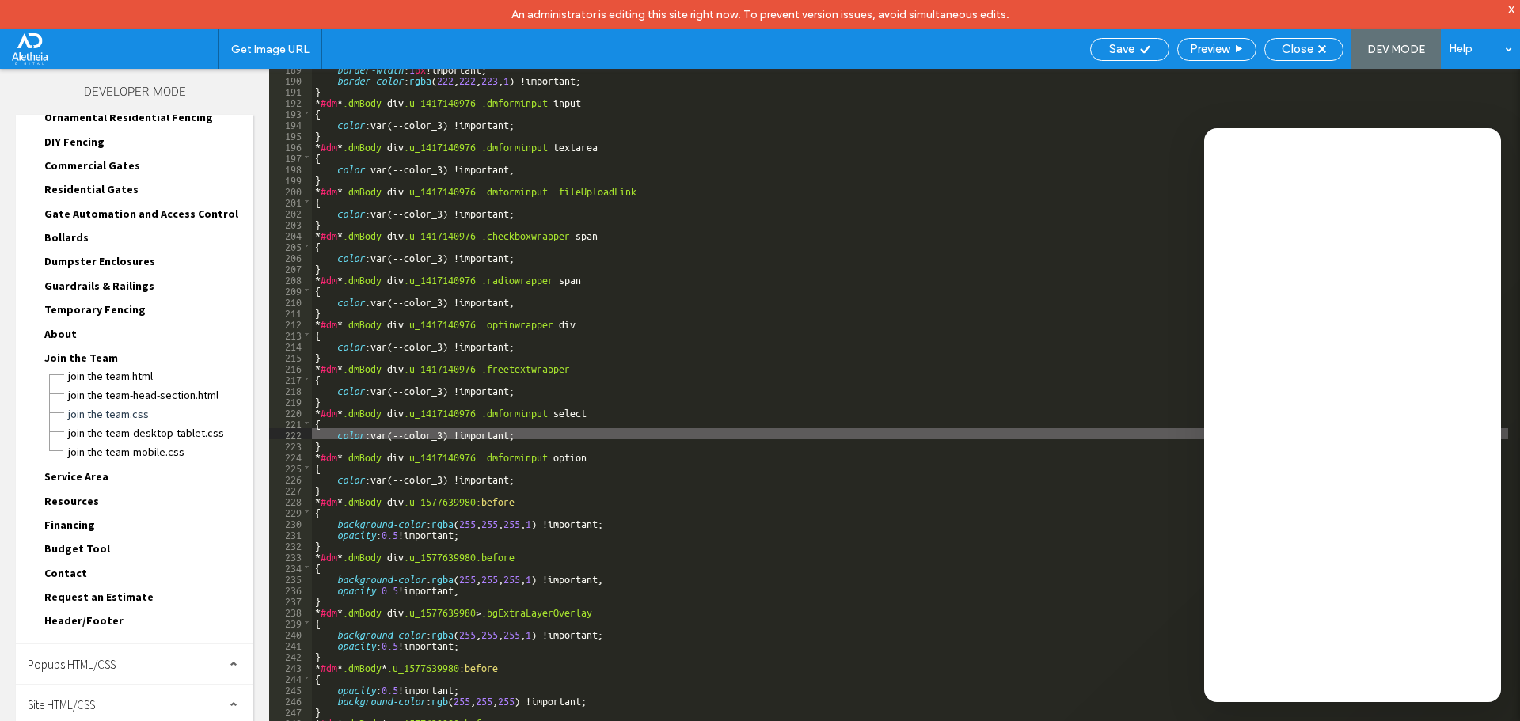
drag, startPoint x: 665, startPoint y: 523, endPoint x: 596, endPoint y: 562, distance: 79.0
click at [596, 563] on div "border-width : 1 px !important; border-color : rgba ( 222 , 222 , 223 , 1 ) !im…" at bounding box center [910, 415] width 1196 height 704
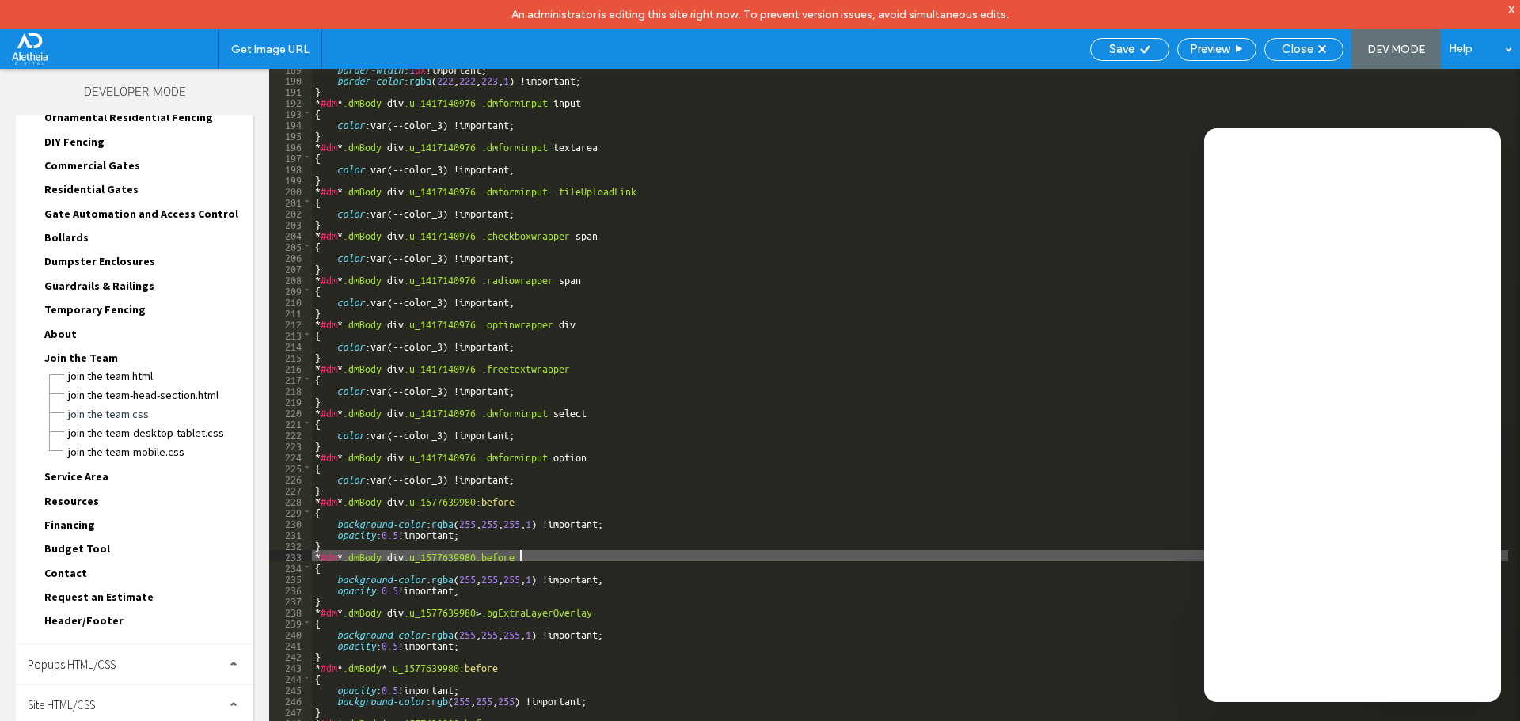
click at [596, 556] on div "border-width : 1 px !important; border-color : rgba ( 222 , 222 , 223 , 1 ) !im…" at bounding box center [910, 415] width 1196 height 704
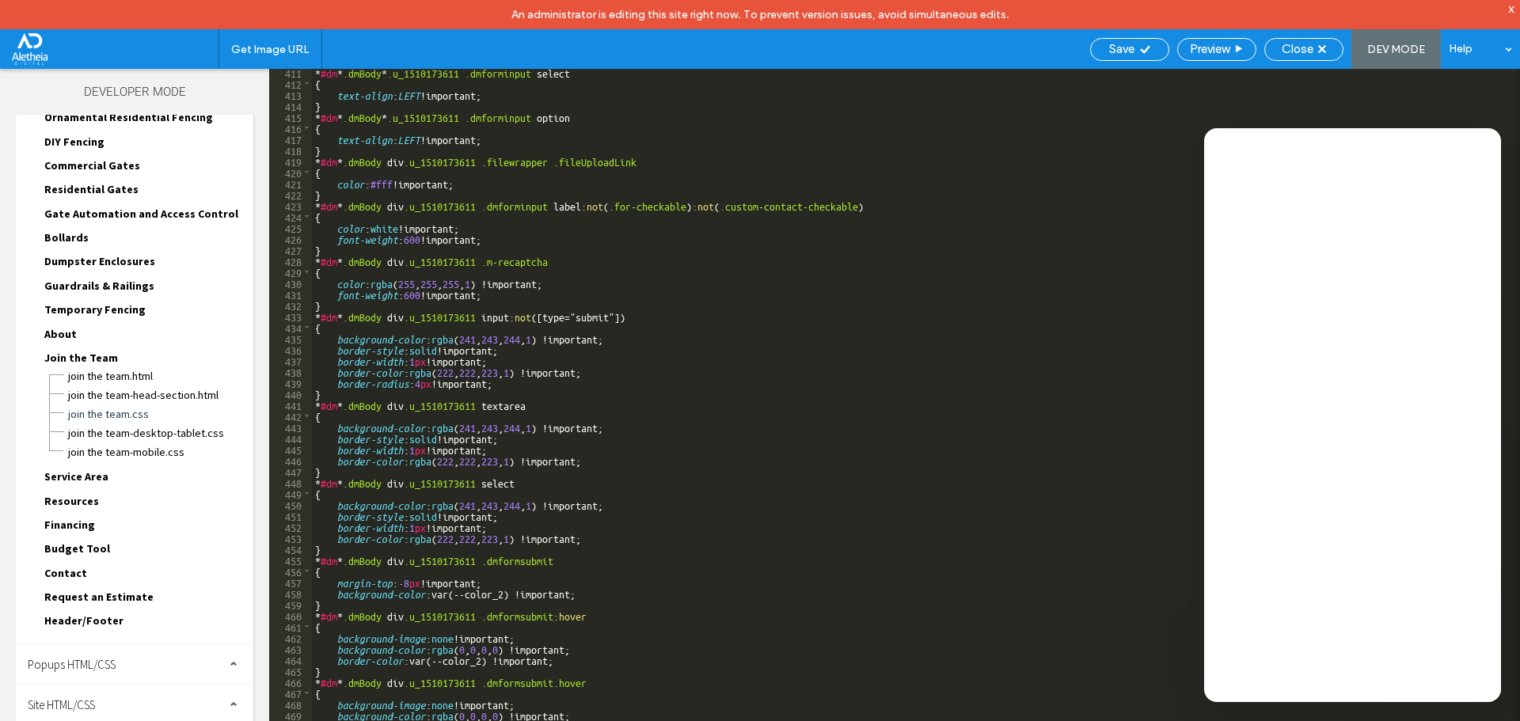
scroll to position [4594, 0]
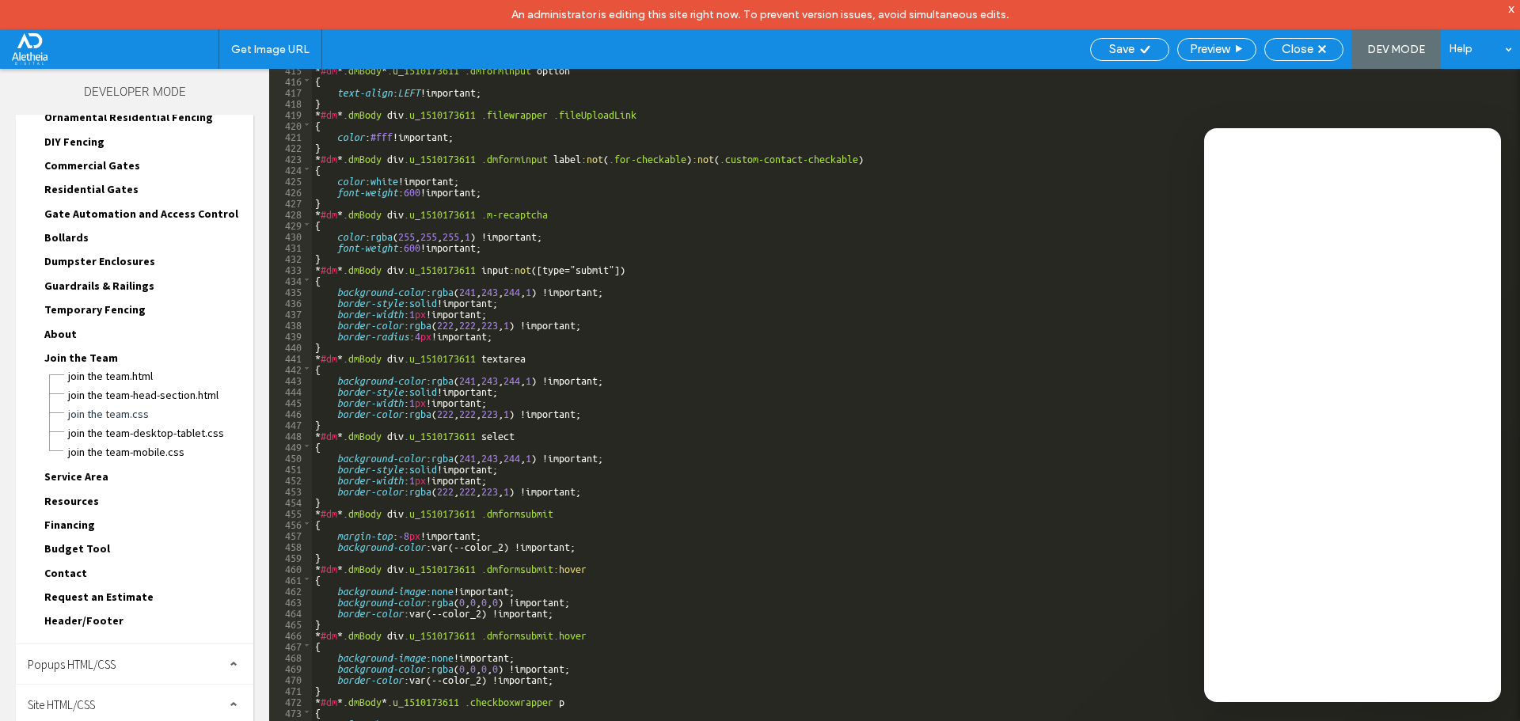
click at [603, 681] on div "* #dm * .dmBody * .u_1510173611 .dmforminput option { text-align : LEFT !import…" at bounding box center [910, 415] width 1196 height 704
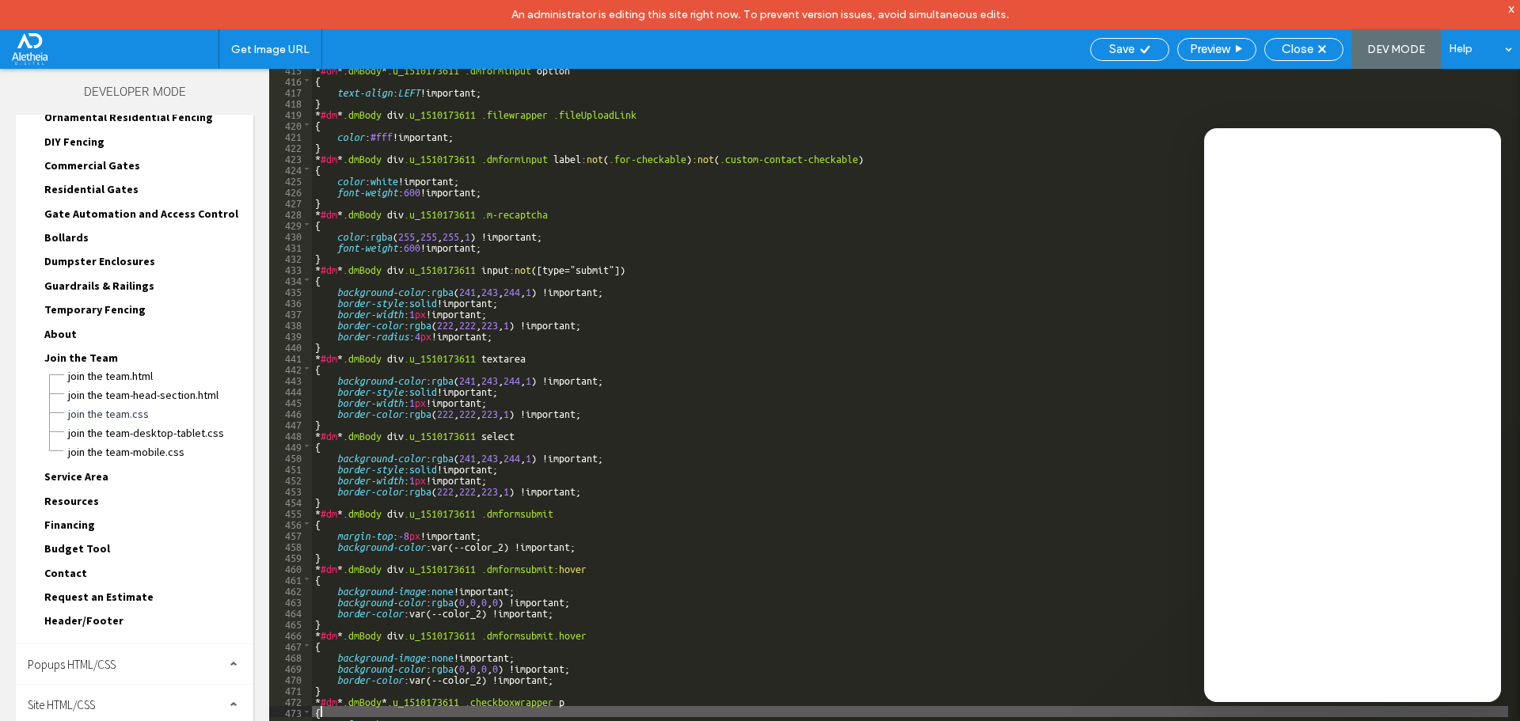
click at [602, 706] on div "* #dm * .dmBody * .u_1510173611 .dmforminput option { text-align : LEFT !import…" at bounding box center [910, 415] width 1196 height 704
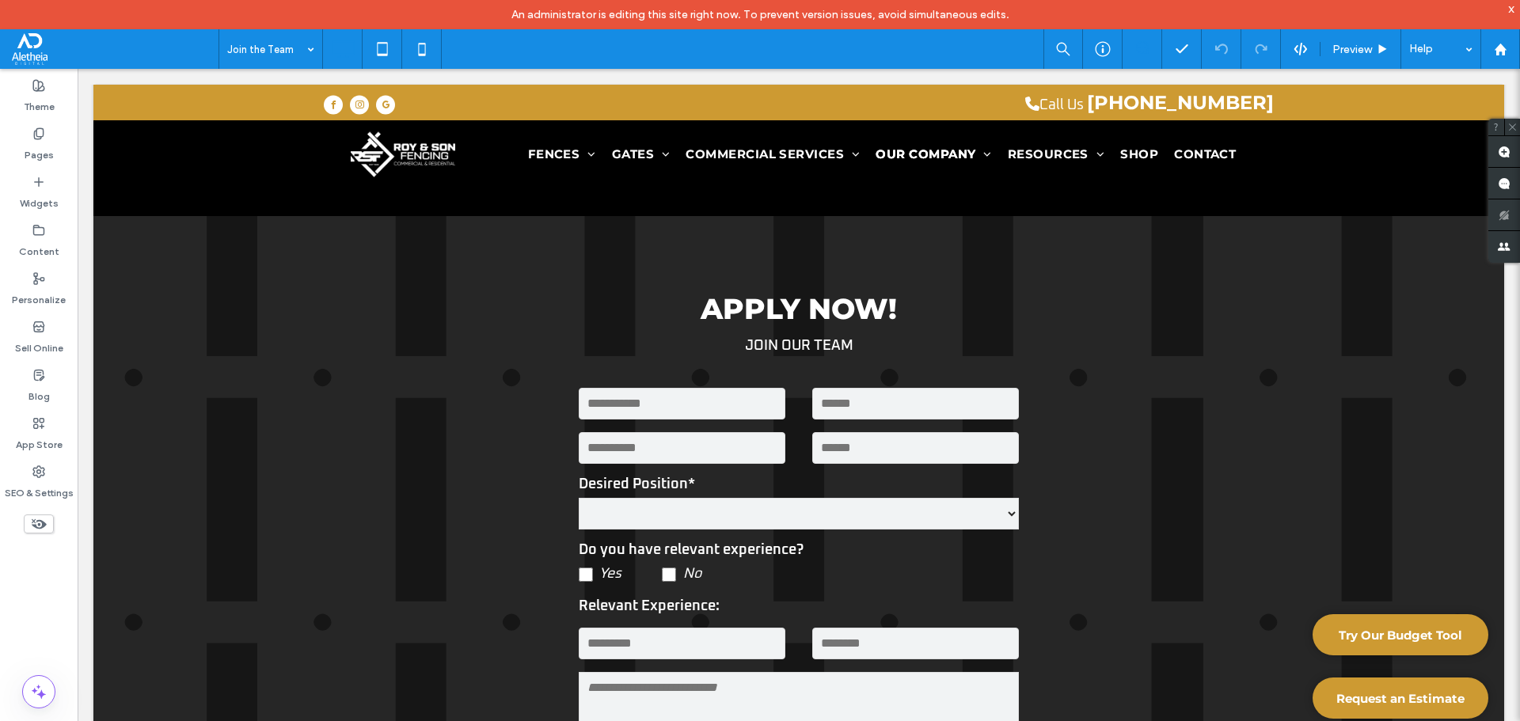
click at [1514, 9] on div "x" at bounding box center [1511, 8] width 7 height 13
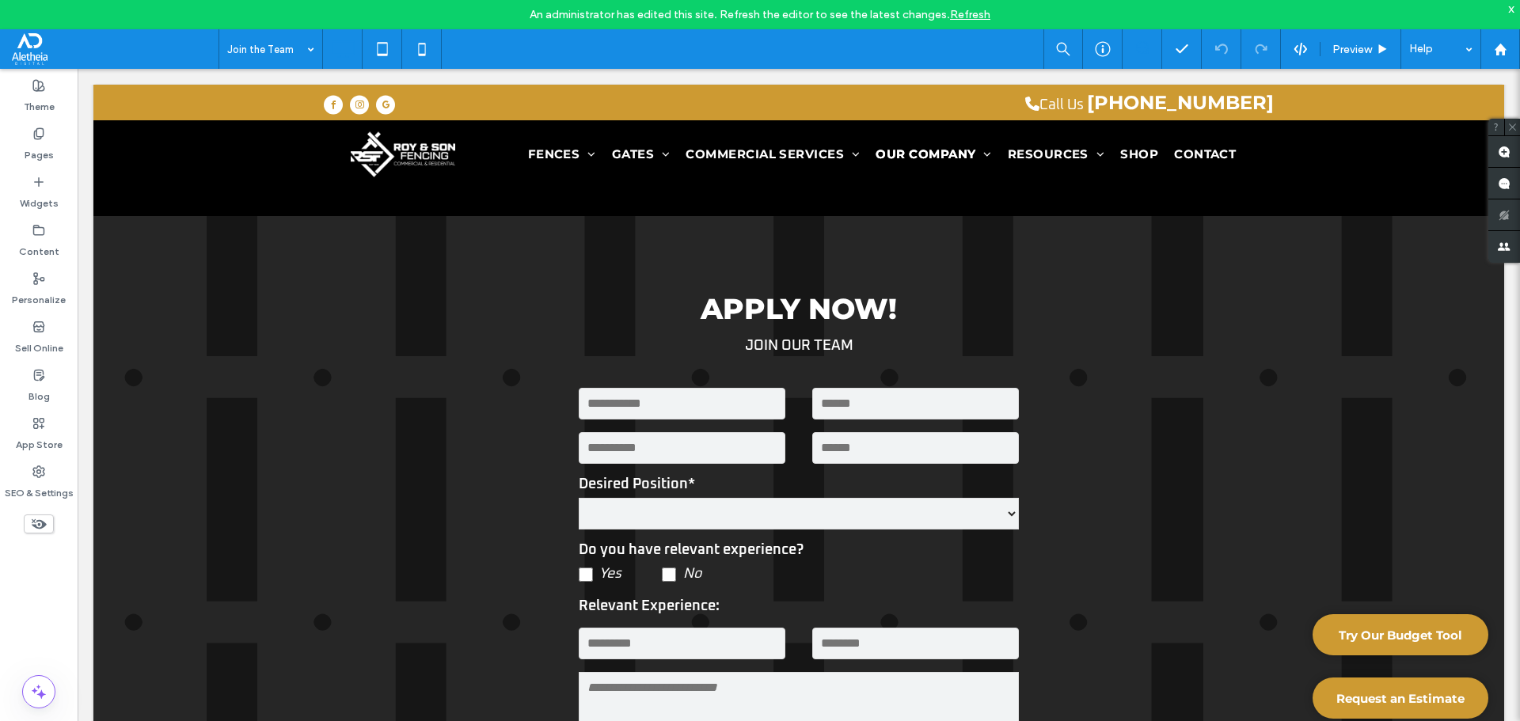
click at [1510, 12] on div "x" at bounding box center [1511, 8] width 7 height 13
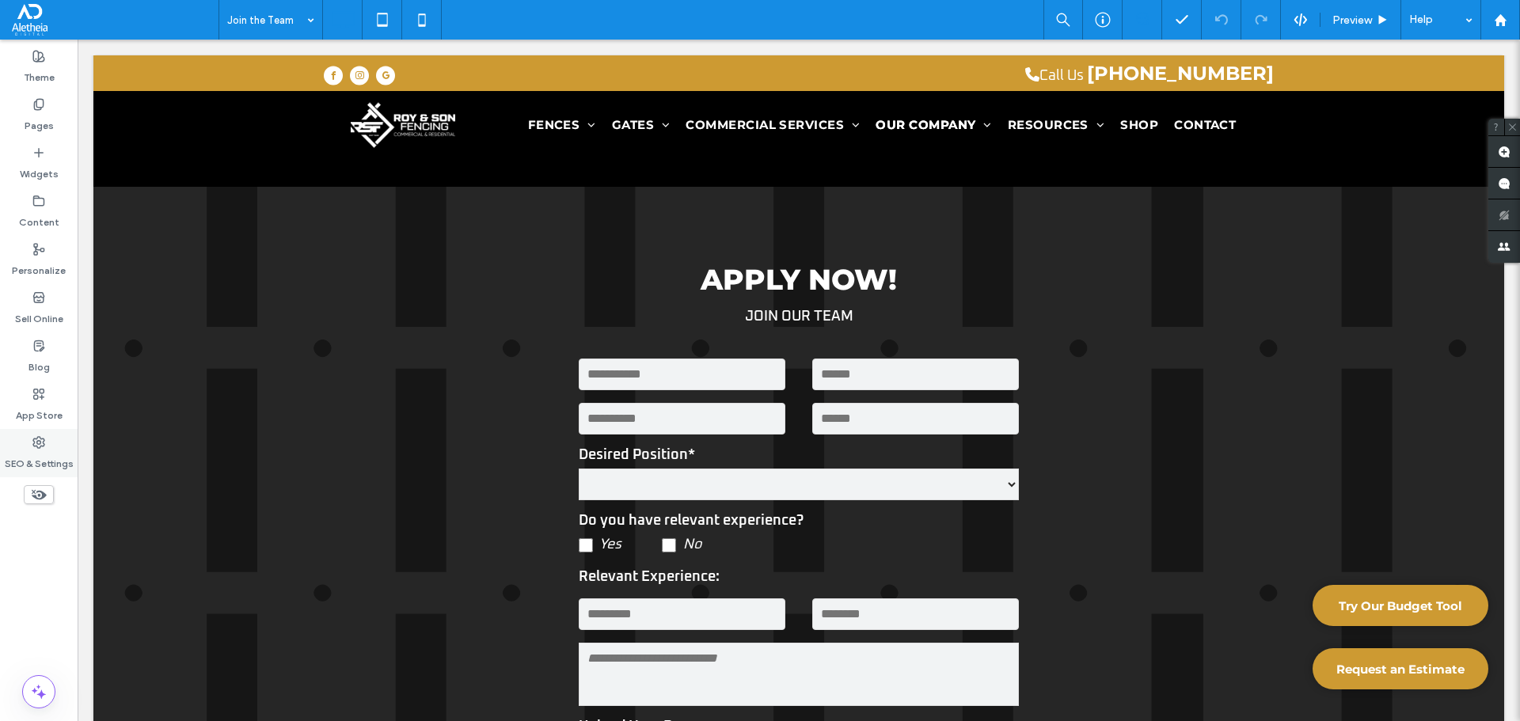
click at [54, 441] on div "SEO & Settings" at bounding box center [39, 453] width 78 height 48
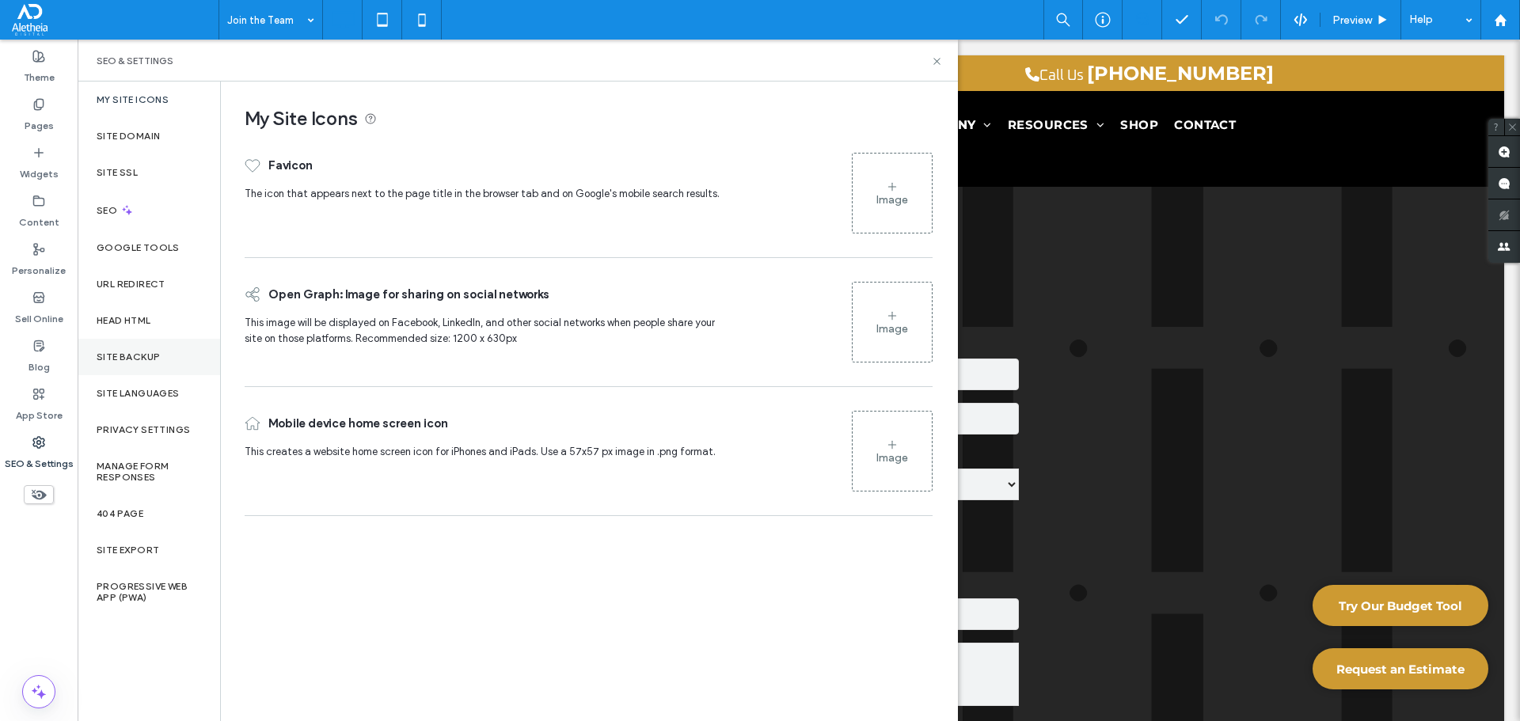
click at [161, 352] on div "Site Backup" at bounding box center [149, 357] width 142 height 36
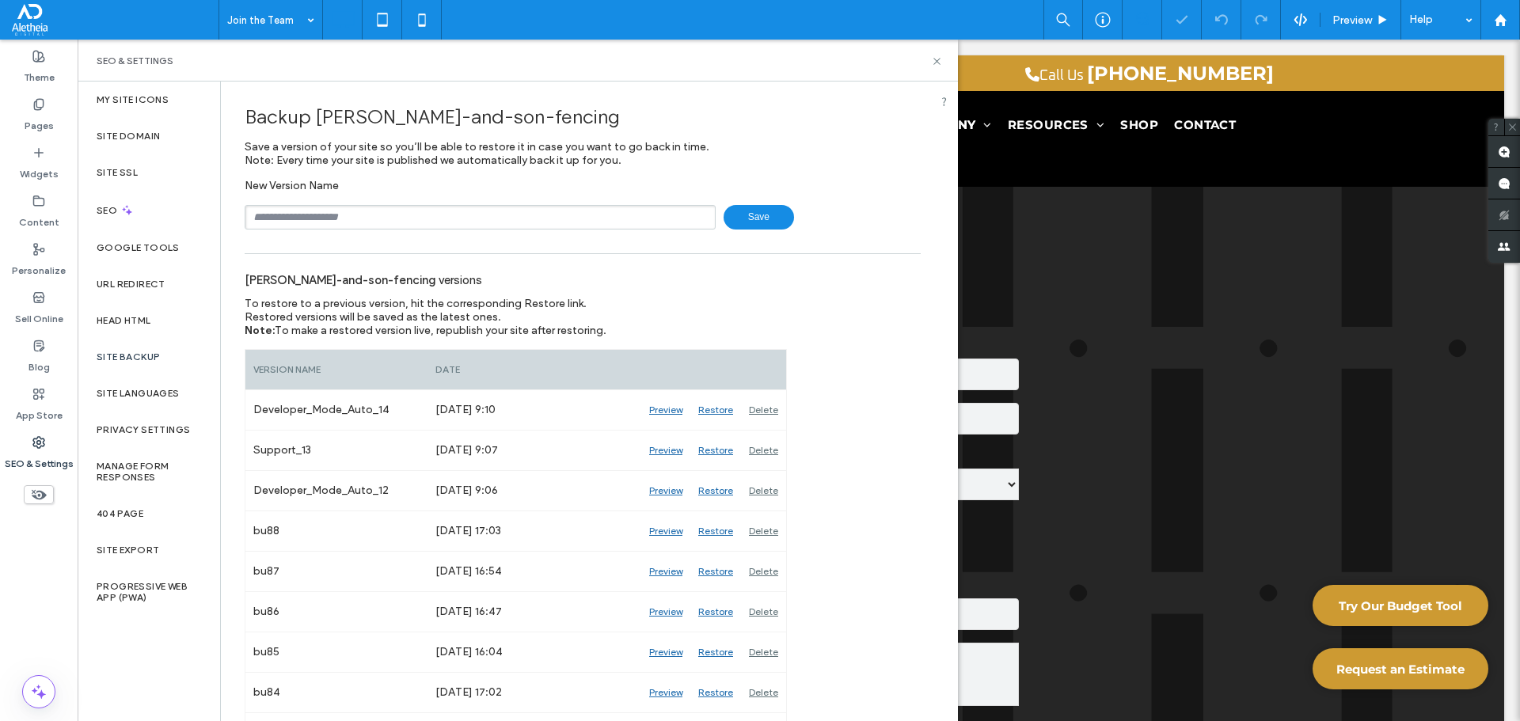
click at [474, 215] on input "text" at bounding box center [480, 217] width 471 height 25
type input "****"
drag, startPoint x: 934, startPoint y: 62, endPoint x: 858, endPoint y: 13, distance: 90.0
click at [934, 62] on icon at bounding box center [937, 61] width 12 height 12
